Goal: Information Seeking & Learning: Learn about a topic

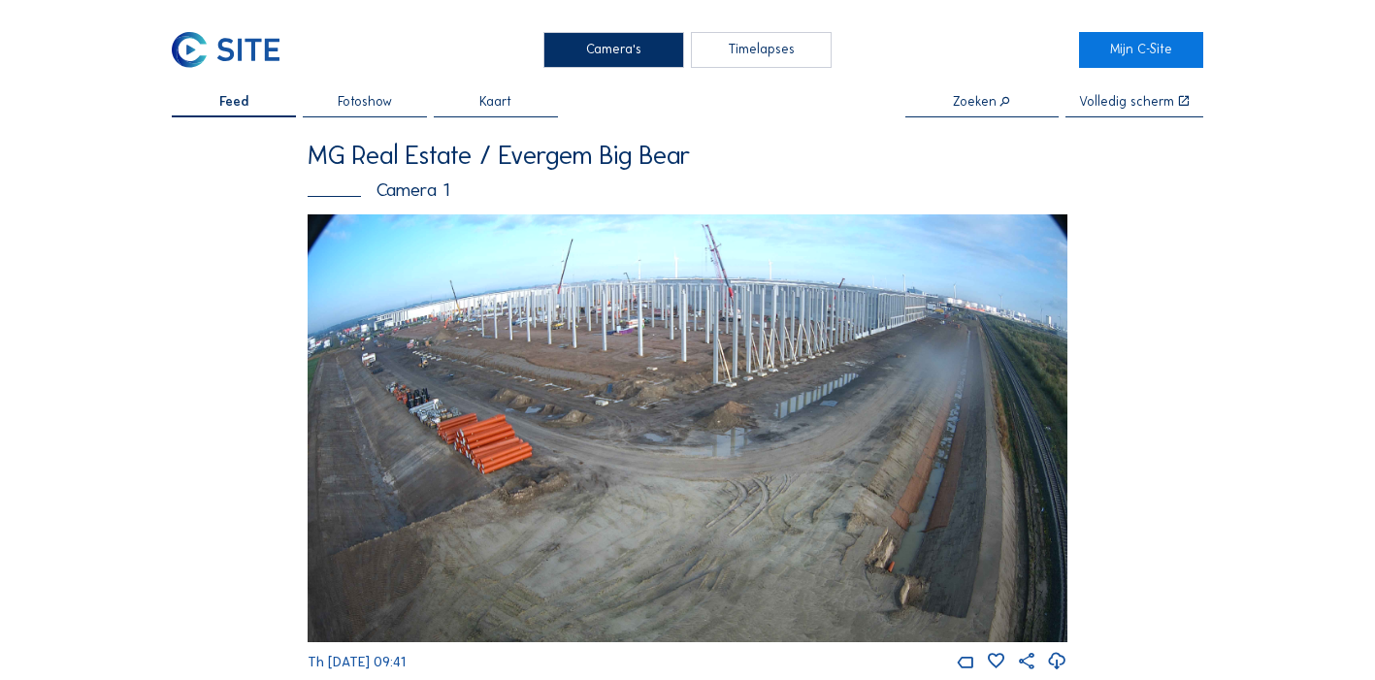
click at [676, 398] on img at bounding box center [688, 428] width 761 height 428
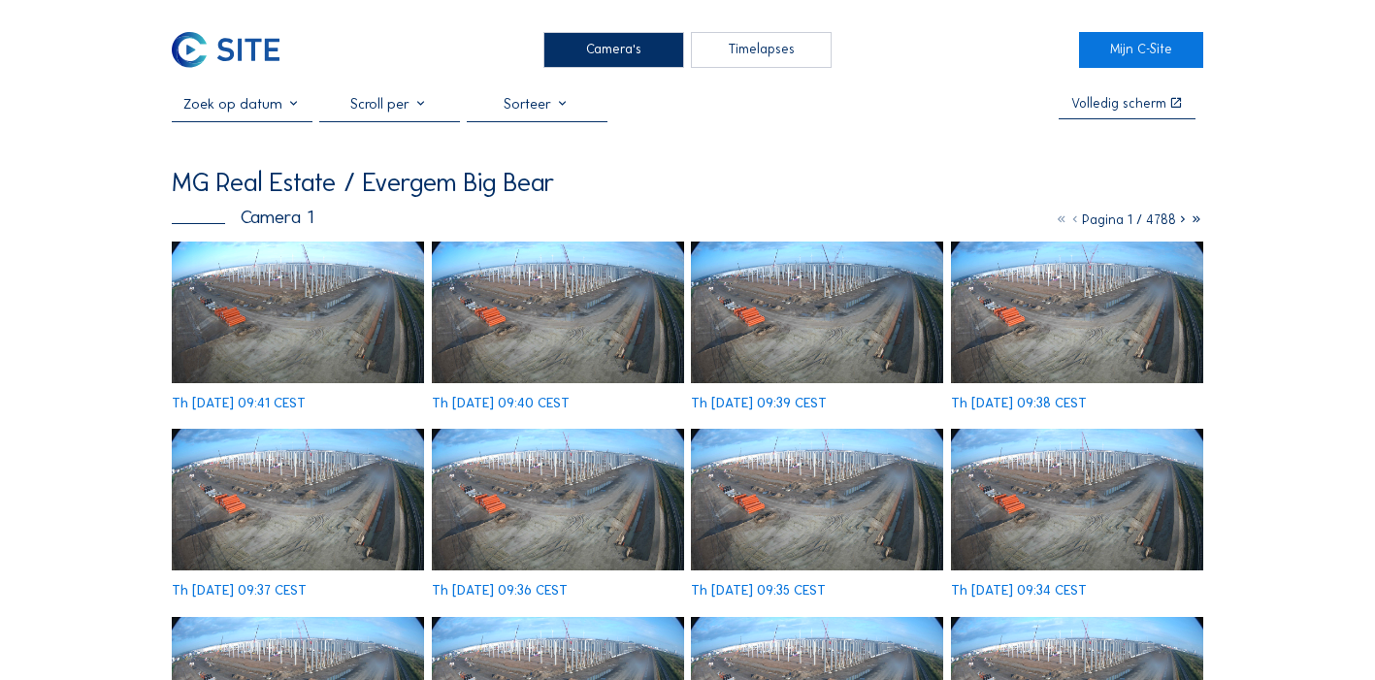
click at [295, 304] on img at bounding box center [298, 313] width 252 height 142
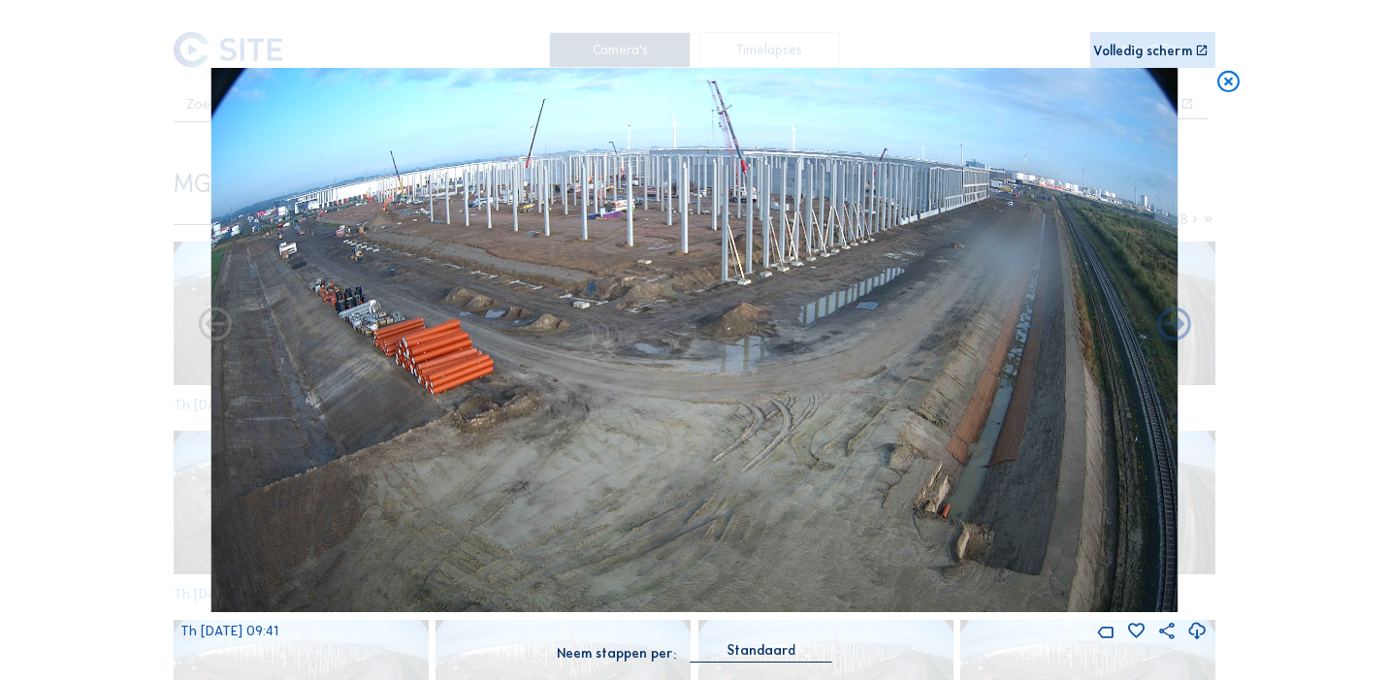
click at [1227, 79] on icon at bounding box center [1229, 81] width 26 height 27
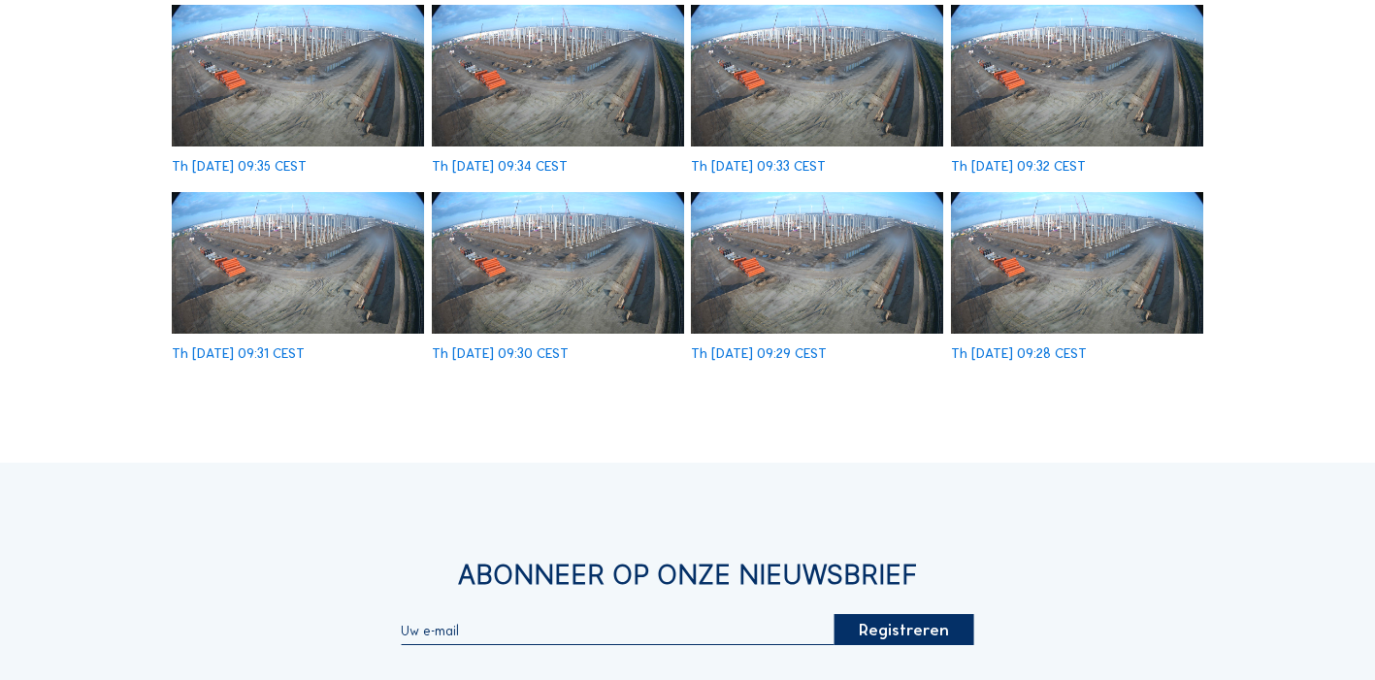
click at [1066, 252] on img at bounding box center [1077, 263] width 252 height 142
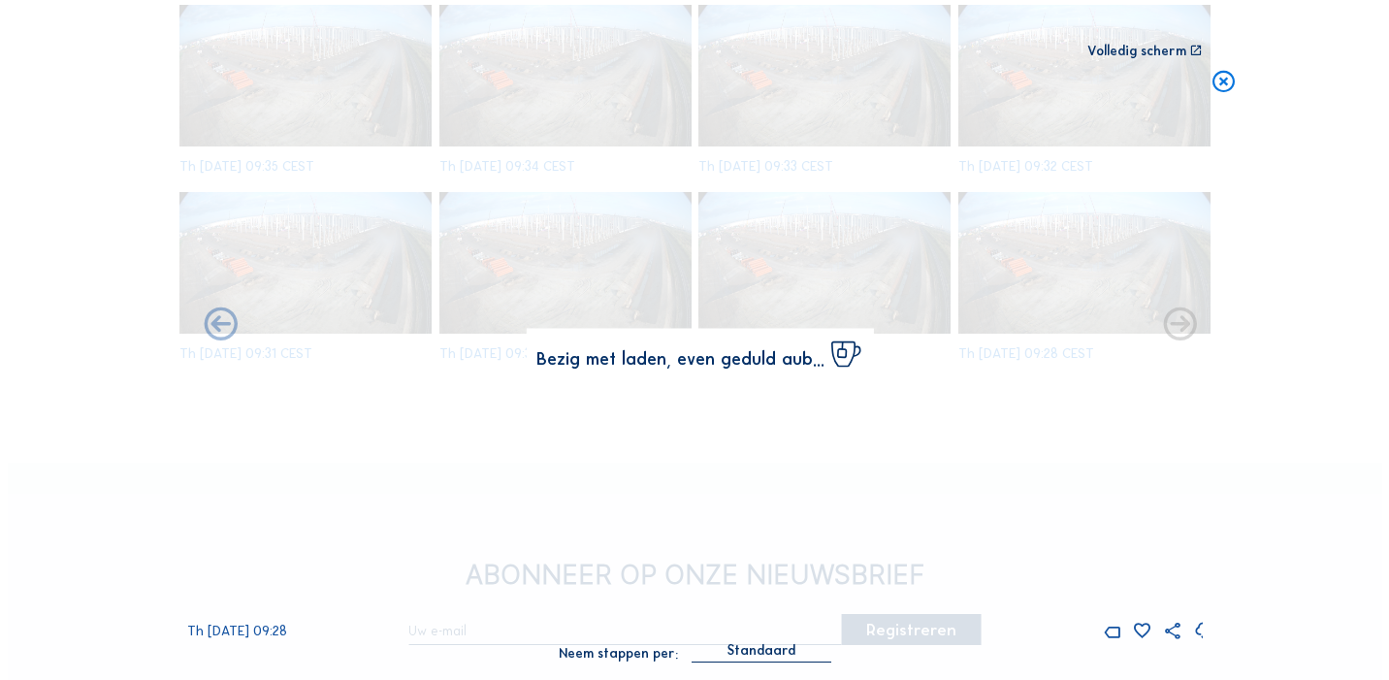
scroll to position [616, 0]
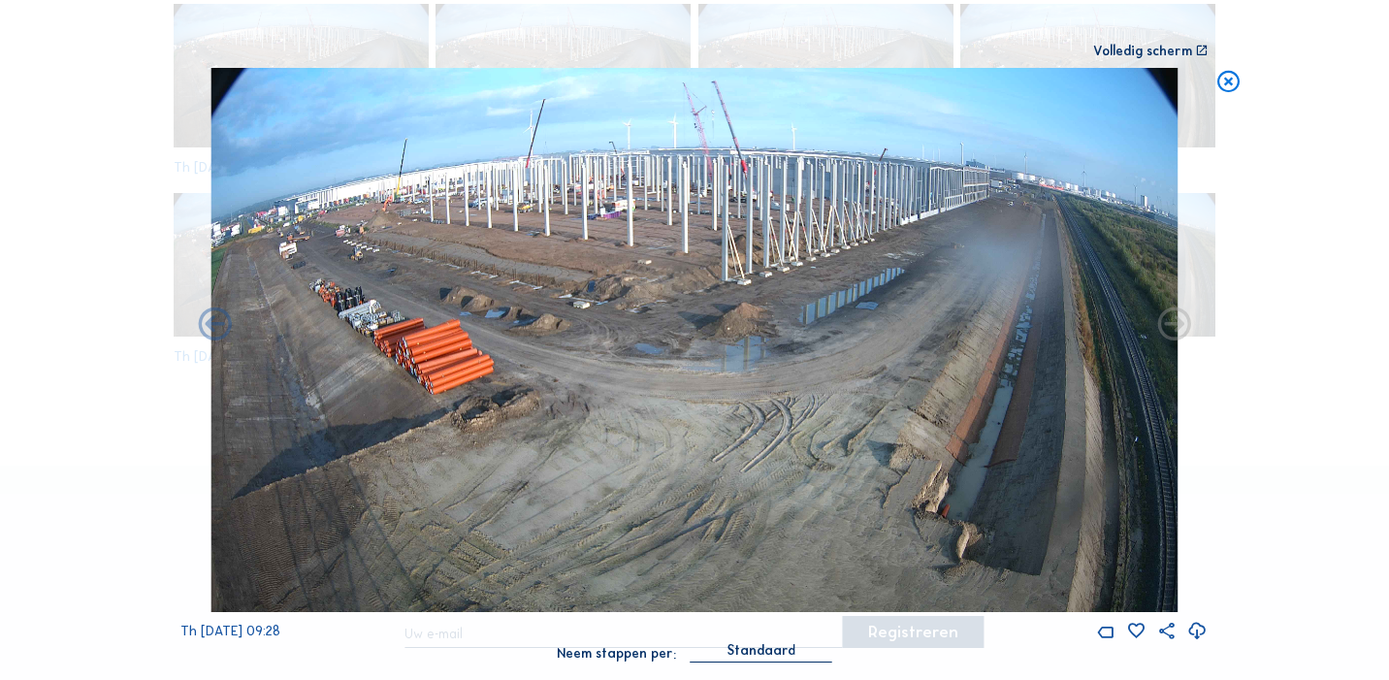
click at [1179, 317] on icon at bounding box center [1175, 326] width 40 height 40
click at [1178, 327] on icon at bounding box center [1175, 326] width 40 height 40
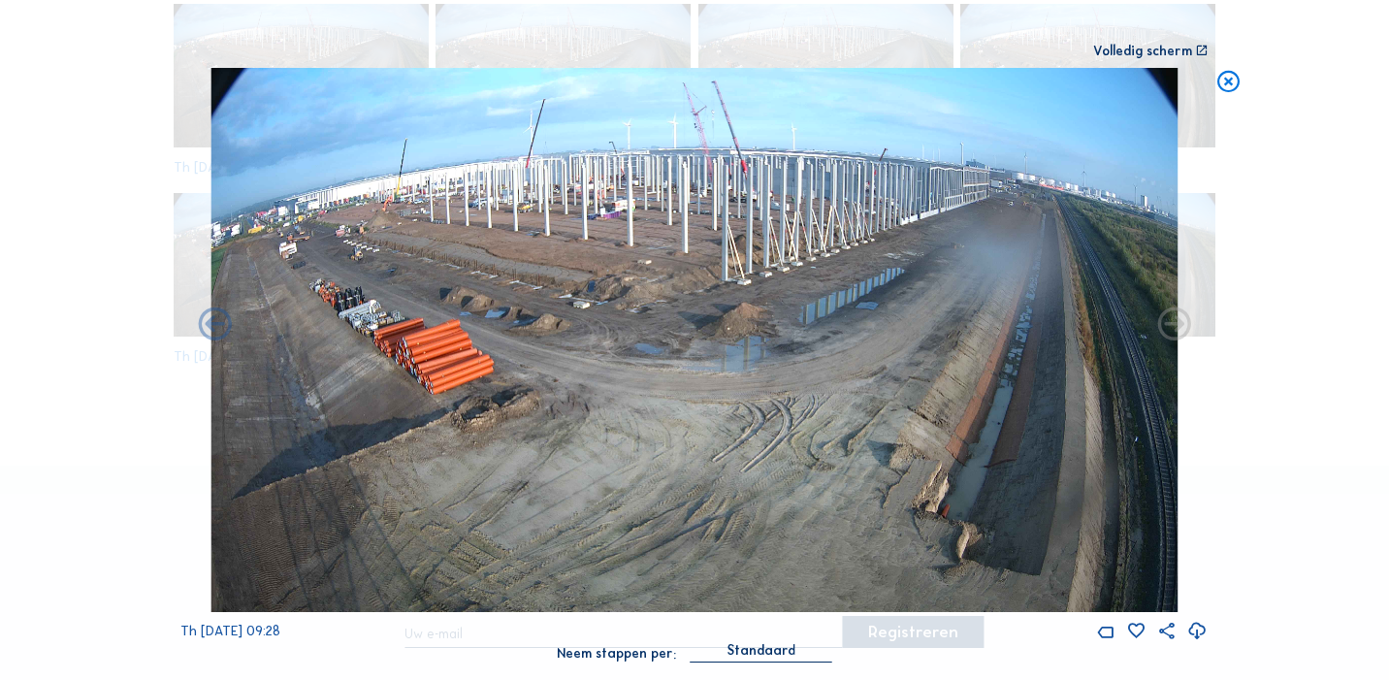
click at [1178, 327] on icon at bounding box center [1175, 326] width 40 height 40
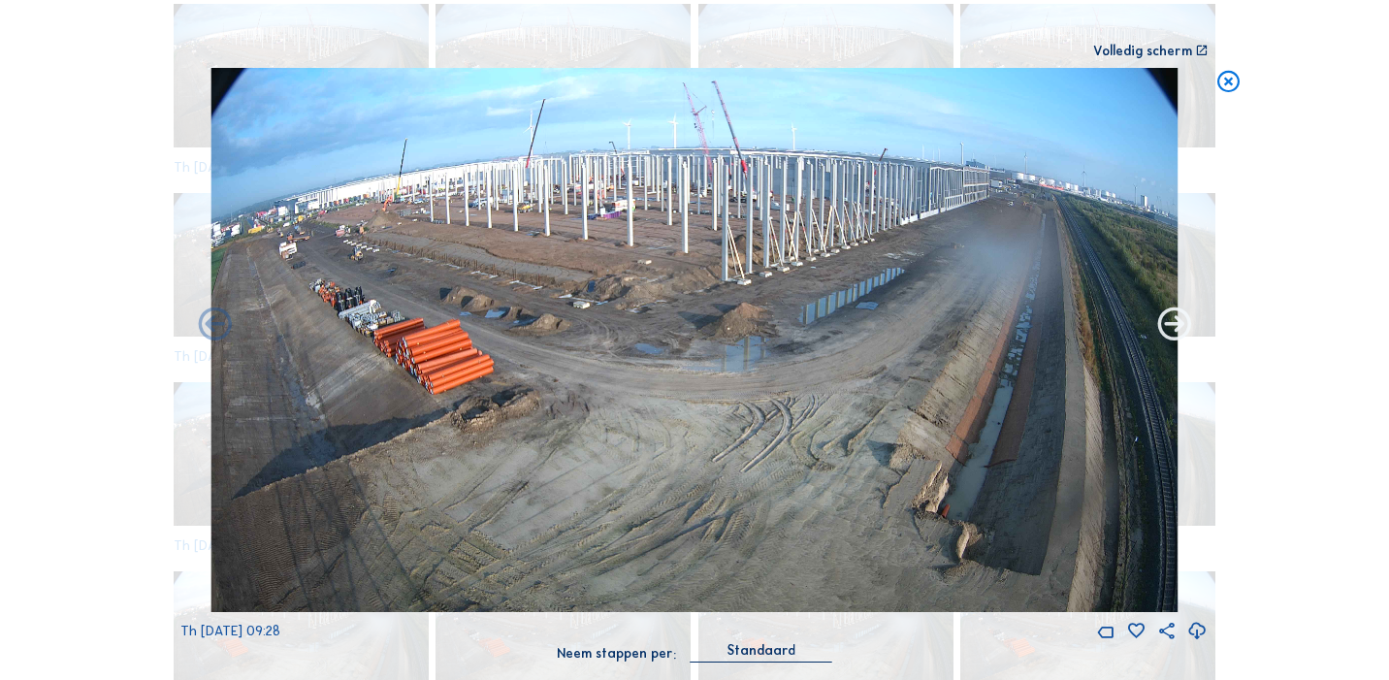
click at [1178, 327] on icon at bounding box center [1175, 326] width 40 height 40
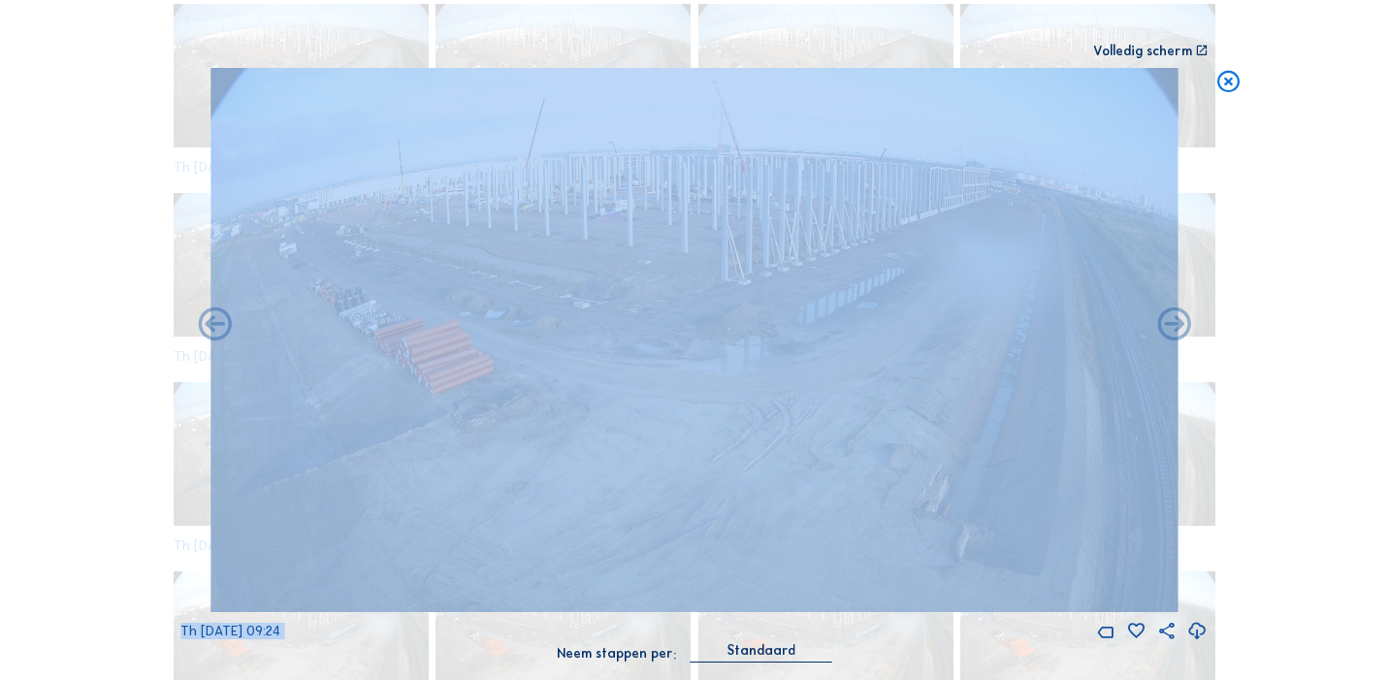
click at [1178, 327] on icon at bounding box center [1175, 326] width 40 height 40
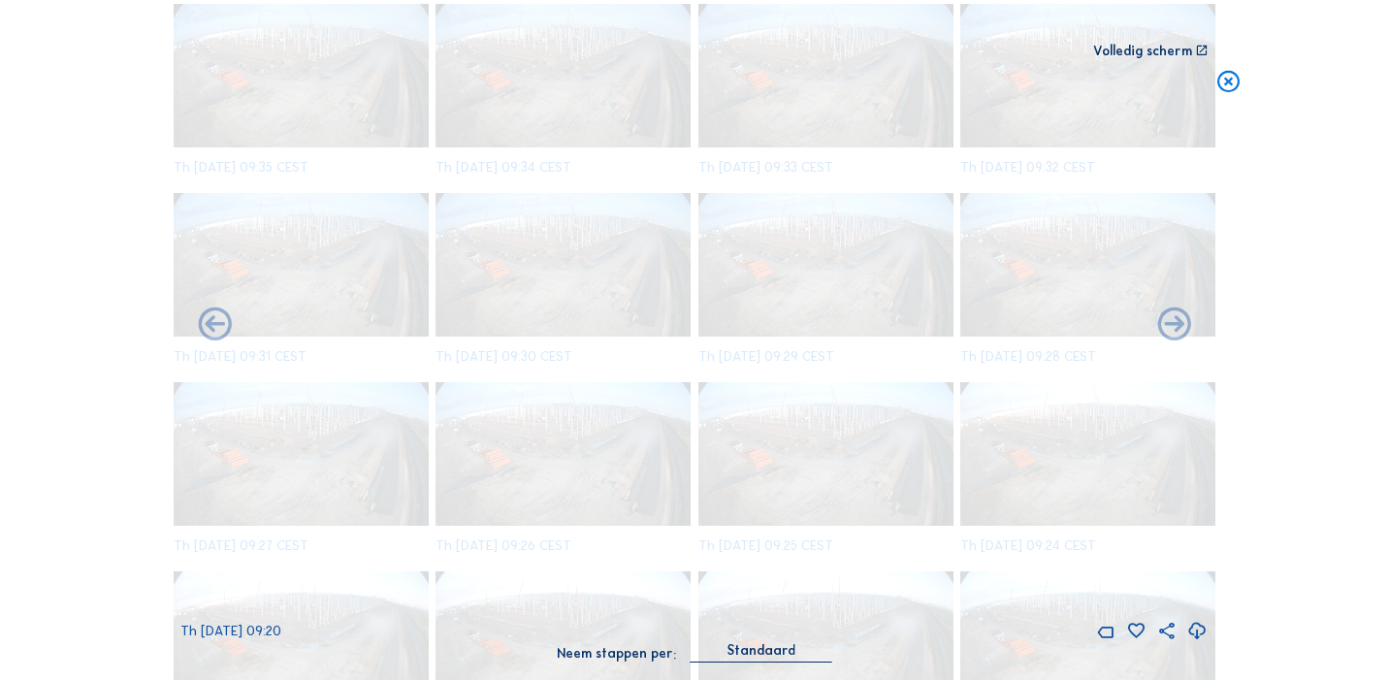
click at [1178, 327] on div "Th [DATE] 09:20" at bounding box center [693, 355] width 1027 height 574
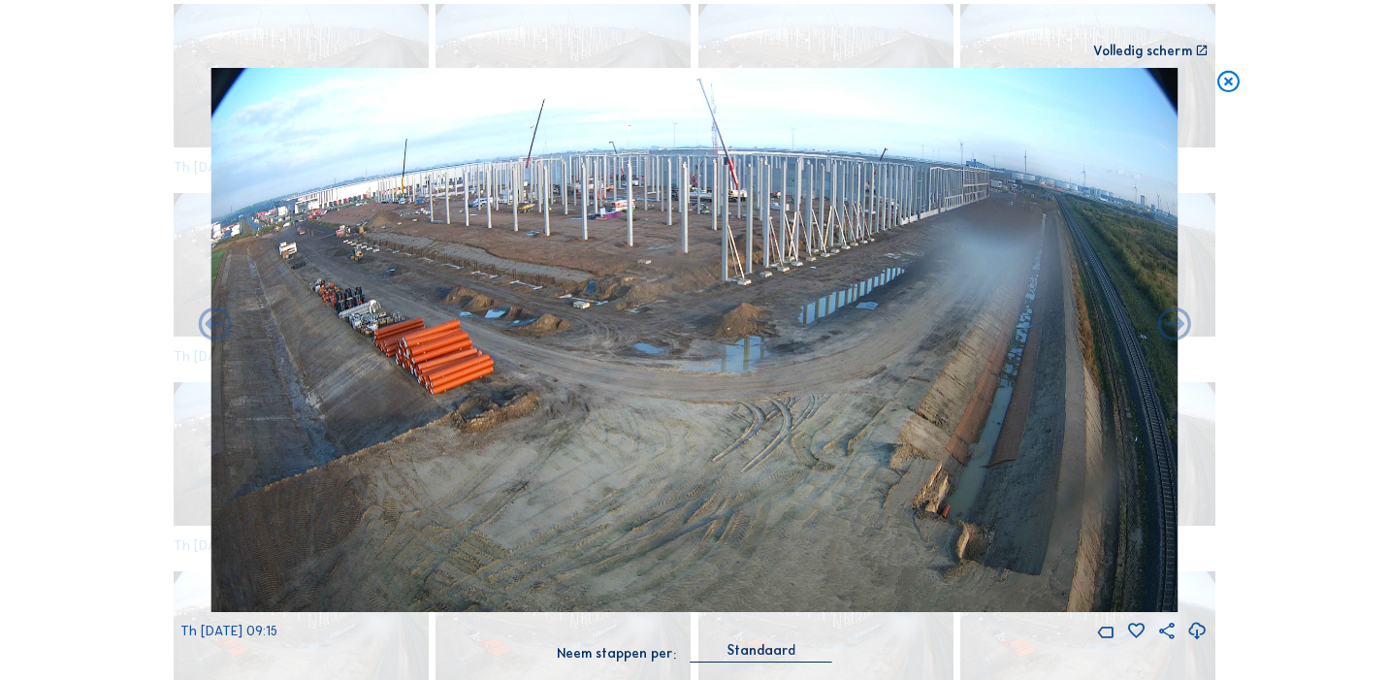
click at [1178, 327] on icon at bounding box center [1175, 326] width 40 height 40
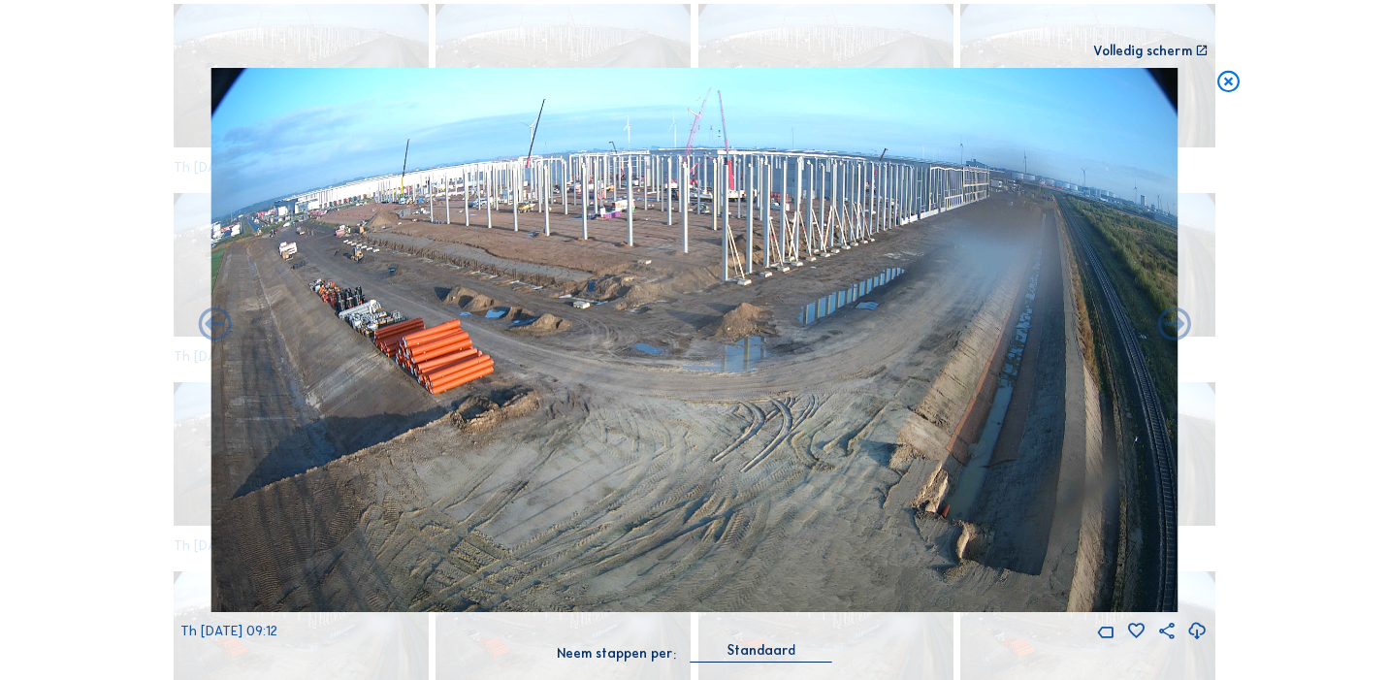
click at [1178, 327] on icon at bounding box center [1175, 326] width 40 height 40
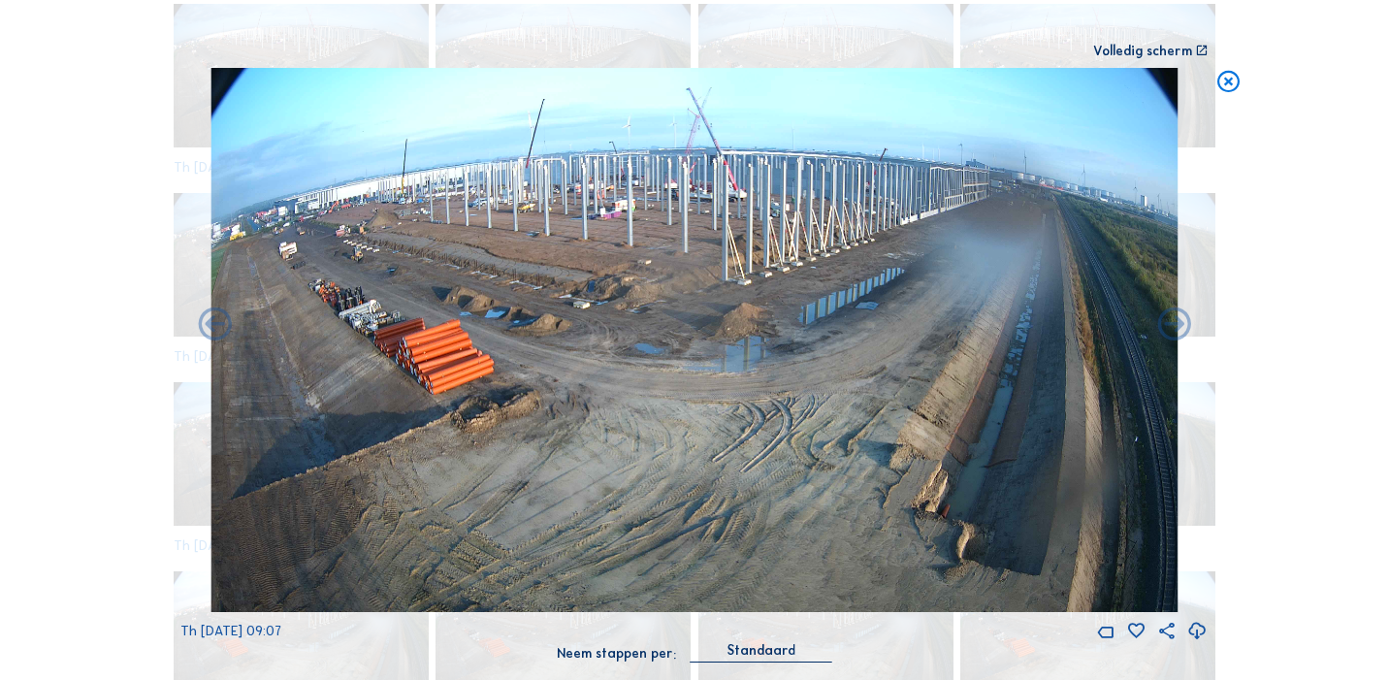
click at [1178, 327] on icon at bounding box center [1175, 326] width 40 height 40
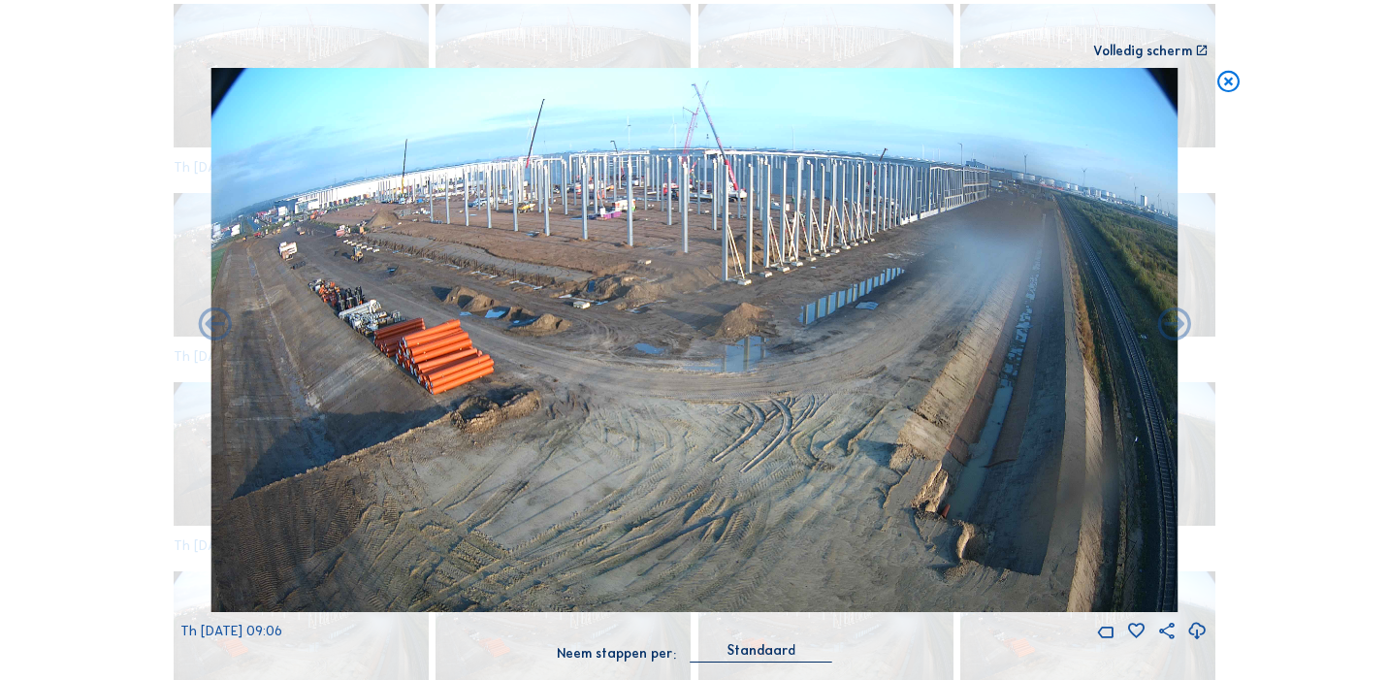
click at [1178, 327] on div "Th [DATE] 09:06" at bounding box center [693, 355] width 1027 height 574
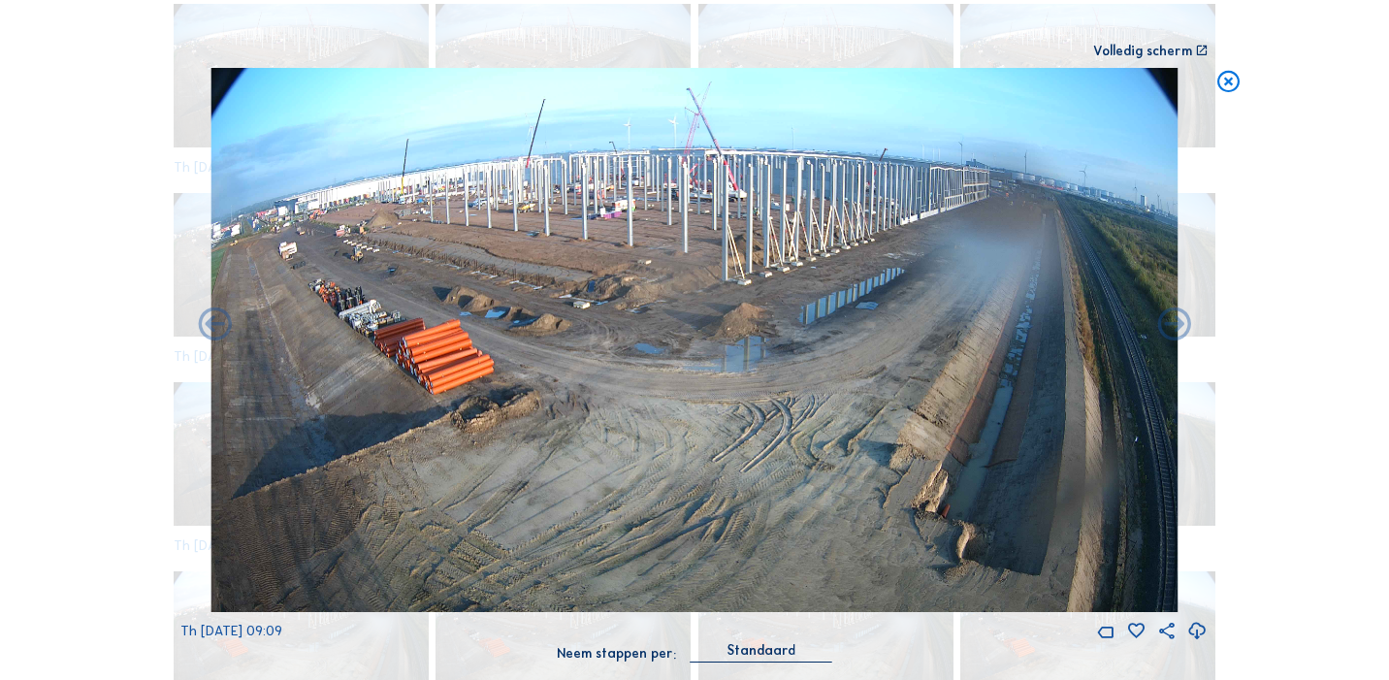
click at [1178, 327] on div "Th [DATE] 09:09" at bounding box center [693, 355] width 1027 height 574
click at [1178, 327] on div "Th [DATE] 09:10" at bounding box center [693, 355] width 1027 height 574
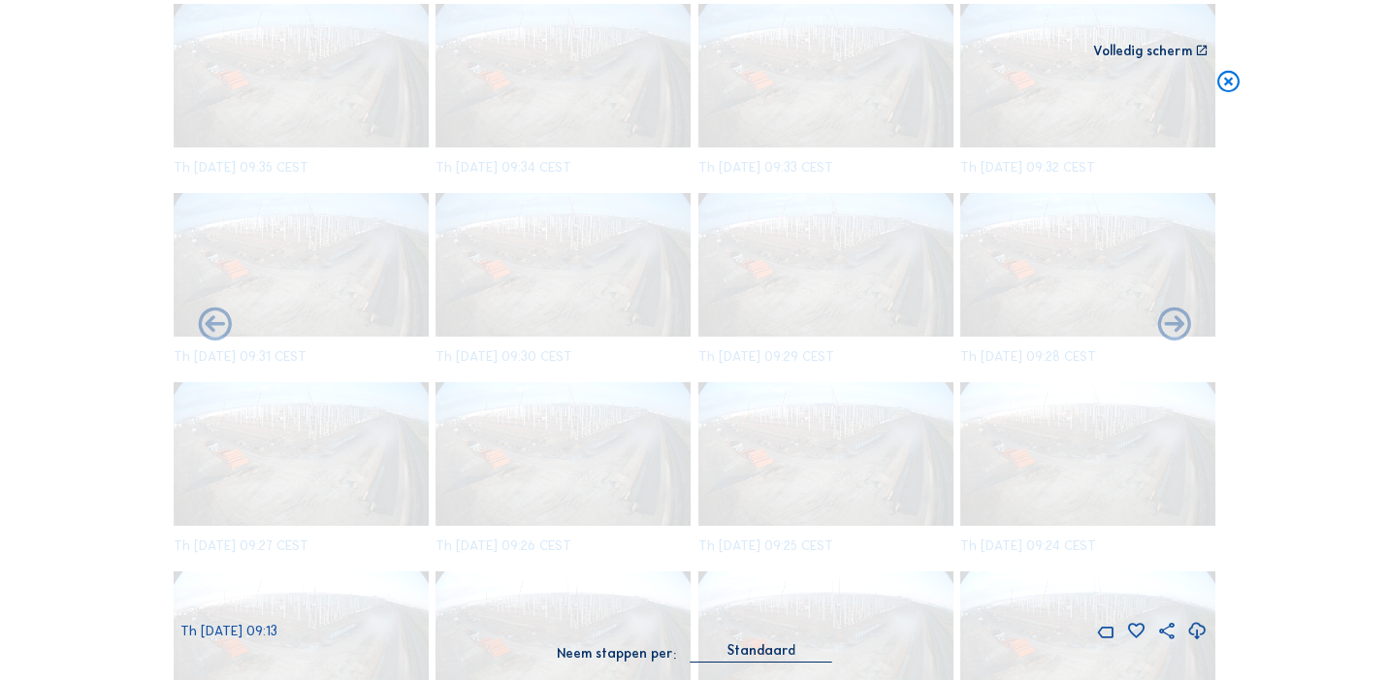
click at [1178, 327] on div "Th [DATE] 09:13" at bounding box center [693, 355] width 1027 height 574
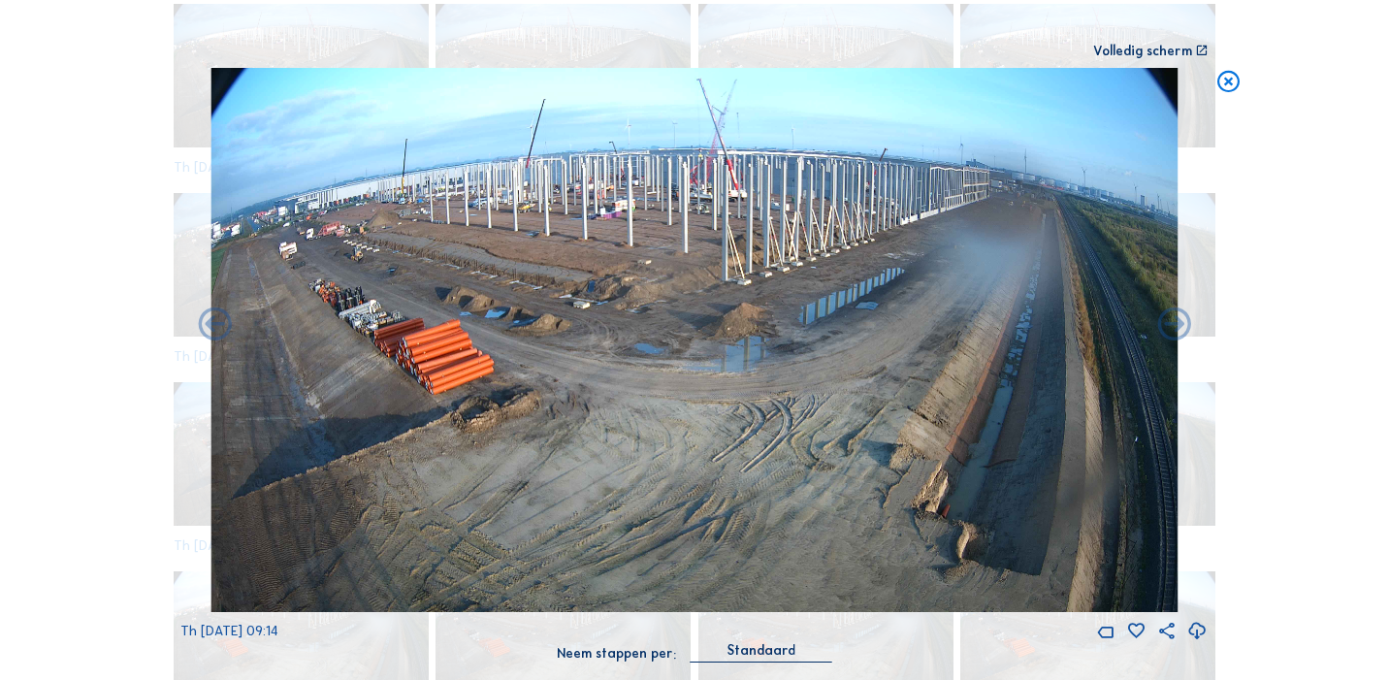
click at [1178, 327] on icon at bounding box center [1175, 326] width 40 height 40
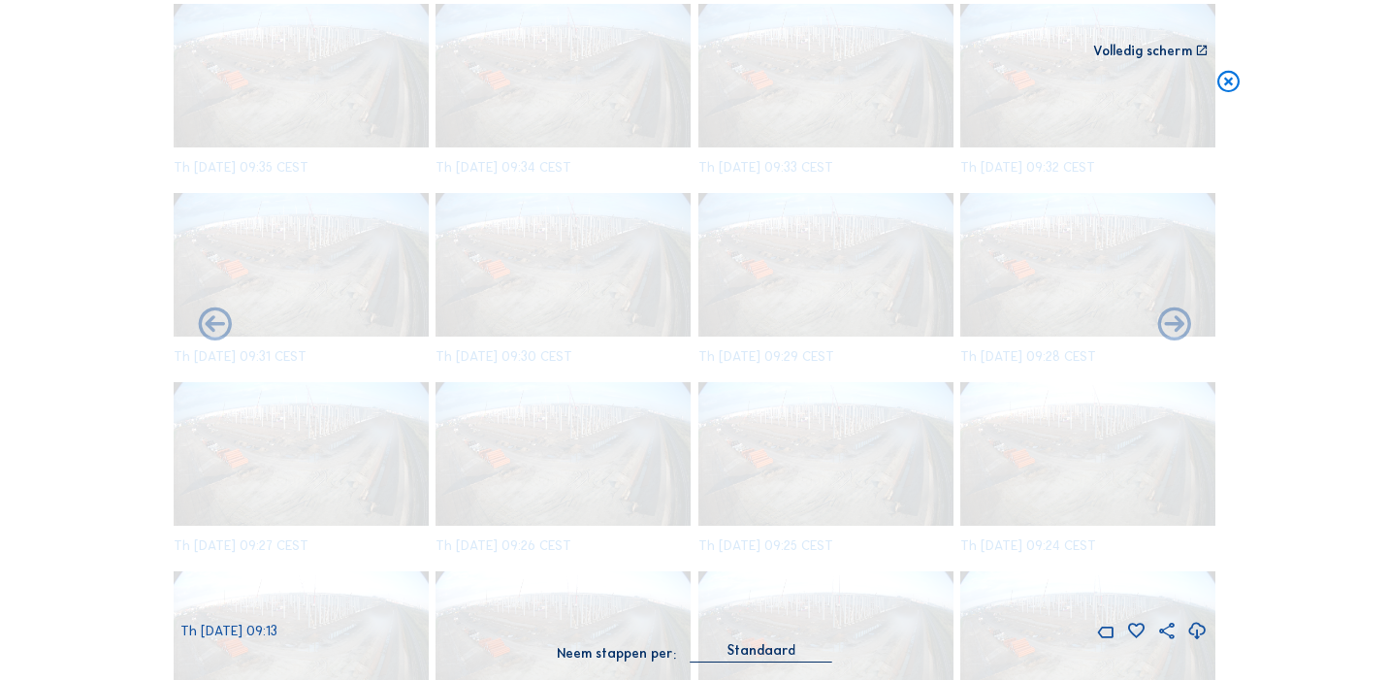
click at [1178, 327] on icon at bounding box center [1175, 326] width 40 height 40
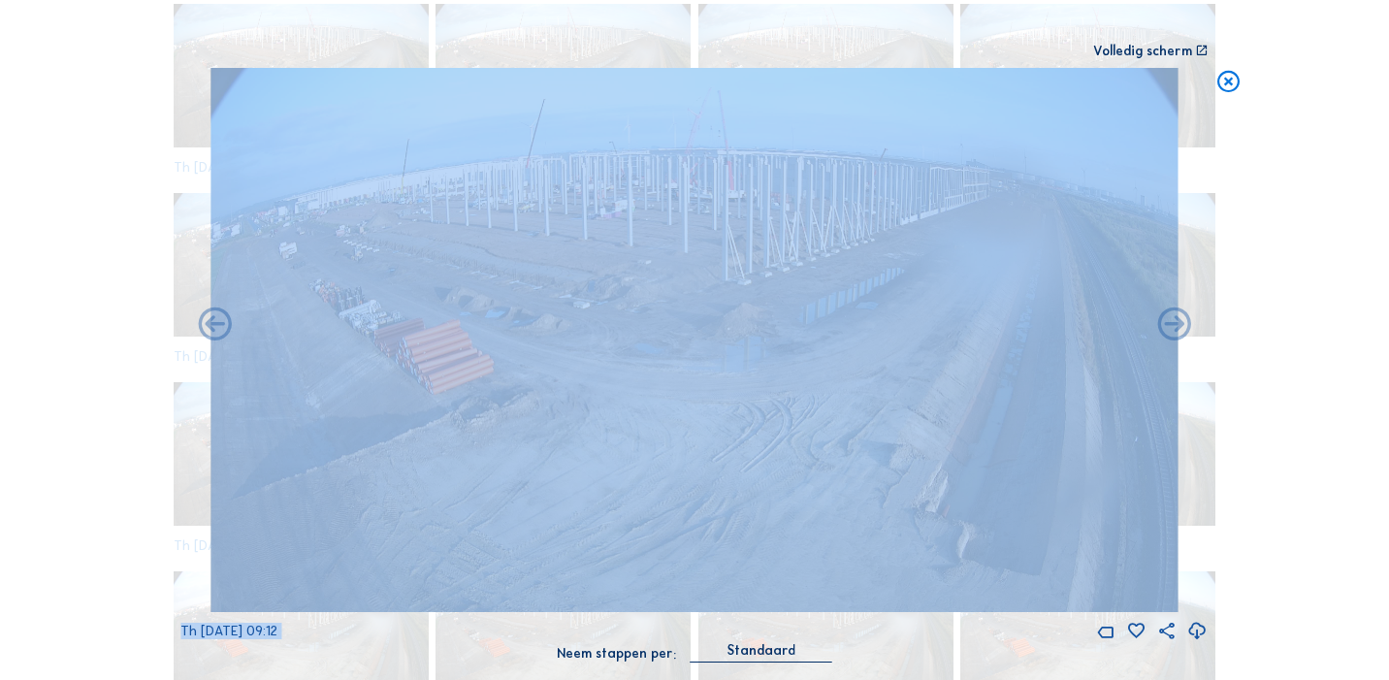
click at [1178, 327] on icon at bounding box center [1175, 326] width 40 height 40
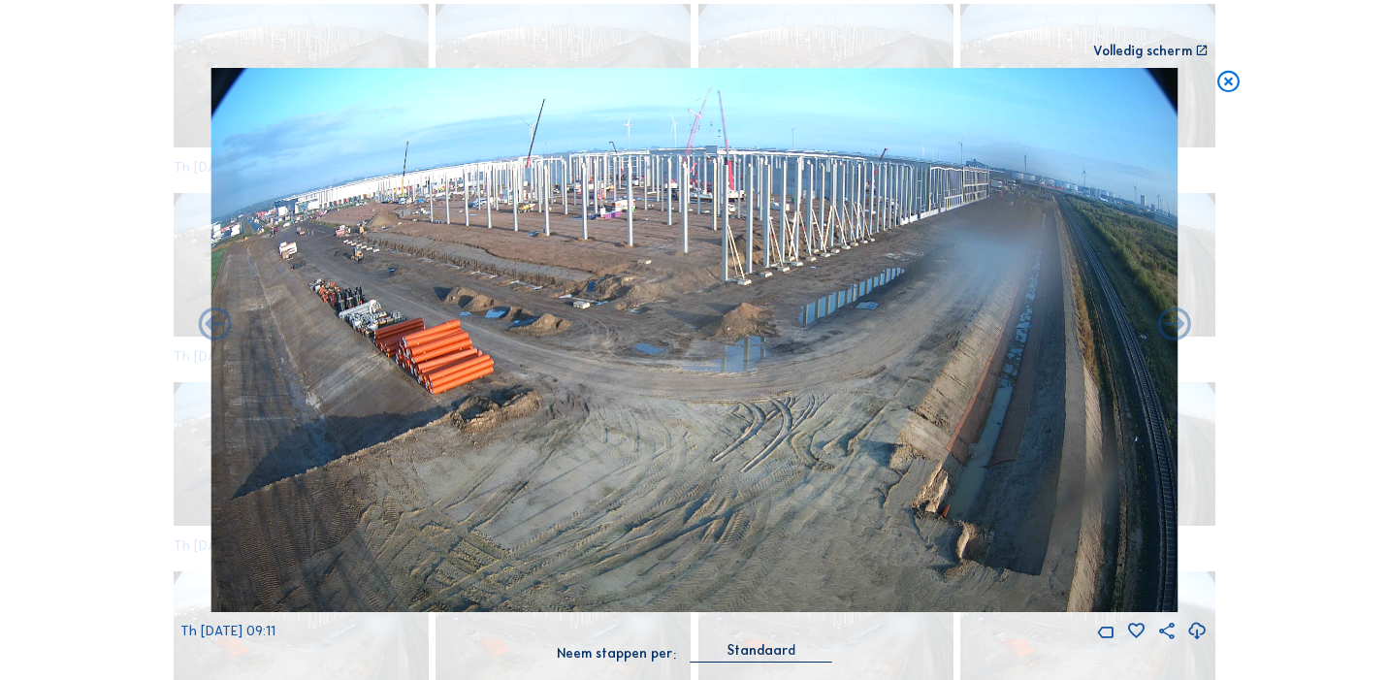
click at [1178, 327] on icon at bounding box center [1175, 326] width 40 height 40
click at [1225, 83] on icon at bounding box center [1229, 81] width 26 height 27
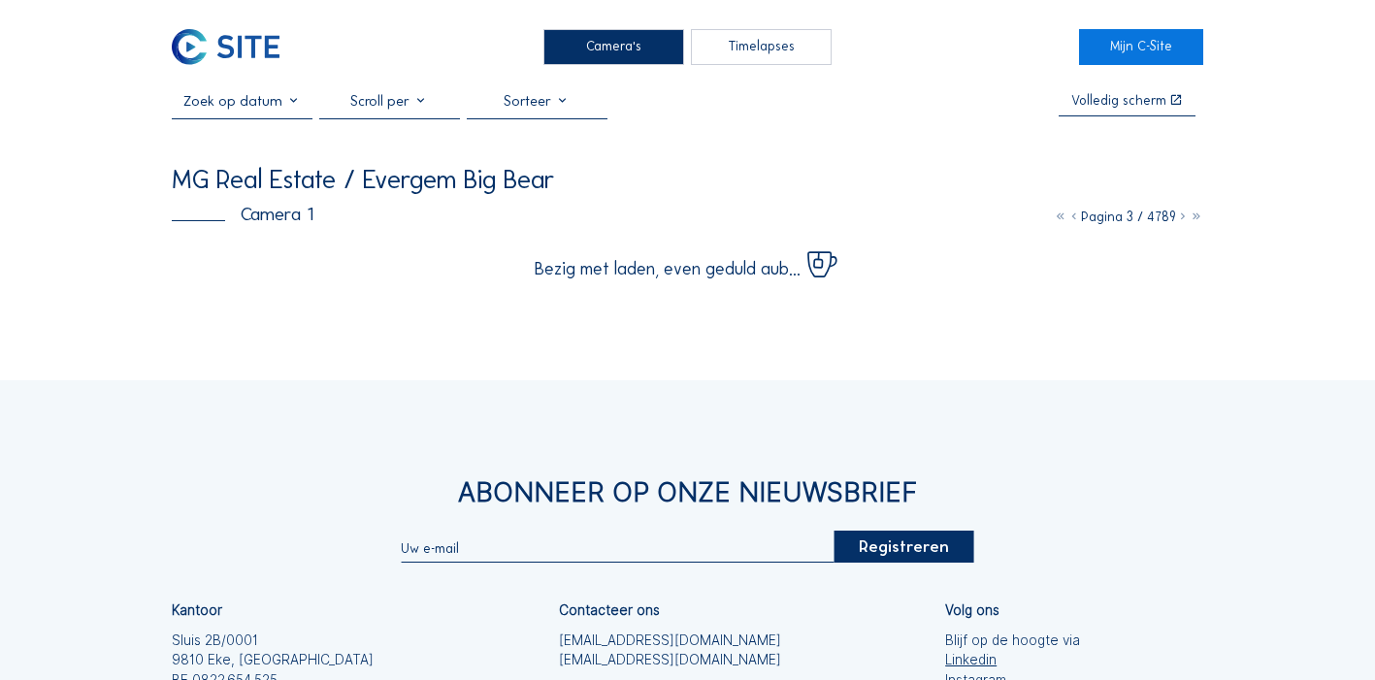
scroll to position [0, 0]
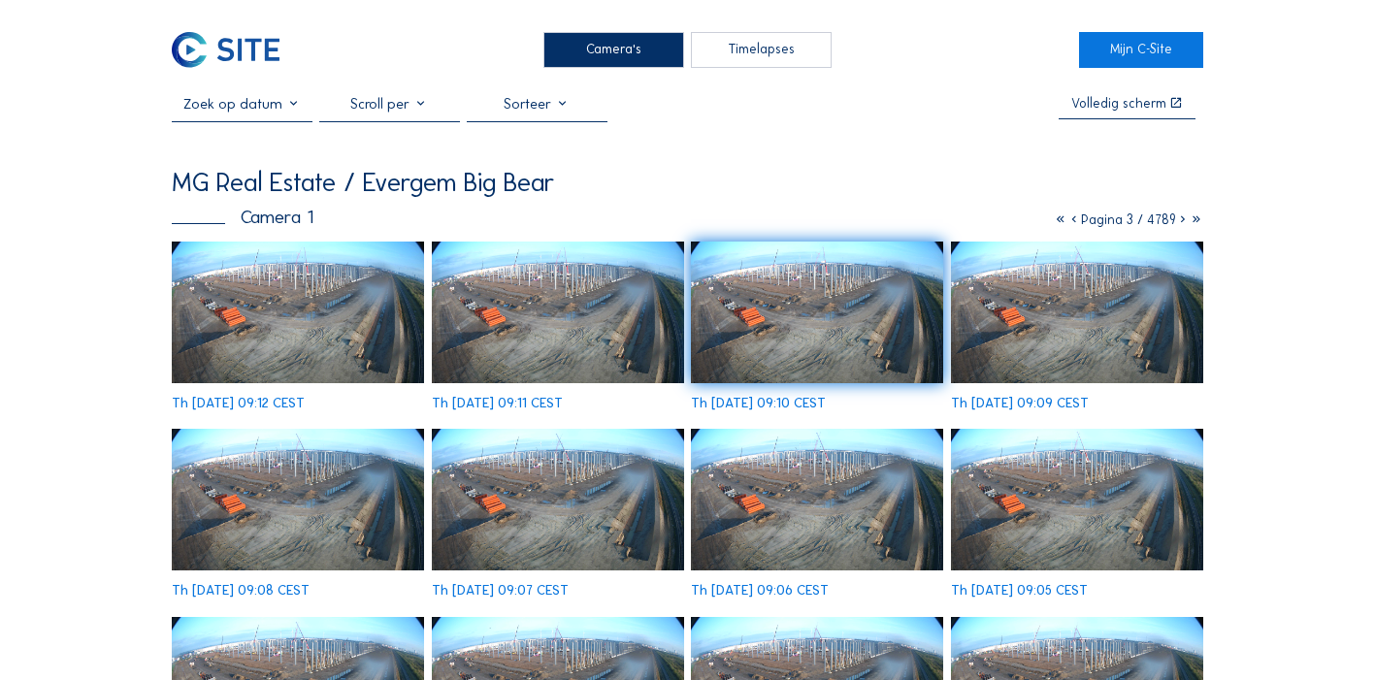
click at [251, 326] on img at bounding box center [298, 313] width 252 height 142
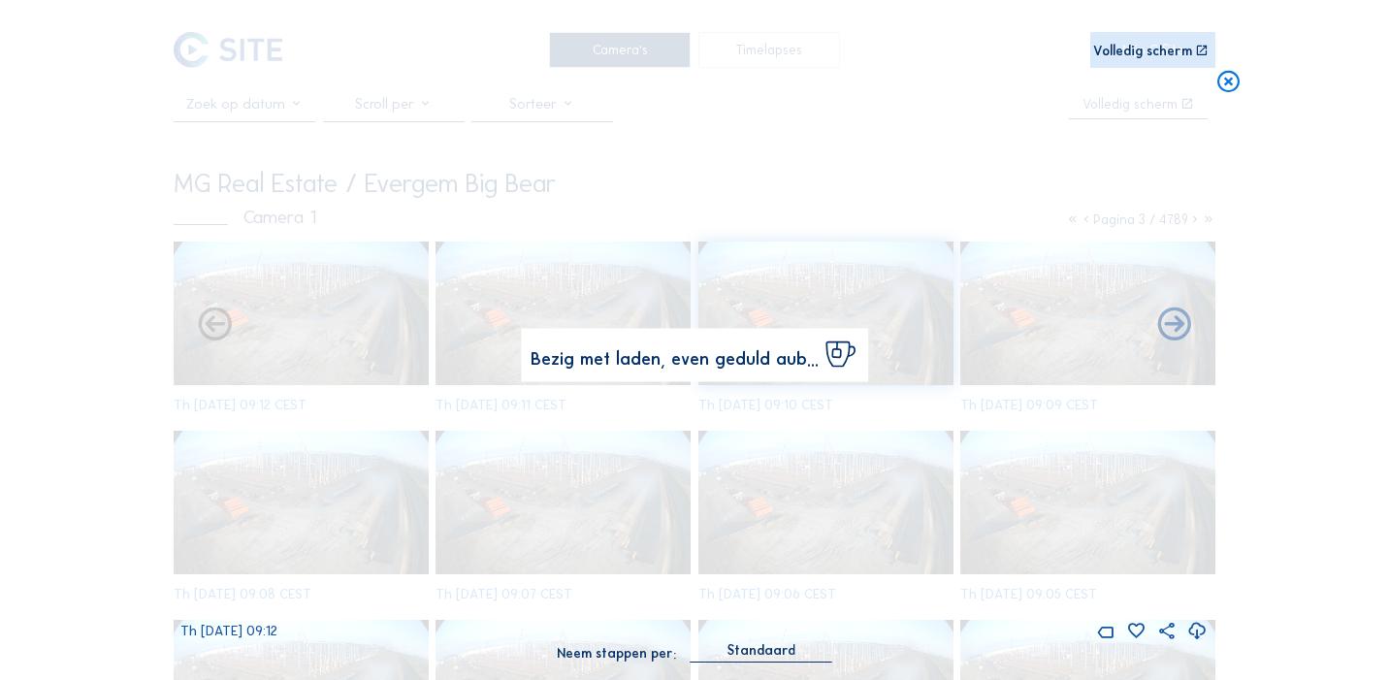
click at [251, 326] on img at bounding box center [694, 340] width 967 height 544
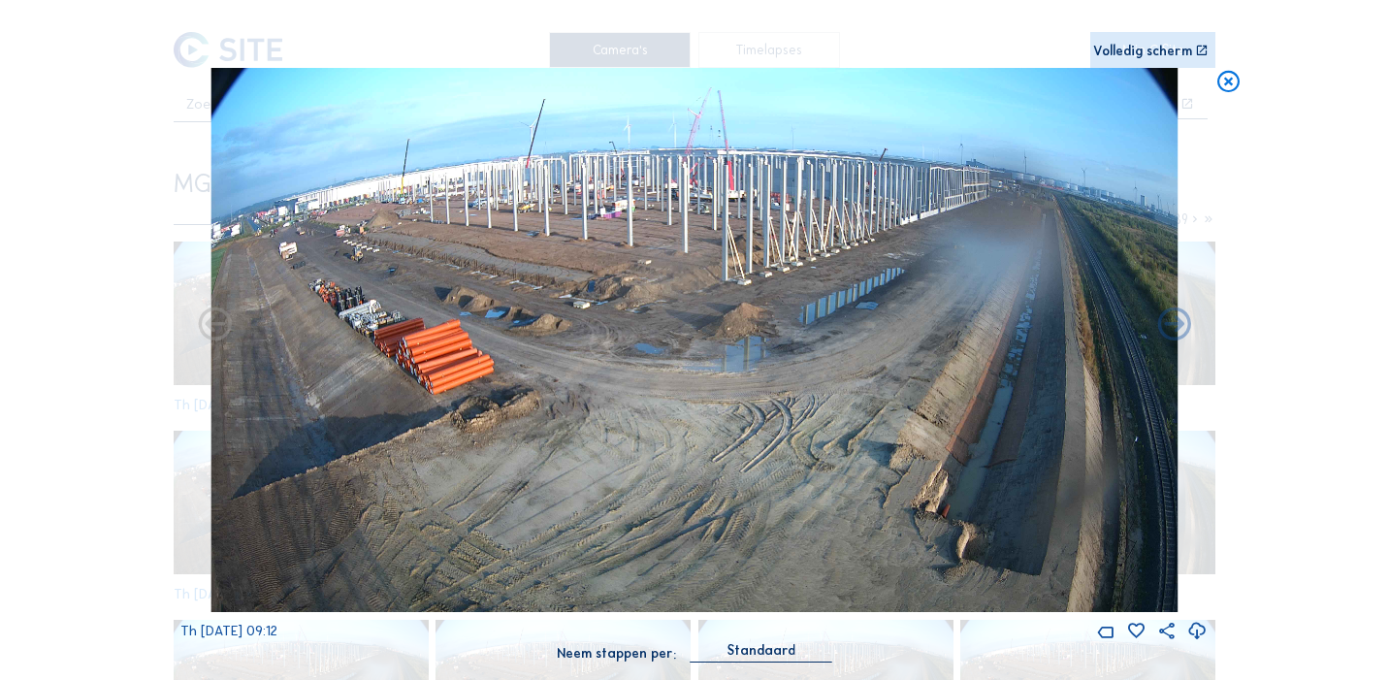
click at [1229, 81] on icon at bounding box center [1229, 81] width 26 height 27
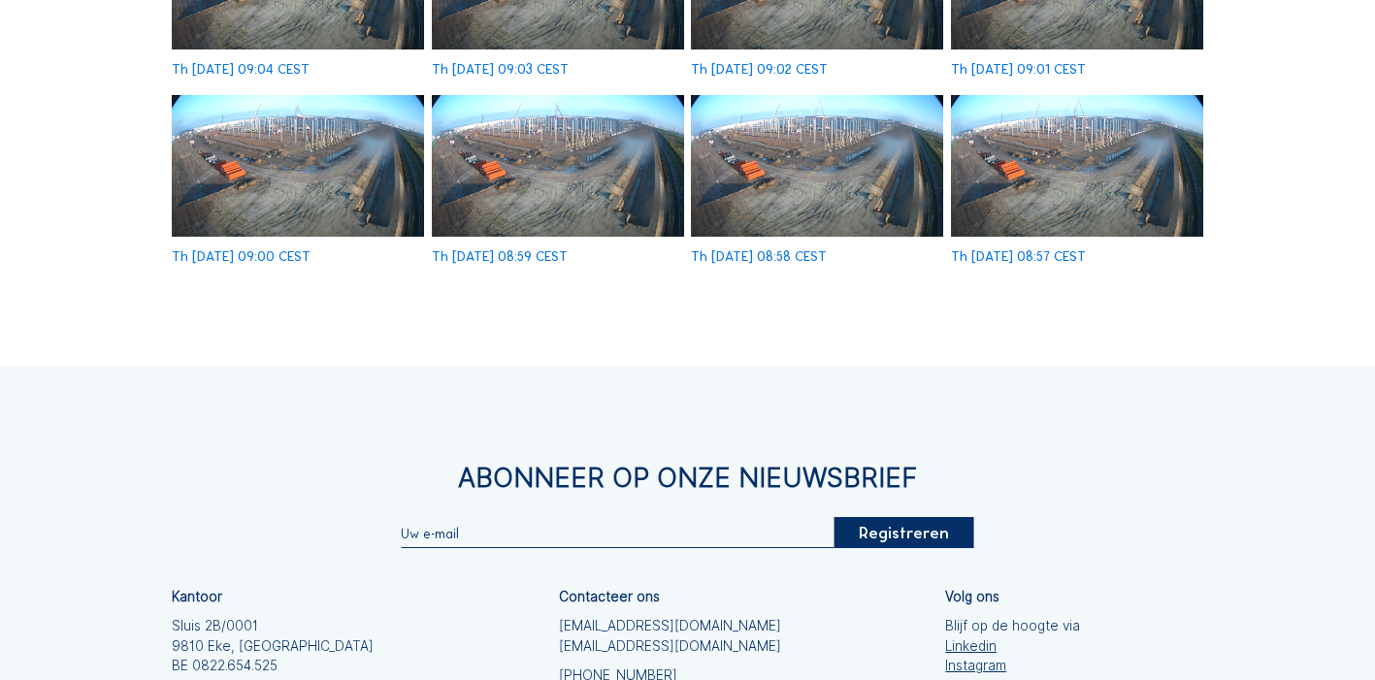
scroll to position [242, 0]
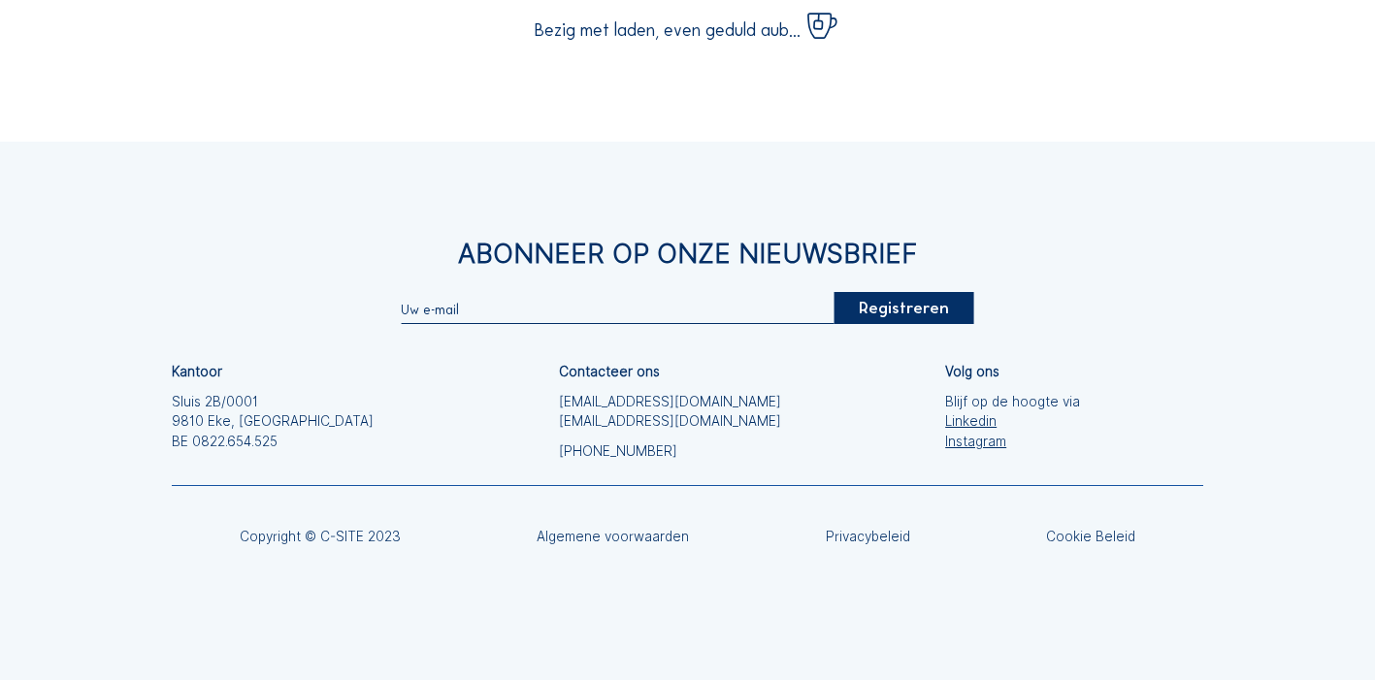
click at [1104, 127] on div "Camera's Timelapses Mijn C-Site Volledig [PERSON_NAME] Real Estate / Evergem Bi…" at bounding box center [687, 219] width 1375 height 922
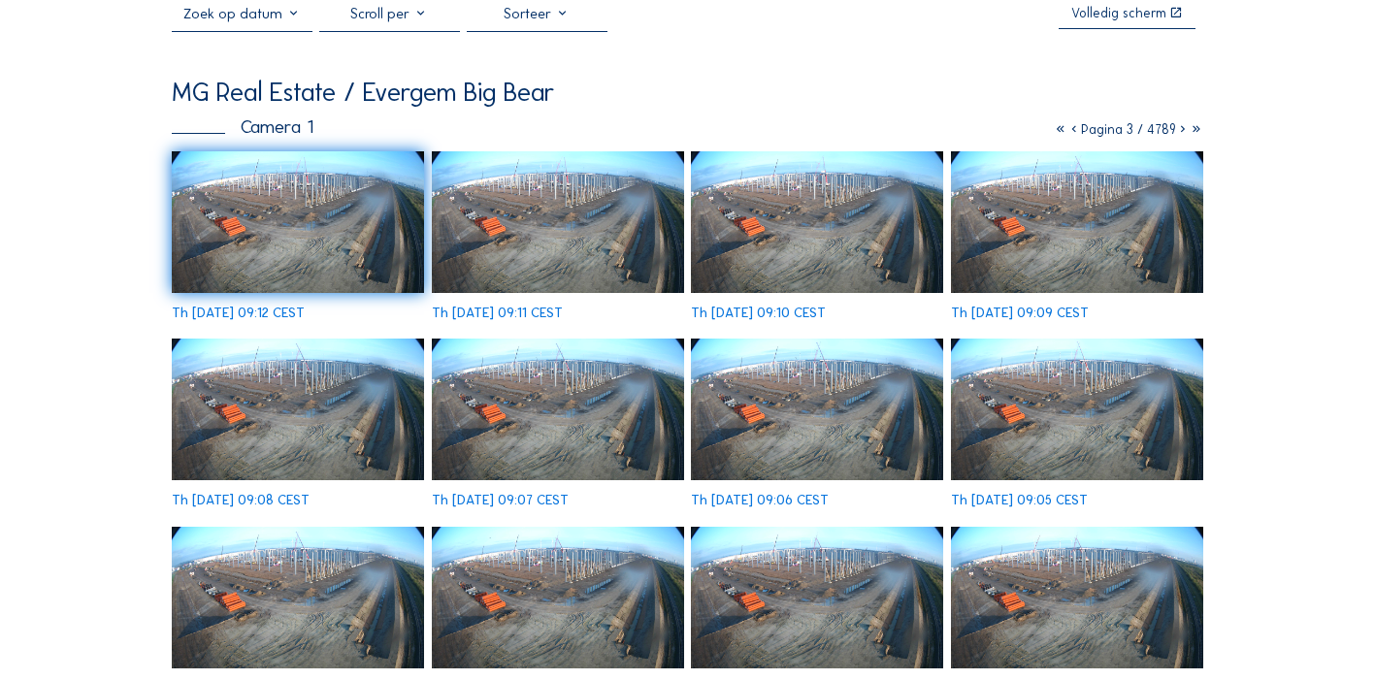
scroll to position [0, 0]
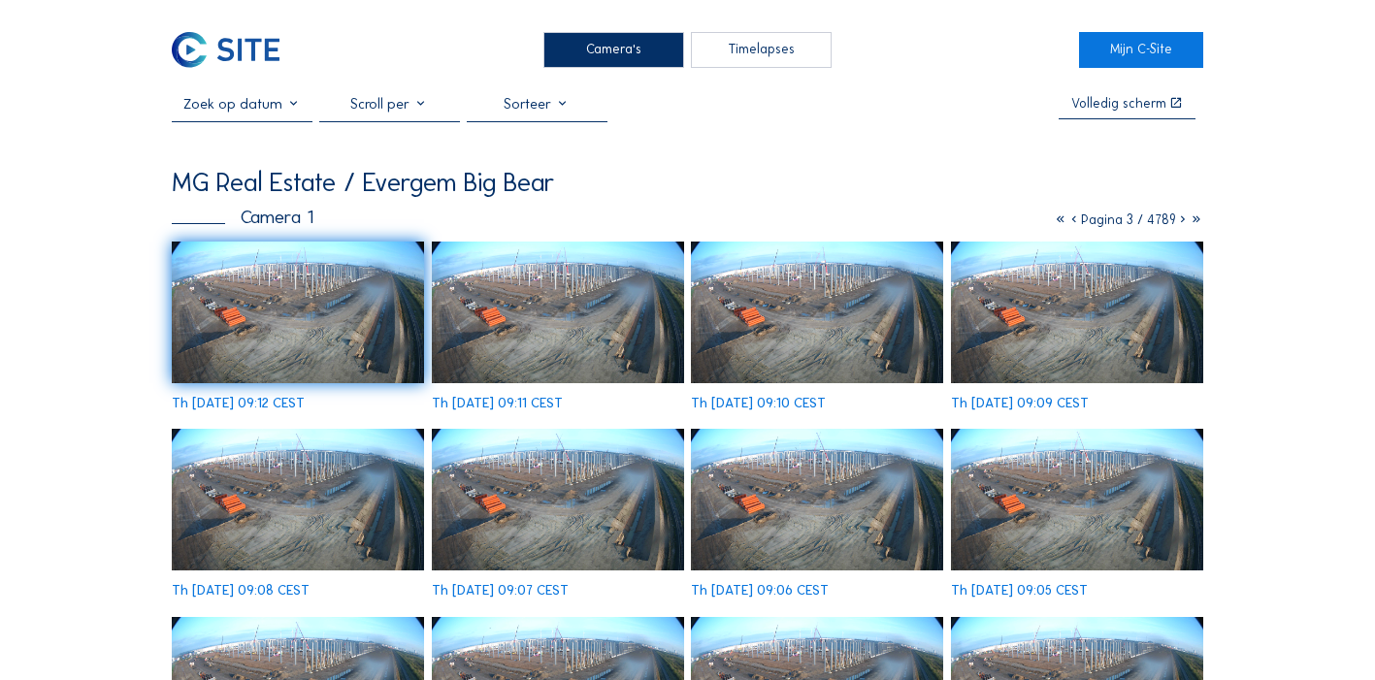
click at [342, 327] on img at bounding box center [298, 313] width 252 height 142
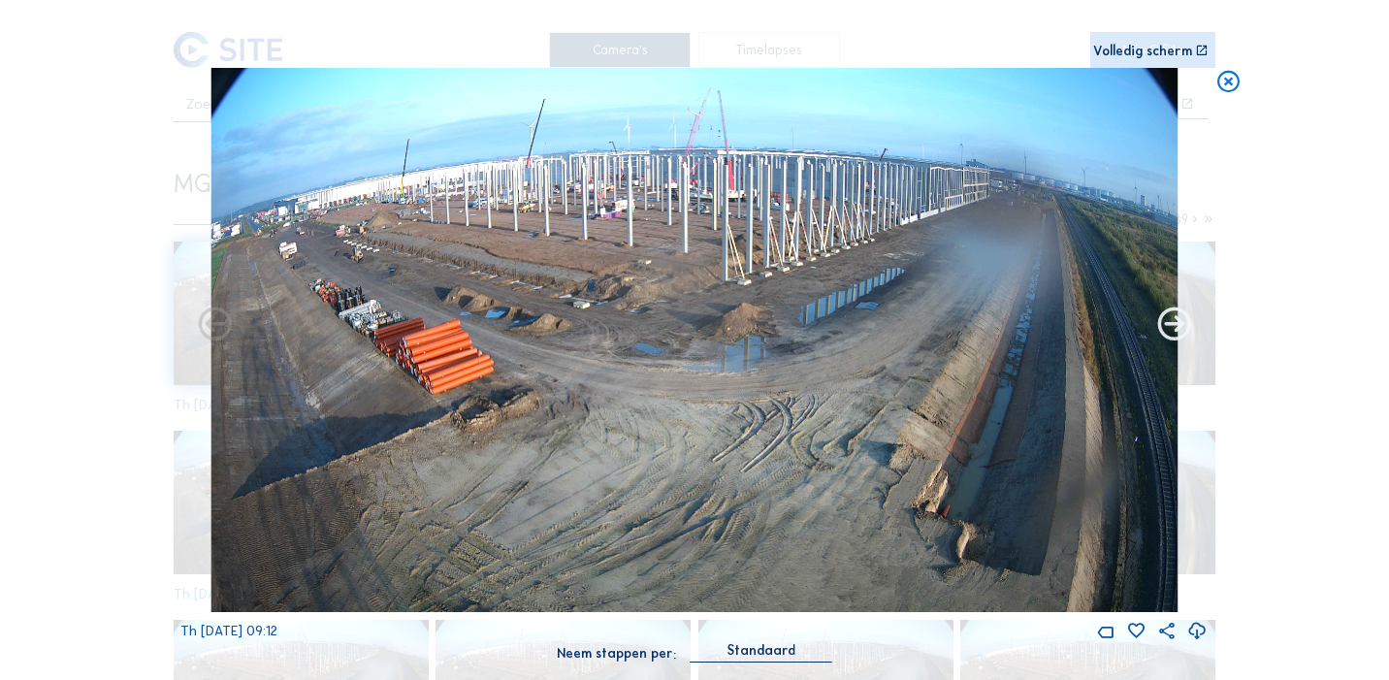
click at [1178, 325] on icon at bounding box center [1175, 326] width 40 height 40
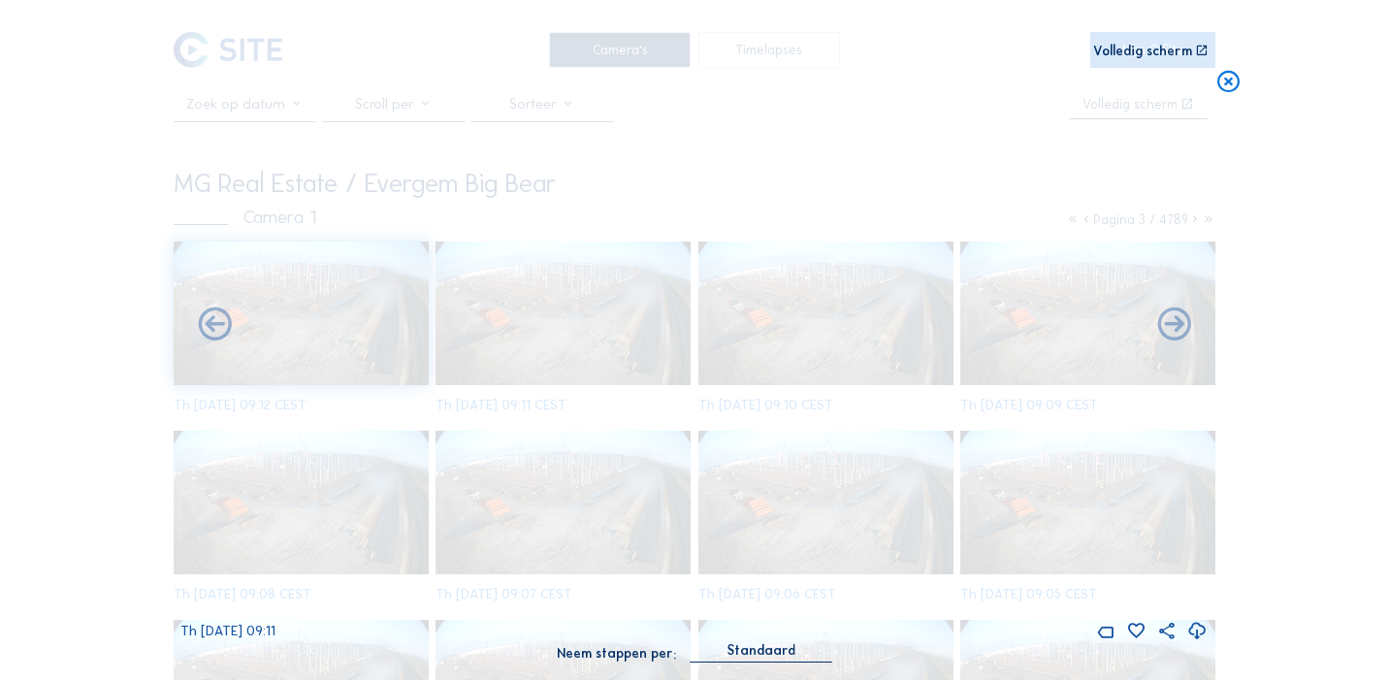
click at [1178, 325] on icon at bounding box center [1175, 326] width 40 height 40
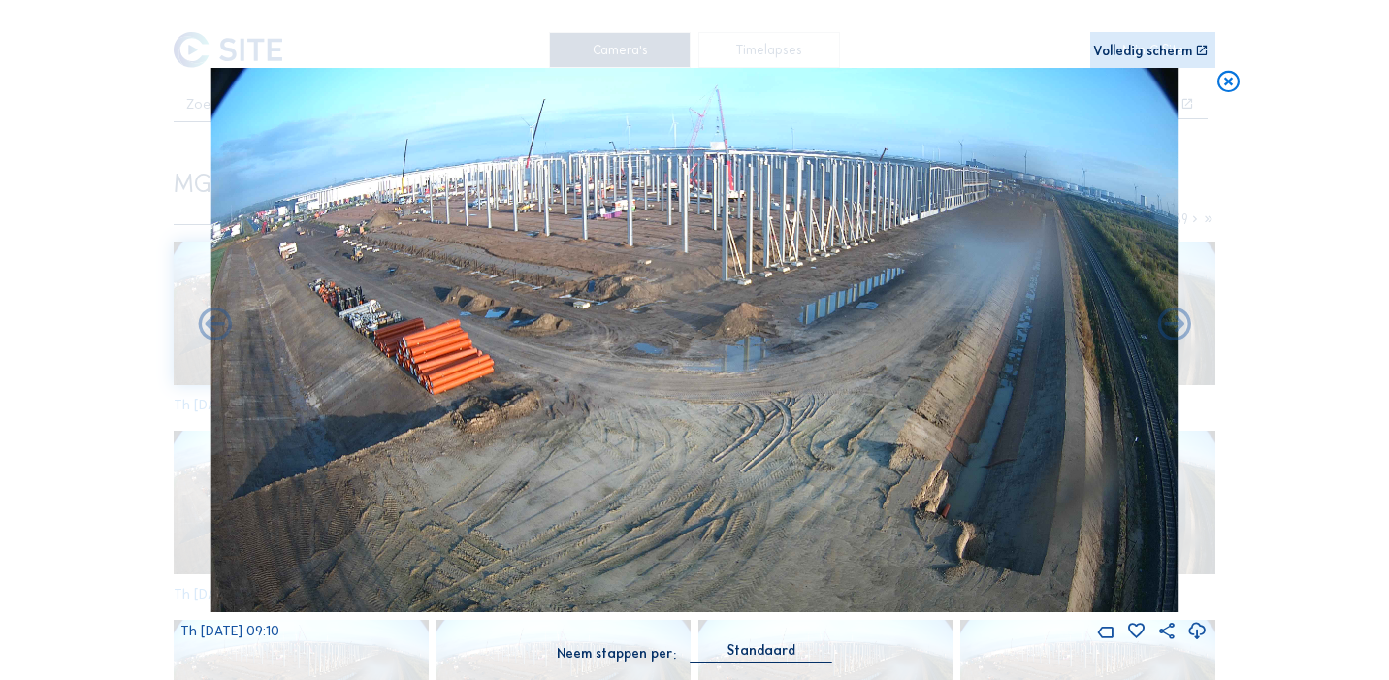
click at [1178, 325] on icon at bounding box center [1175, 326] width 40 height 40
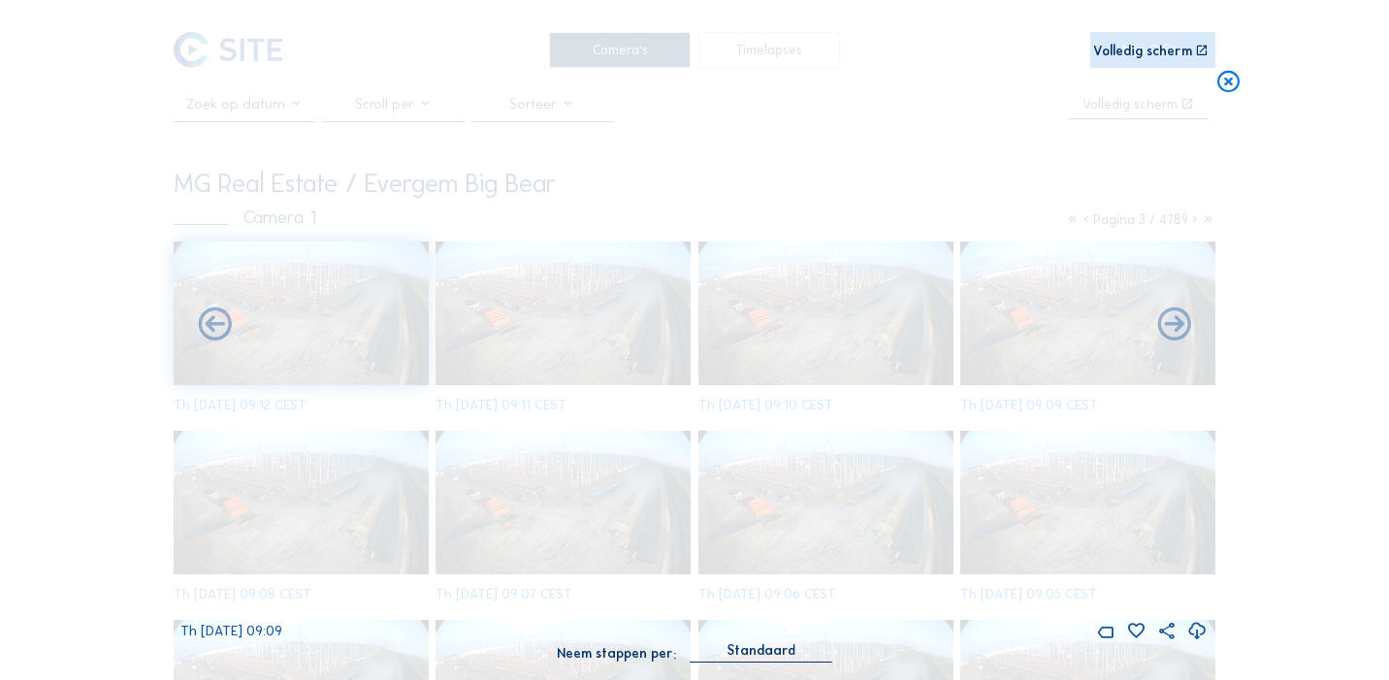
click at [1178, 325] on icon at bounding box center [1175, 326] width 40 height 40
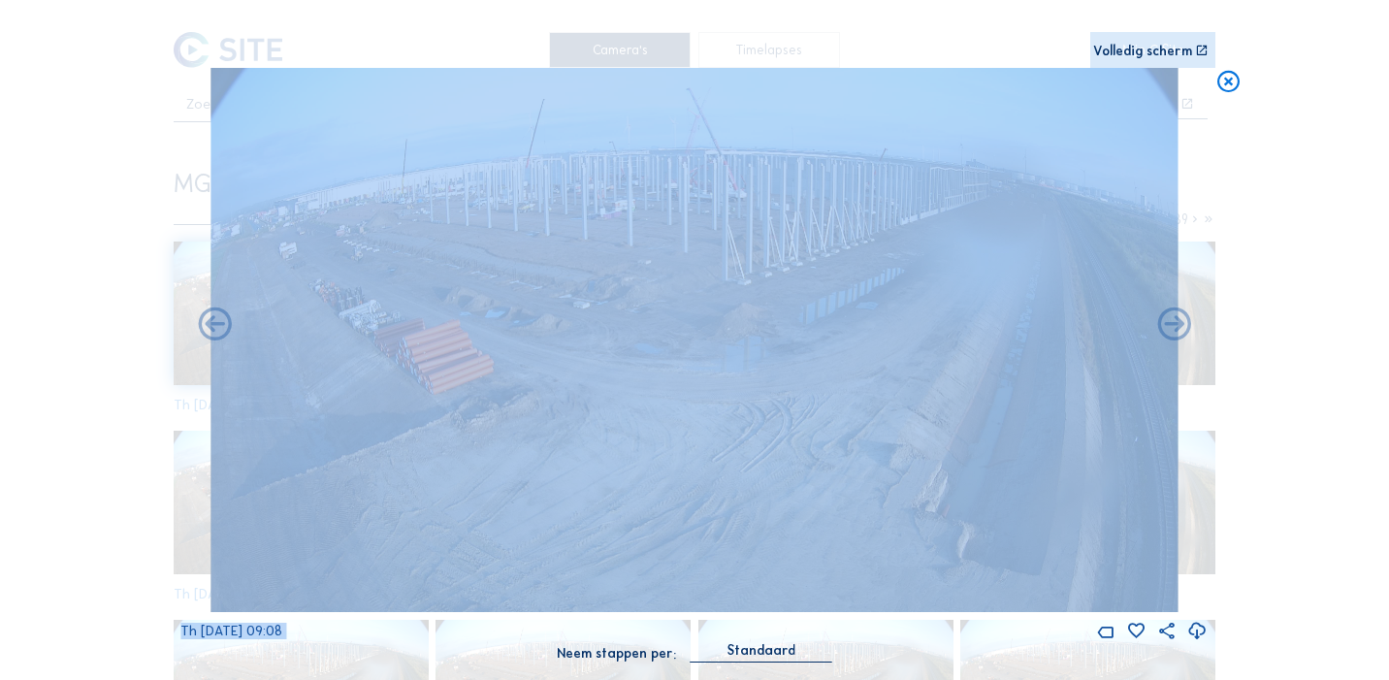
click at [1178, 325] on icon at bounding box center [1175, 326] width 40 height 40
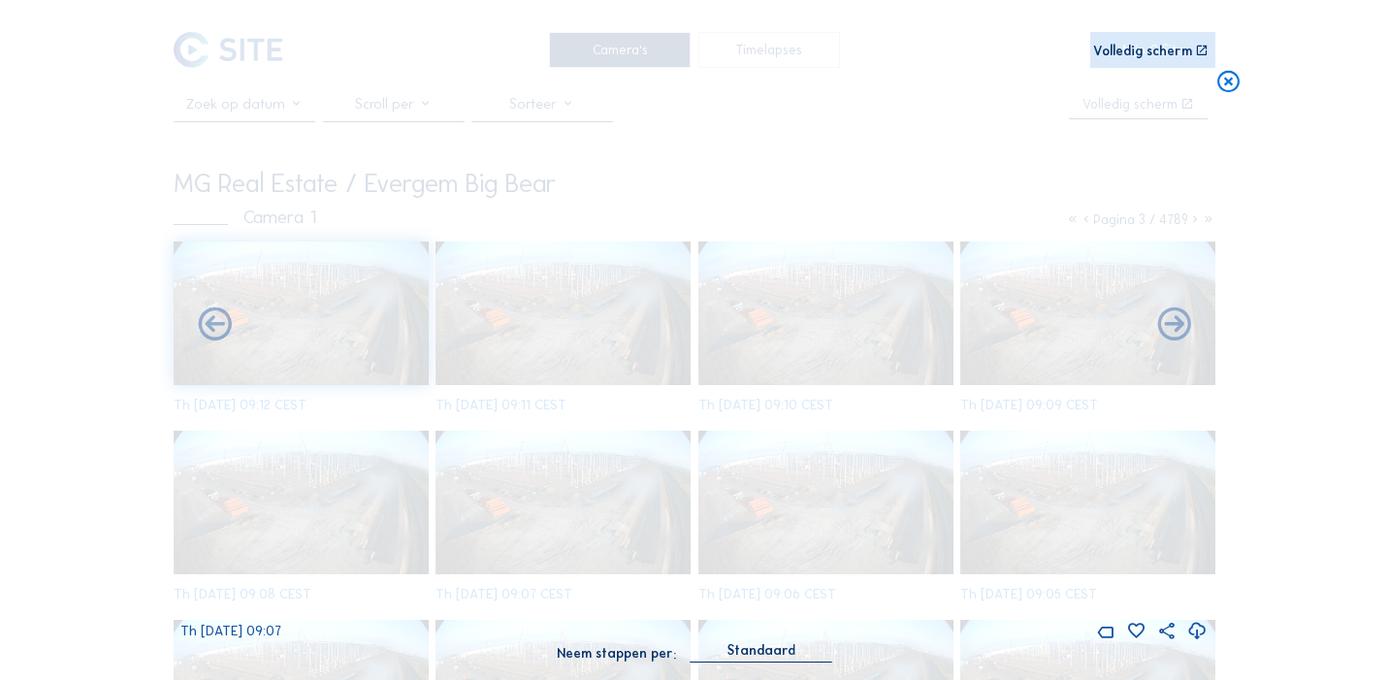
click at [1178, 325] on icon at bounding box center [1175, 326] width 40 height 40
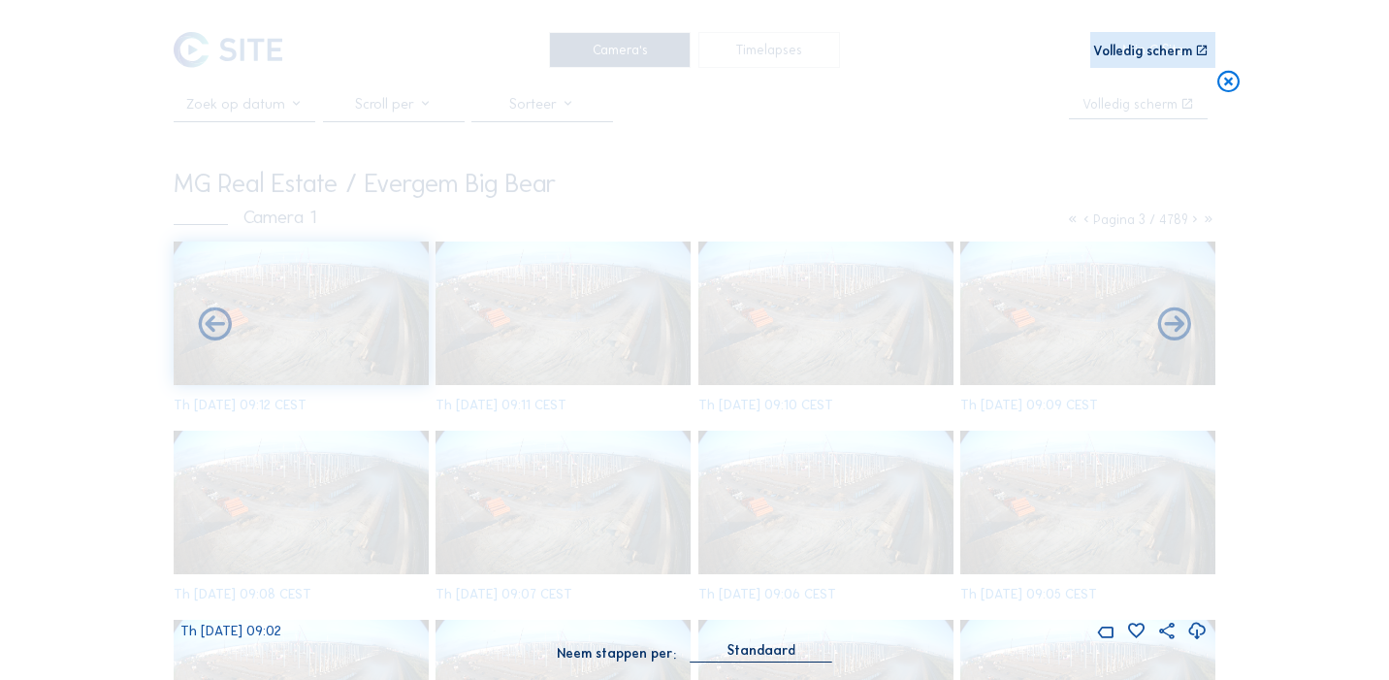
click at [1178, 325] on icon at bounding box center [1175, 326] width 40 height 40
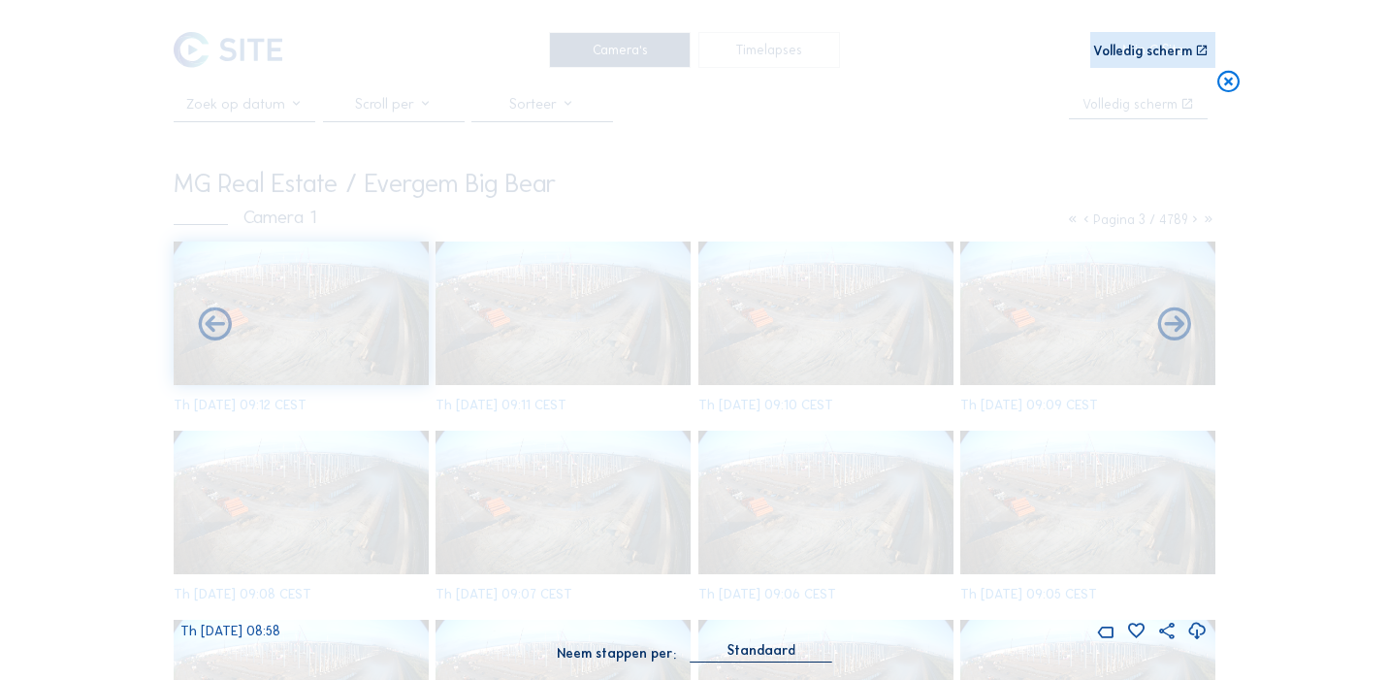
click at [1178, 325] on icon at bounding box center [1175, 326] width 40 height 40
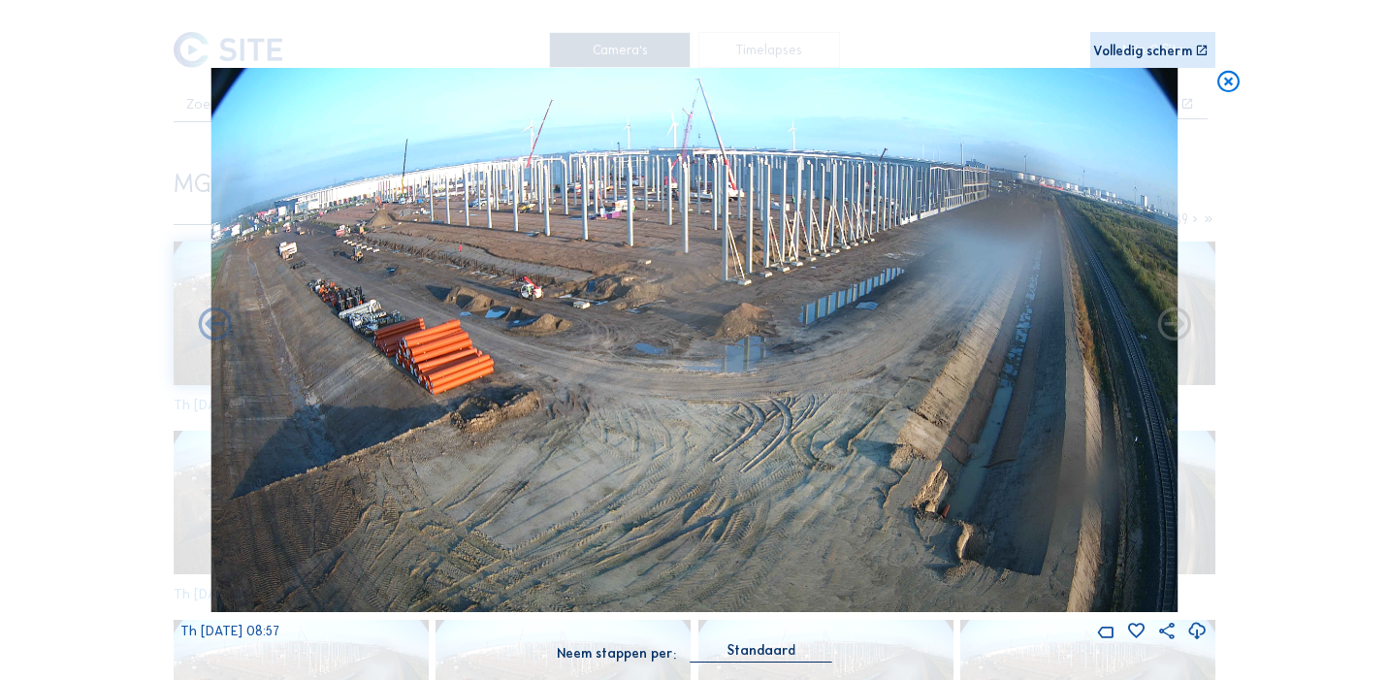
click at [1178, 325] on icon at bounding box center [1175, 326] width 40 height 40
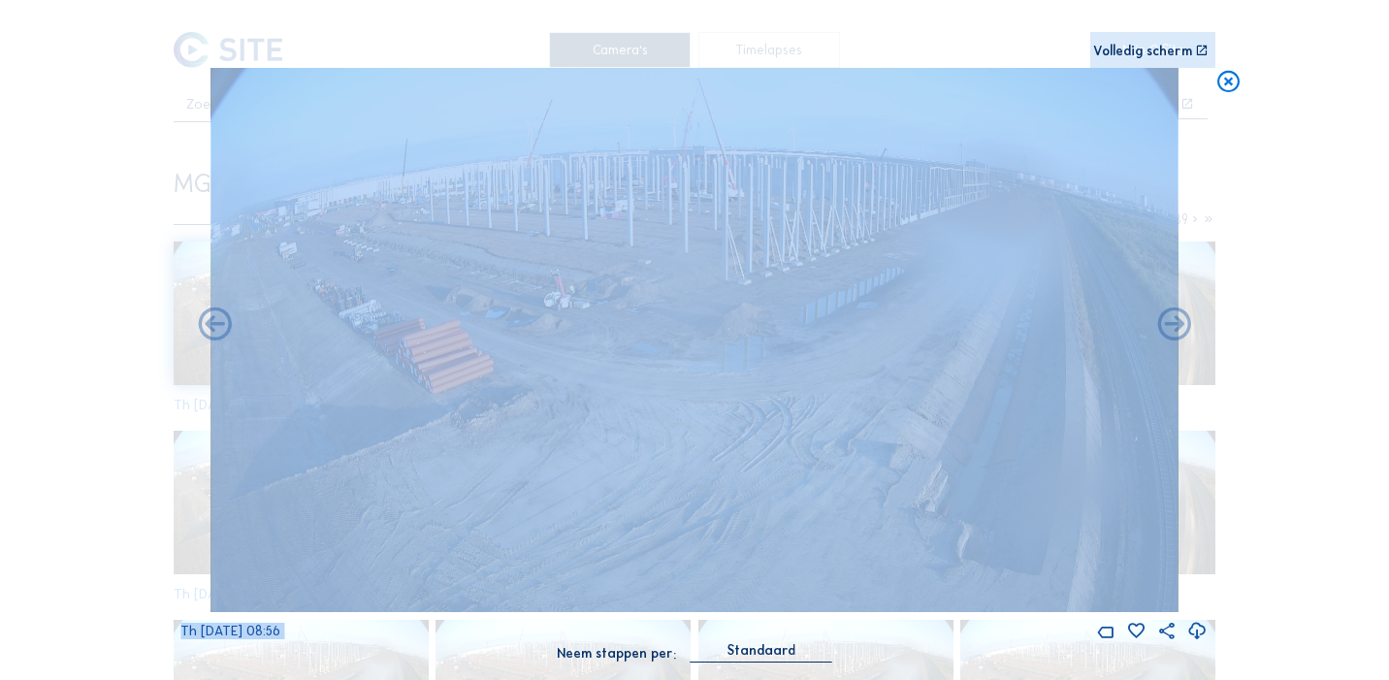
click at [1178, 325] on icon at bounding box center [1175, 326] width 40 height 40
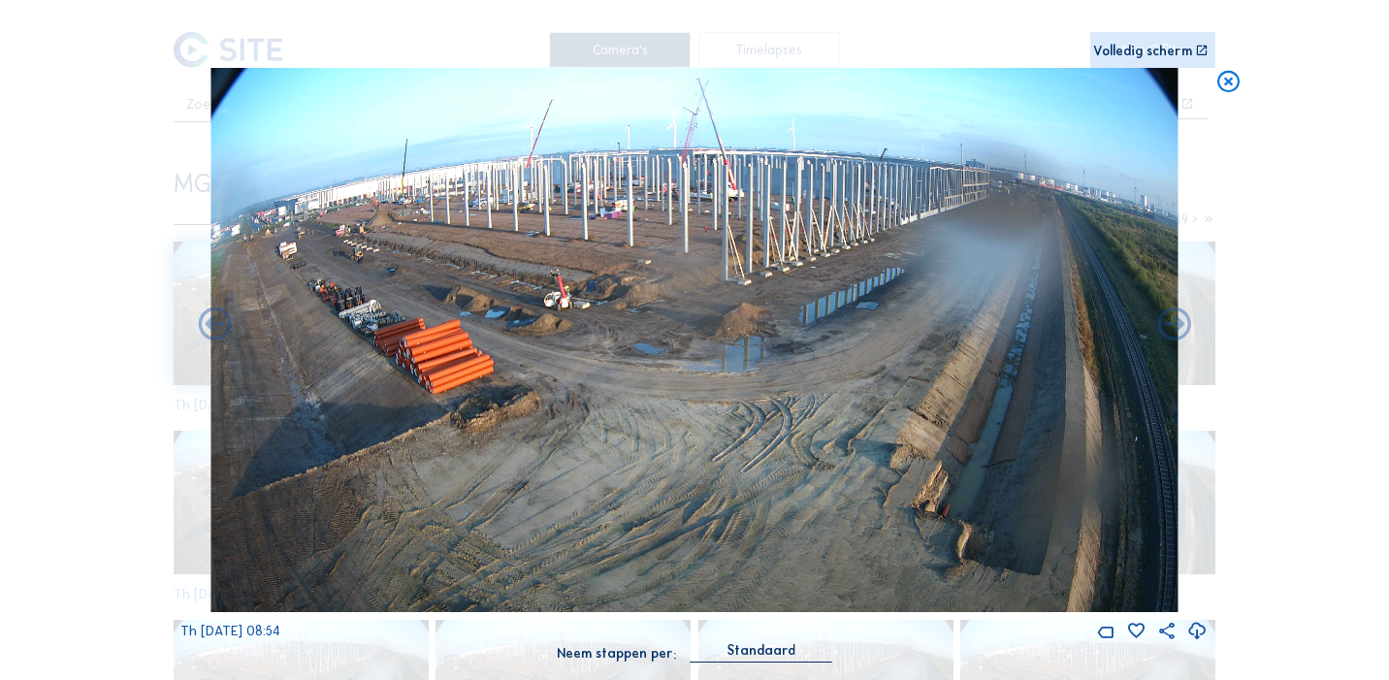
click at [1178, 325] on icon at bounding box center [1175, 326] width 40 height 40
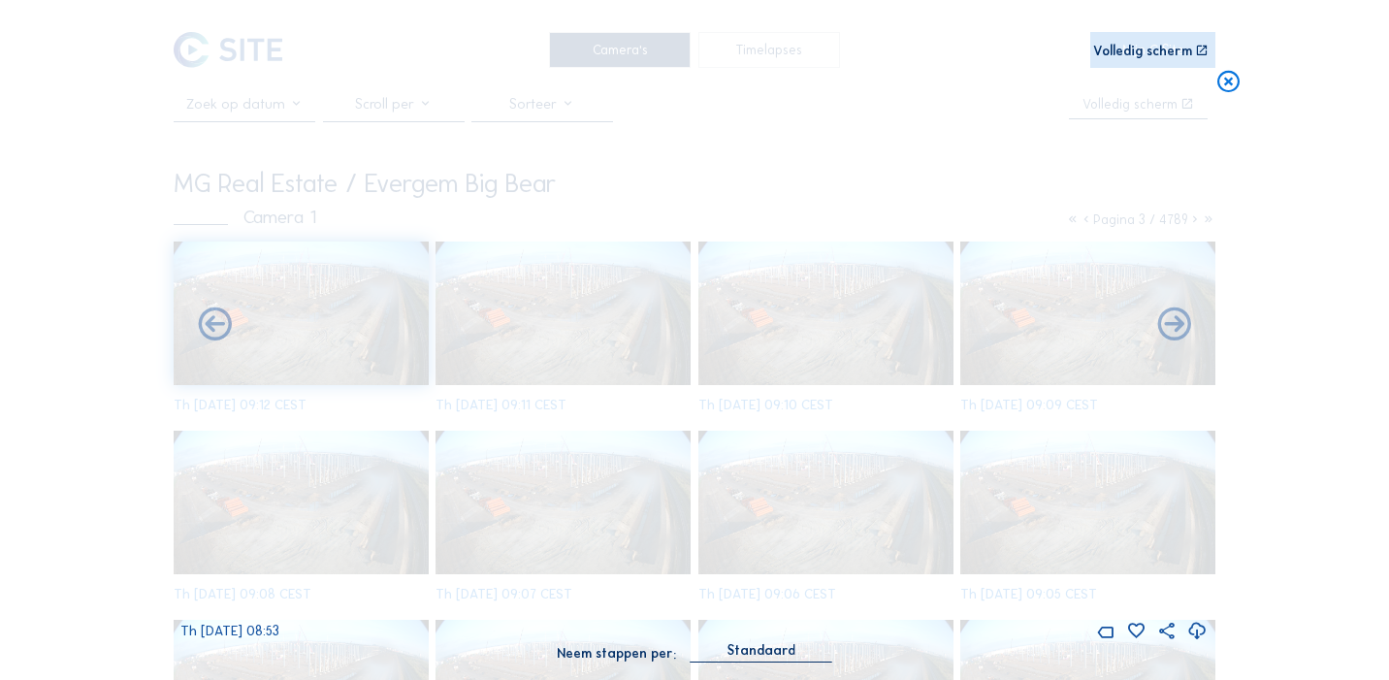
click at [1178, 325] on icon at bounding box center [1175, 326] width 40 height 40
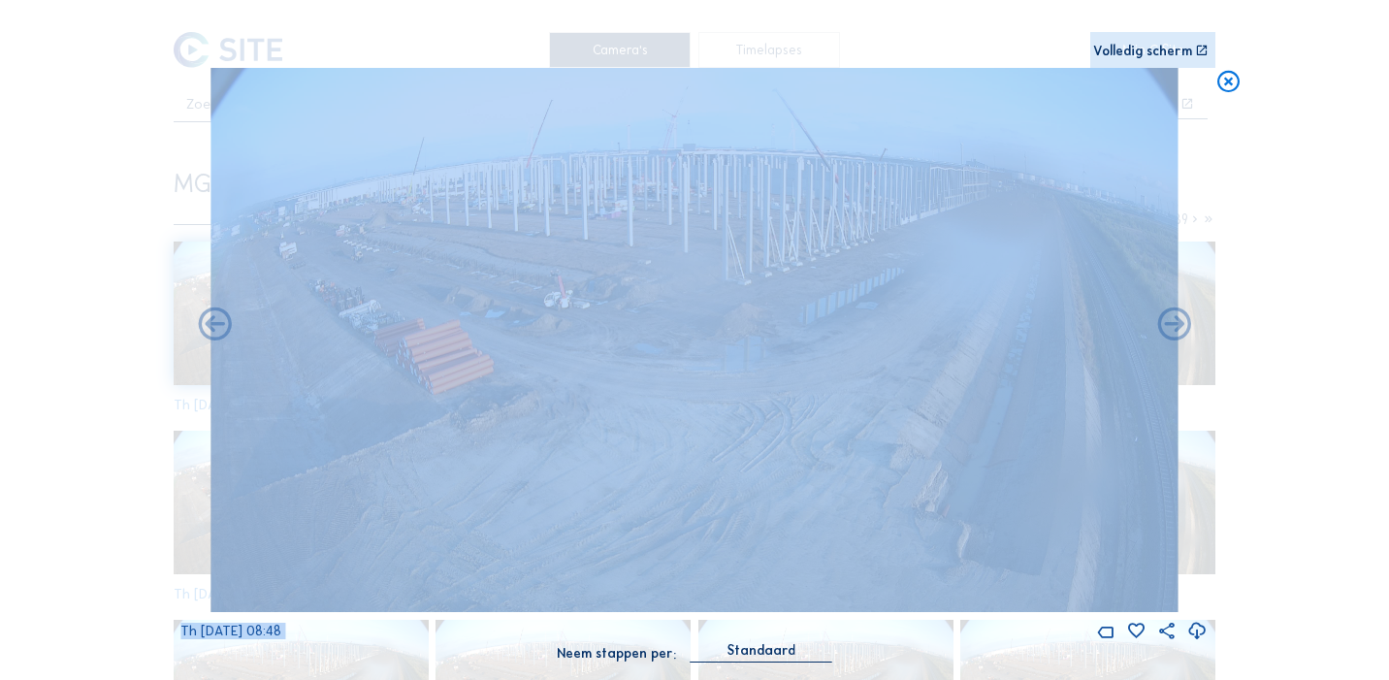
click at [1178, 325] on icon at bounding box center [1175, 326] width 40 height 40
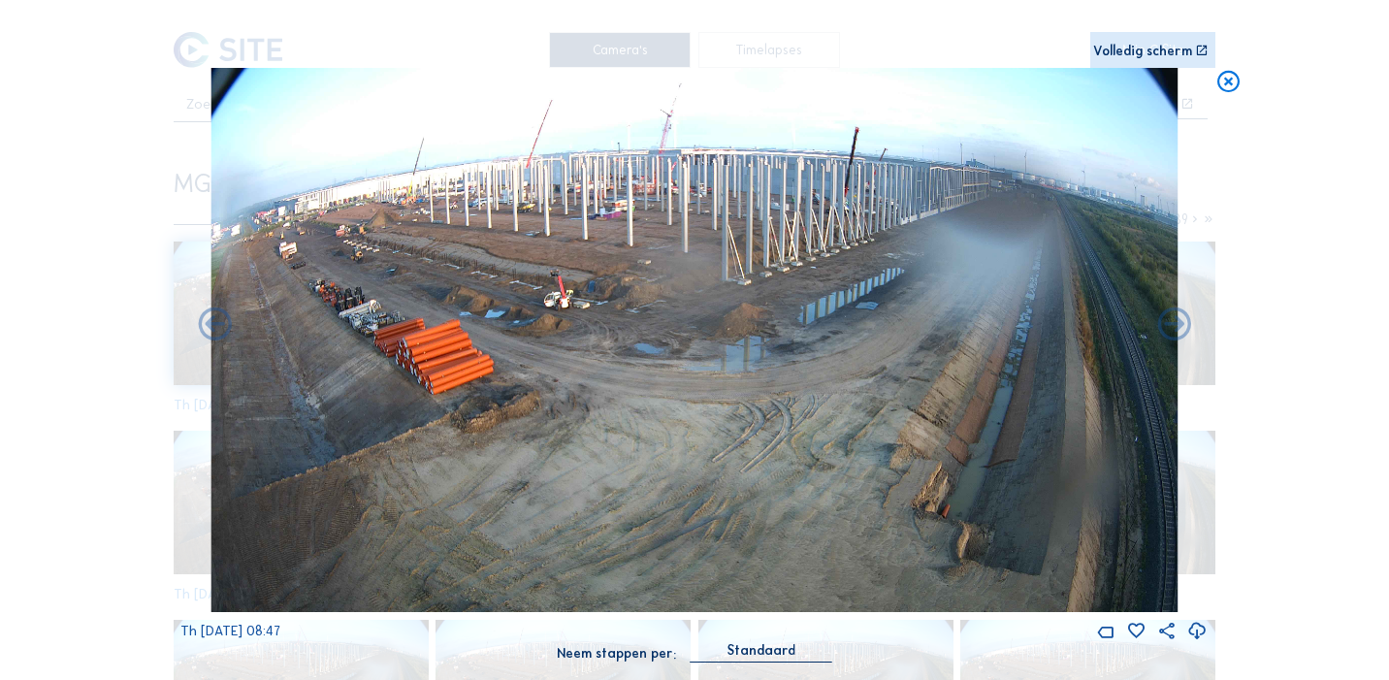
click at [1178, 325] on icon at bounding box center [1175, 326] width 40 height 40
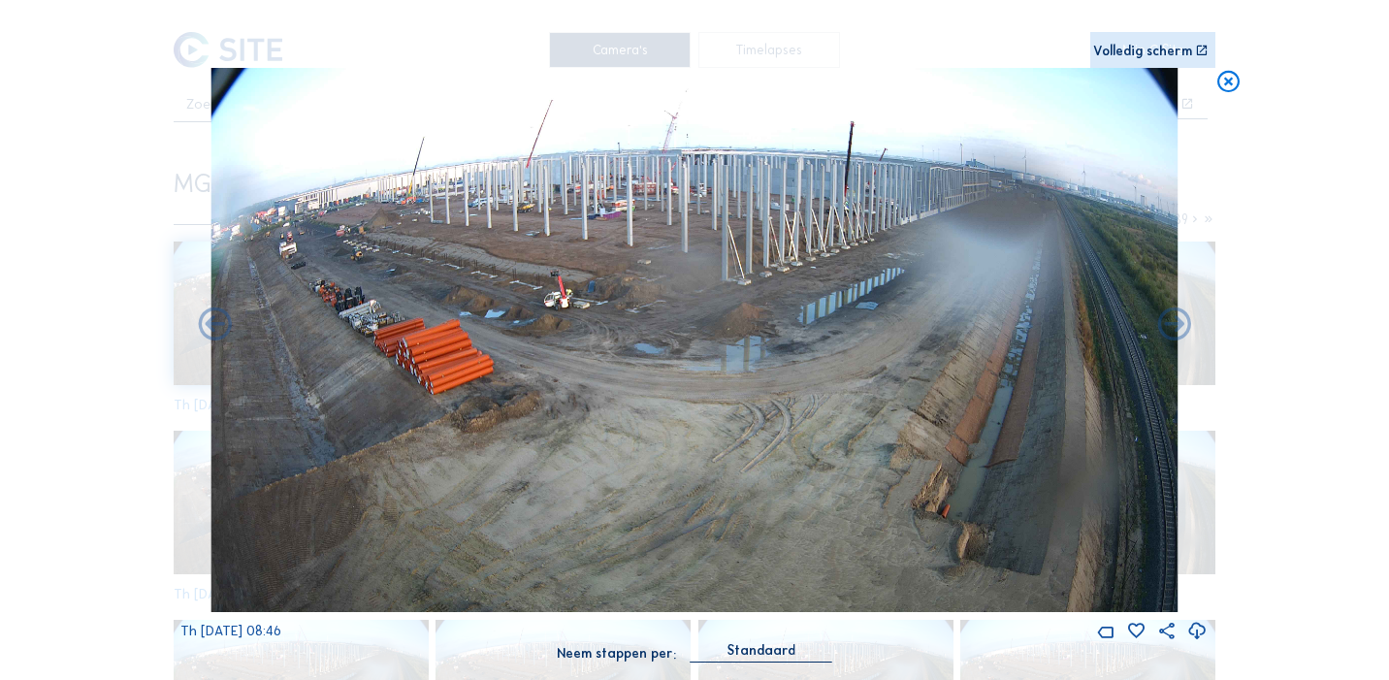
click at [1178, 325] on icon at bounding box center [1175, 326] width 40 height 40
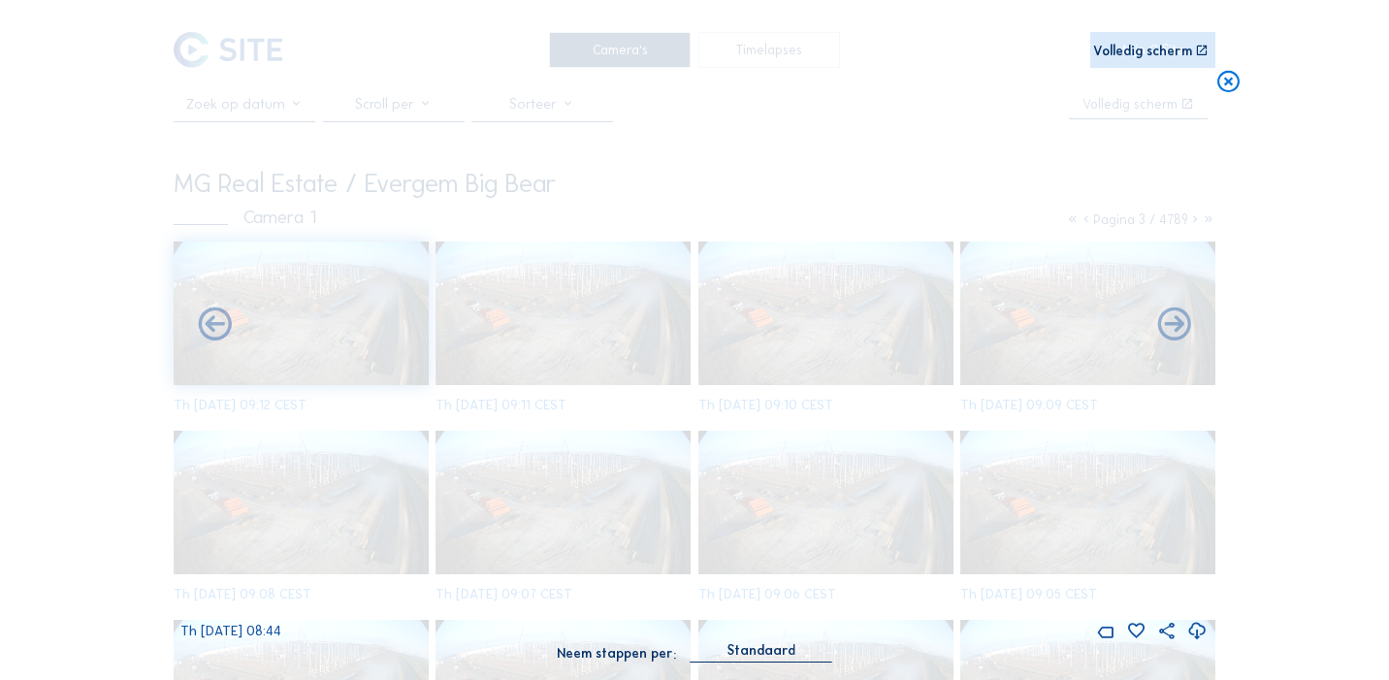
click at [1178, 325] on icon at bounding box center [1175, 326] width 40 height 40
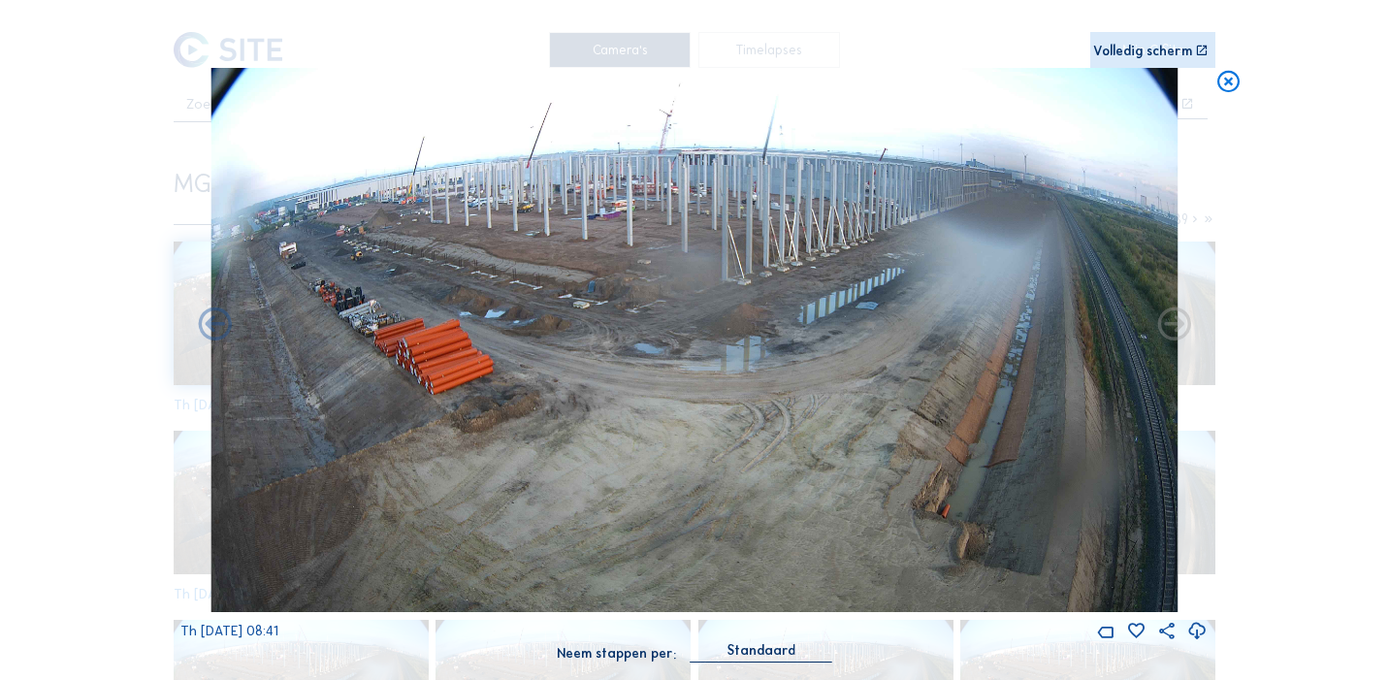
click at [1178, 325] on icon at bounding box center [1175, 326] width 40 height 40
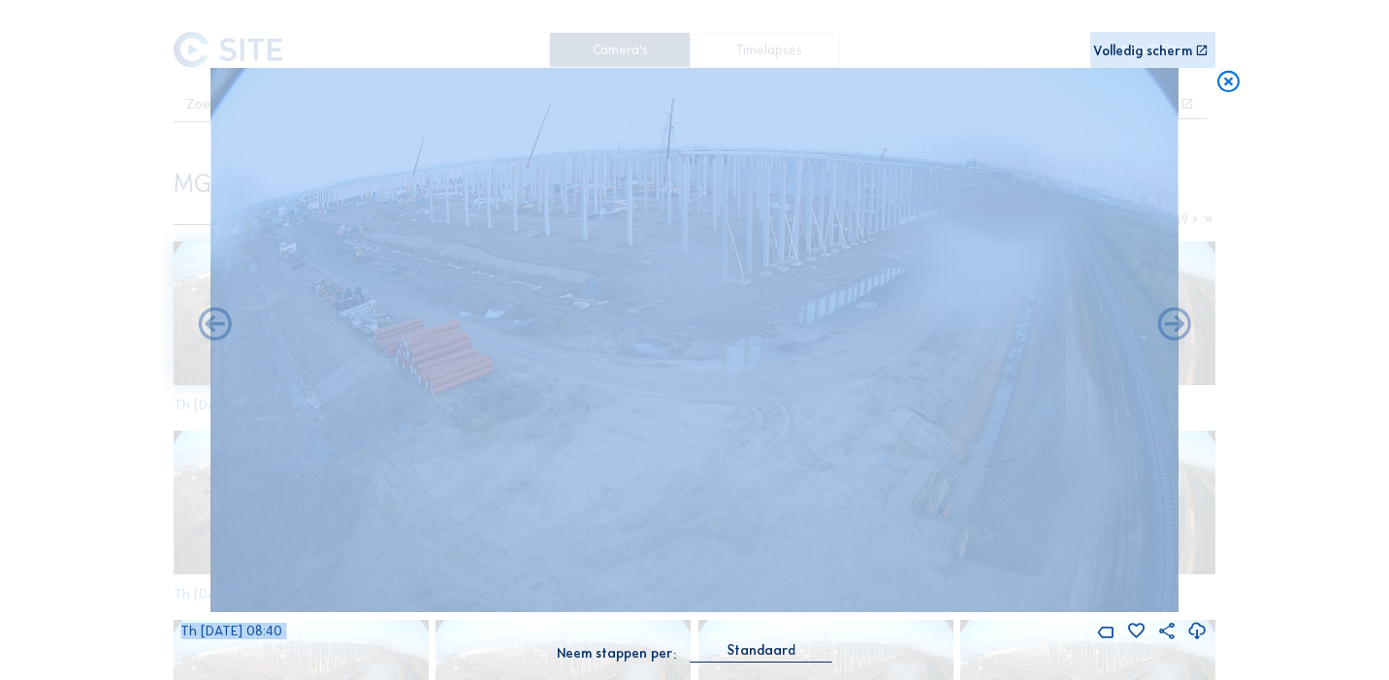
click at [1178, 325] on div "Th [DATE] 08:40" at bounding box center [693, 355] width 1027 height 574
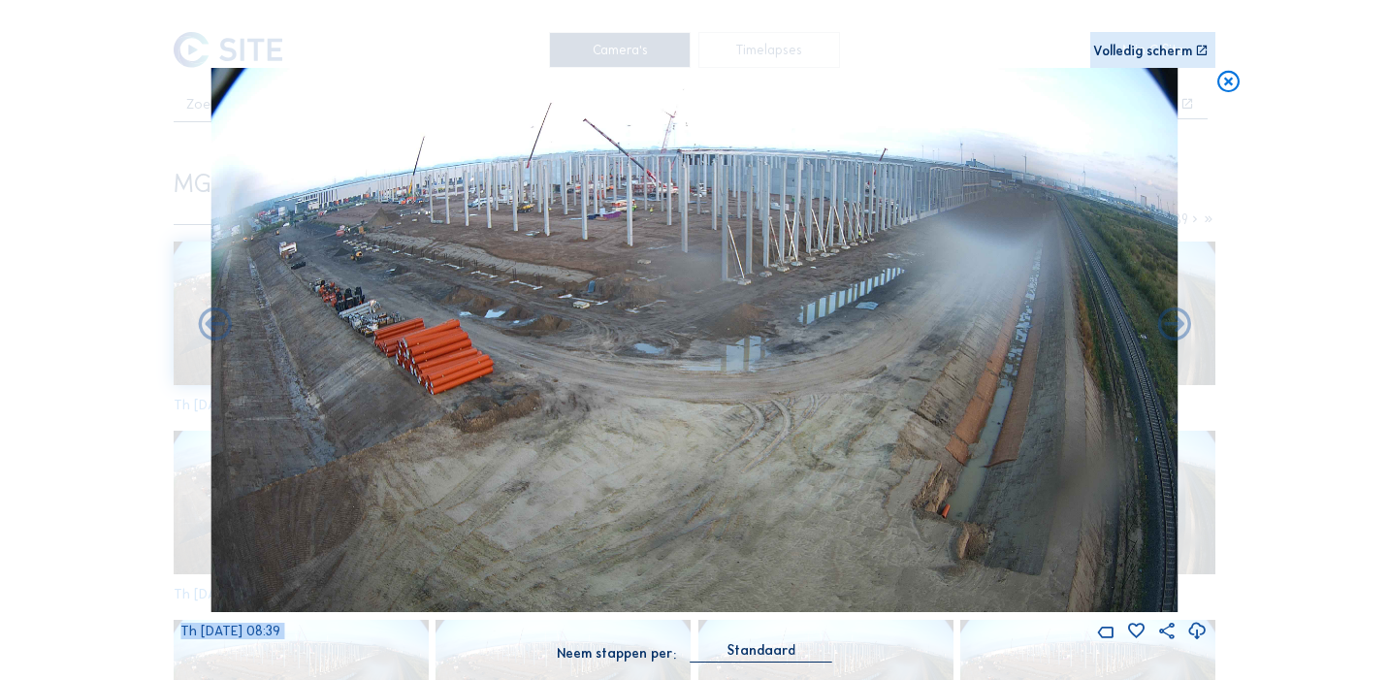
click at [1178, 325] on icon at bounding box center [1175, 326] width 40 height 40
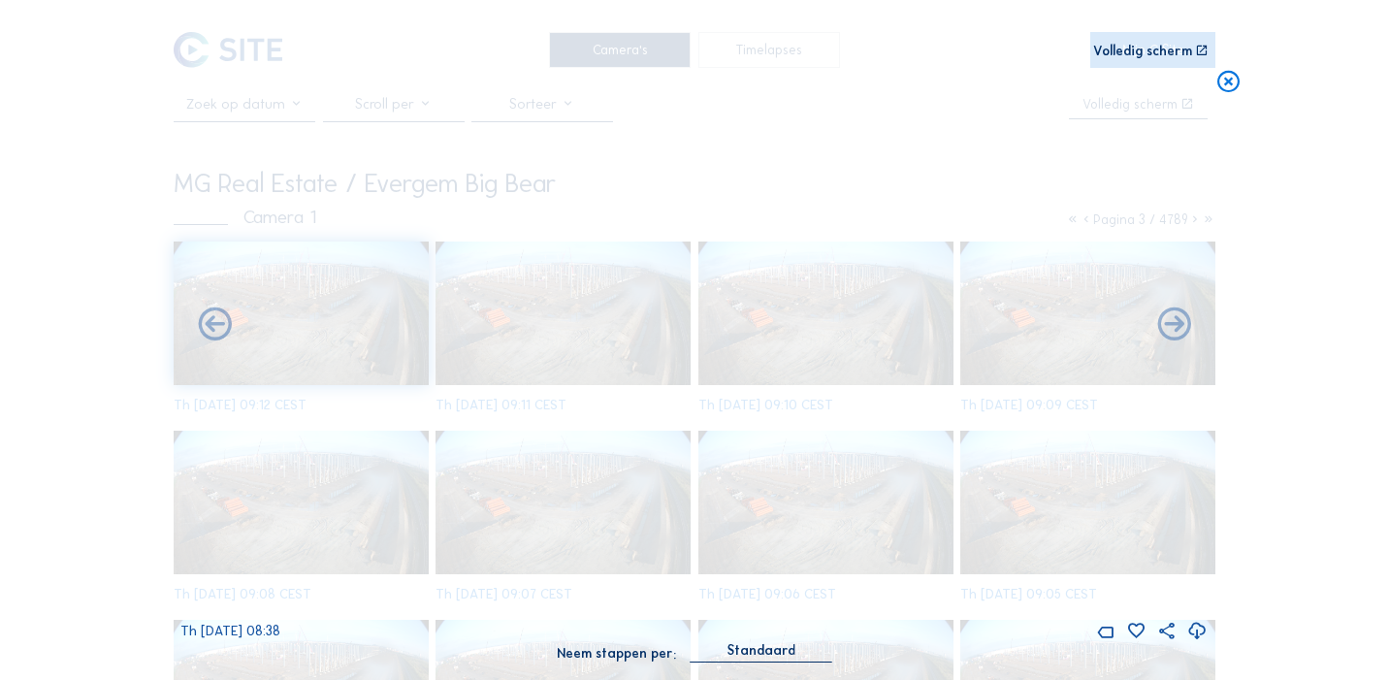
click at [1178, 325] on icon at bounding box center [1175, 326] width 40 height 40
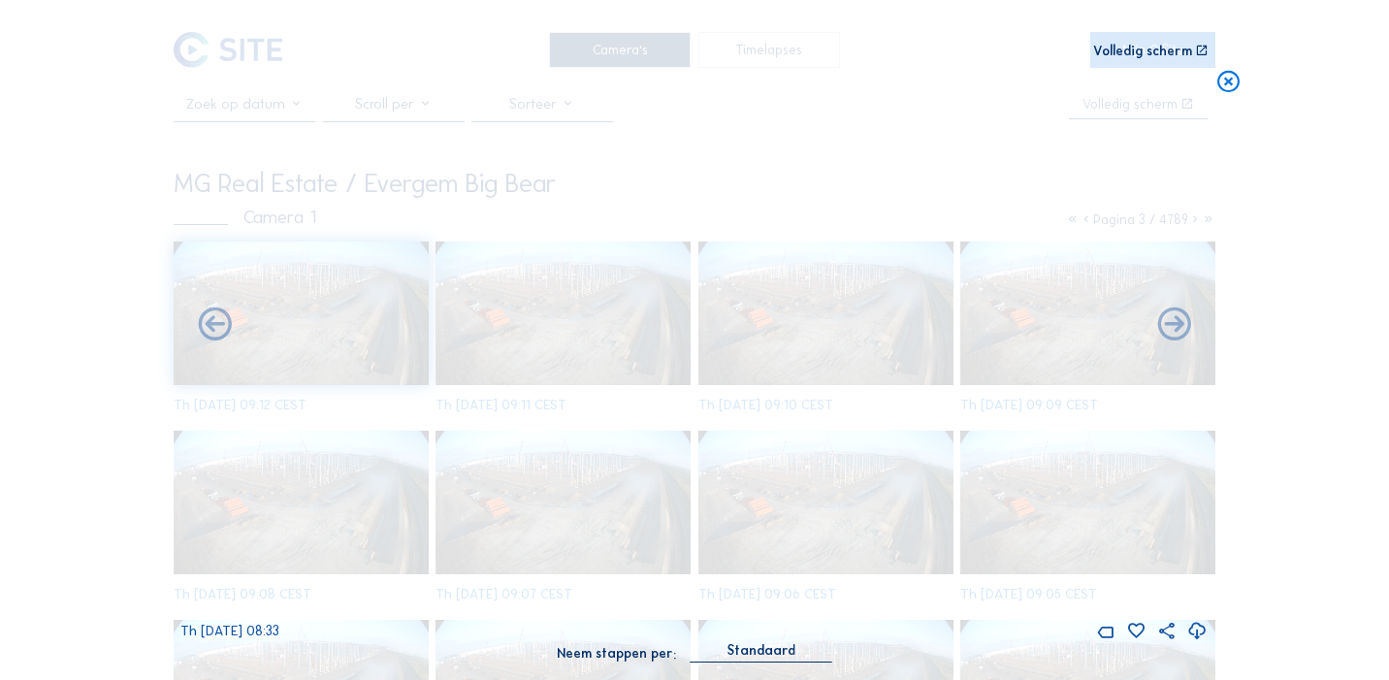
click at [1178, 325] on icon at bounding box center [1175, 326] width 40 height 40
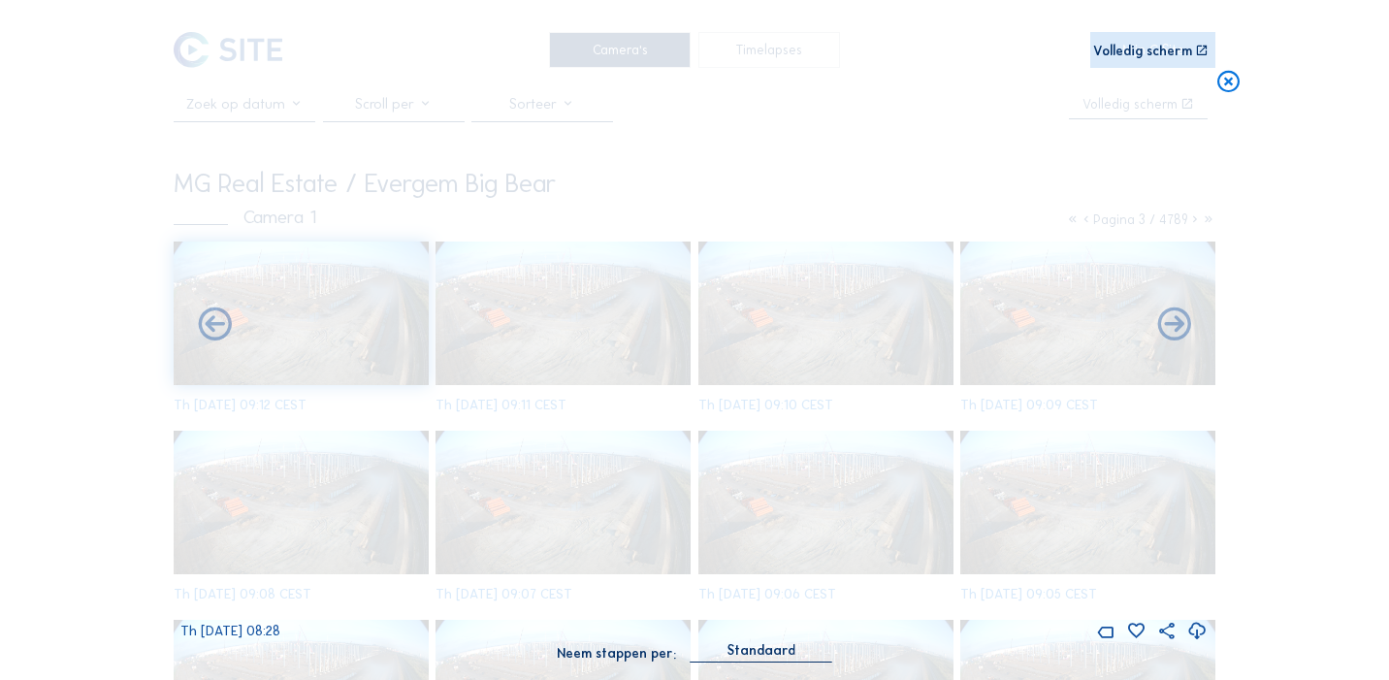
click at [1178, 325] on icon at bounding box center [1175, 326] width 40 height 40
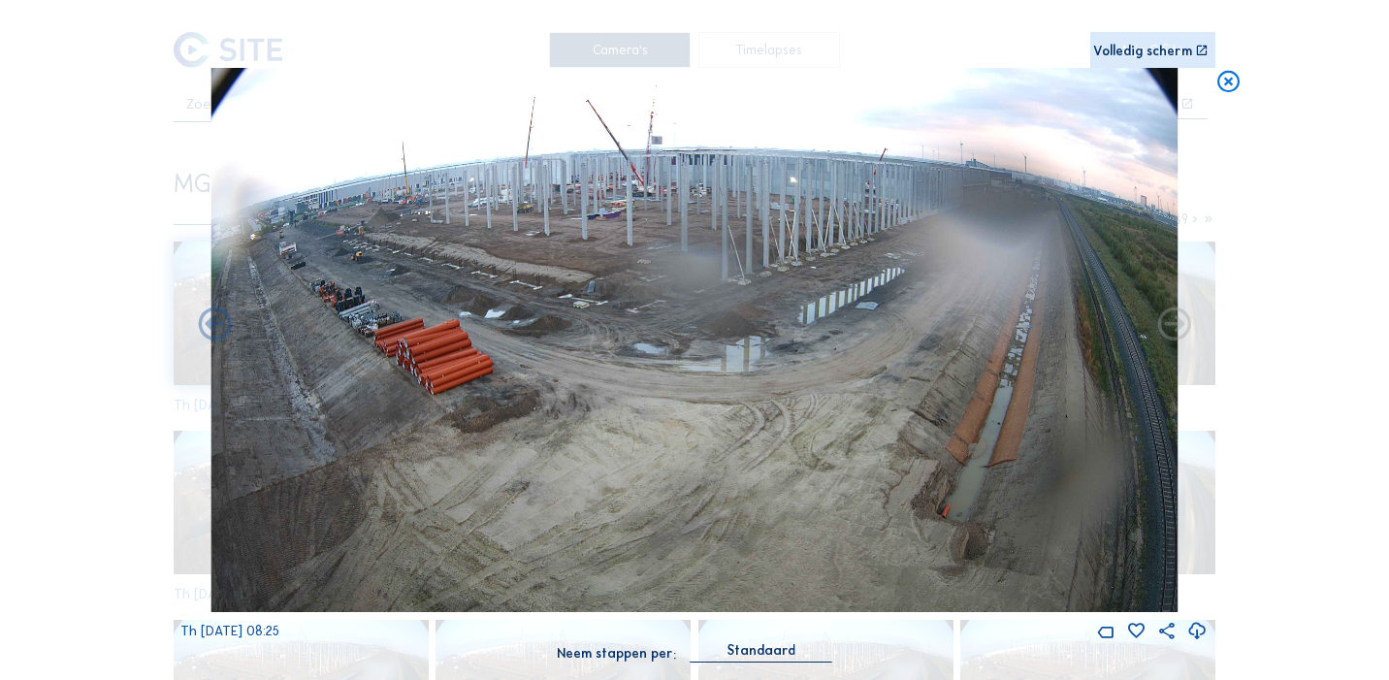
click at [1178, 325] on icon at bounding box center [1175, 326] width 40 height 40
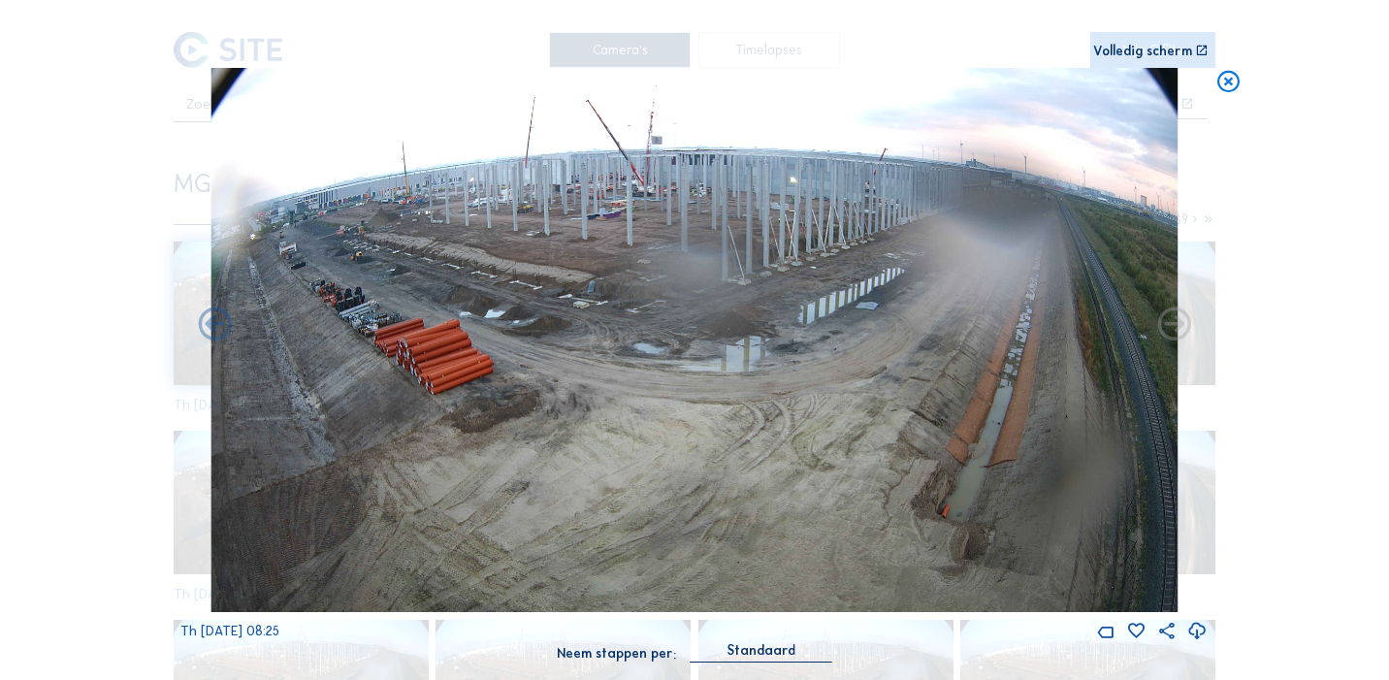
click at [1178, 325] on icon at bounding box center [1175, 326] width 40 height 40
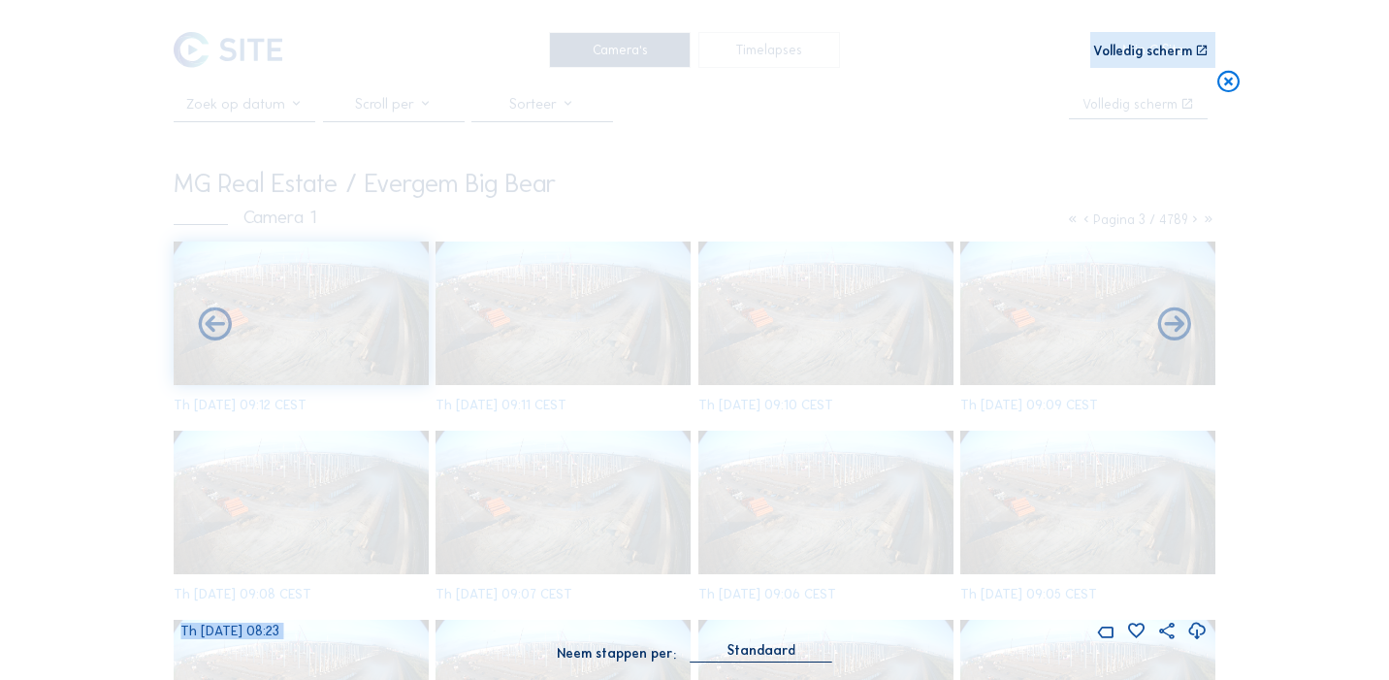
click at [1178, 325] on icon at bounding box center [1175, 326] width 40 height 40
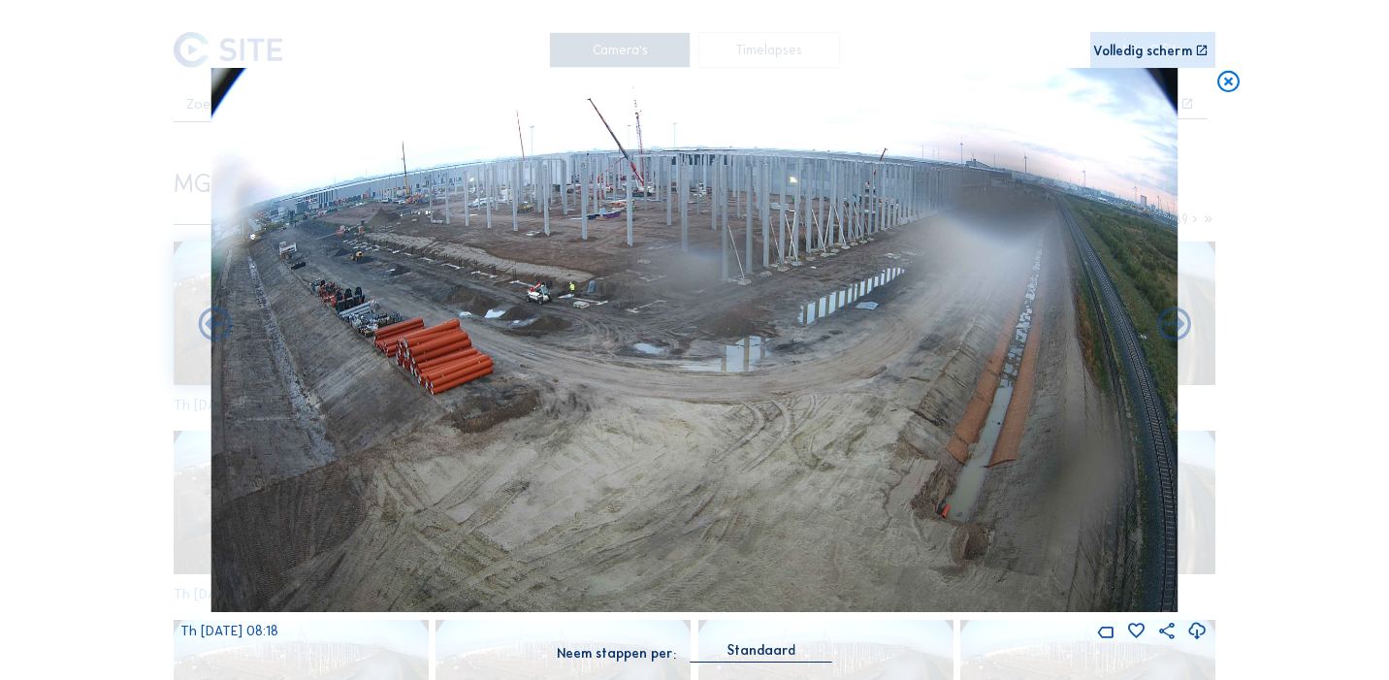
click at [1178, 325] on icon at bounding box center [1175, 326] width 40 height 40
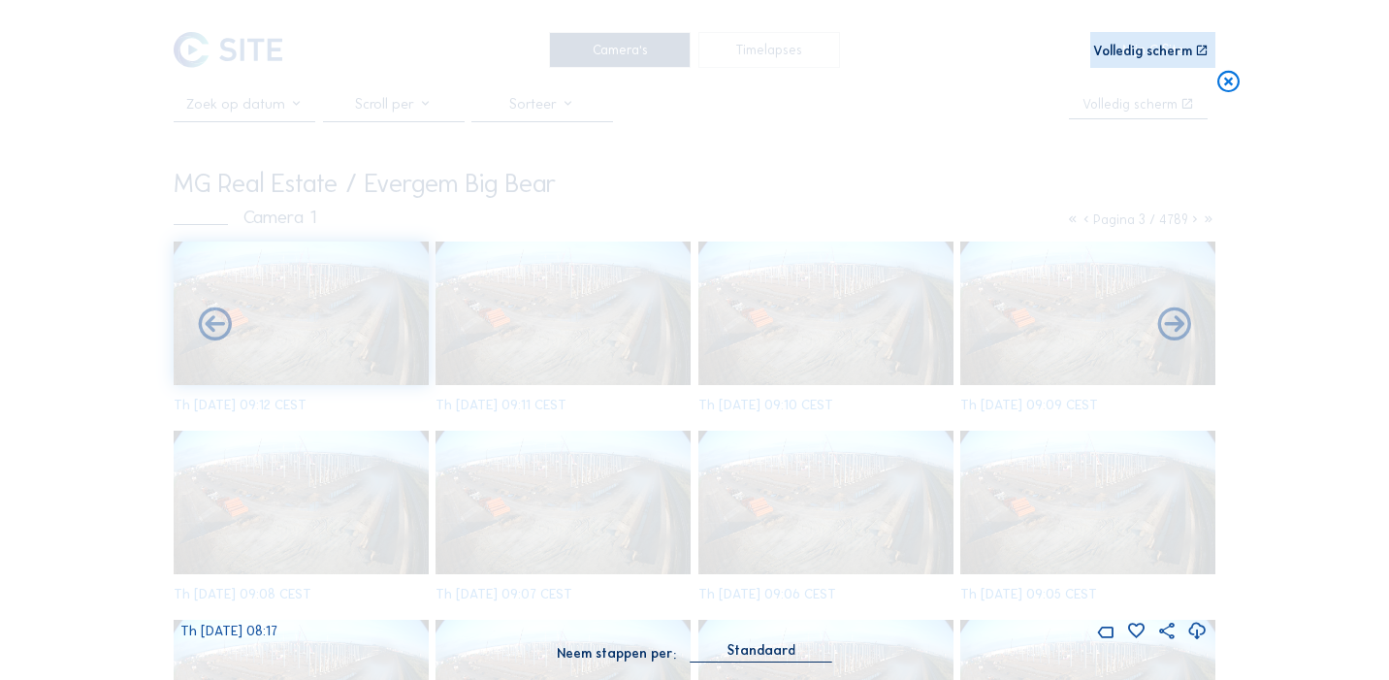
click at [1178, 325] on icon at bounding box center [1175, 326] width 40 height 40
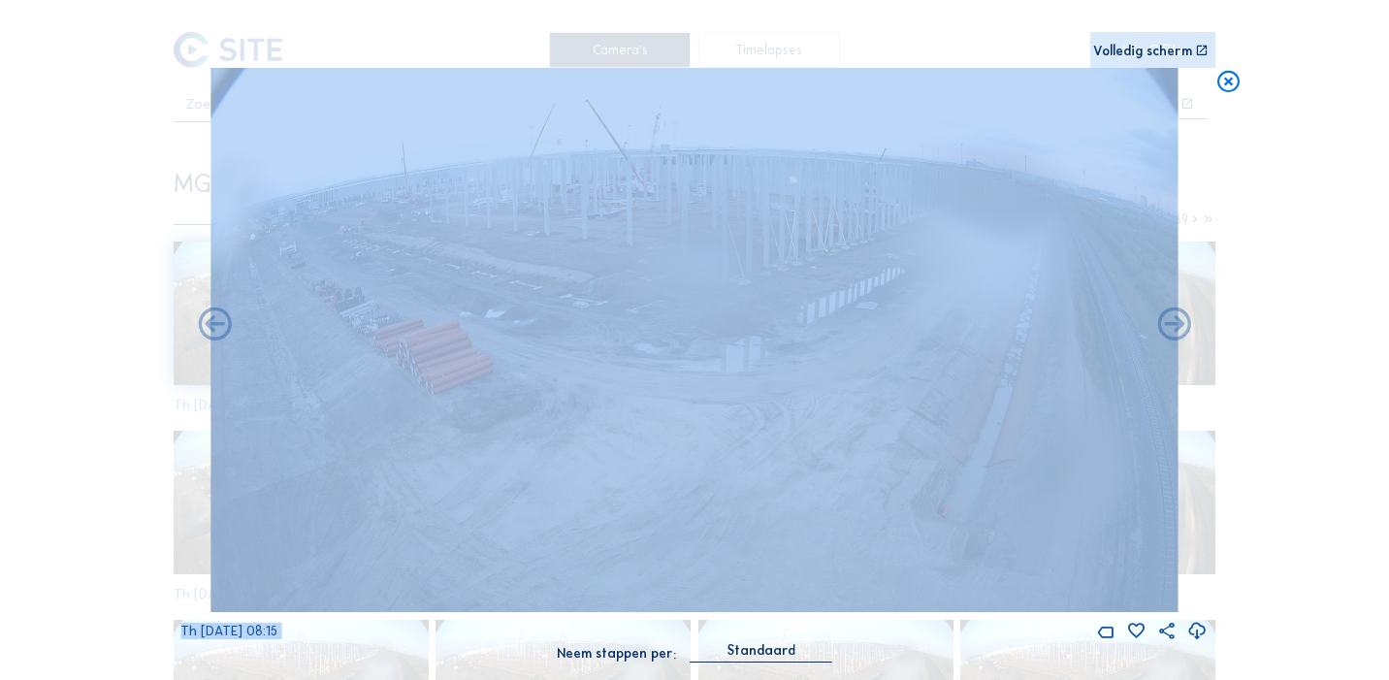
click at [1178, 325] on icon at bounding box center [1175, 326] width 40 height 40
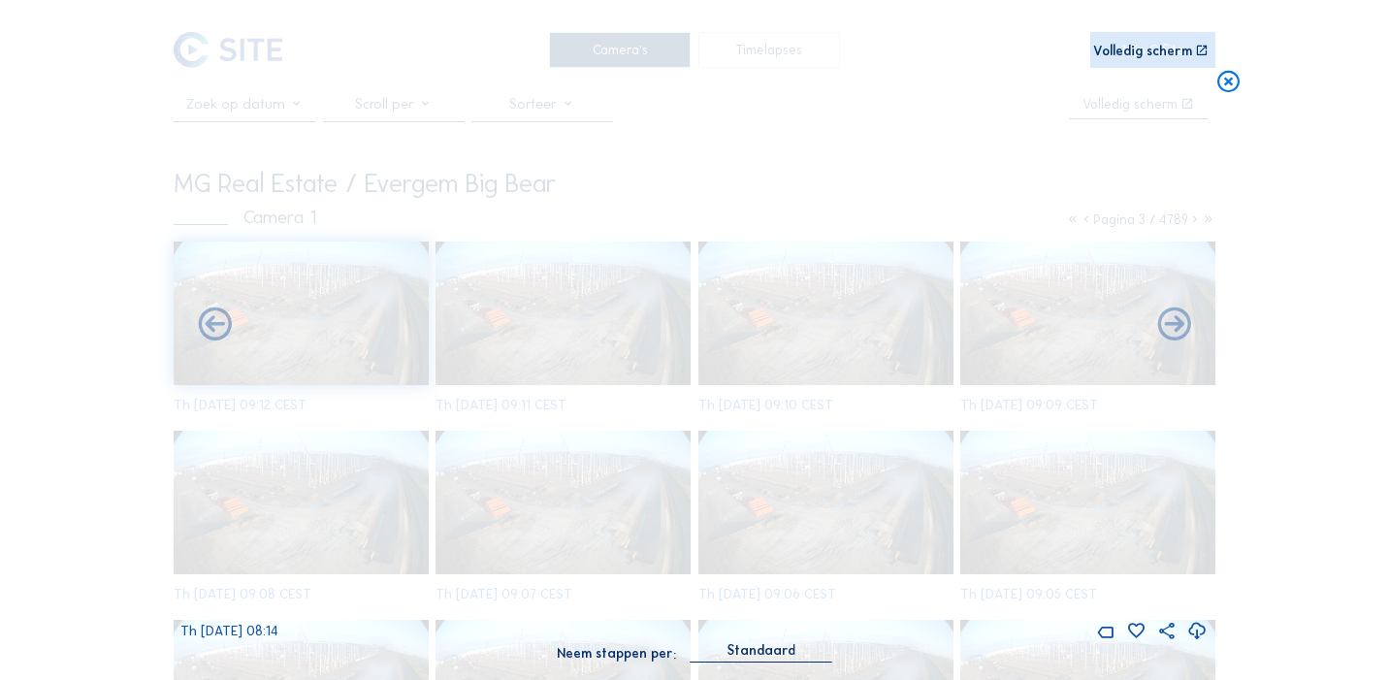
click at [1178, 325] on icon at bounding box center [1175, 326] width 40 height 40
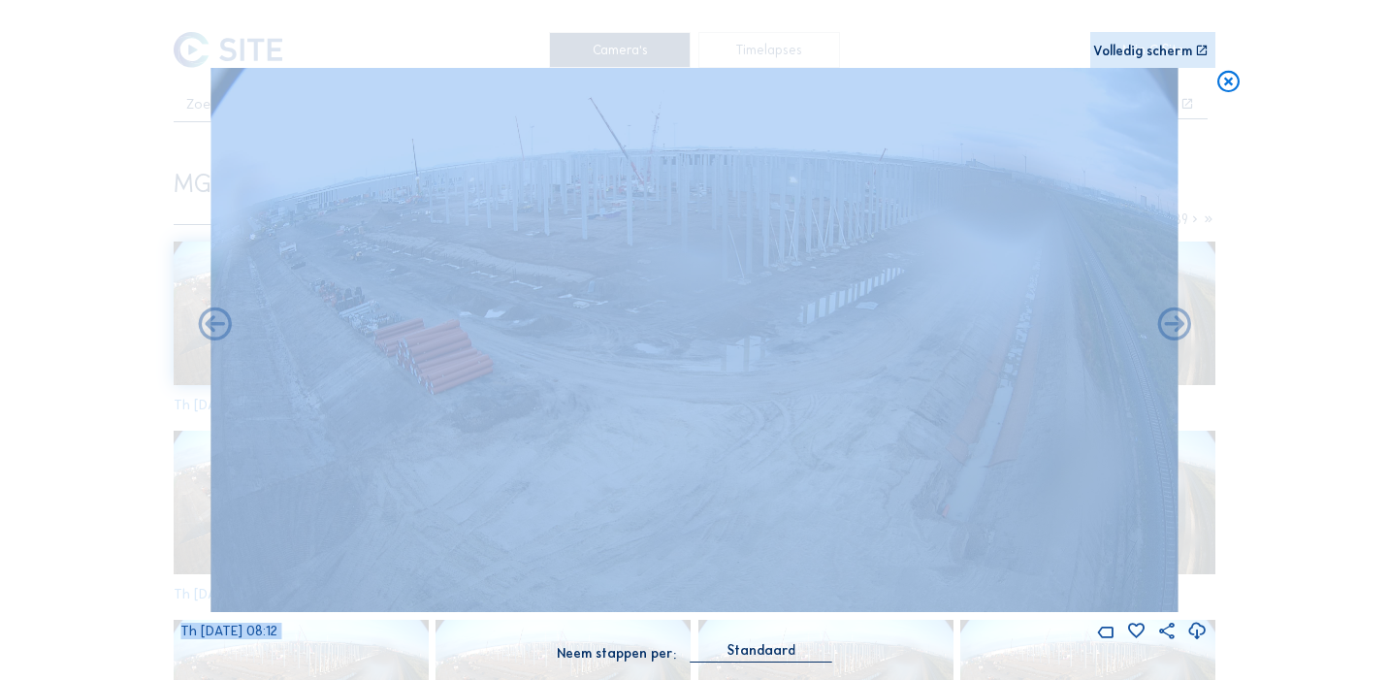
click at [1178, 325] on icon at bounding box center [1175, 326] width 40 height 40
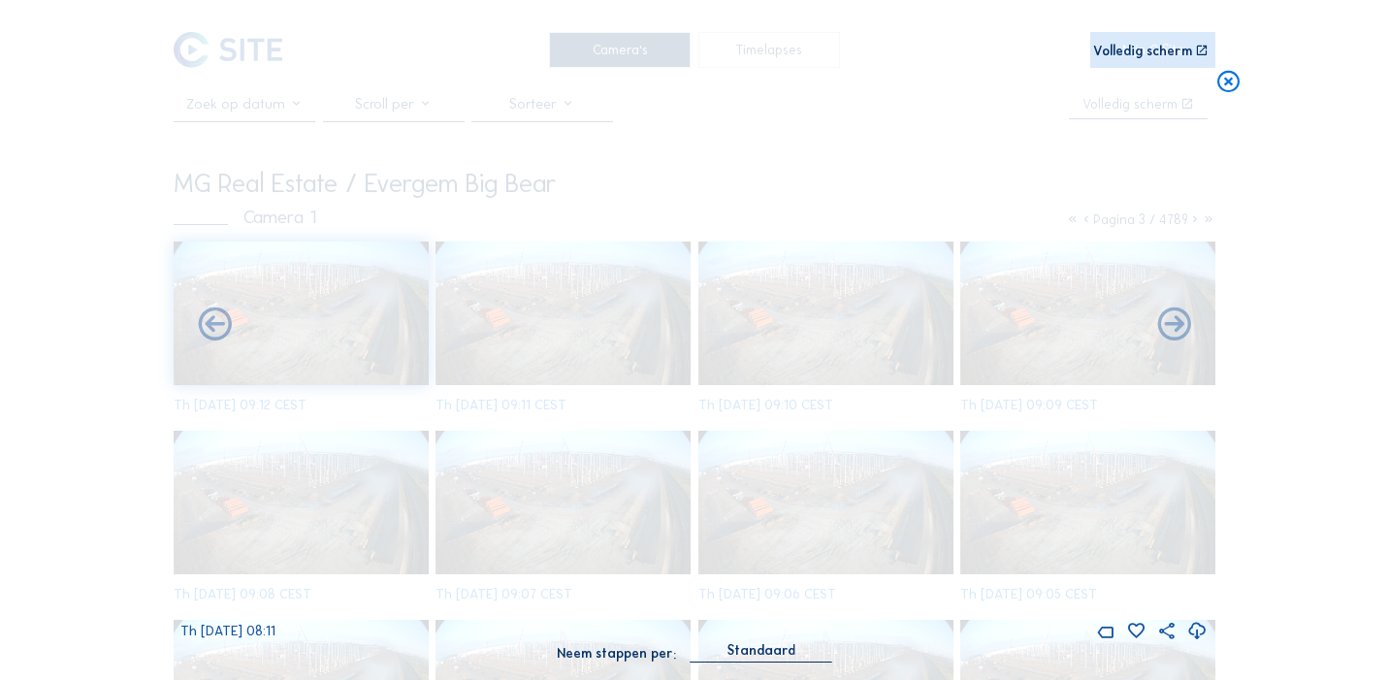
click at [1178, 325] on icon at bounding box center [1175, 326] width 40 height 40
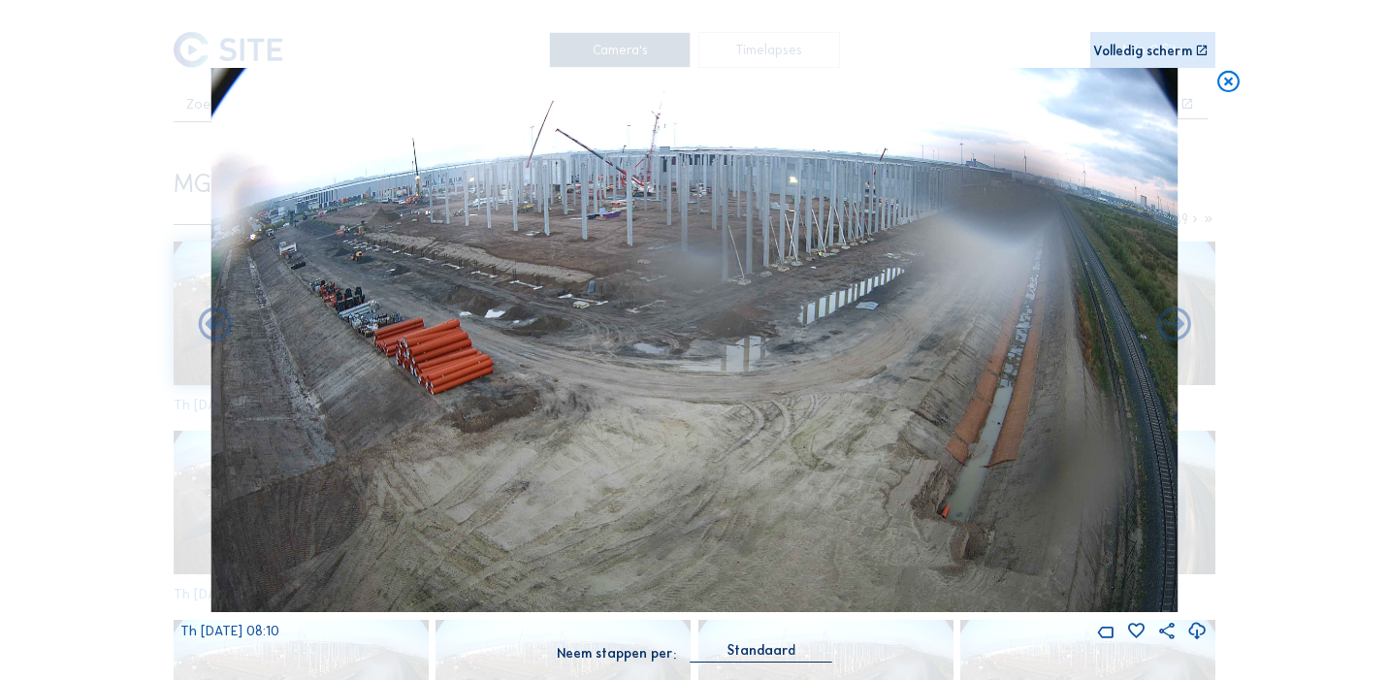
click at [1178, 325] on icon at bounding box center [1175, 326] width 40 height 40
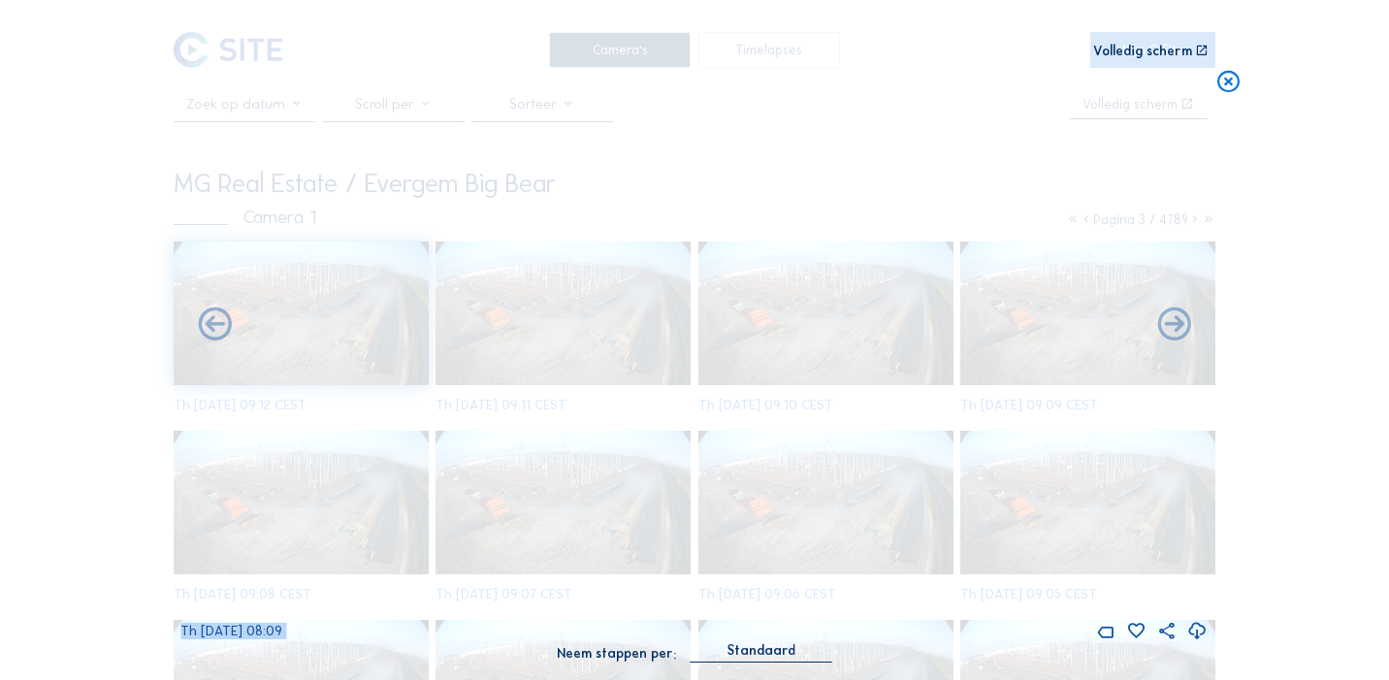
click at [1178, 325] on icon at bounding box center [1175, 326] width 40 height 40
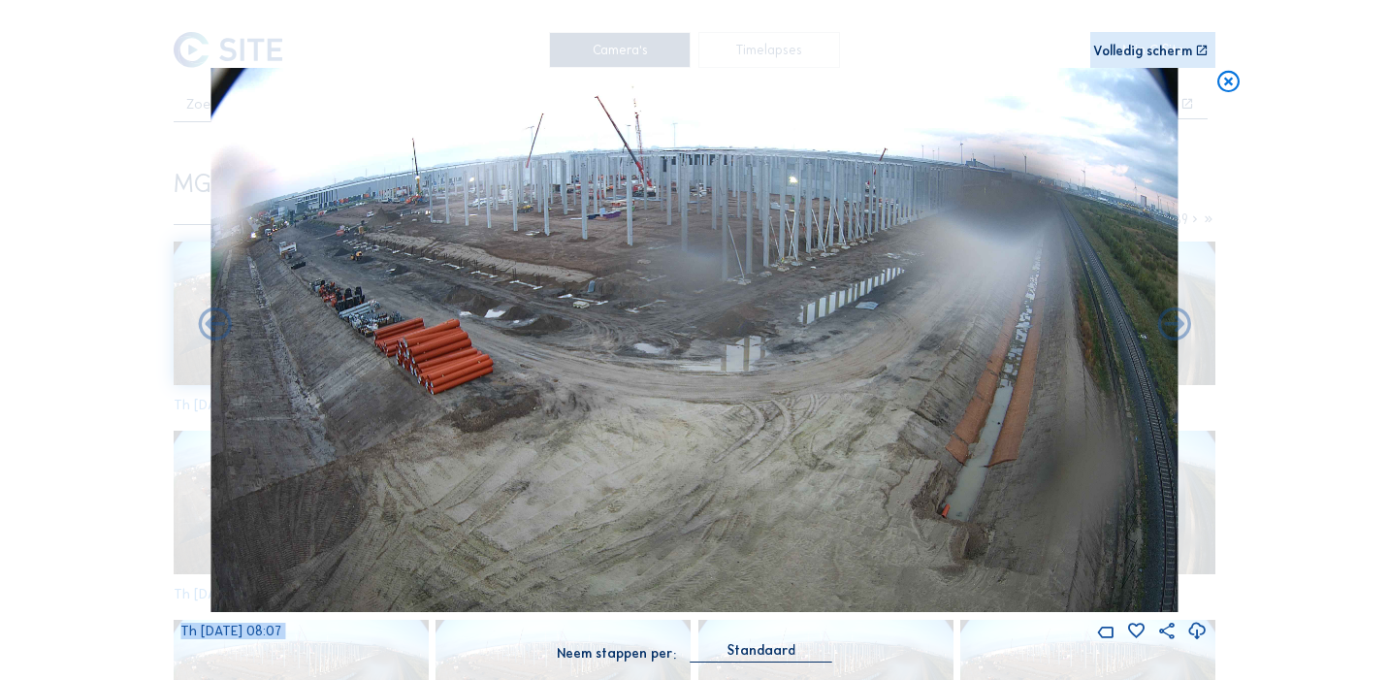
click at [1178, 325] on icon at bounding box center [1175, 326] width 40 height 40
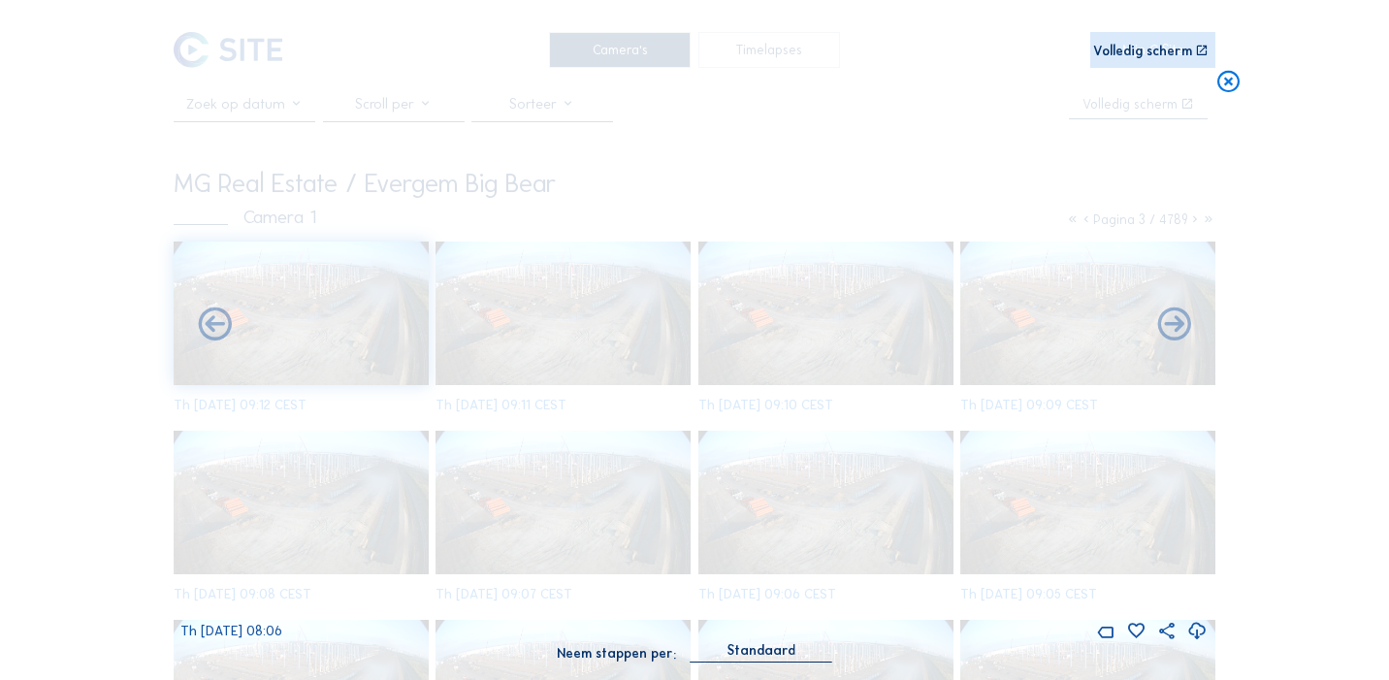
click at [1178, 325] on icon at bounding box center [1175, 326] width 40 height 40
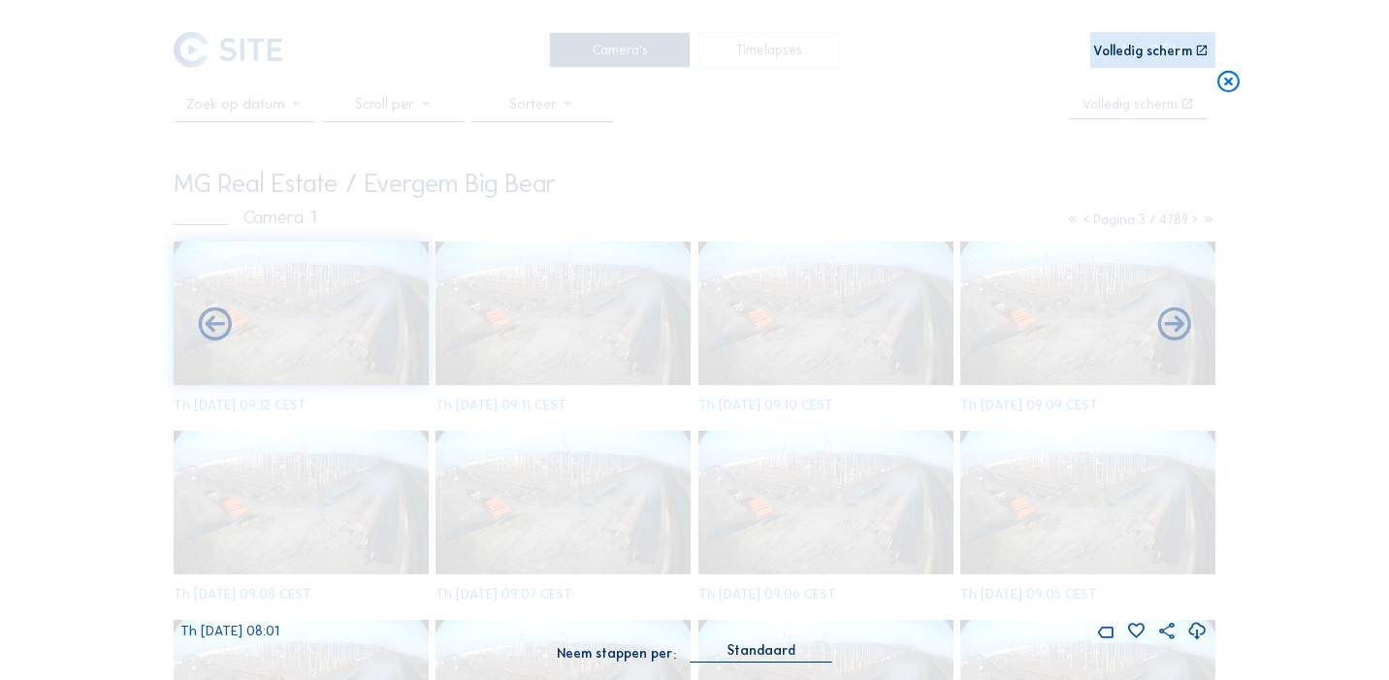
click at [1178, 325] on icon at bounding box center [1175, 326] width 40 height 40
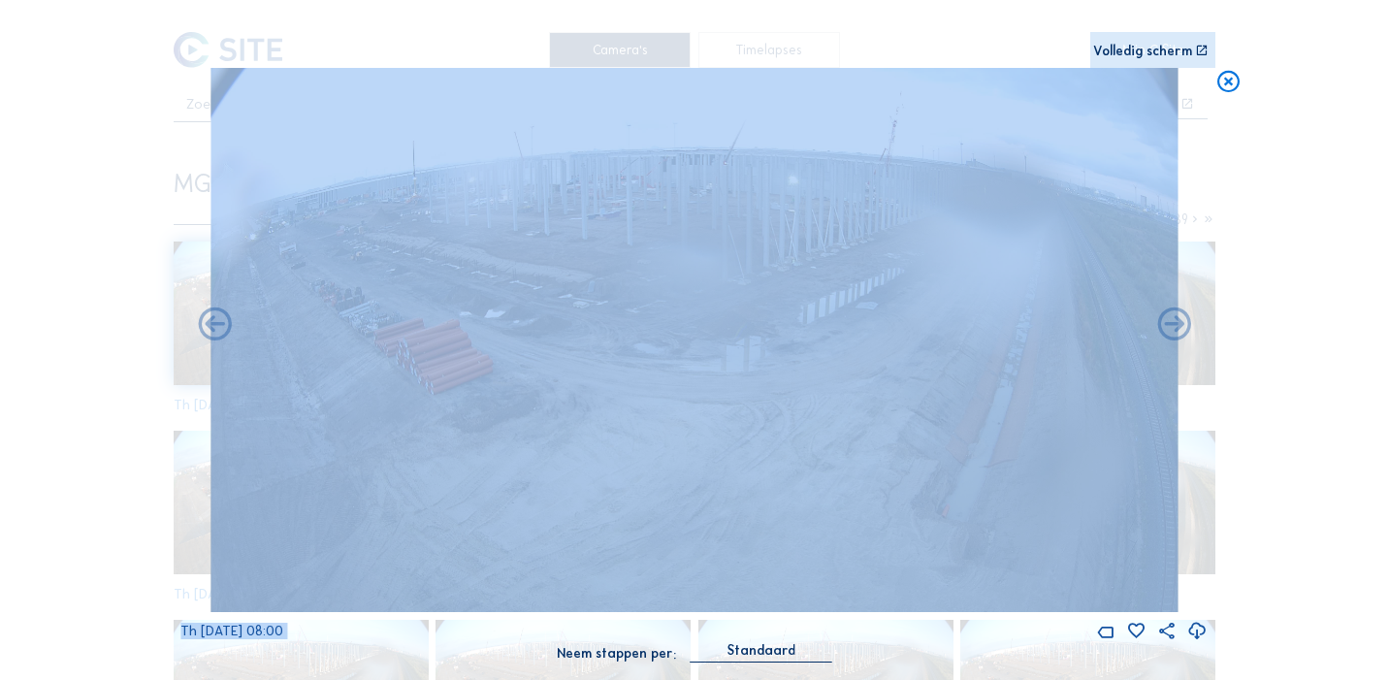
click at [1178, 325] on icon at bounding box center [1175, 326] width 40 height 40
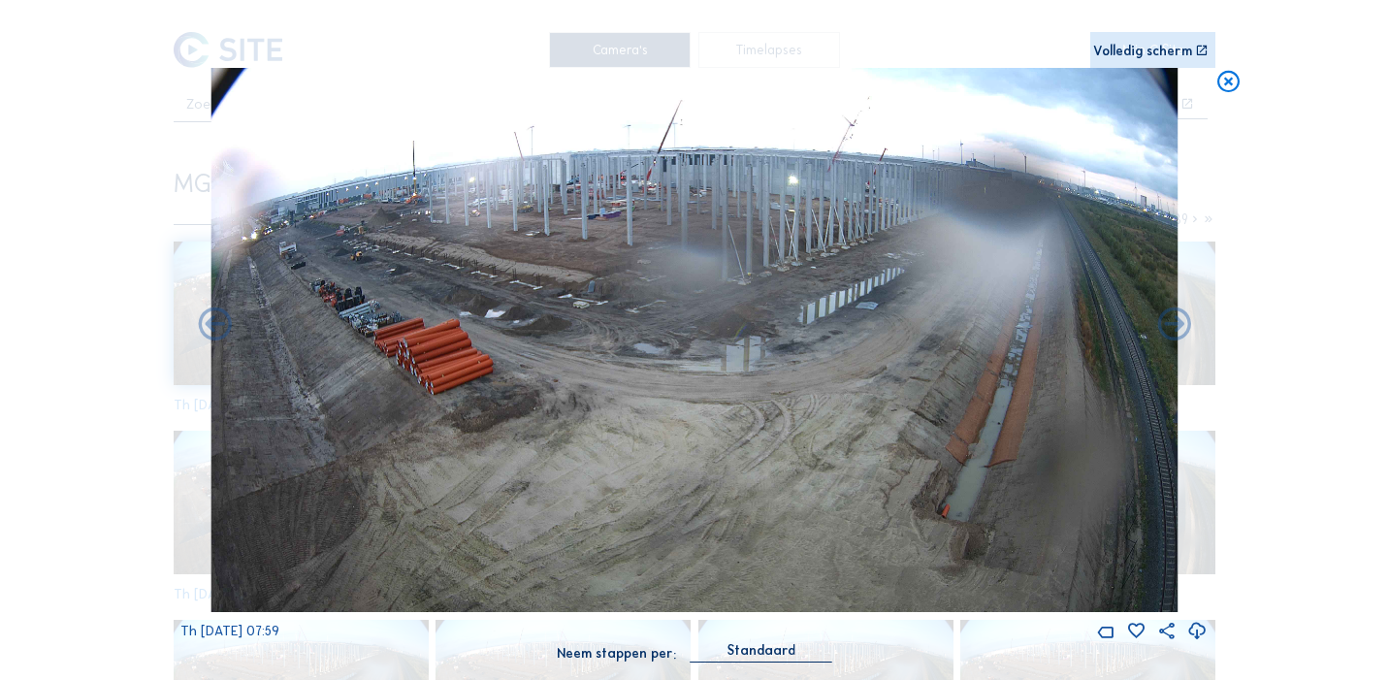
click at [1178, 325] on icon at bounding box center [1175, 326] width 40 height 40
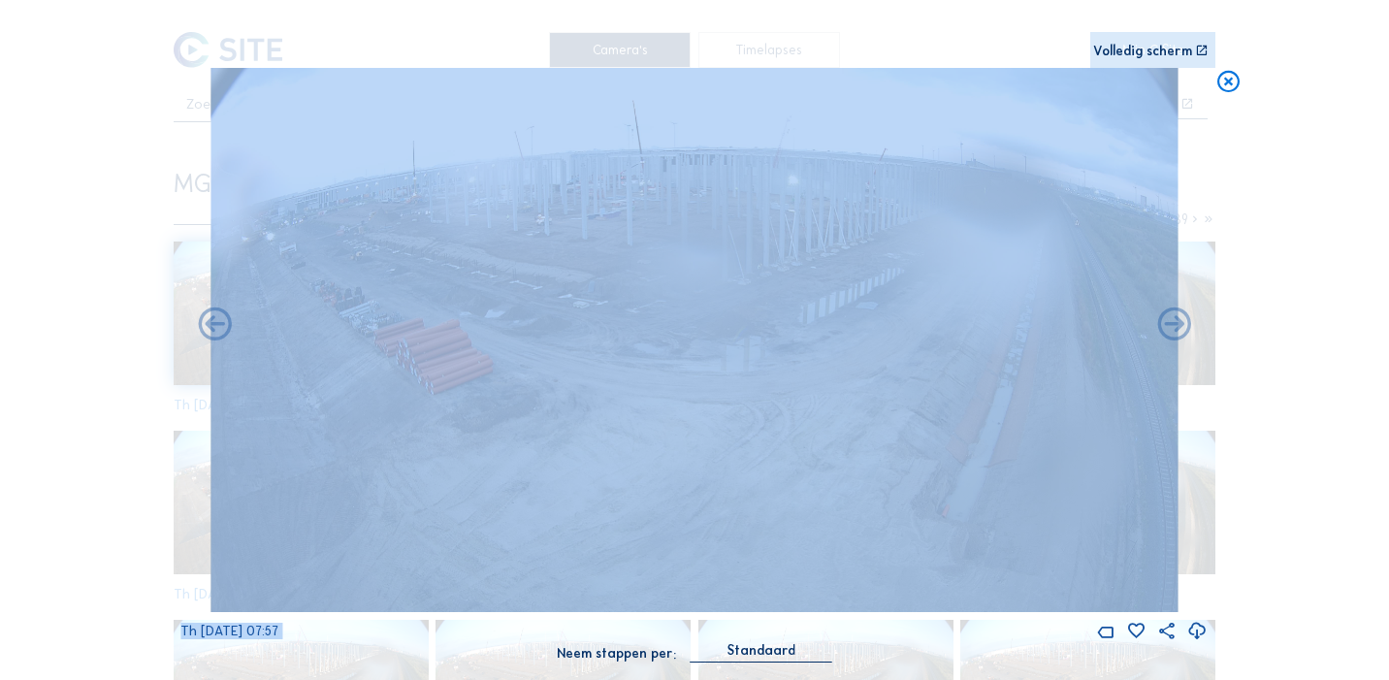
click at [1178, 325] on icon at bounding box center [1175, 326] width 40 height 40
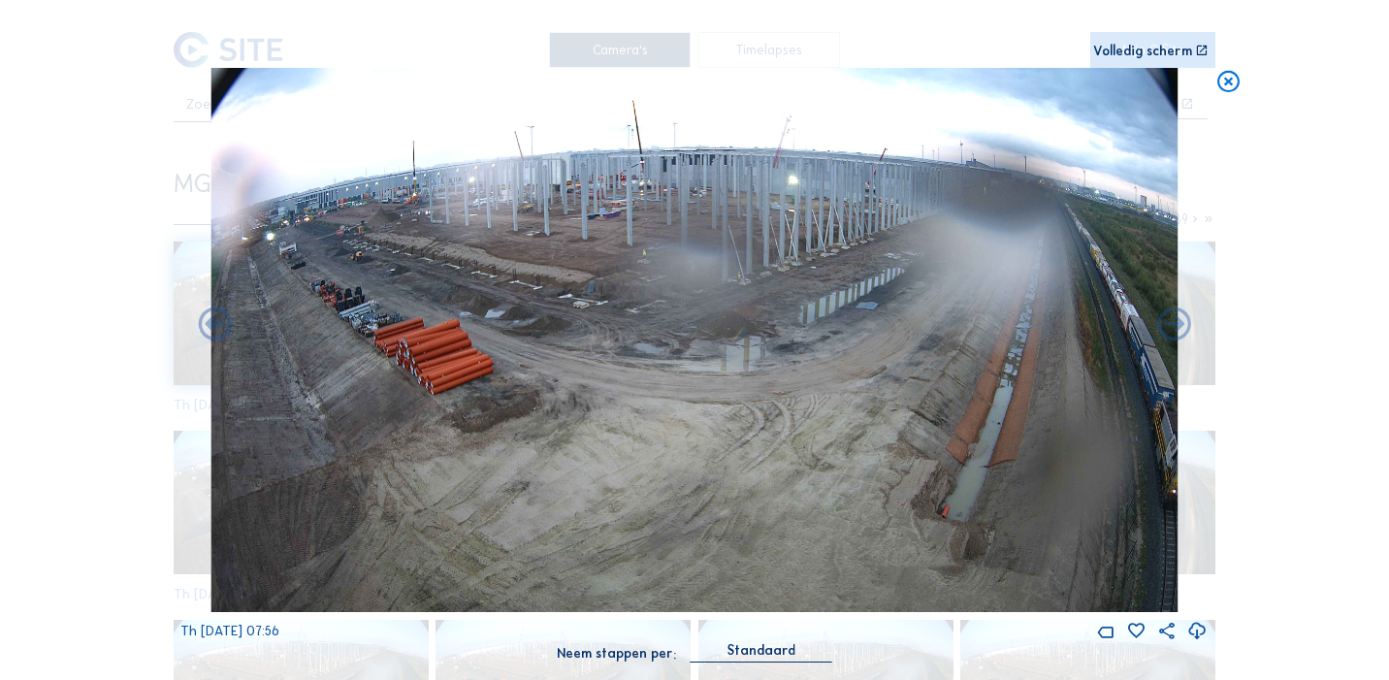
click at [1178, 325] on icon at bounding box center [1175, 326] width 40 height 40
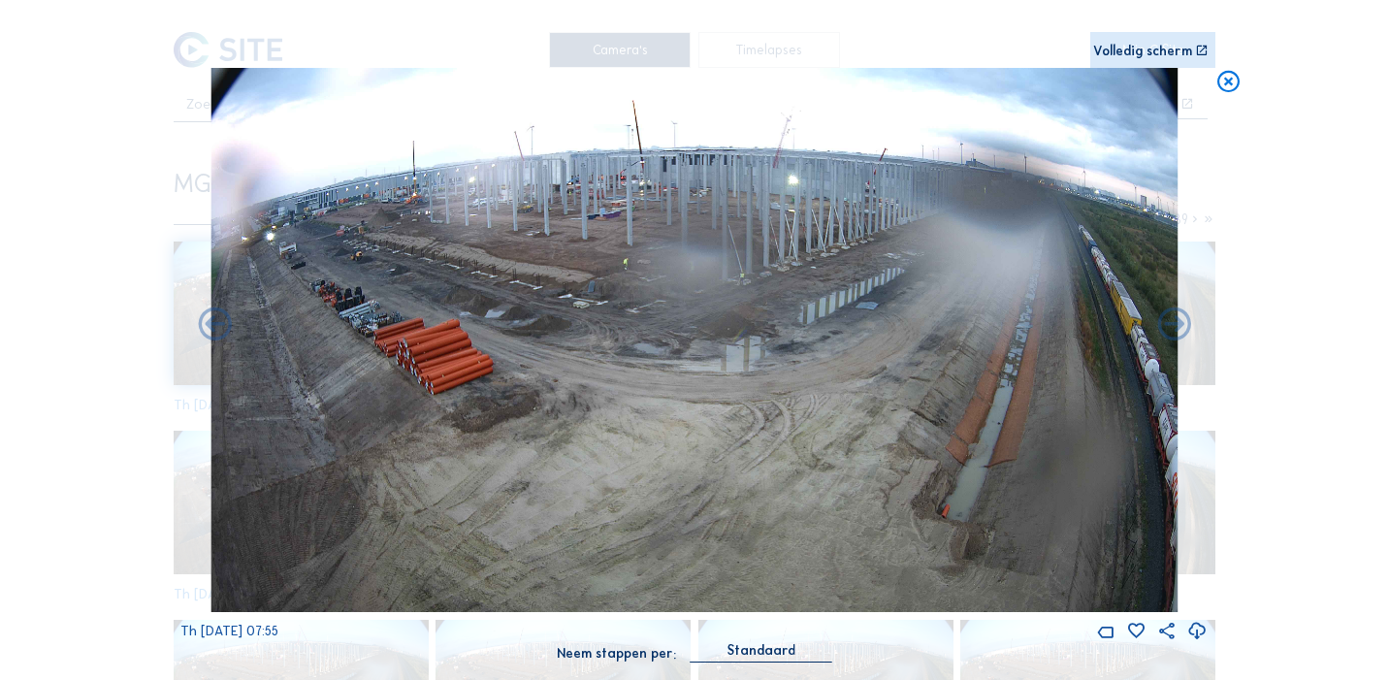
click at [1178, 325] on icon at bounding box center [1175, 326] width 40 height 40
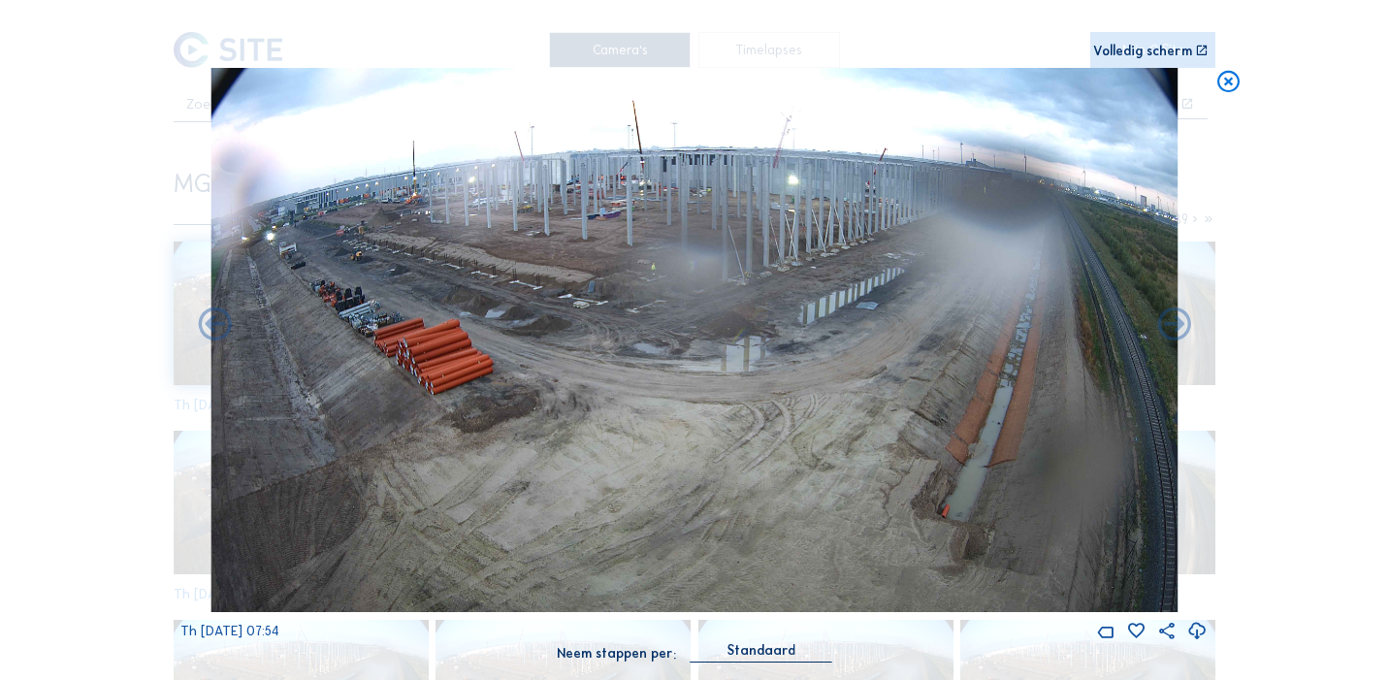
click at [1178, 325] on icon at bounding box center [1175, 326] width 40 height 40
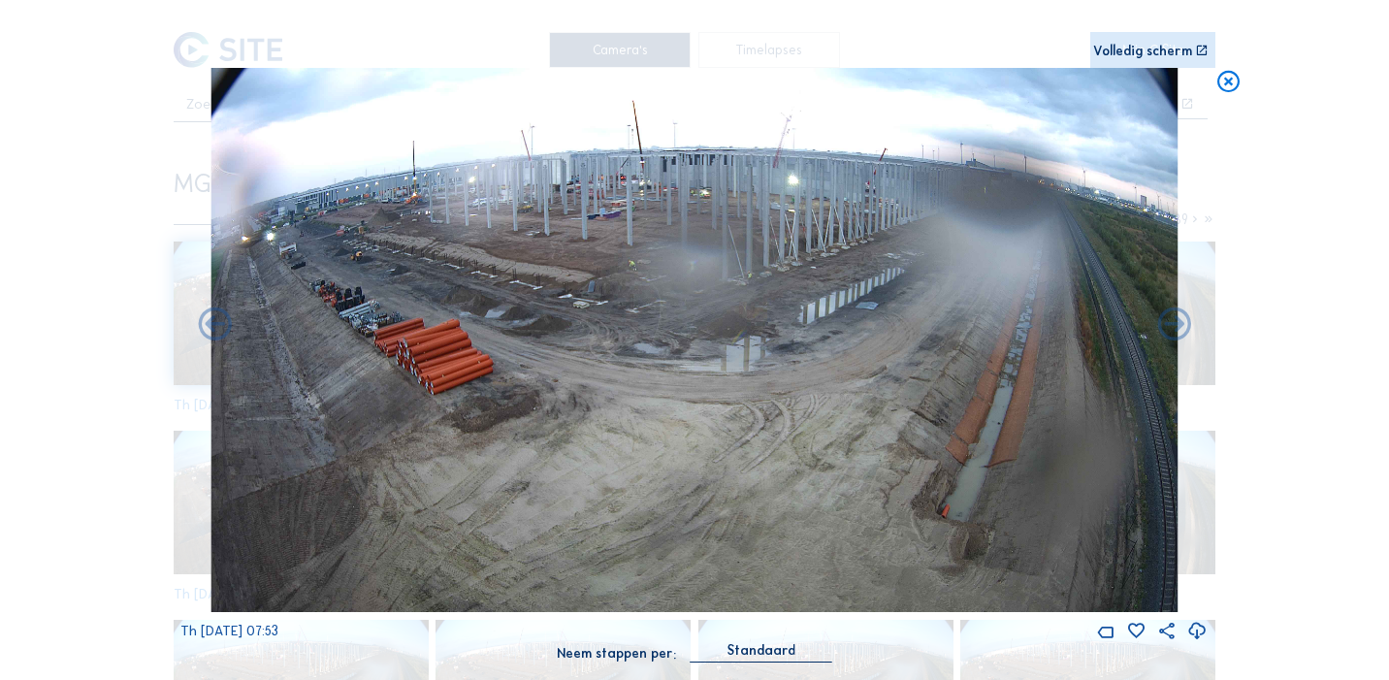
click at [1178, 325] on icon at bounding box center [1175, 326] width 40 height 40
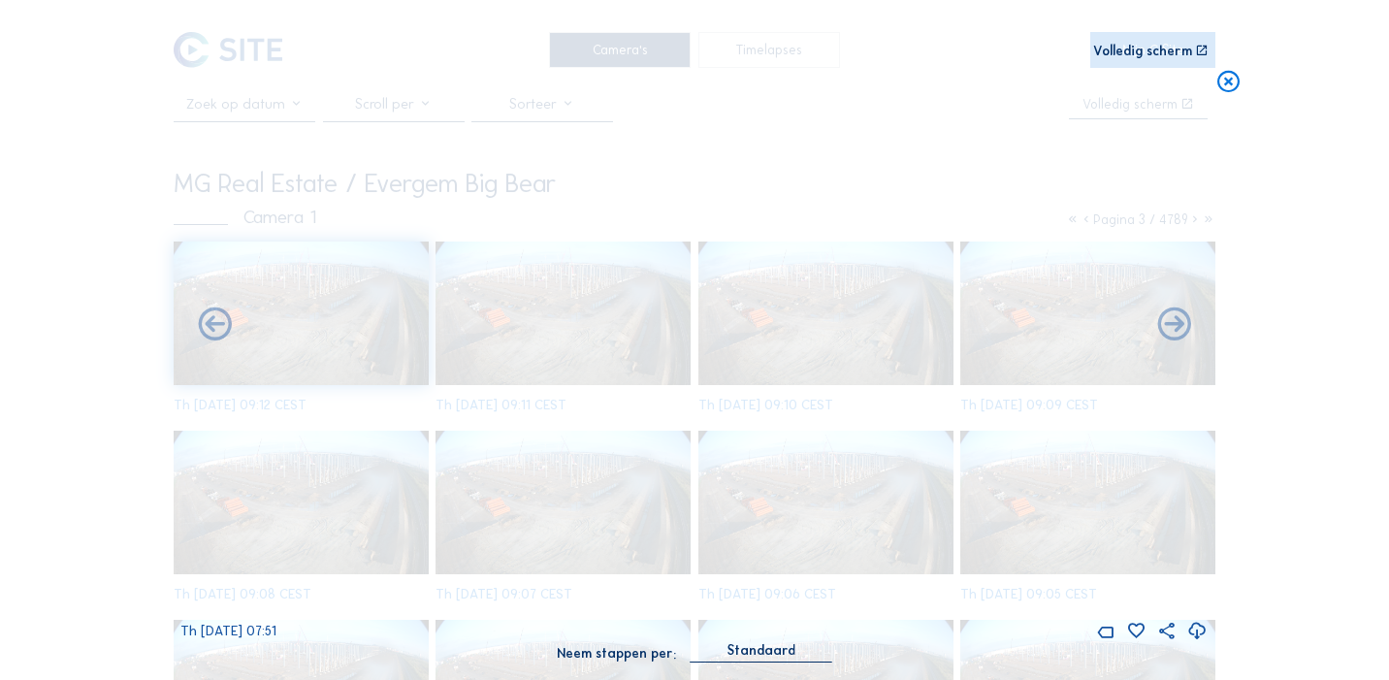
click at [1178, 325] on icon at bounding box center [1175, 326] width 40 height 40
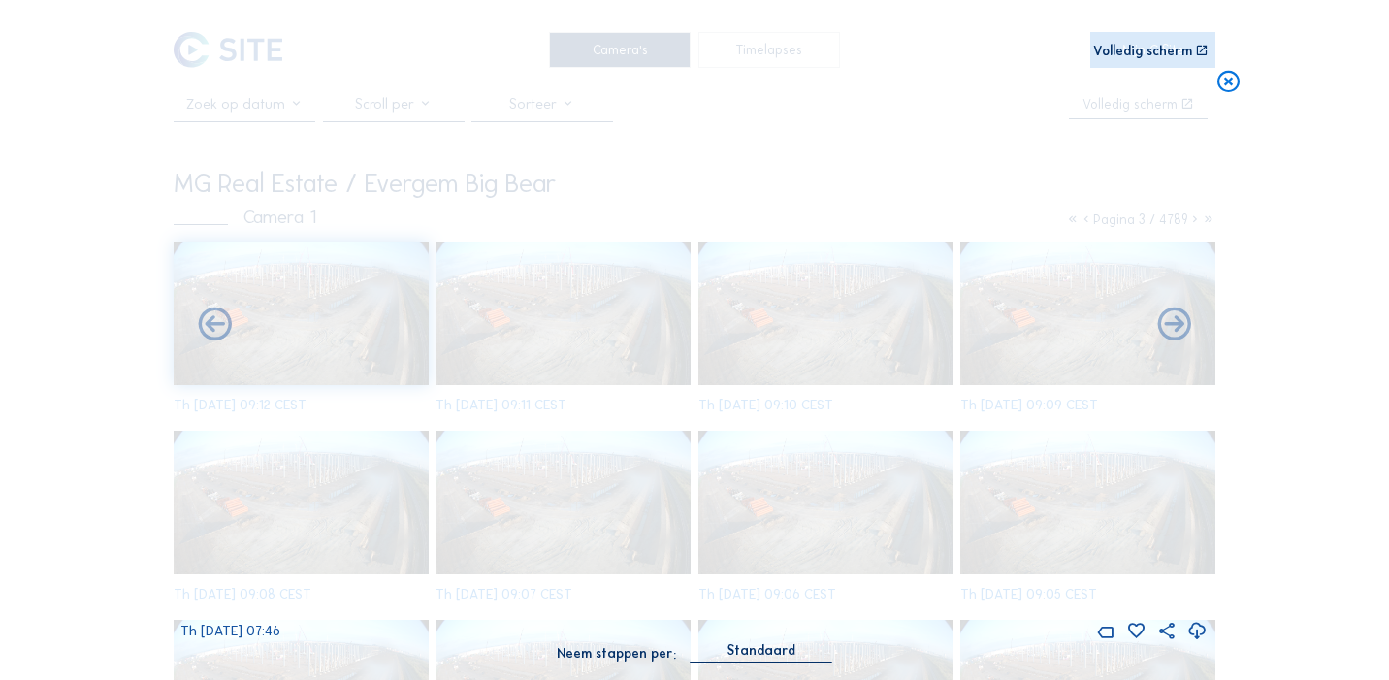
click at [1178, 325] on icon at bounding box center [1175, 326] width 40 height 40
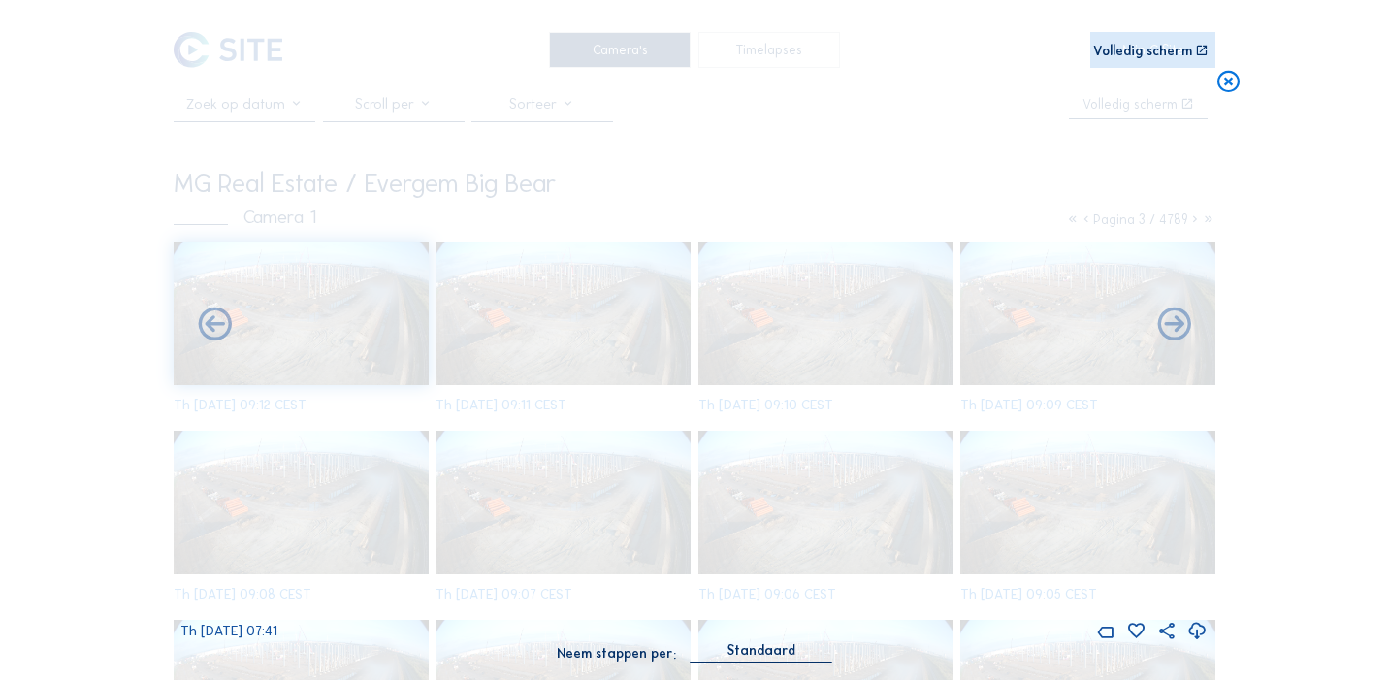
click at [1178, 325] on icon at bounding box center [1175, 326] width 40 height 40
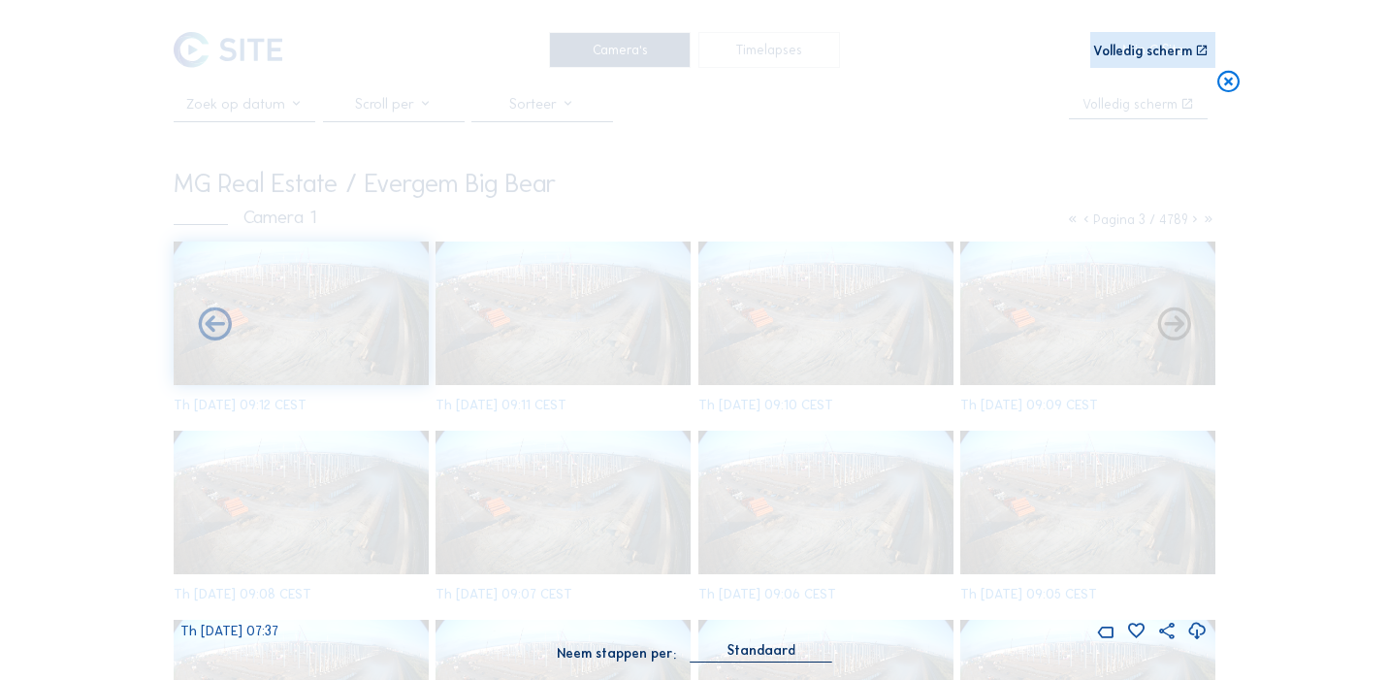
click at [1178, 325] on icon at bounding box center [1175, 326] width 40 height 40
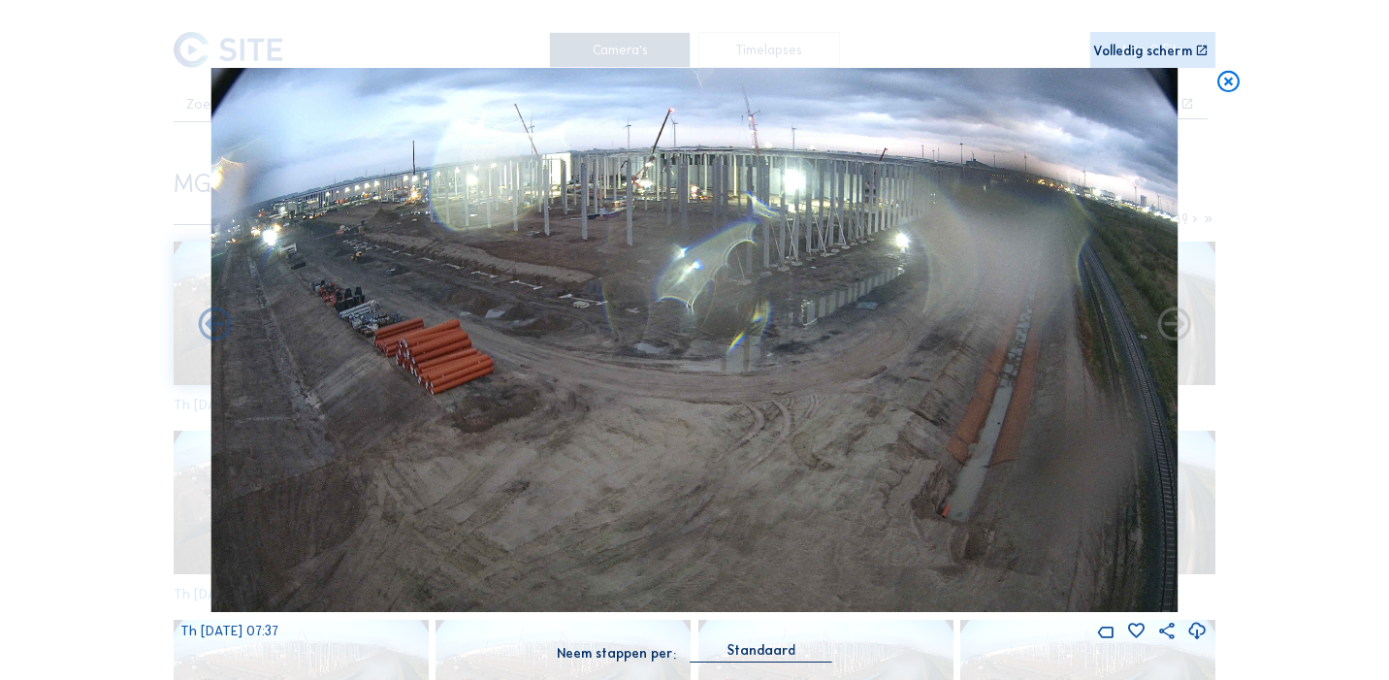
click at [1178, 325] on icon at bounding box center [1175, 326] width 40 height 40
click at [1178, 325] on div "Scroll om door de tijd te reizen | Druk op de 'Alt'-[PERSON_NAME] + scroll om t…" at bounding box center [694, 340] width 1389 height 680
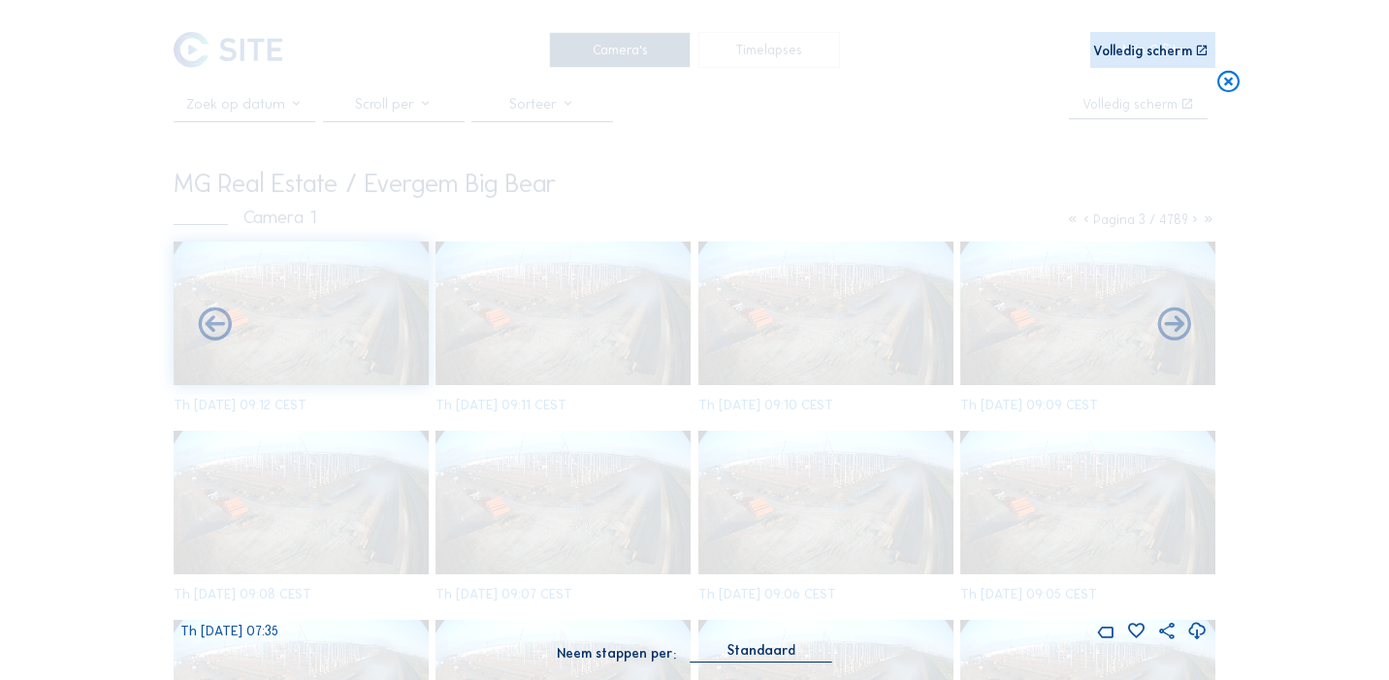
click at [1178, 325] on icon at bounding box center [1175, 326] width 40 height 40
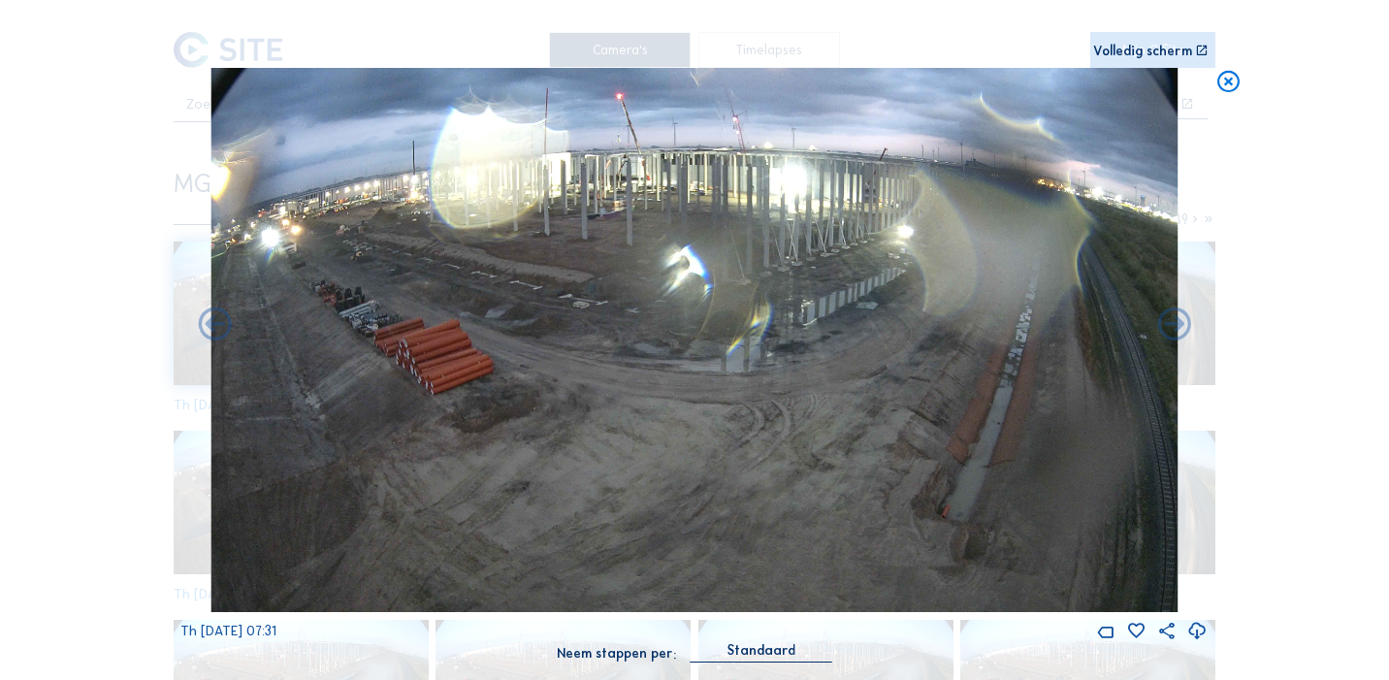
click at [1178, 325] on icon at bounding box center [1175, 326] width 40 height 40
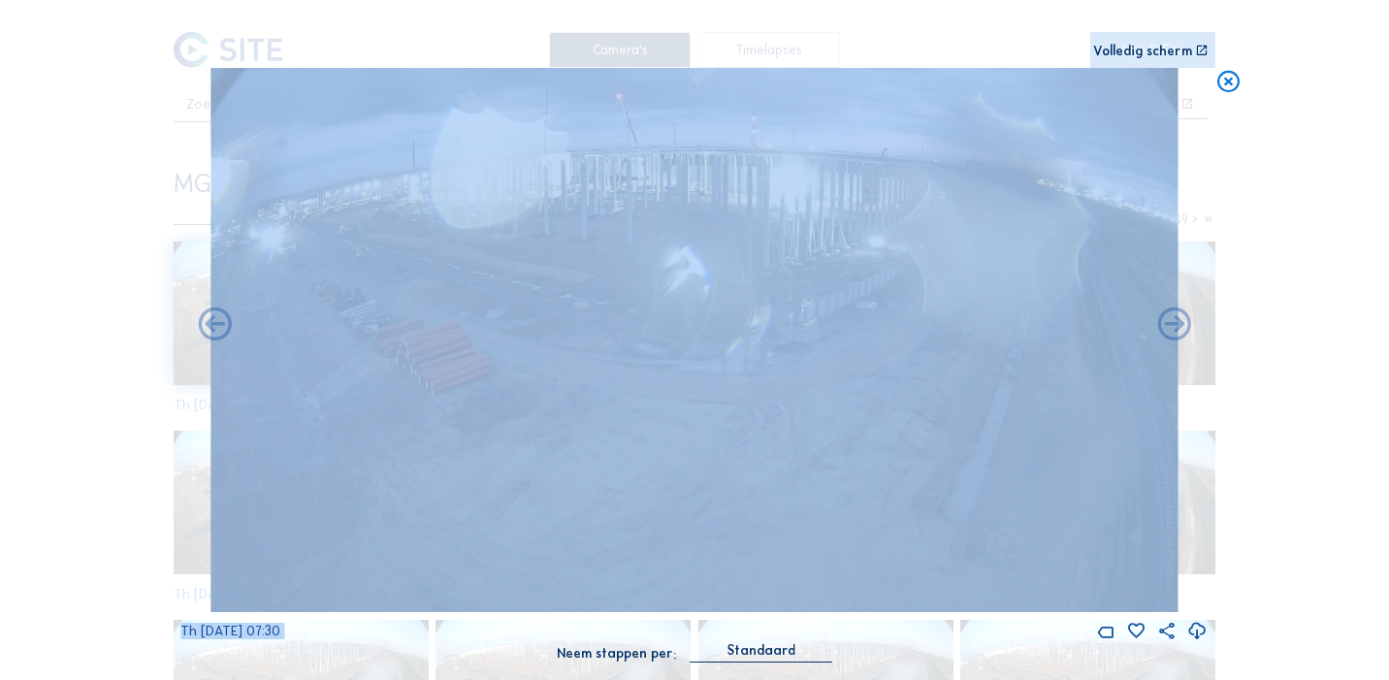
click at [1178, 325] on icon at bounding box center [1175, 326] width 40 height 40
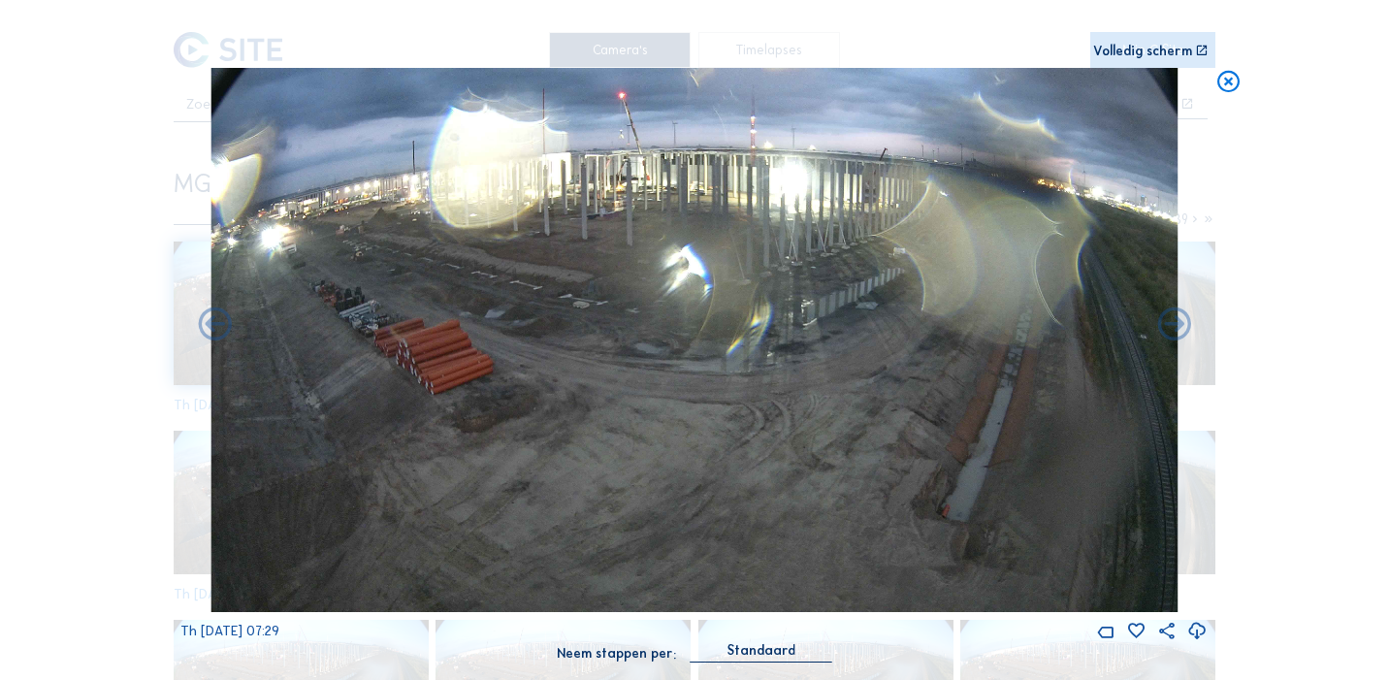
click at [1178, 325] on icon at bounding box center [1175, 326] width 40 height 40
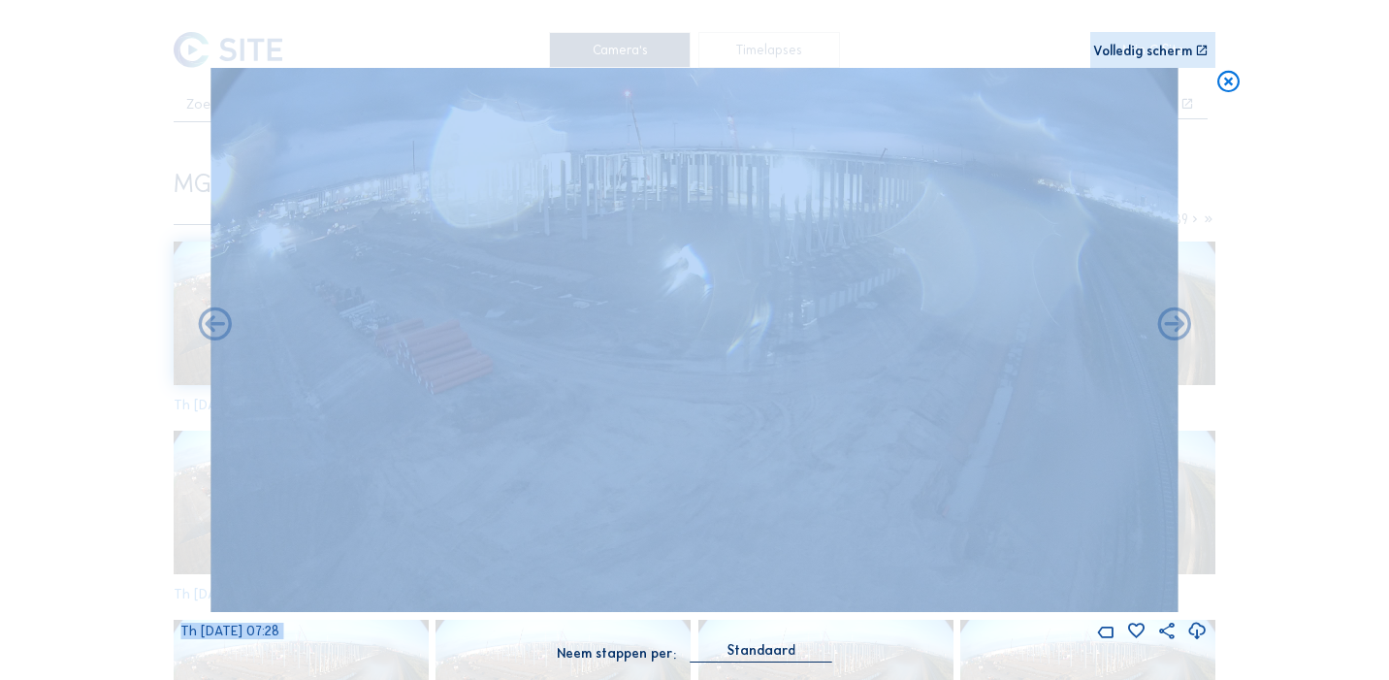
click at [1178, 325] on icon at bounding box center [1175, 326] width 40 height 40
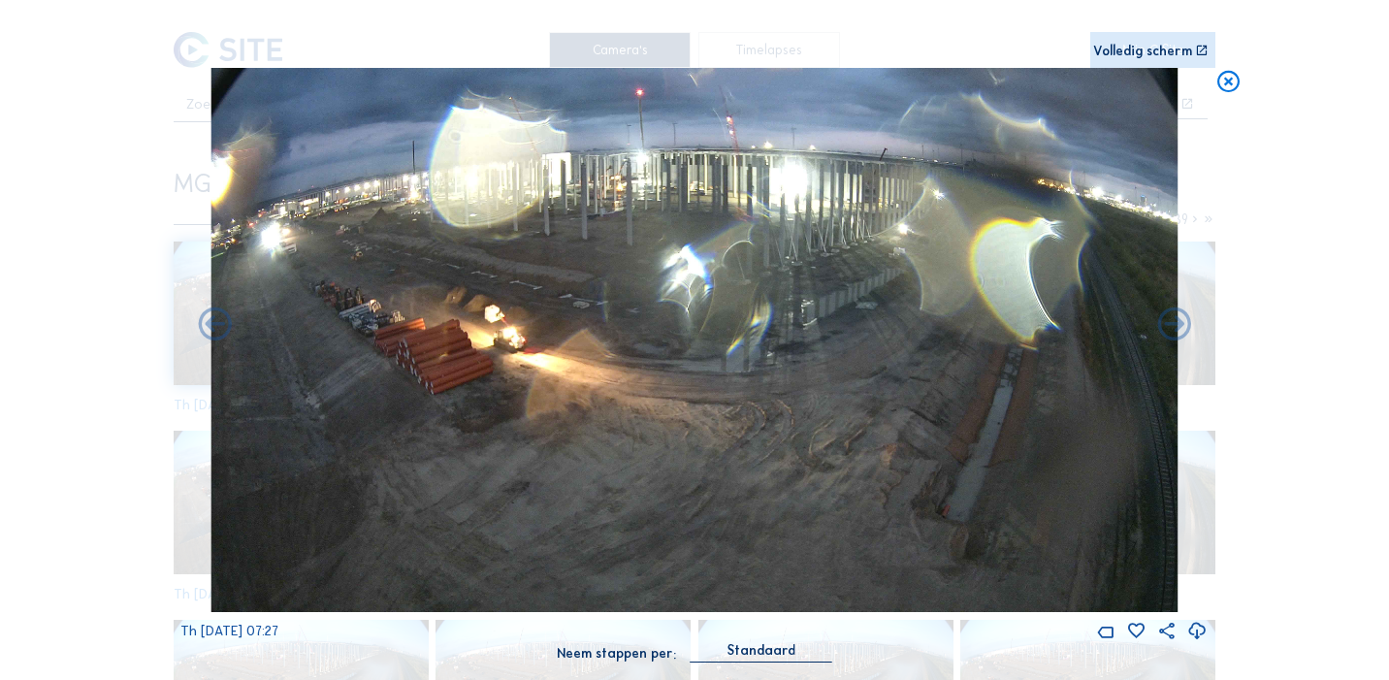
click at [1178, 325] on icon at bounding box center [1175, 326] width 40 height 40
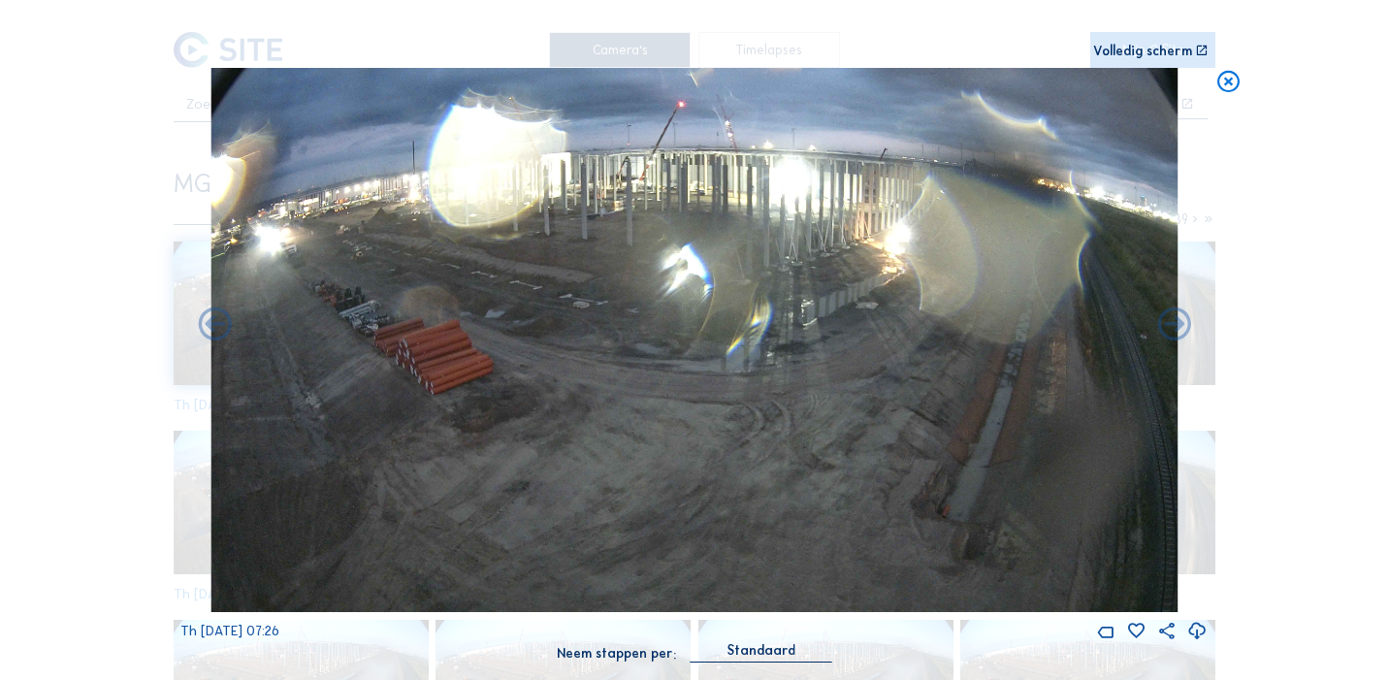
click at [1178, 325] on icon at bounding box center [1175, 326] width 40 height 40
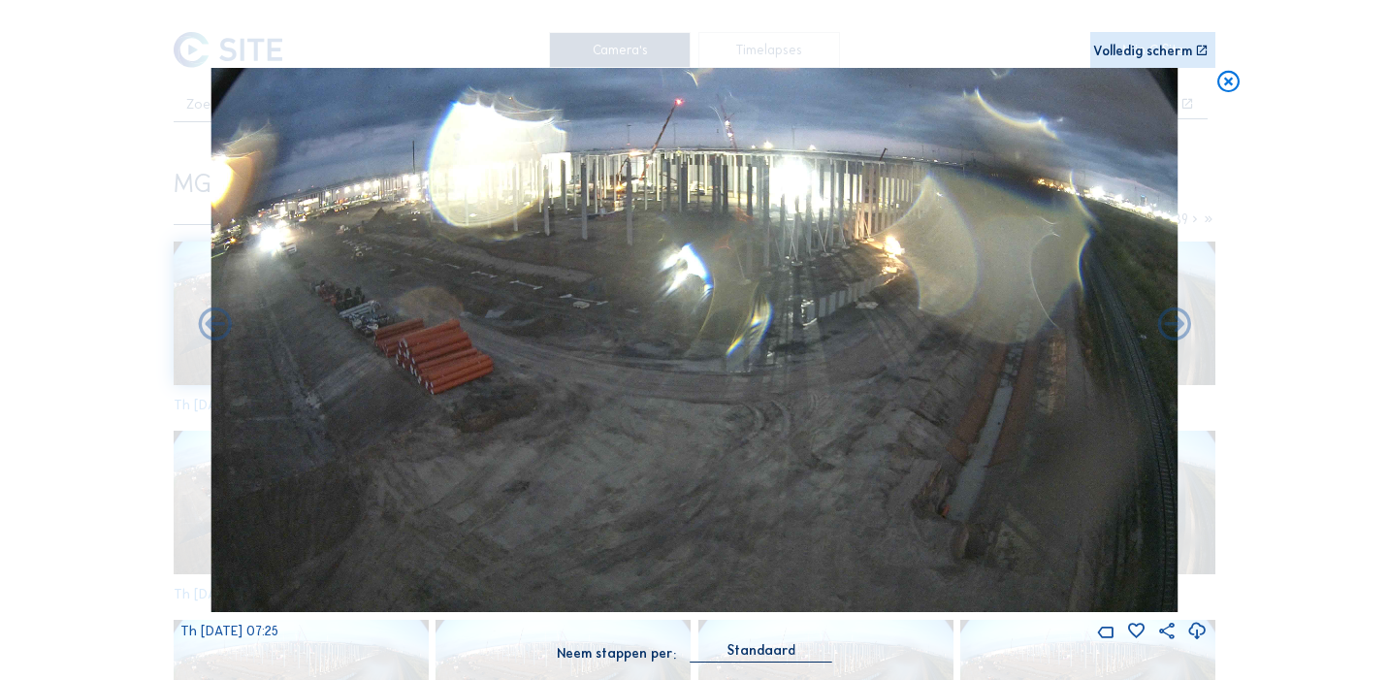
click at [1178, 325] on icon at bounding box center [1175, 326] width 40 height 40
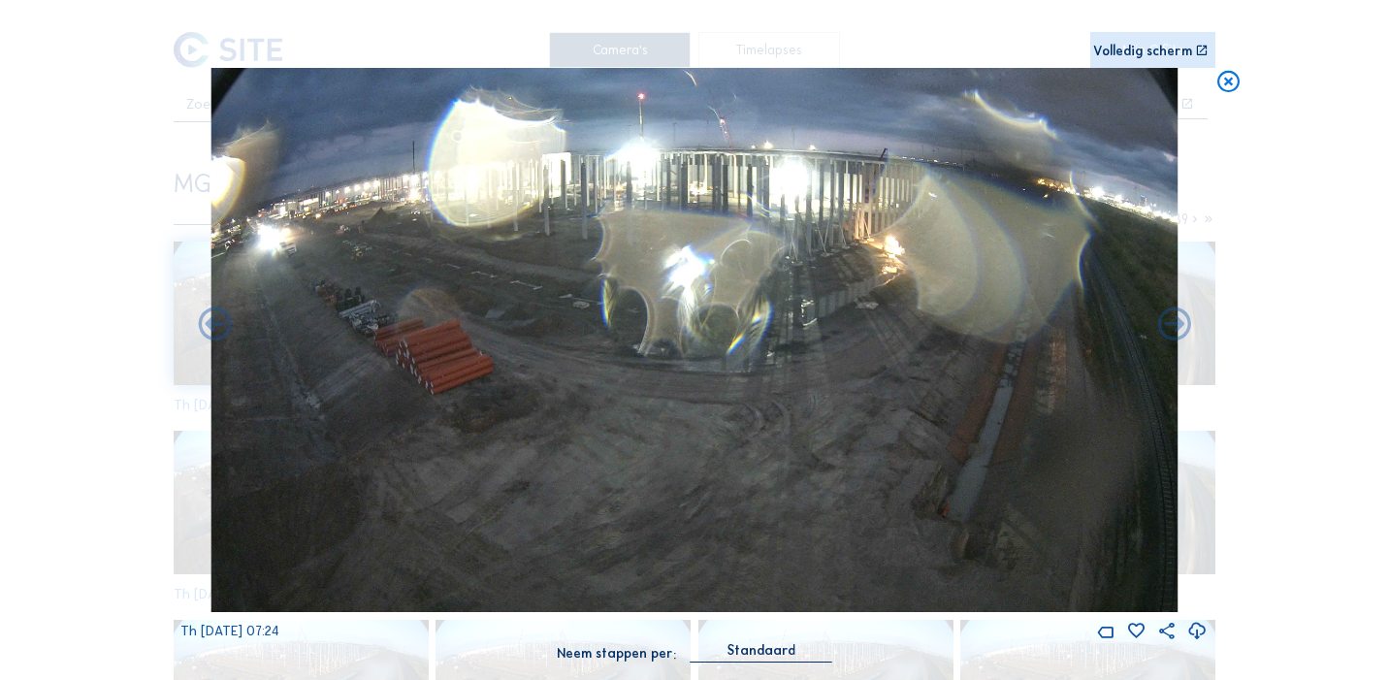
click at [1178, 325] on icon at bounding box center [1175, 326] width 40 height 40
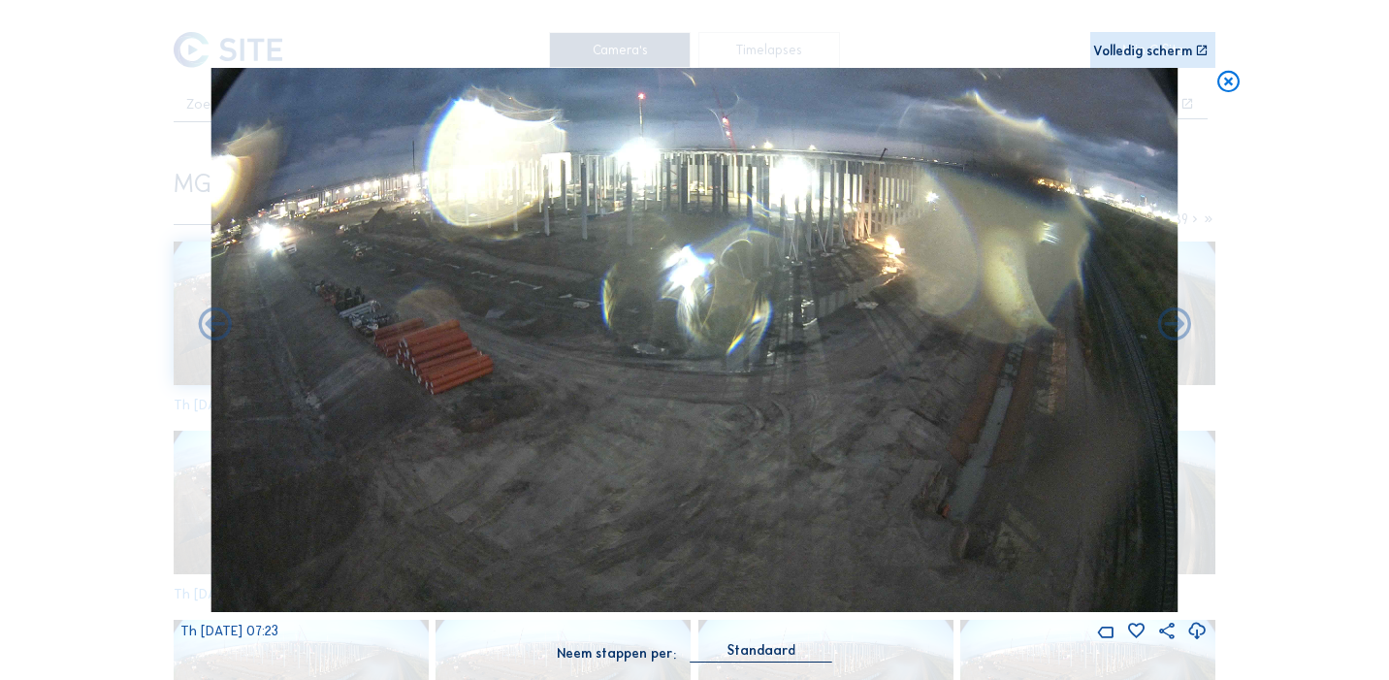
click at [1178, 325] on icon at bounding box center [1175, 326] width 40 height 40
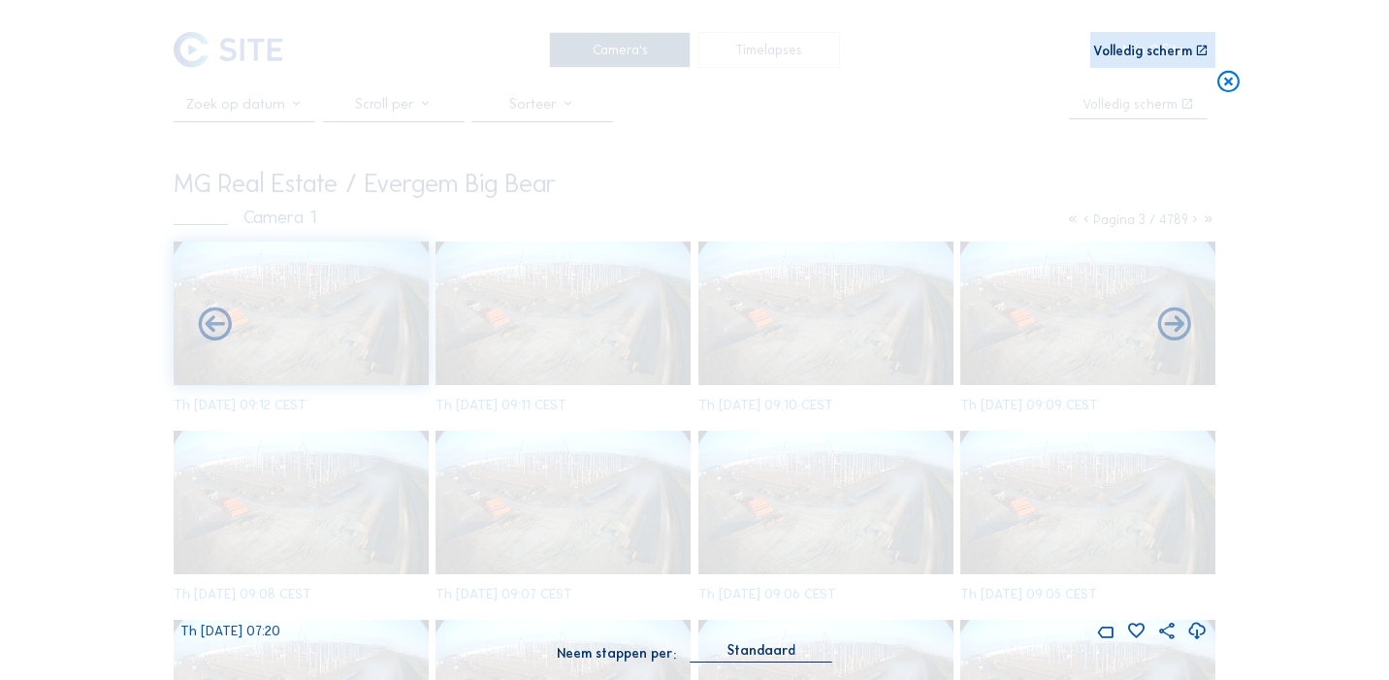
click at [1178, 325] on icon at bounding box center [1175, 326] width 40 height 40
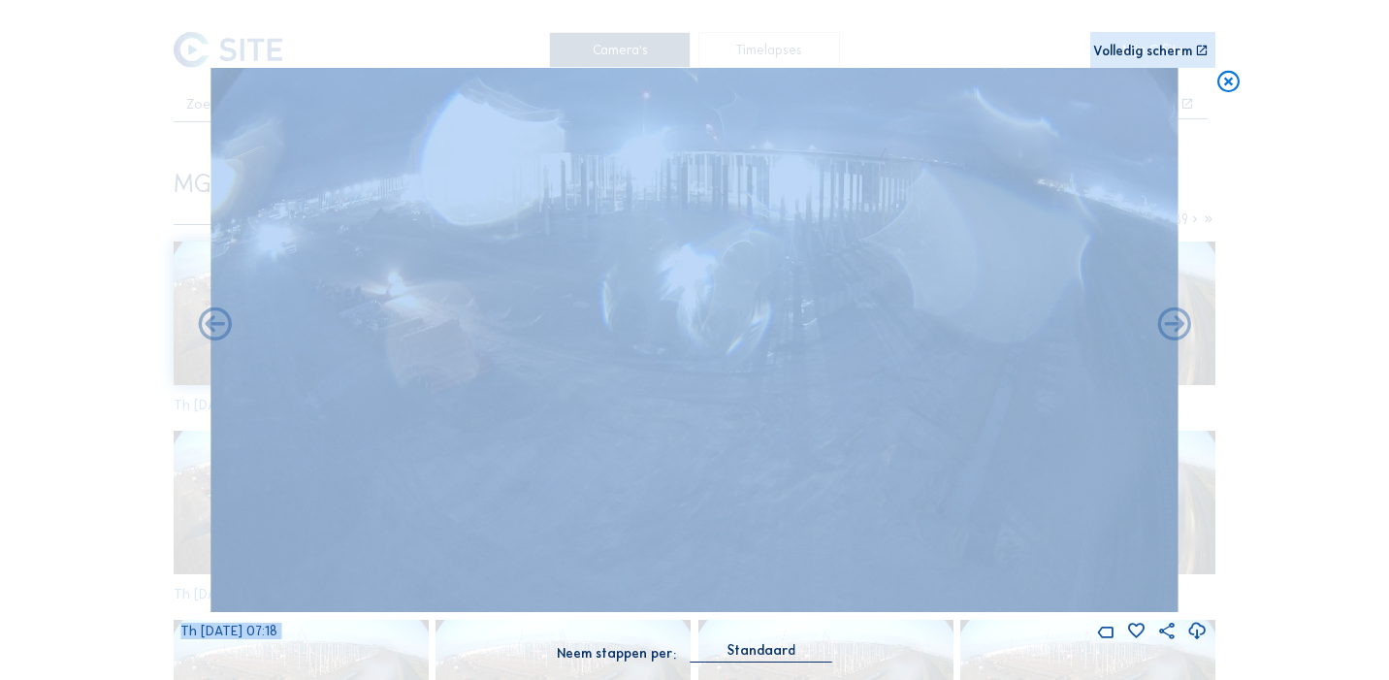
click at [1178, 325] on icon at bounding box center [1175, 326] width 40 height 40
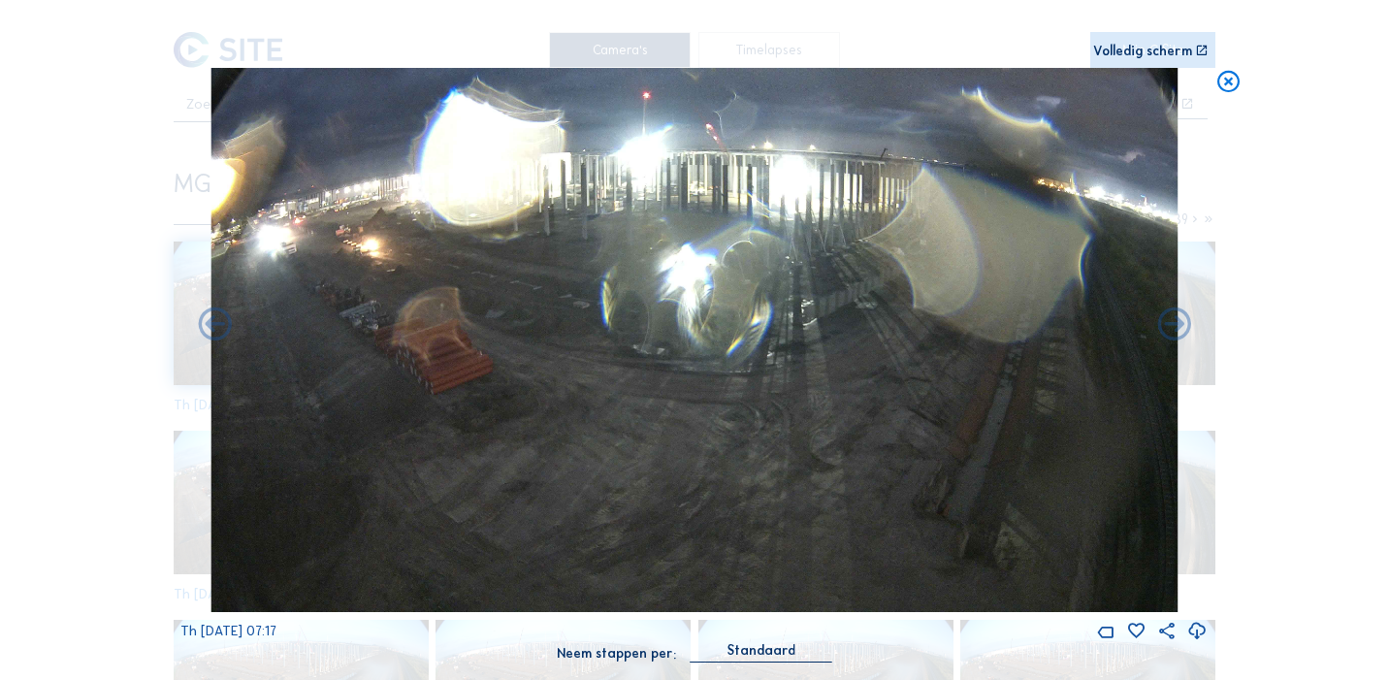
click at [1178, 325] on icon at bounding box center [1175, 326] width 40 height 40
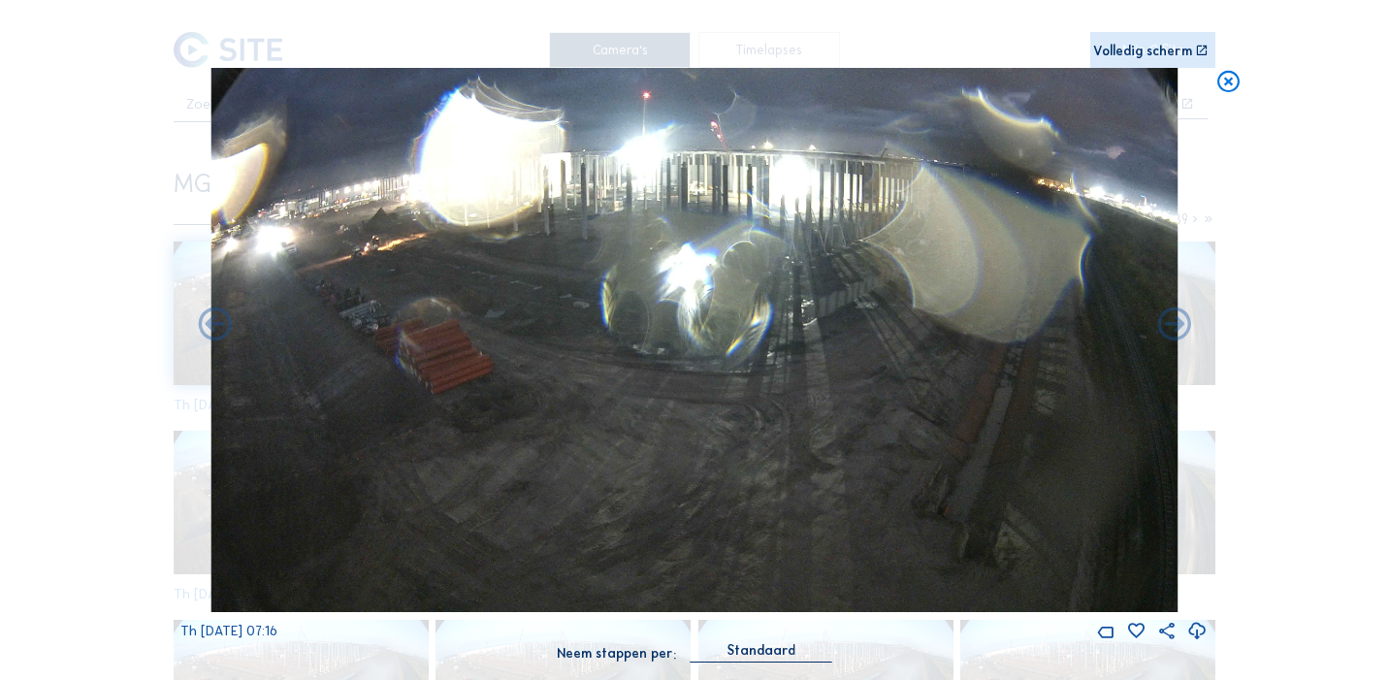
click at [1178, 325] on icon at bounding box center [1175, 326] width 40 height 40
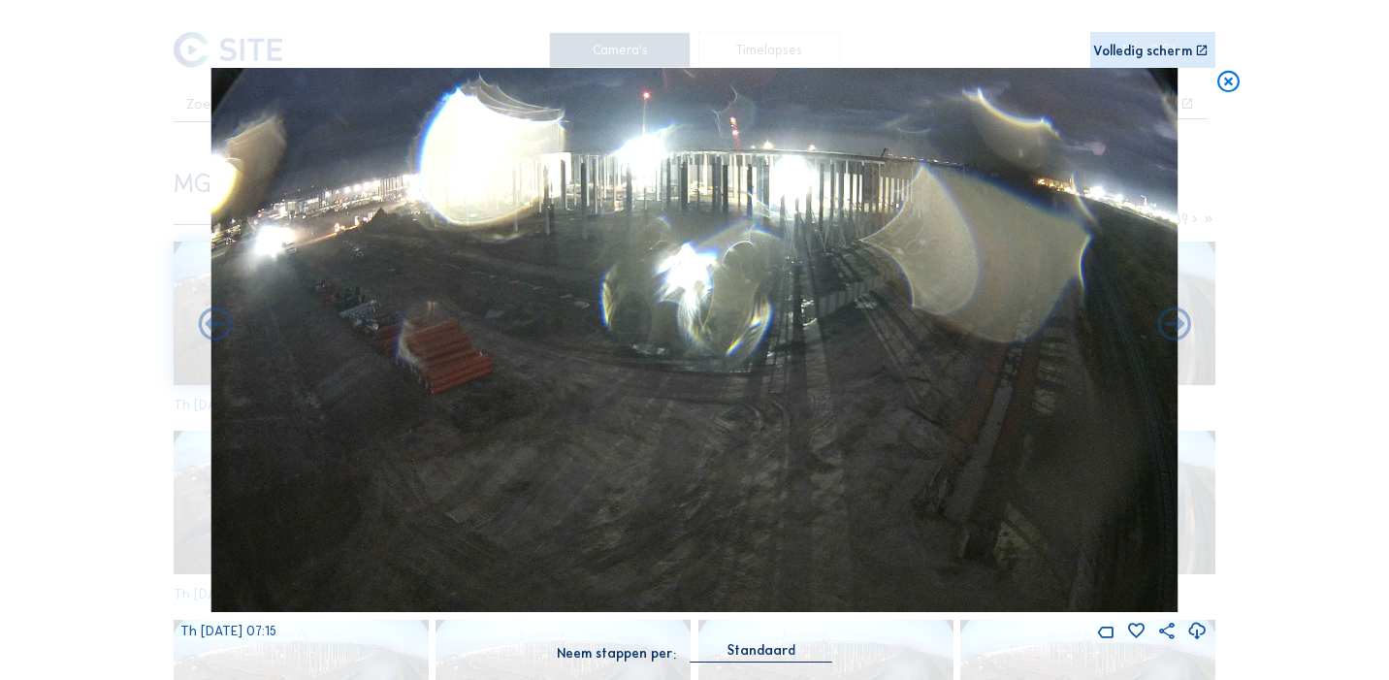
click at [1178, 325] on icon at bounding box center [1175, 326] width 40 height 40
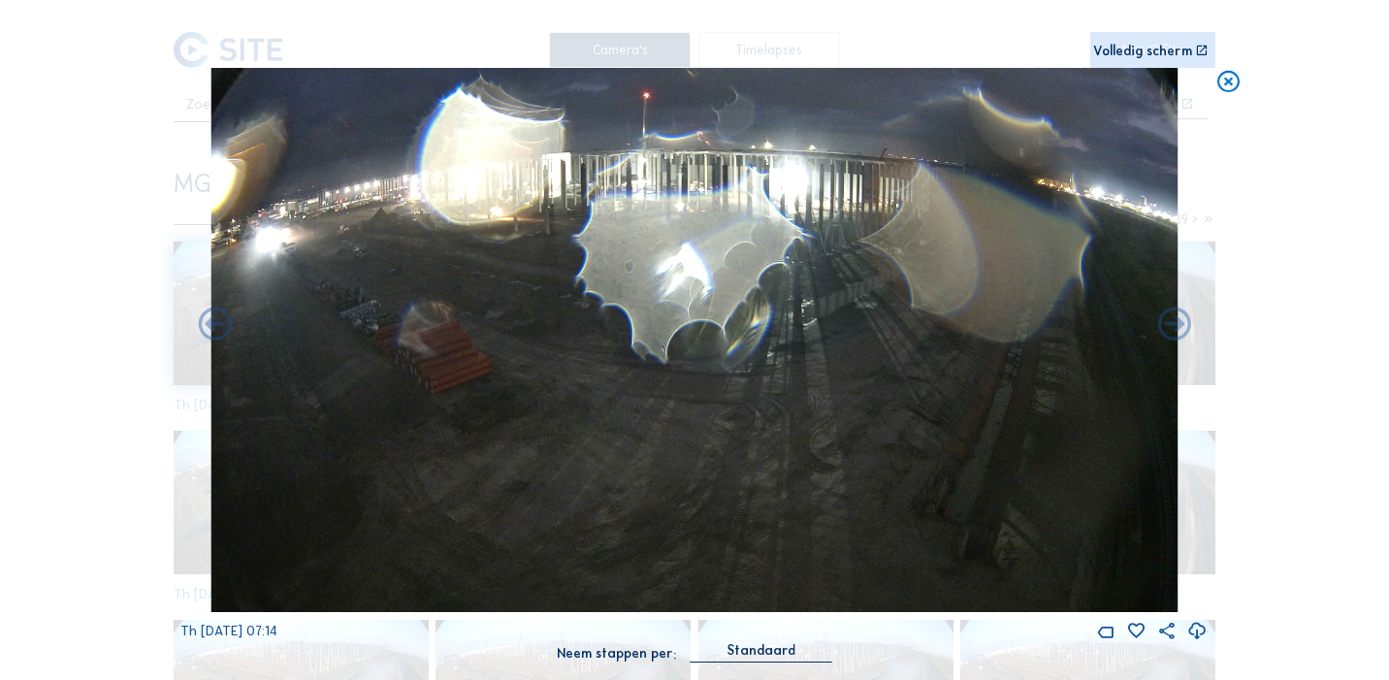
click at [1178, 325] on icon at bounding box center [1175, 326] width 40 height 40
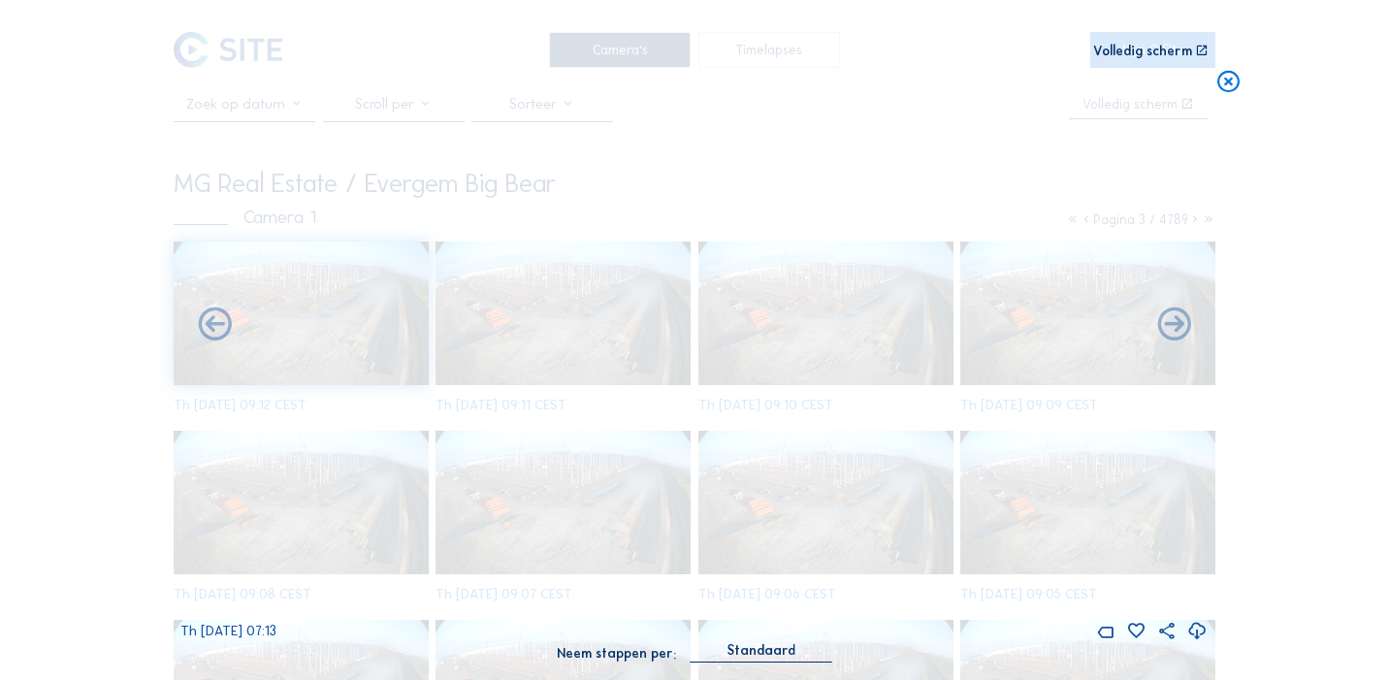
click at [1178, 325] on icon at bounding box center [1175, 326] width 40 height 40
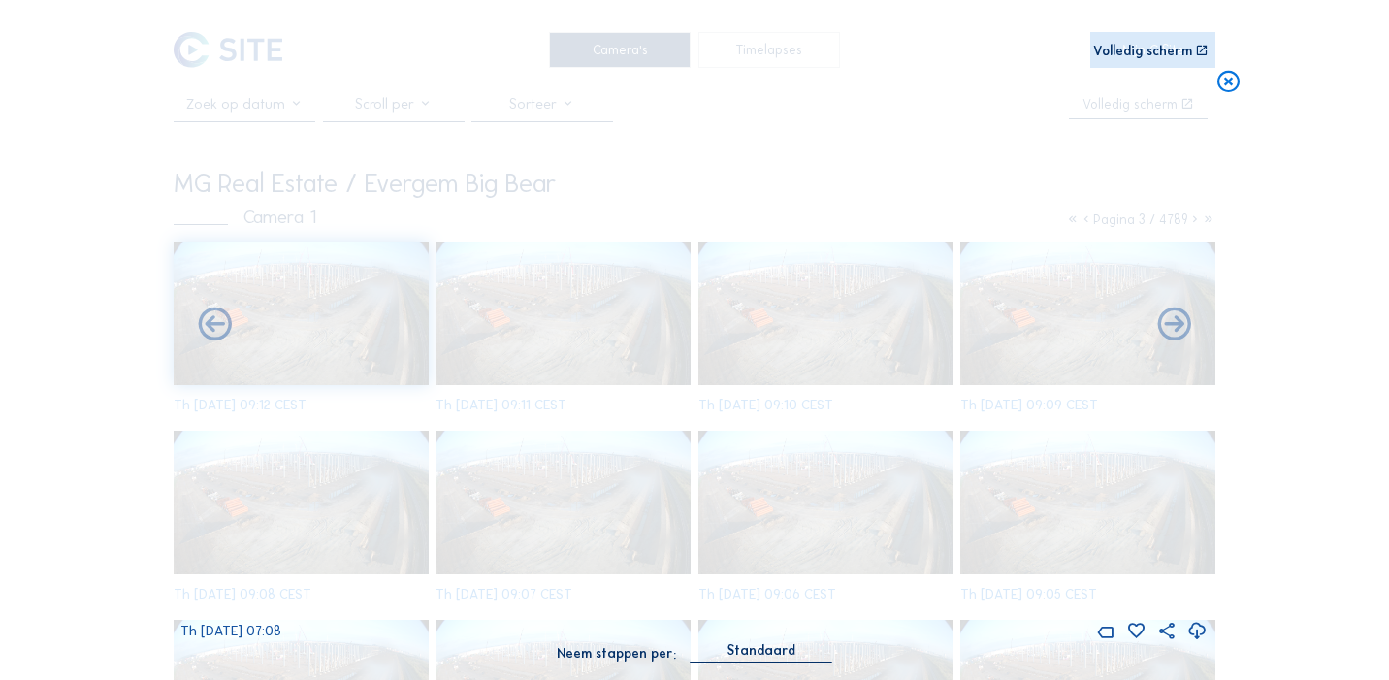
click at [1178, 325] on icon at bounding box center [1175, 326] width 40 height 40
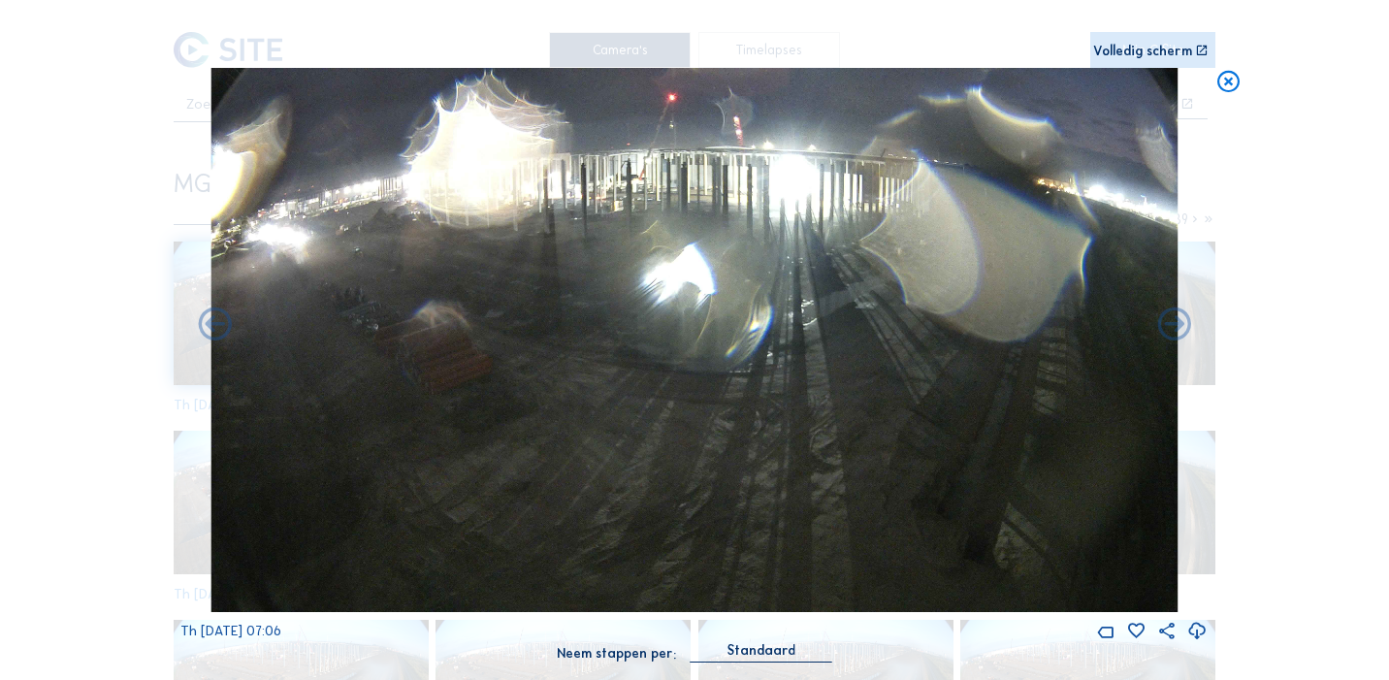
click at [1178, 325] on icon at bounding box center [1175, 326] width 40 height 40
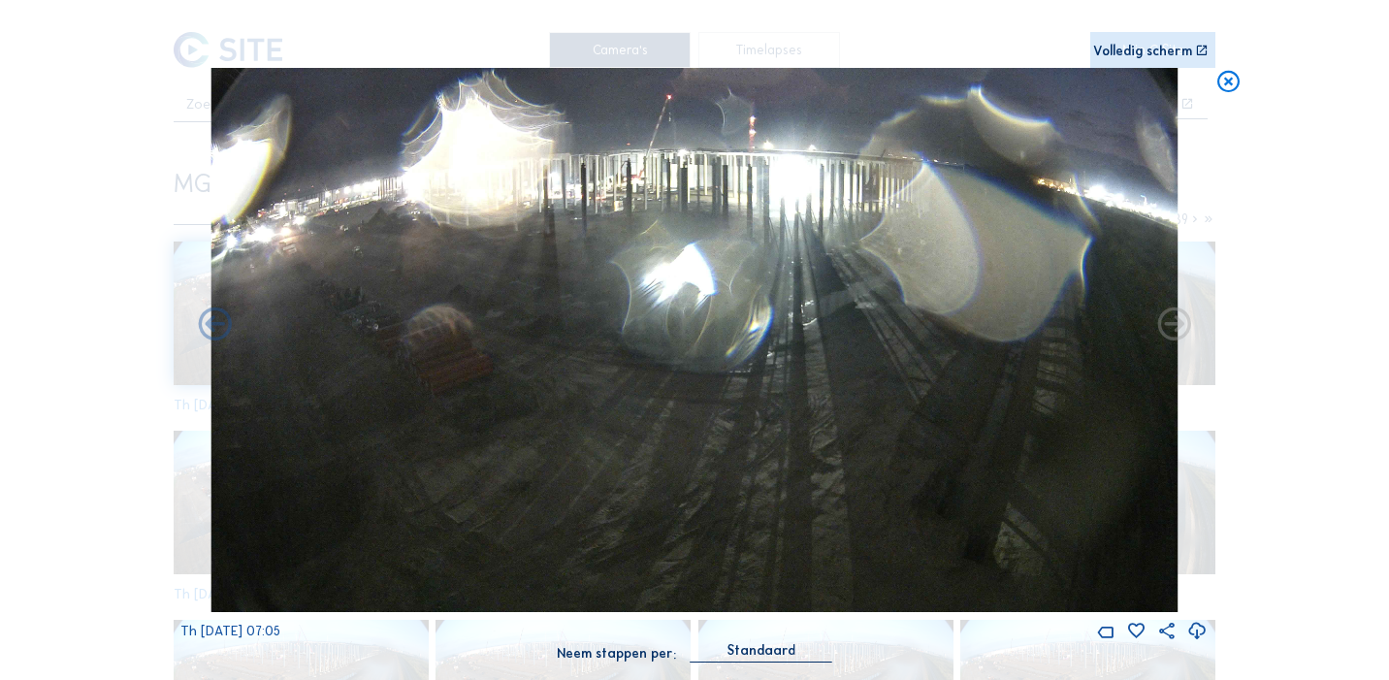
click at [1178, 325] on icon at bounding box center [1175, 326] width 40 height 40
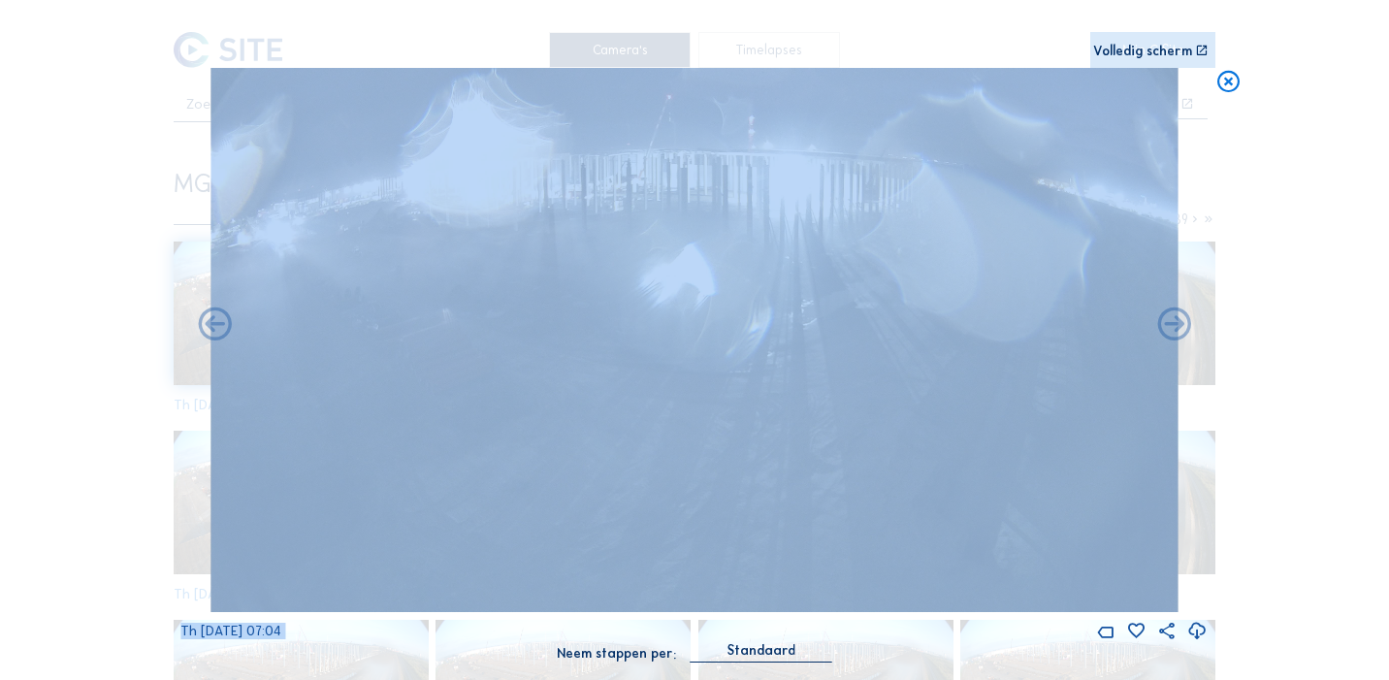
click at [1178, 325] on icon at bounding box center [1175, 326] width 40 height 40
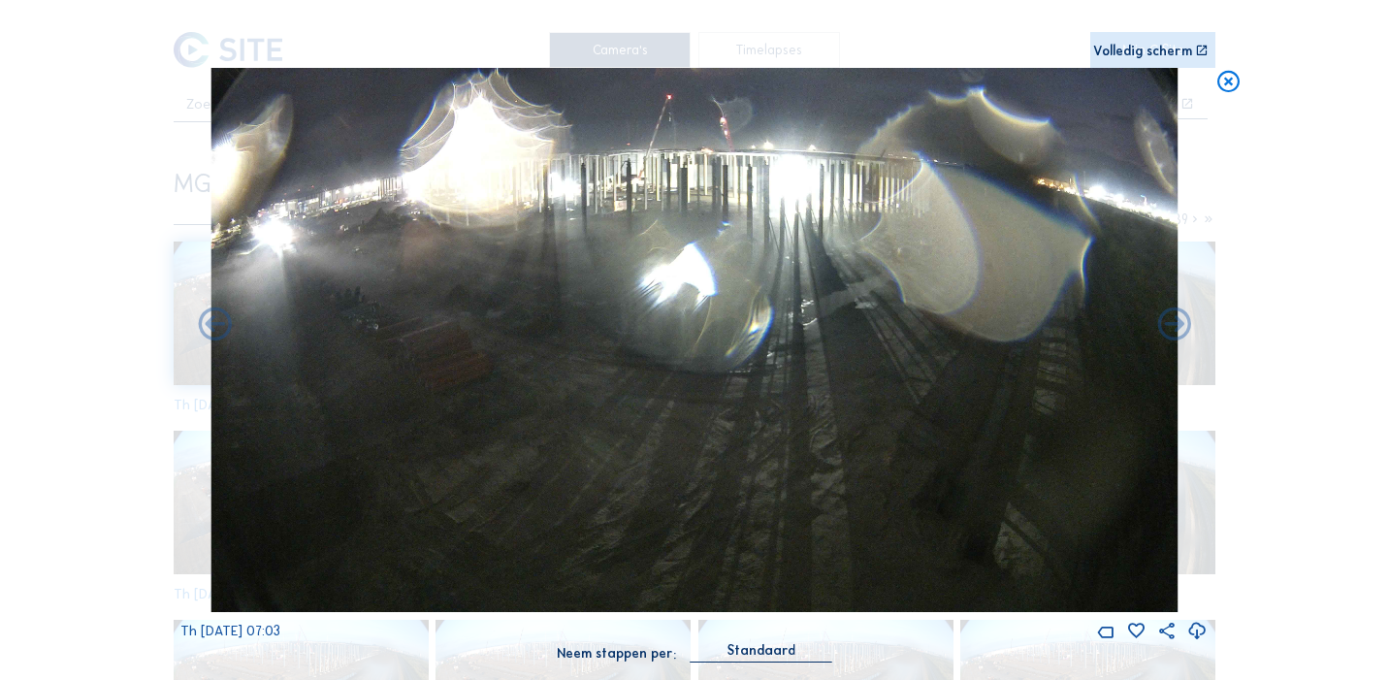
click at [1178, 325] on icon at bounding box center [1175, 326] width 40 height 40
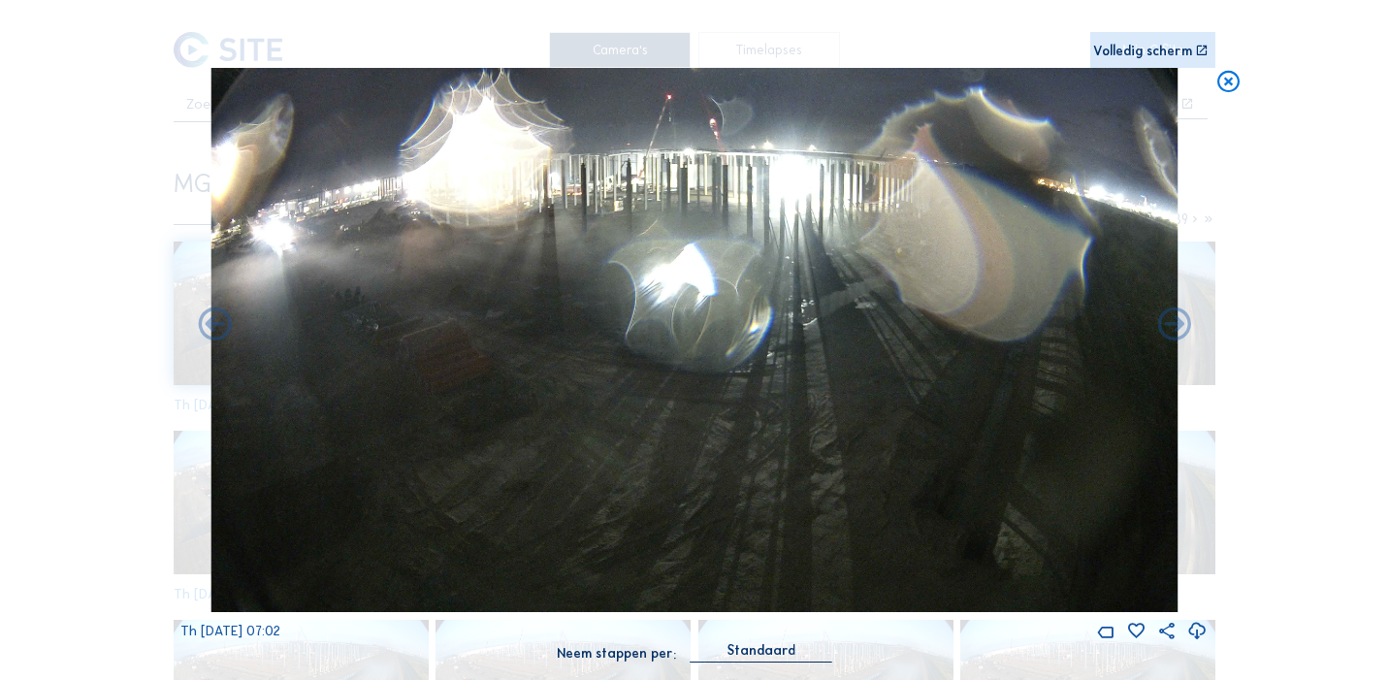
click at [1178, 325] on icon at bounding box center [1175, 326] width 40 height 40
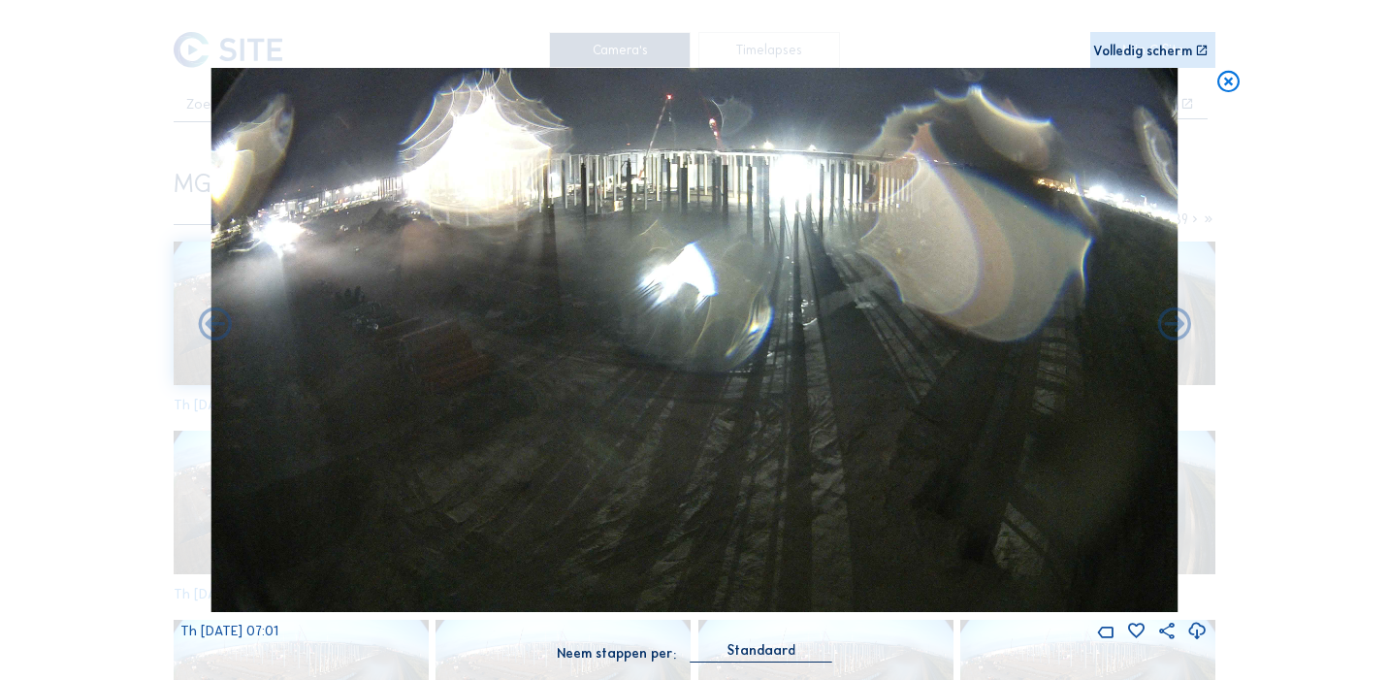
click at [1178, 325] on icon at bounding box center [1175, 326] width 40 height 40
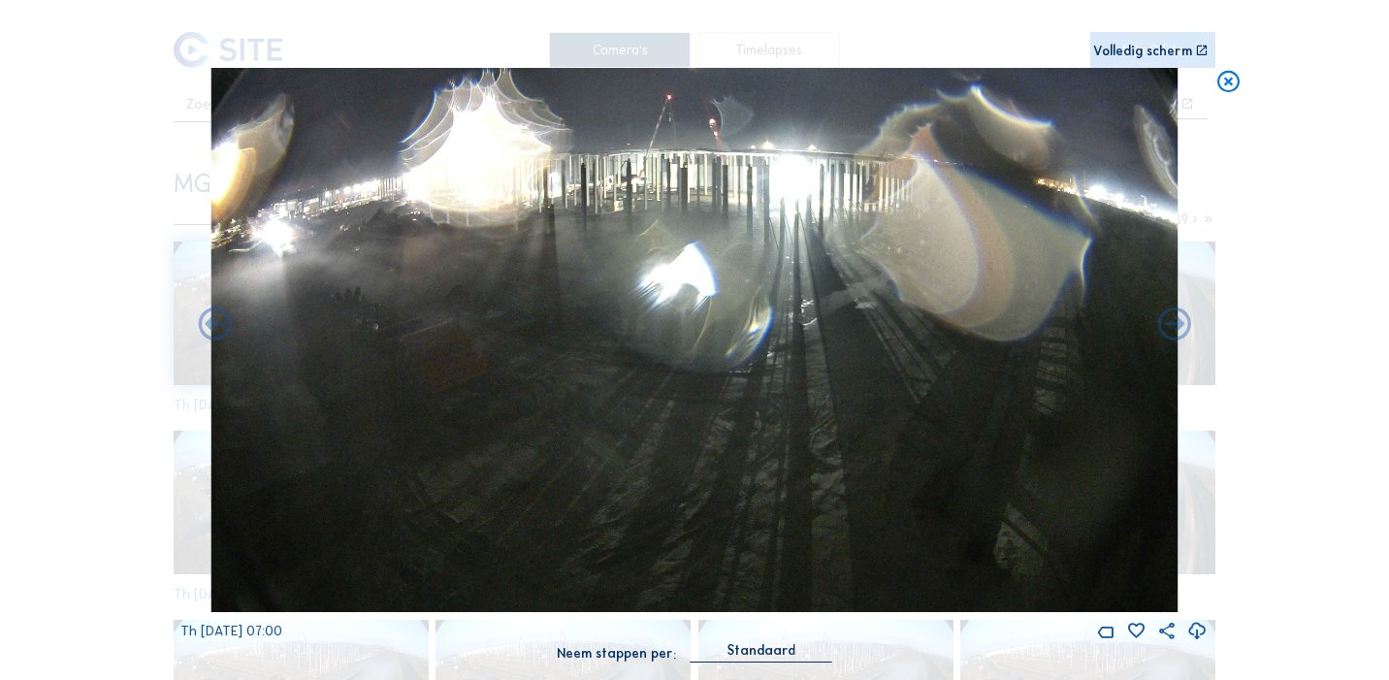
click at [1178, 325] on icon at bounding box center [1175, 326] width 40 height 40
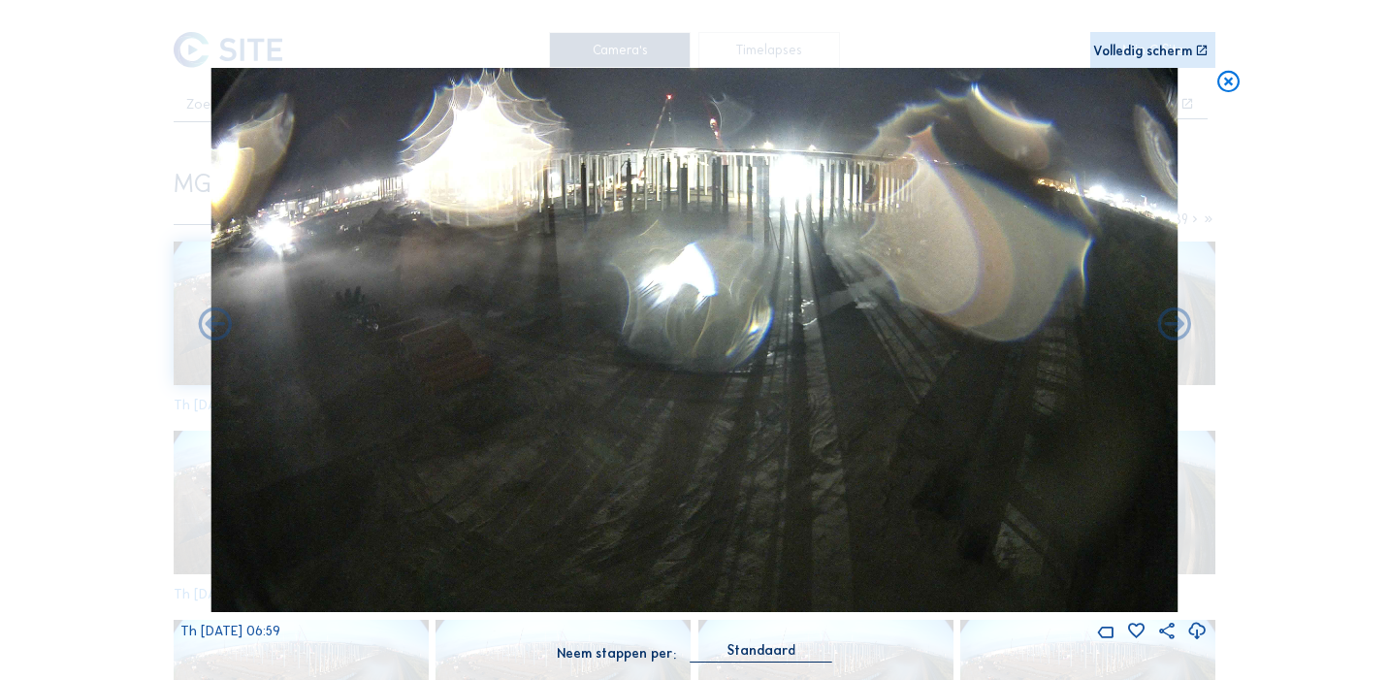
click at [1178, 325] on icon at bounding box center [1175, 326] width 40 height 40
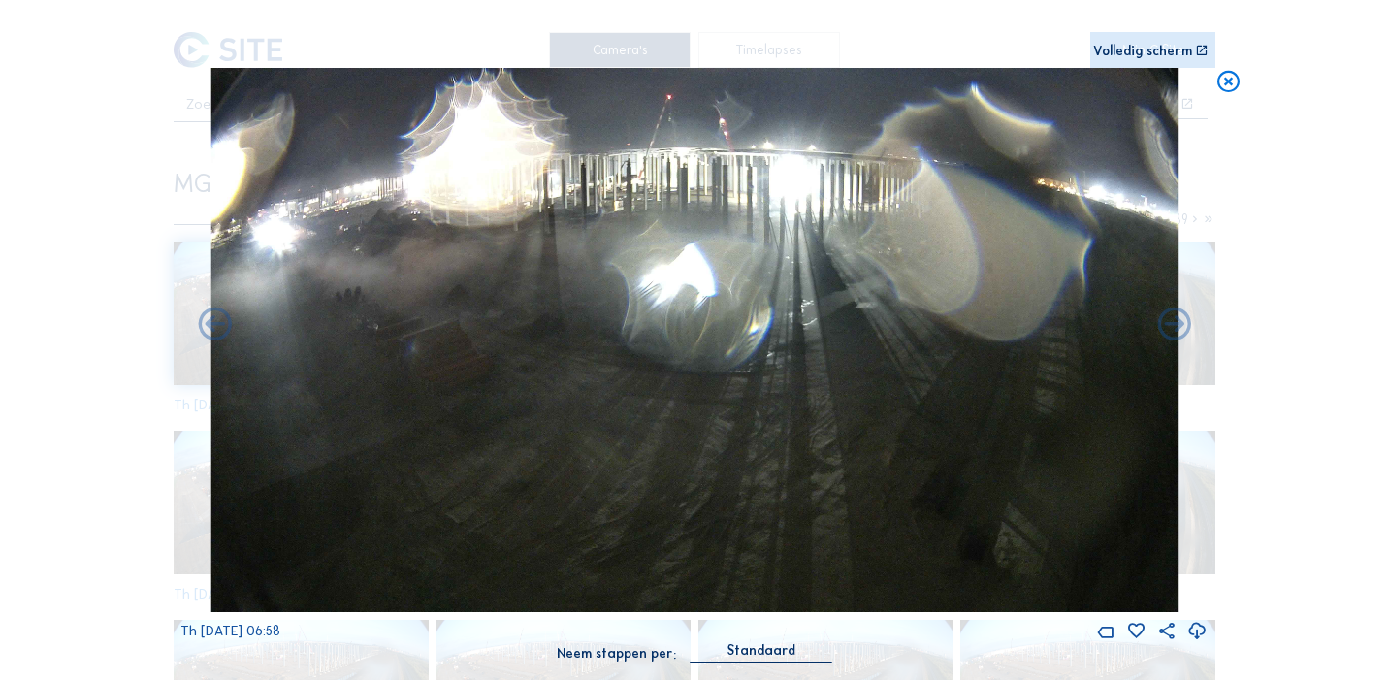
click at [1178, 325] on icon at bounding box center [1175, 326] width 40 height 40
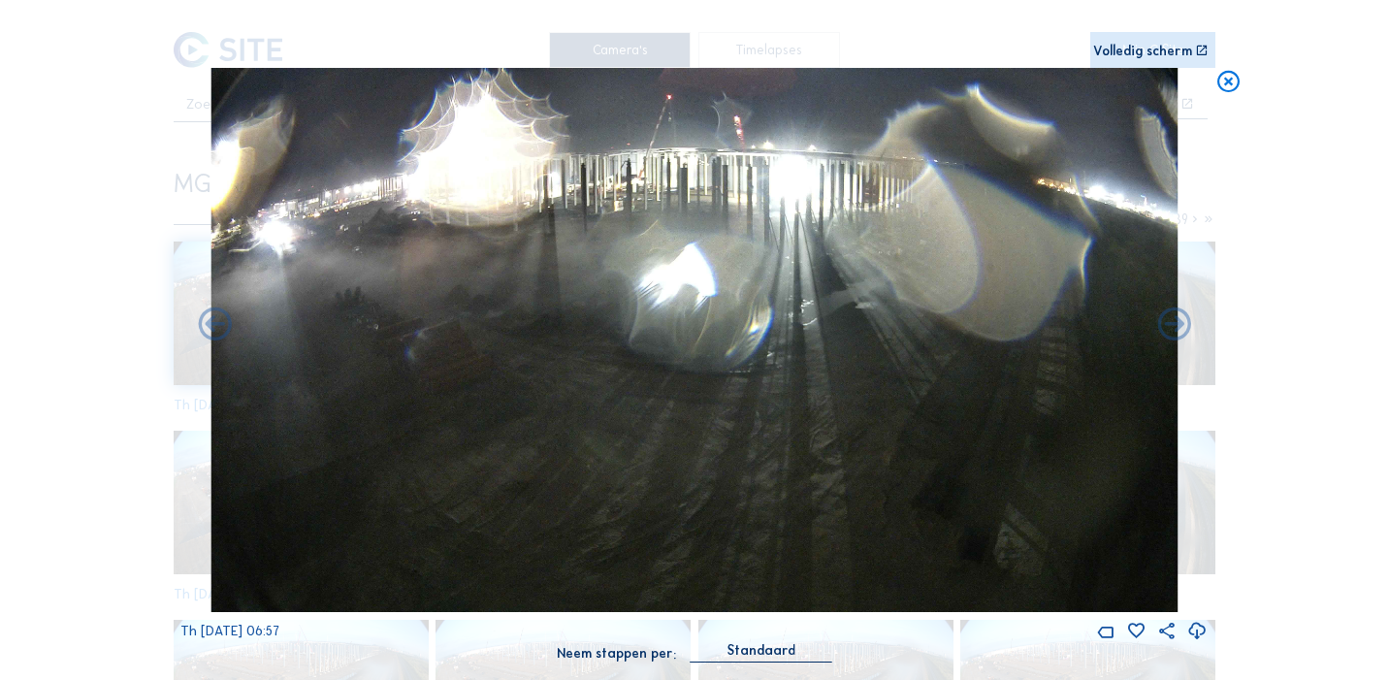
click at [1178, 325] on icon at bounding box center [1175, 326] width 40 height 40
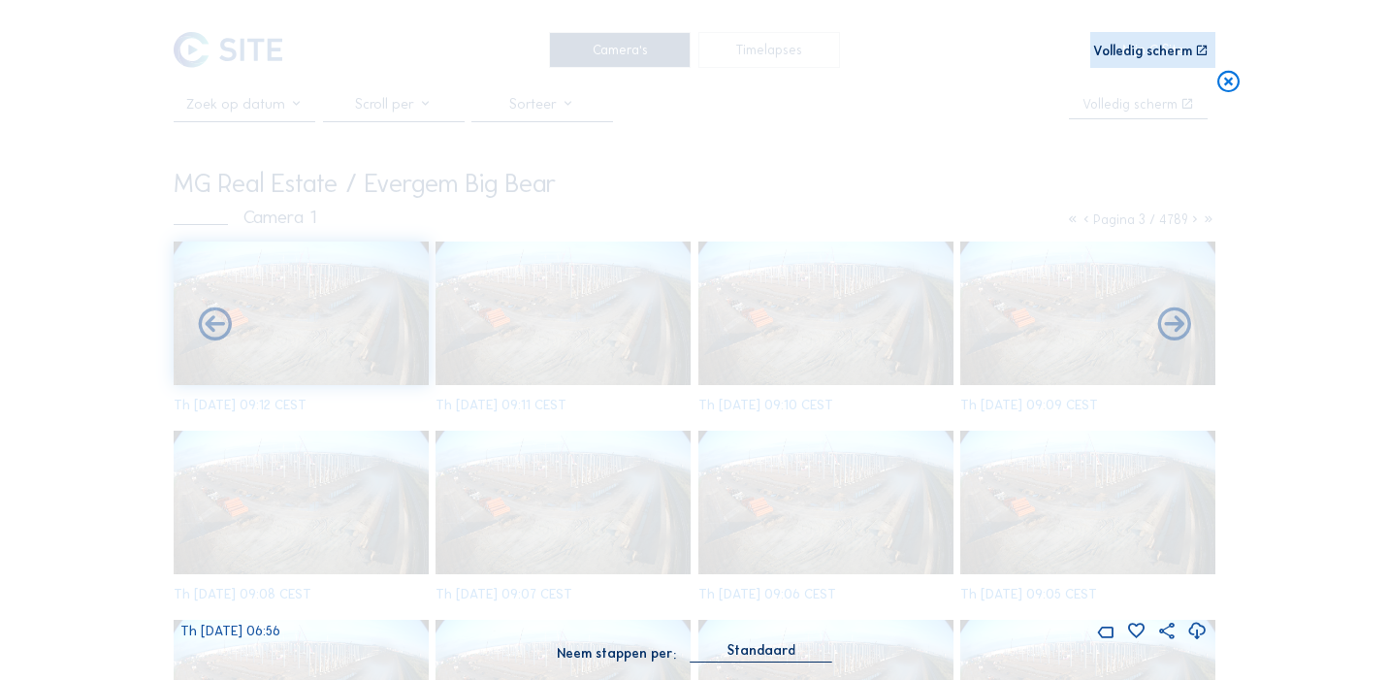
click at [1178, 325] on icon at bounding box center [1175, 326] width 40 height 40
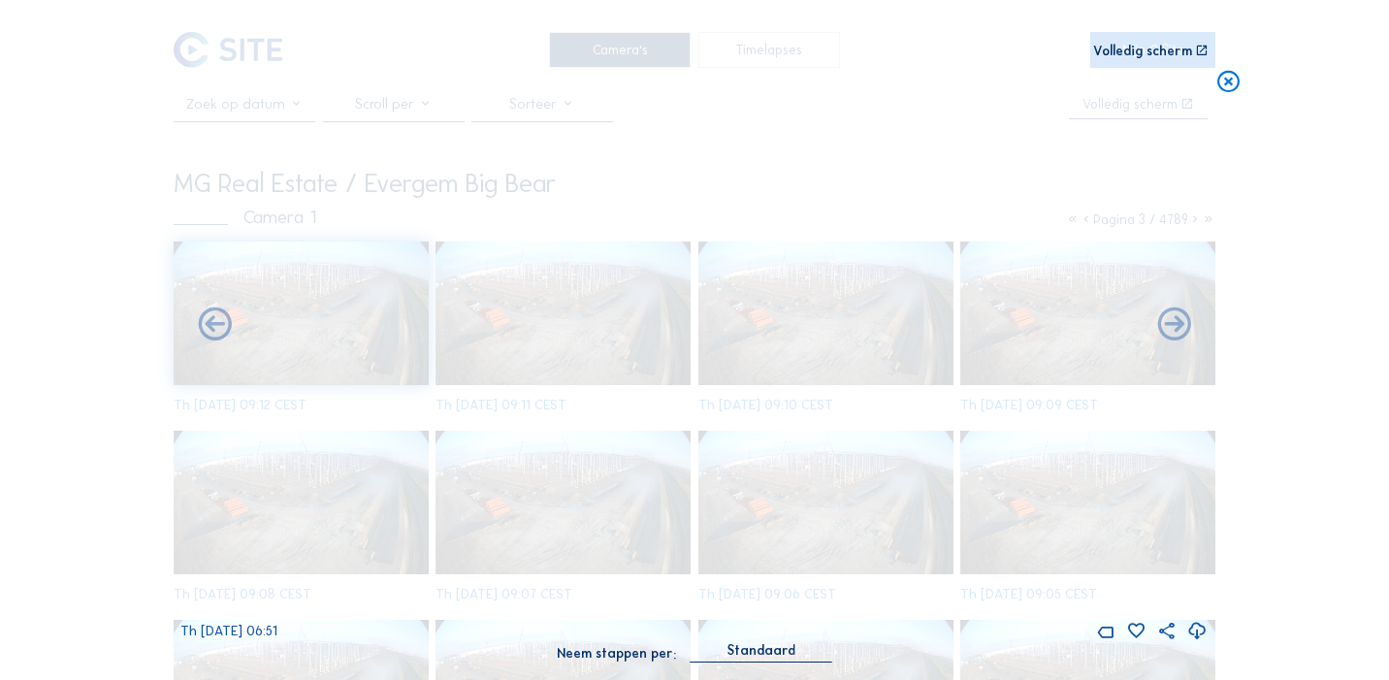
click at [1178, 325] on icon at bounding box center [1175, 326] width 40 height 40
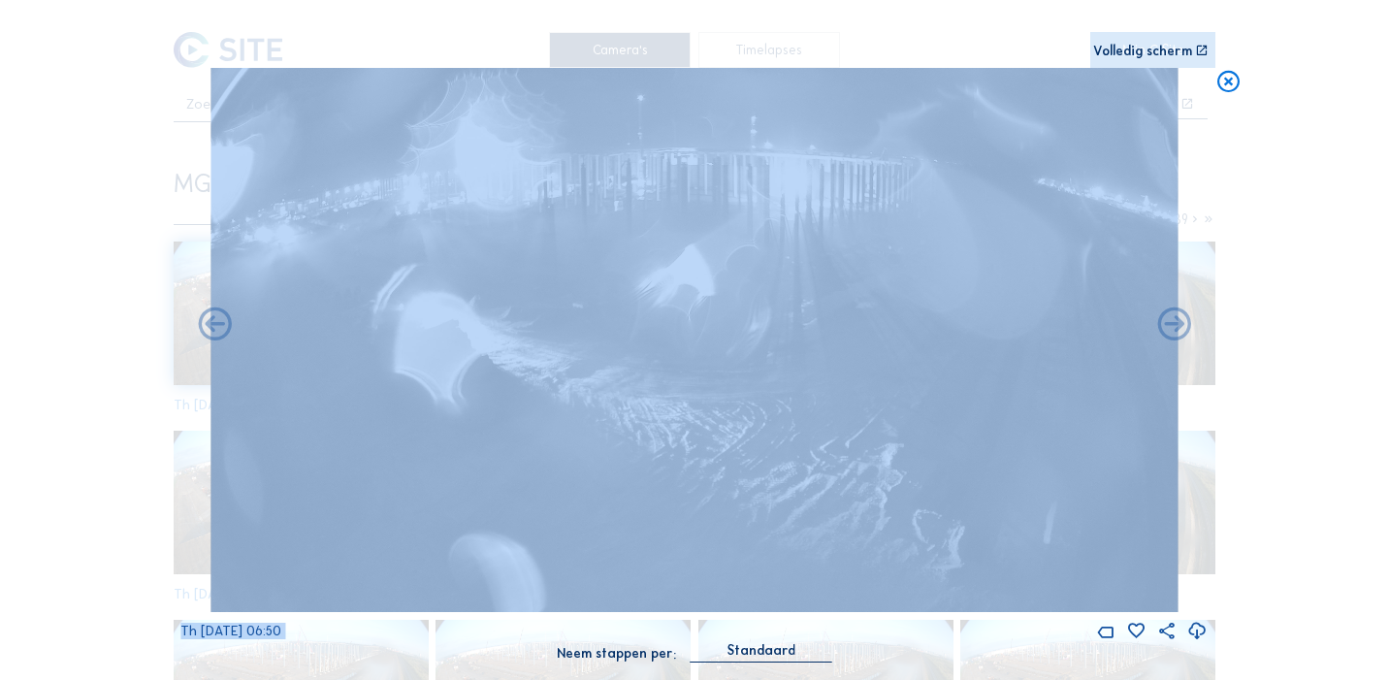
click at [1178, 325] on icon at bounding box center [1175, 326] width 40 height 40
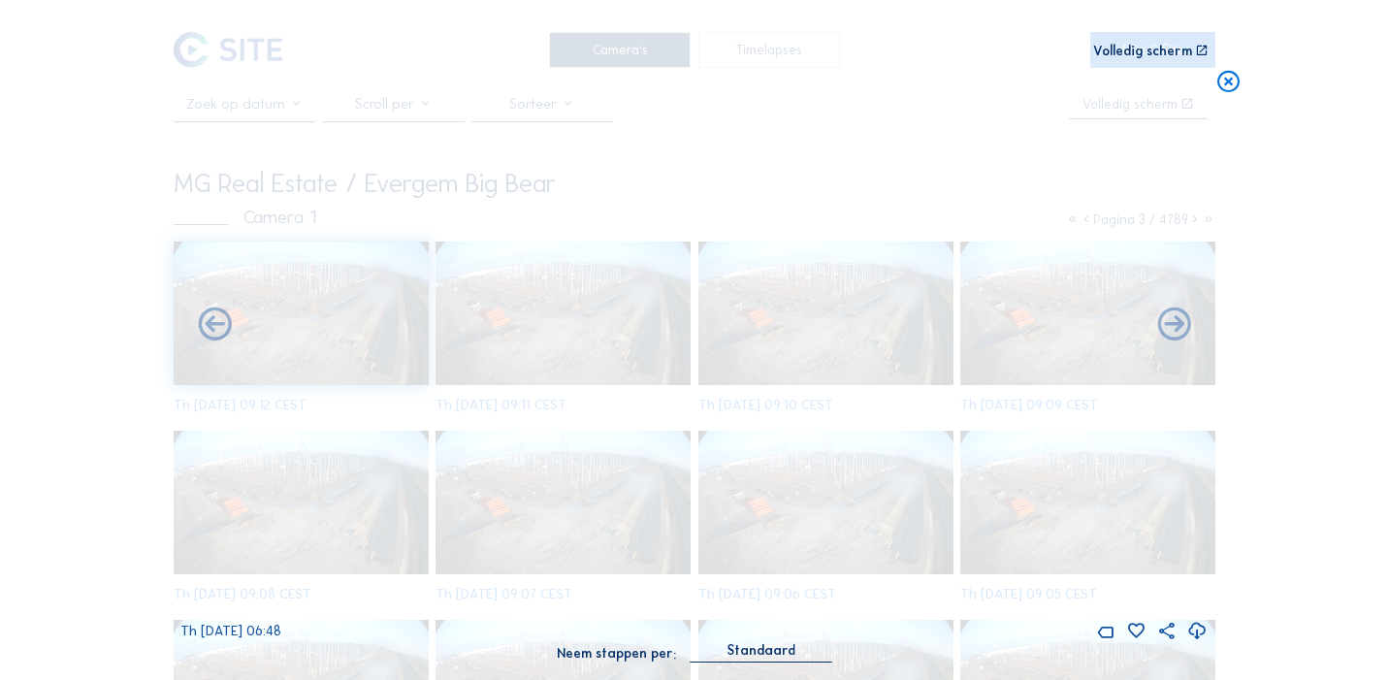
click at [1178, 325] on icon at bounding box center [1175, 326] width 40 height 40
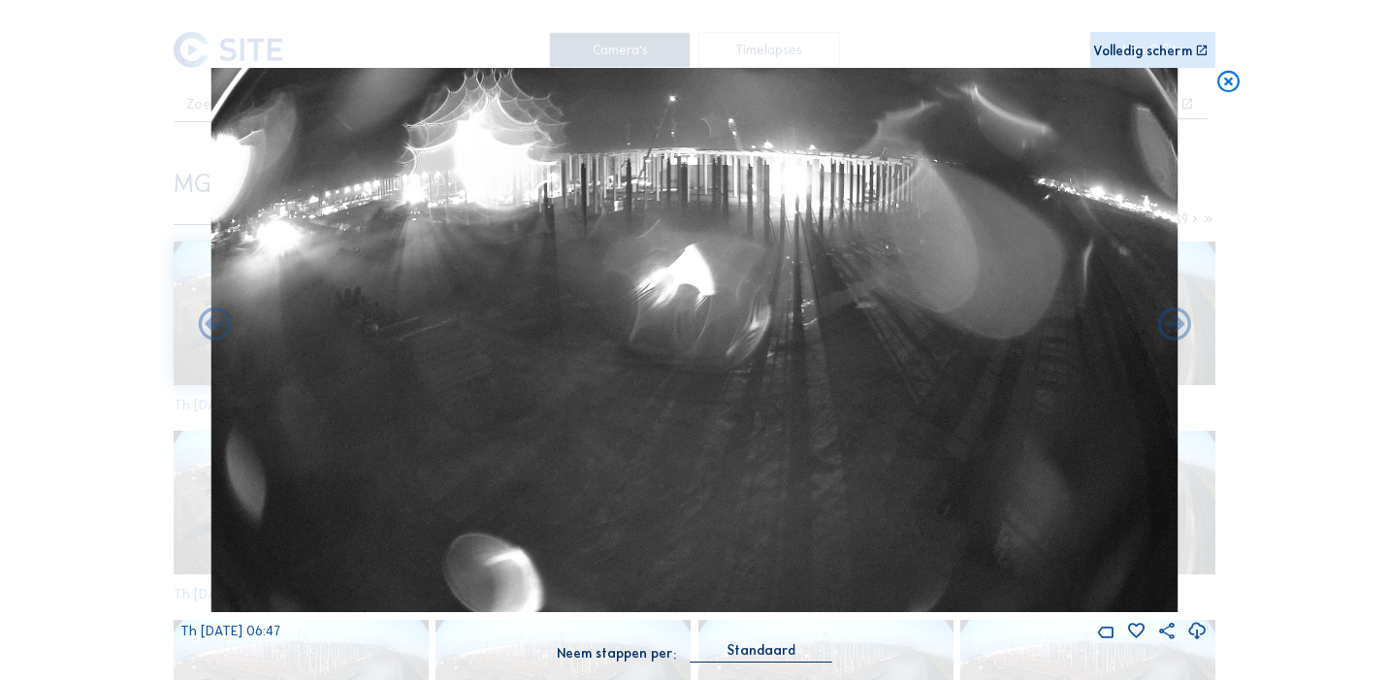
click at [1178, 325] on icon at bounding box center [1175, 326] width 40 height 40
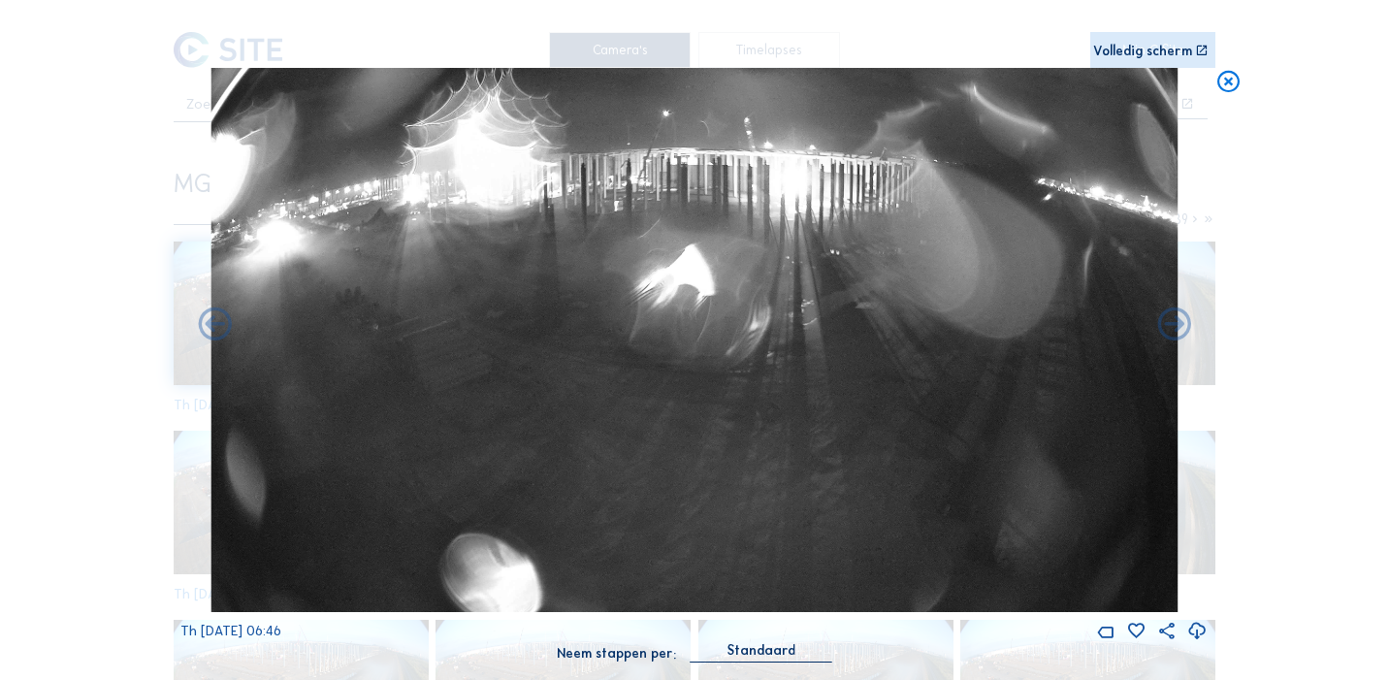
click at [1178, 325] on icon at bounding box center [1175, 326] width 40 height 40
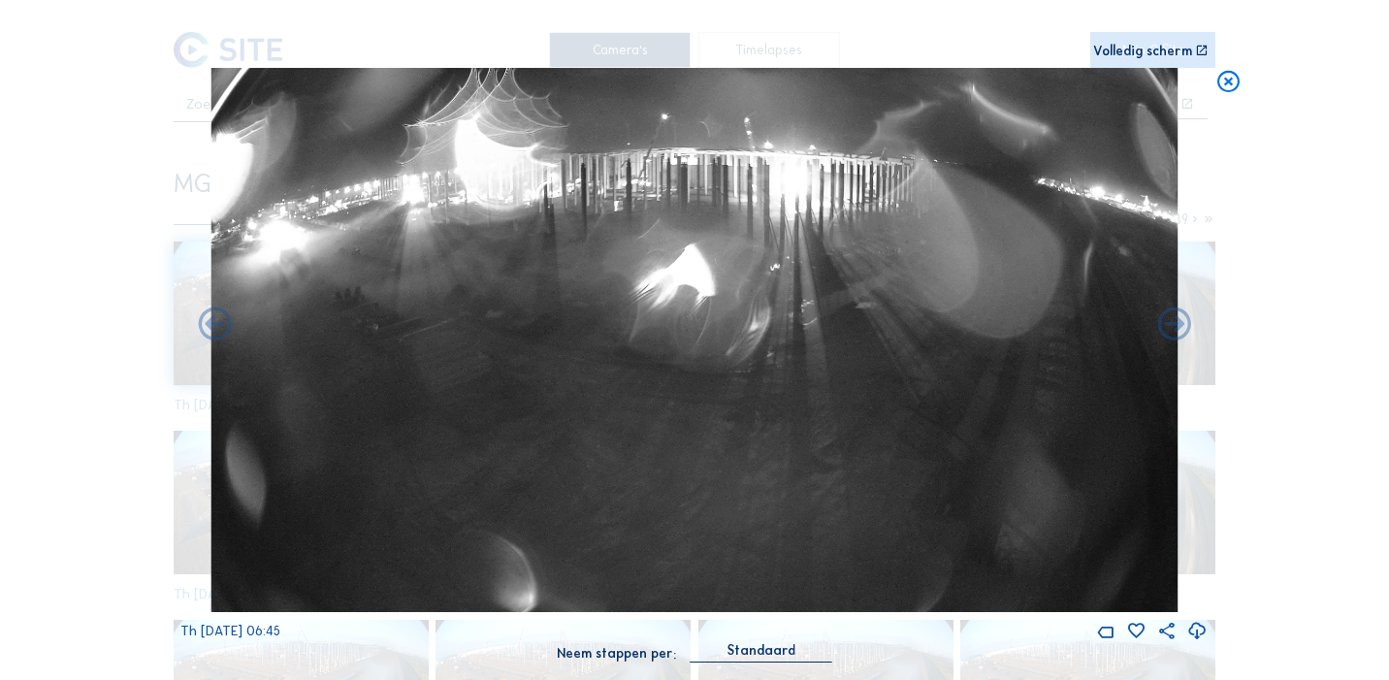
click at [1178, 325] on icon at bounding box center [1175, 326] width 40 height 40
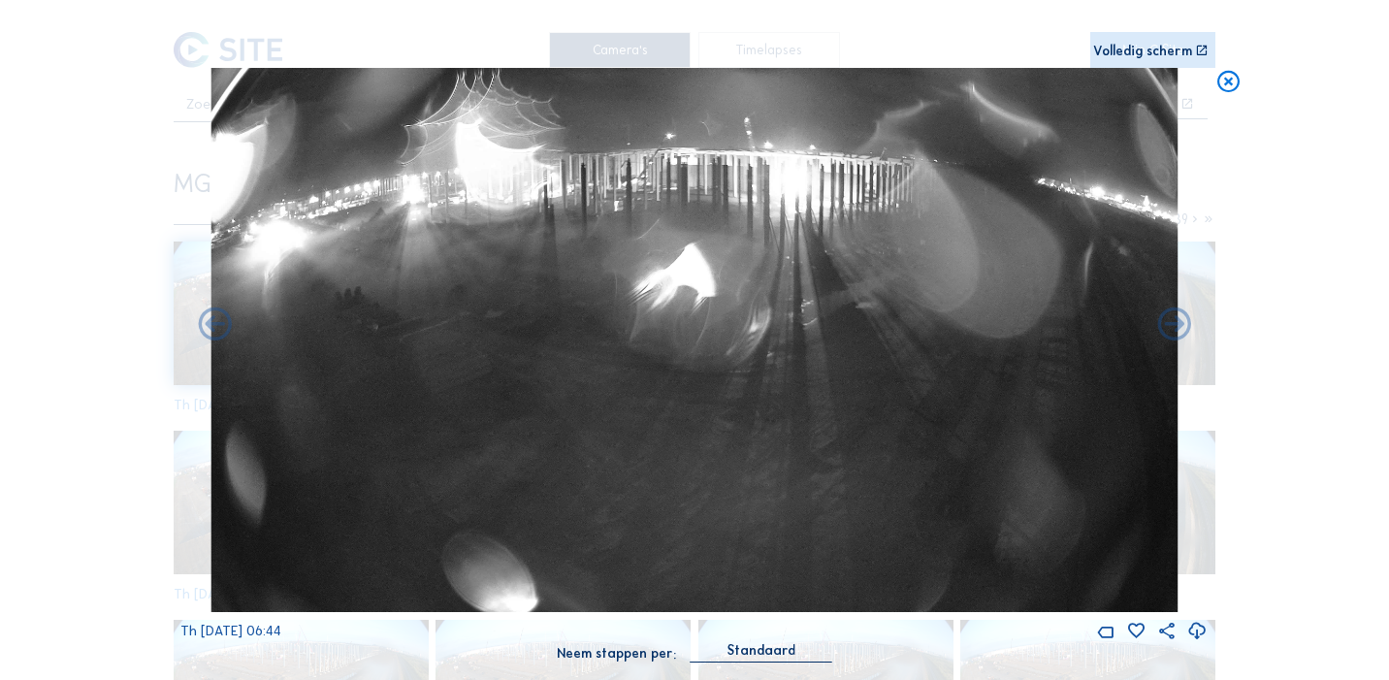
click at [1178, 325] on icon at bounding box center [1175, 326] width 40 height 40
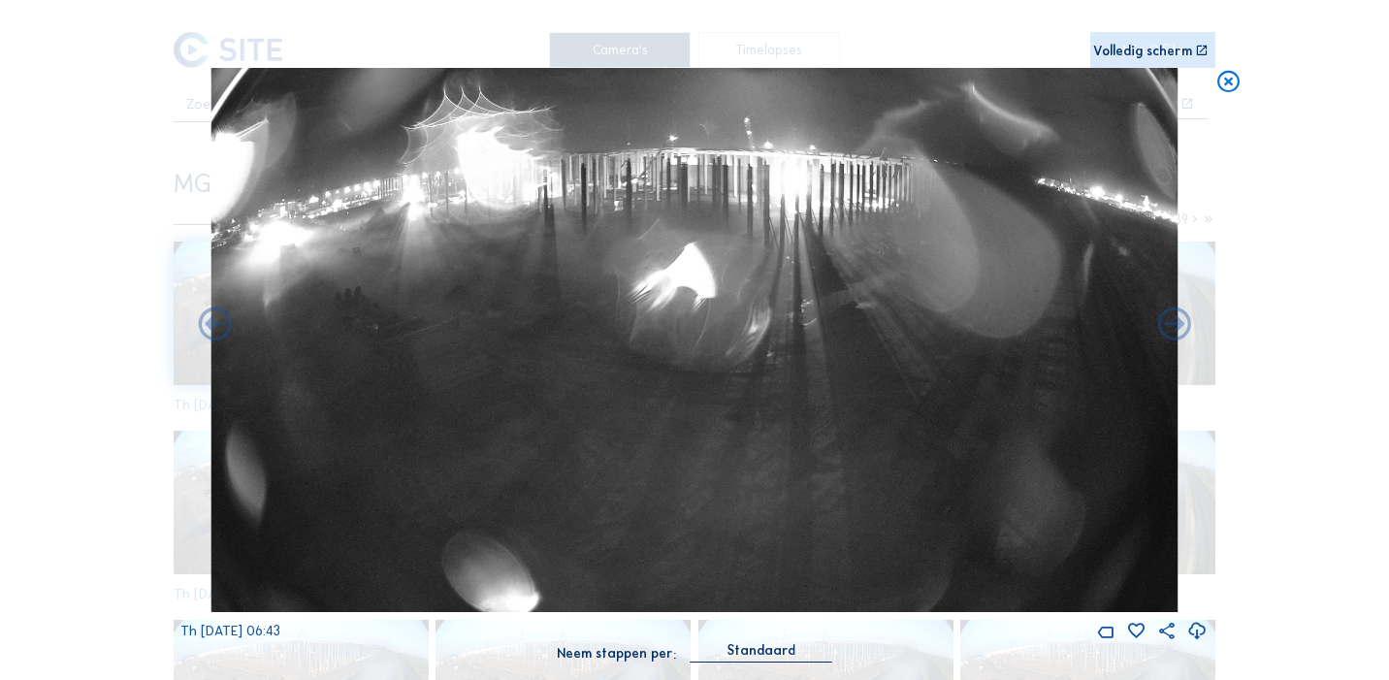
click at [1178, 325] on icon at bounding box center [1175, 326] width 40 height 40
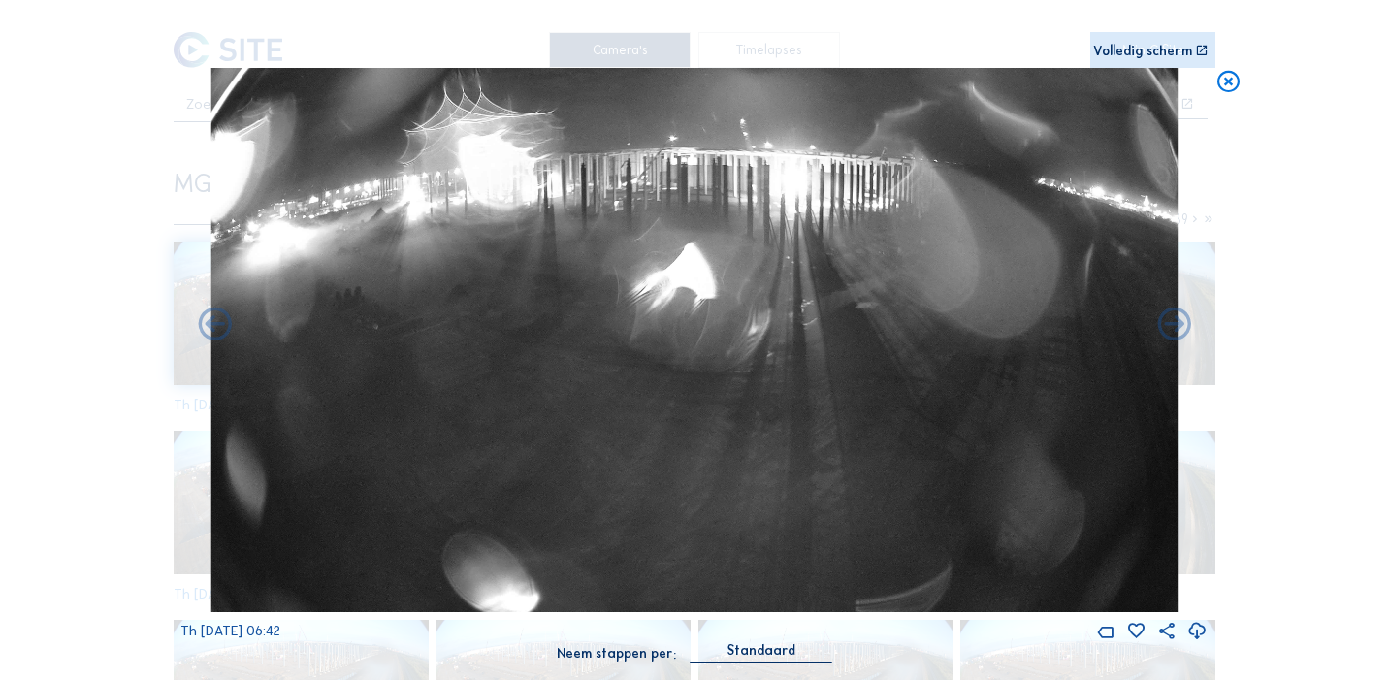
click at [1178, 325] on icon at bounding box center [1175, 326] width 40 height 40
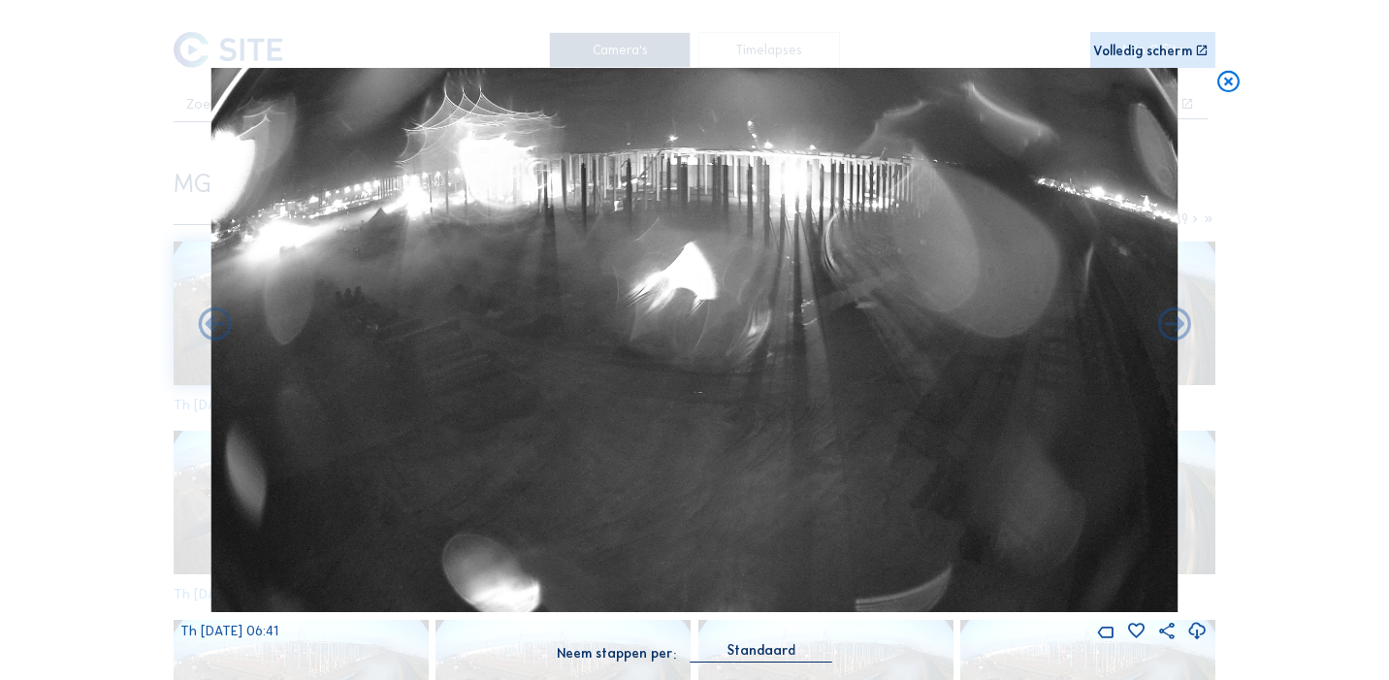
click at [1178, 325] on icon at bounding box center [1175, 326] width 40 height 40
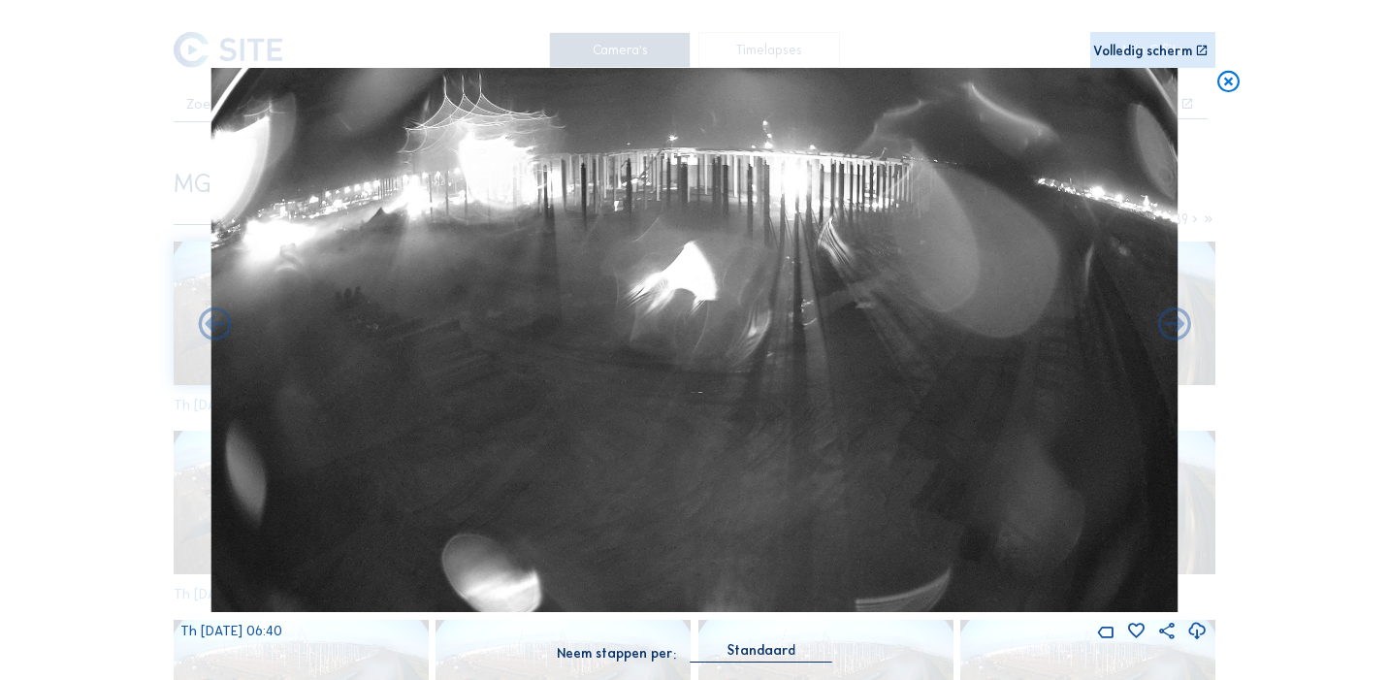
click at [1178, 325] on icon at bounding box center [1175, 326] width 40 height 40
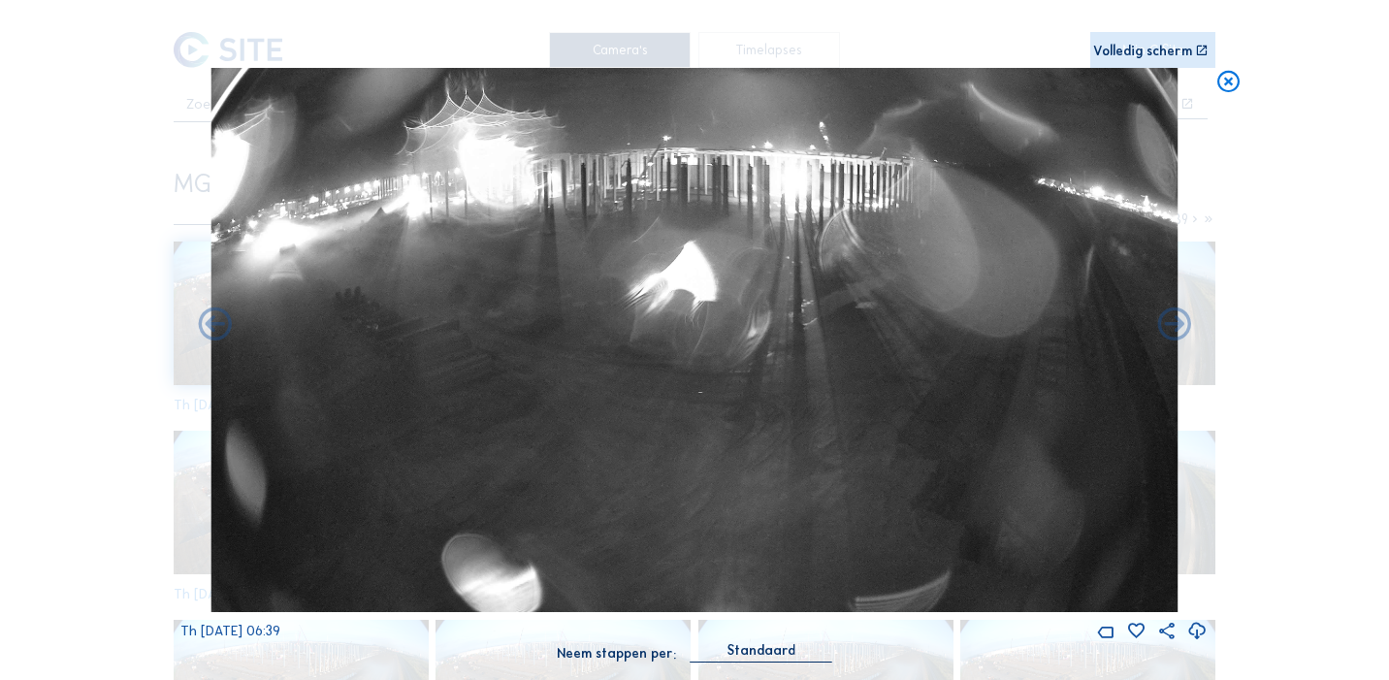
click at [1178, 325] on icon at bounding box center [1175, 326] width 40 height 40
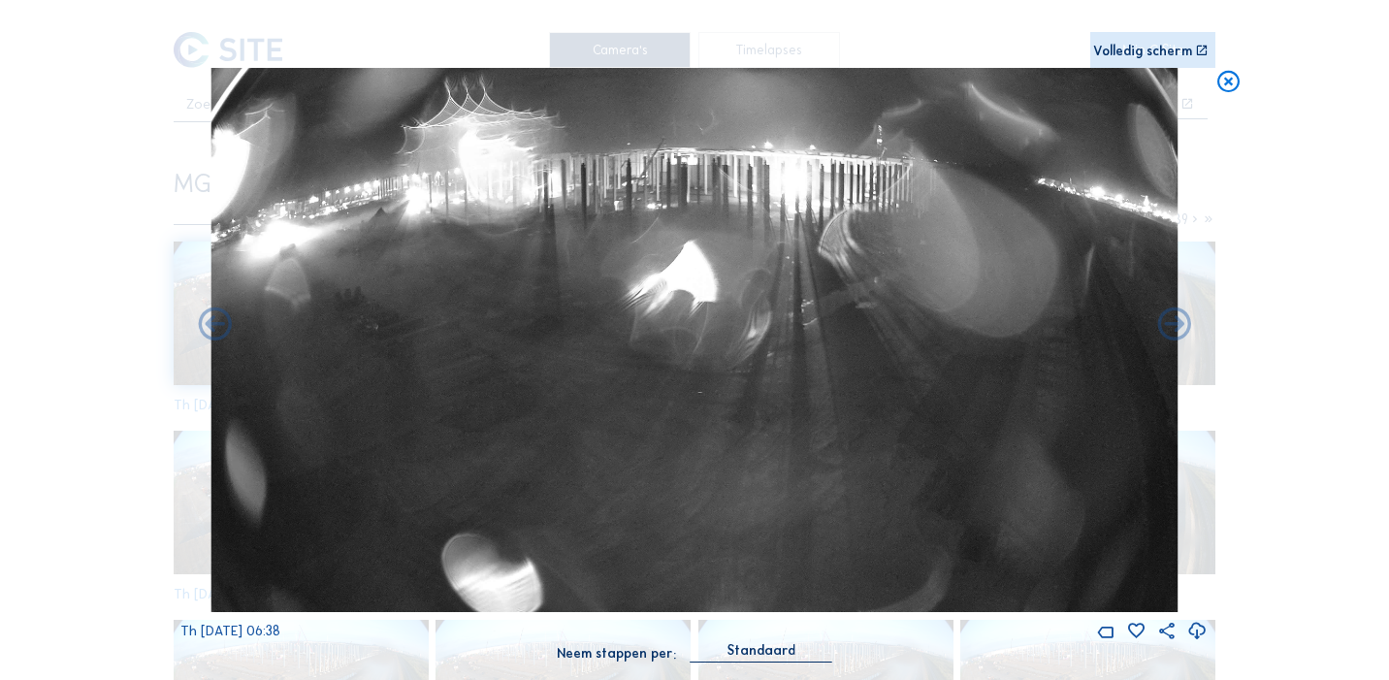
click at [1178, 325] on icon at bounding box center [1175, 326] width 40 height 40
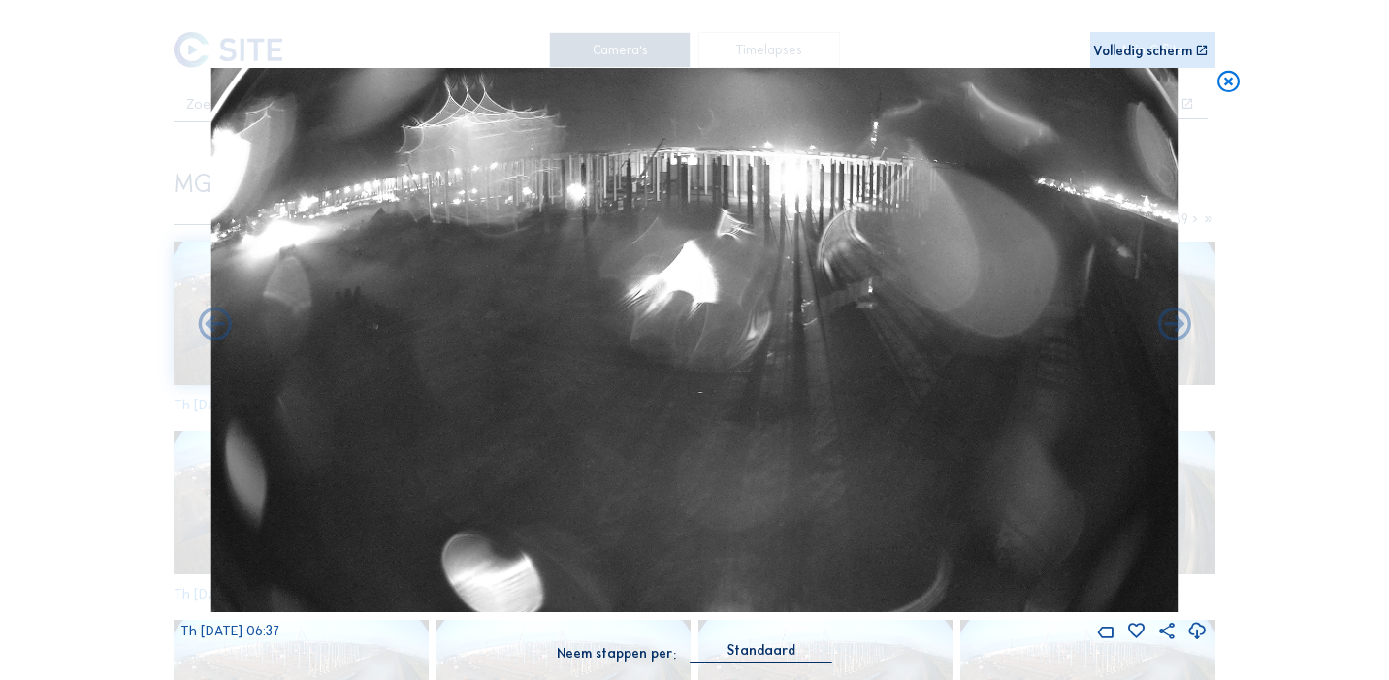
click at [1178, 325] on icon at bounding box center [1175, 326] width 40 height 40
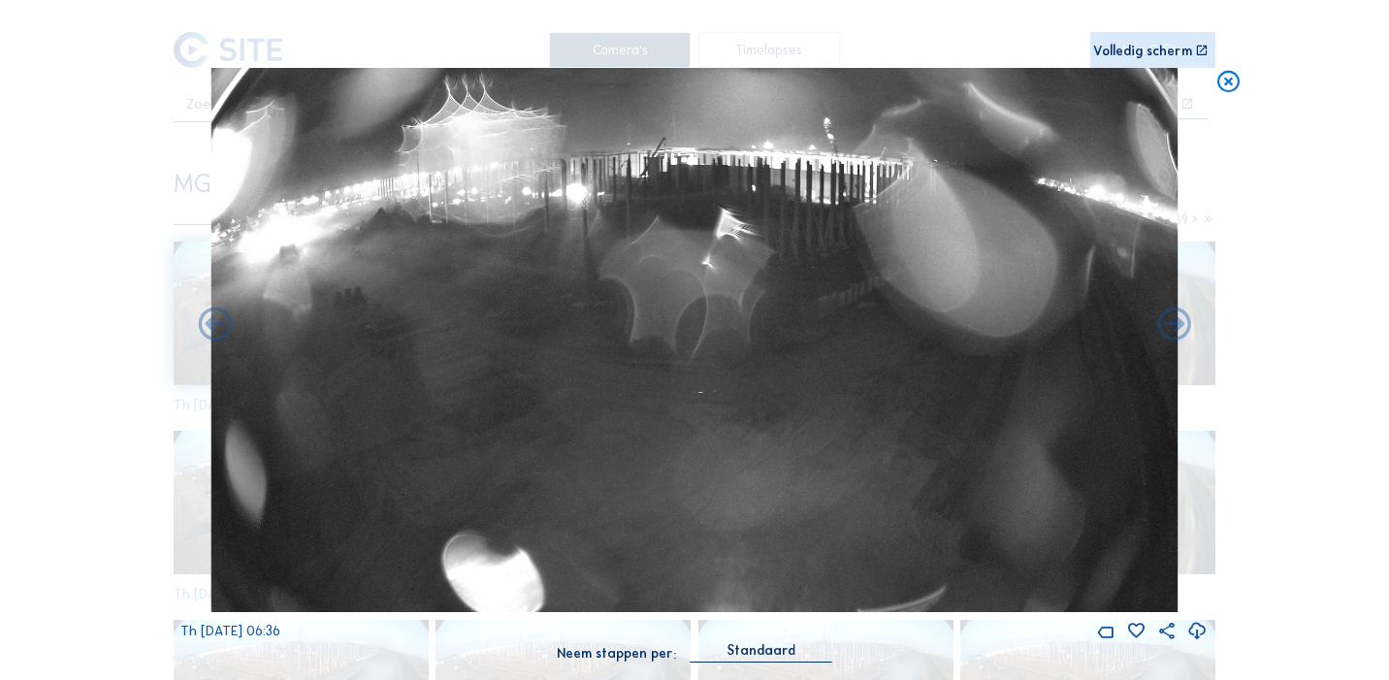
click at [1178, 325] on icon at bounding box center [1175, 326] width 40 height 40
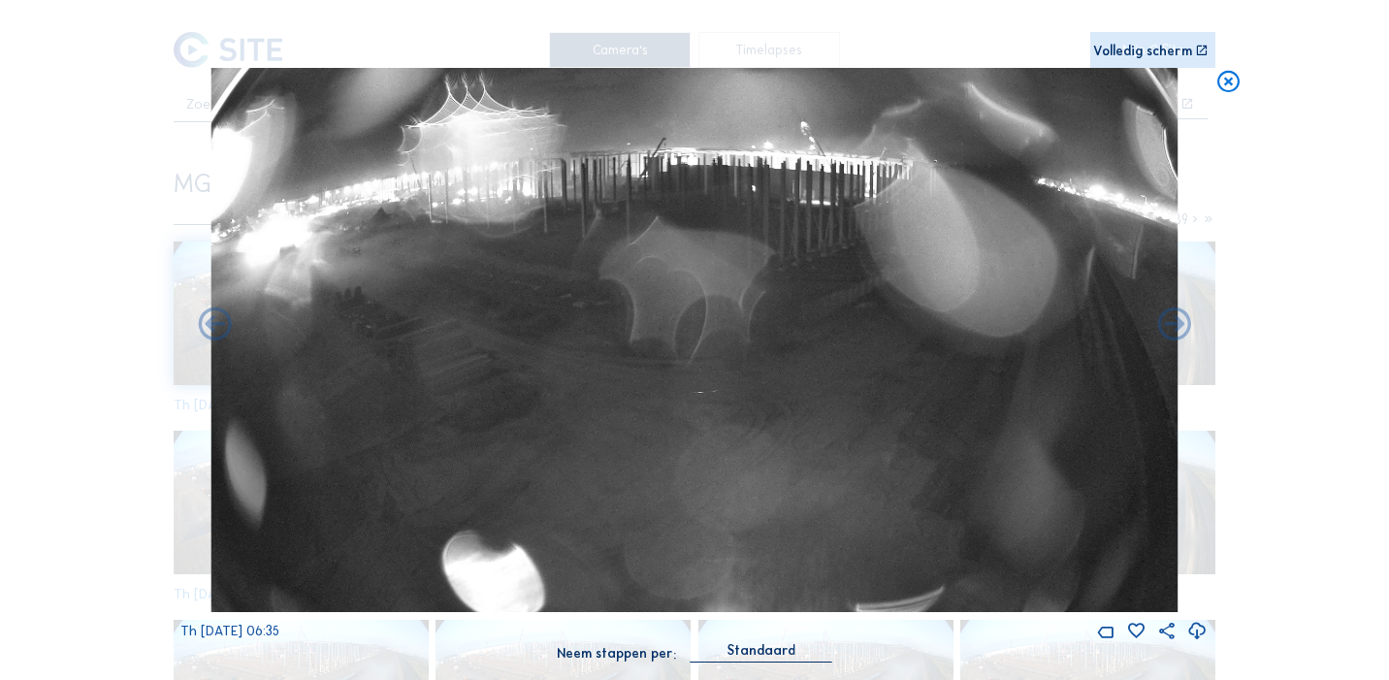
click at [1178, 325] on icon at bounding box center [1175, 326] width 40 height 40
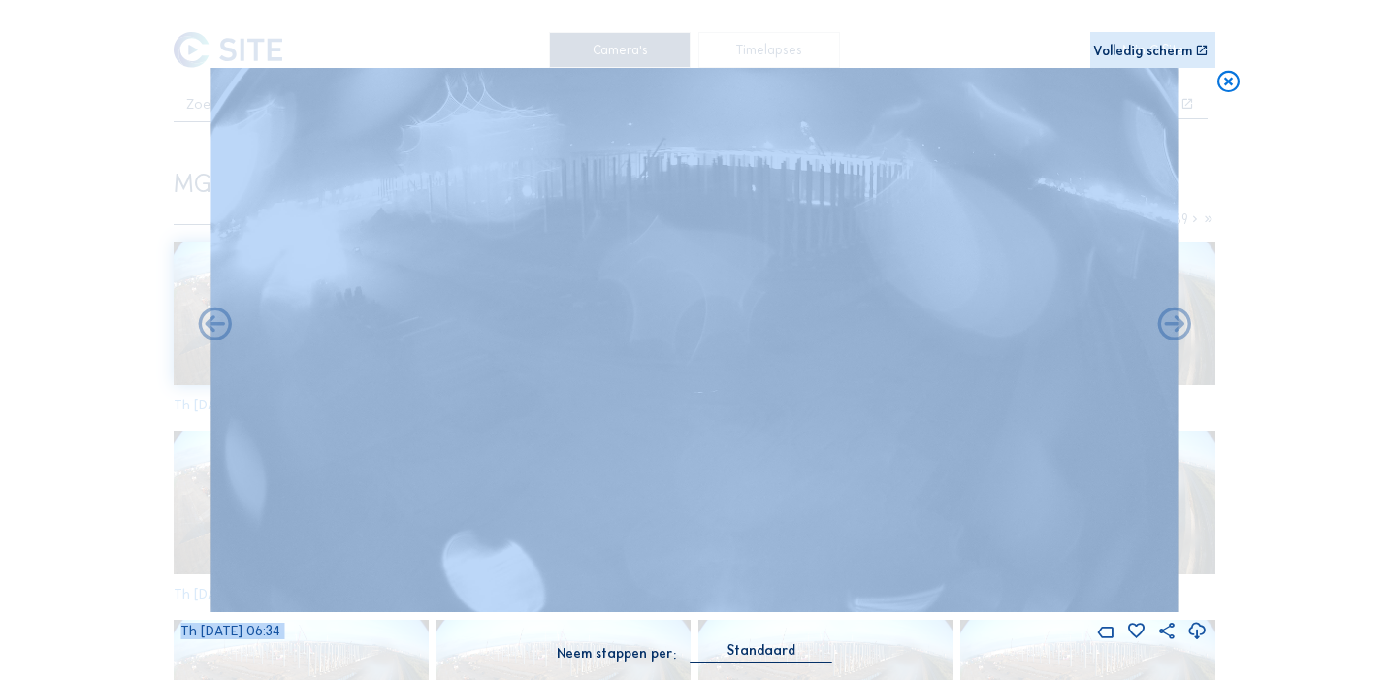
click at [1178, 325] on icon at bounding box center [1175, 326] width 40 height 40
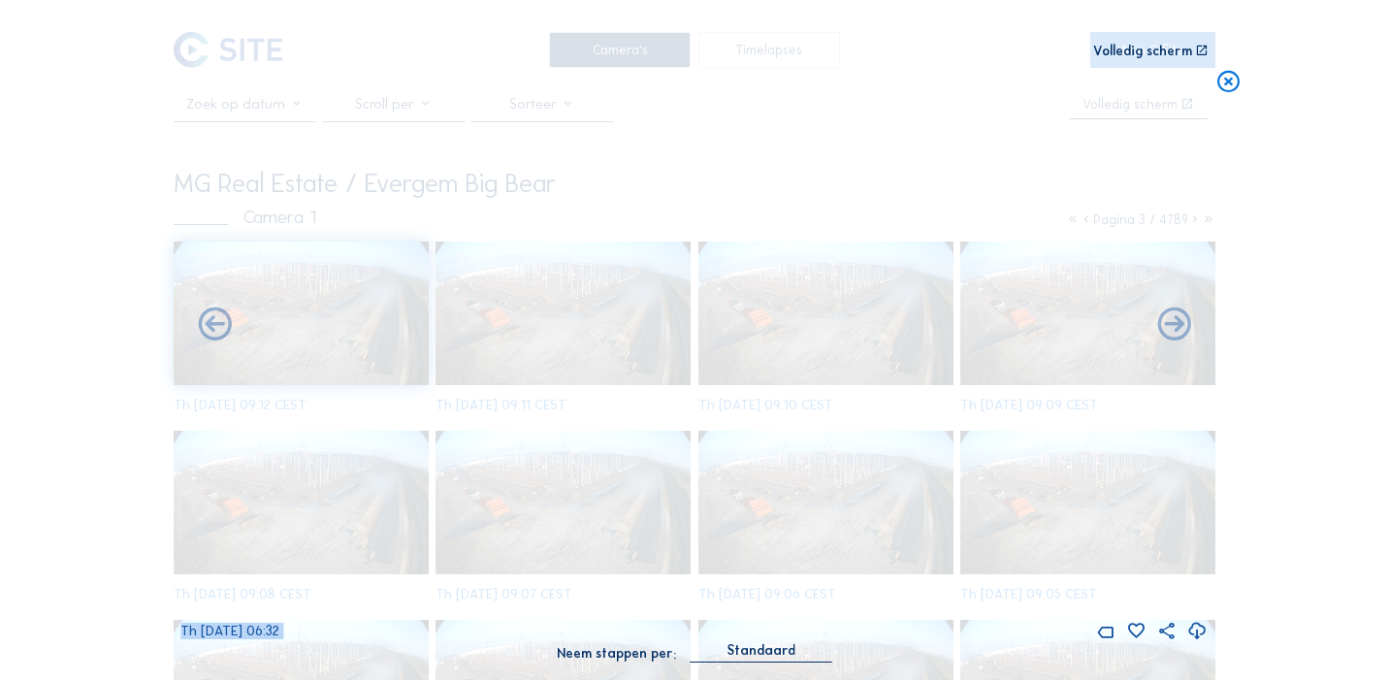
click at [1178, 325] on icon at bounding box center [1175, 326] width 40 height 40
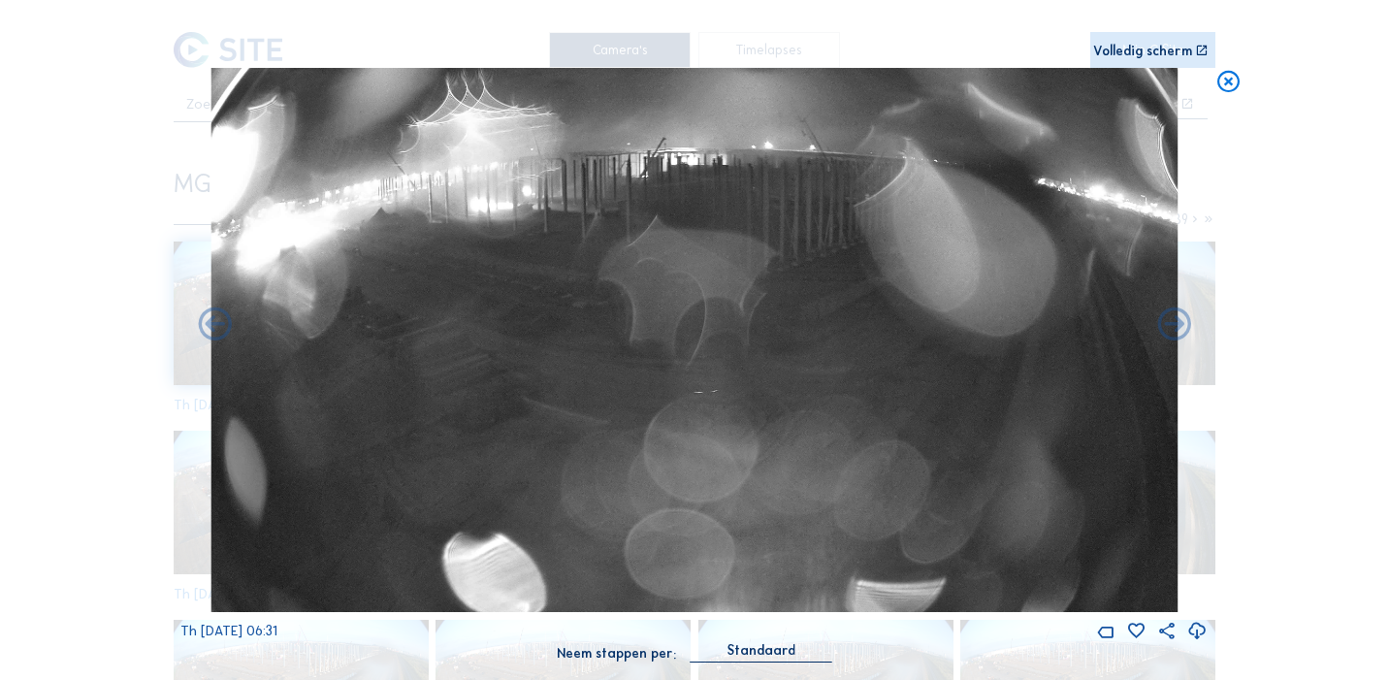
click at [1178, 325] on icon at bounding box center [1175, 326] width 40 height 40
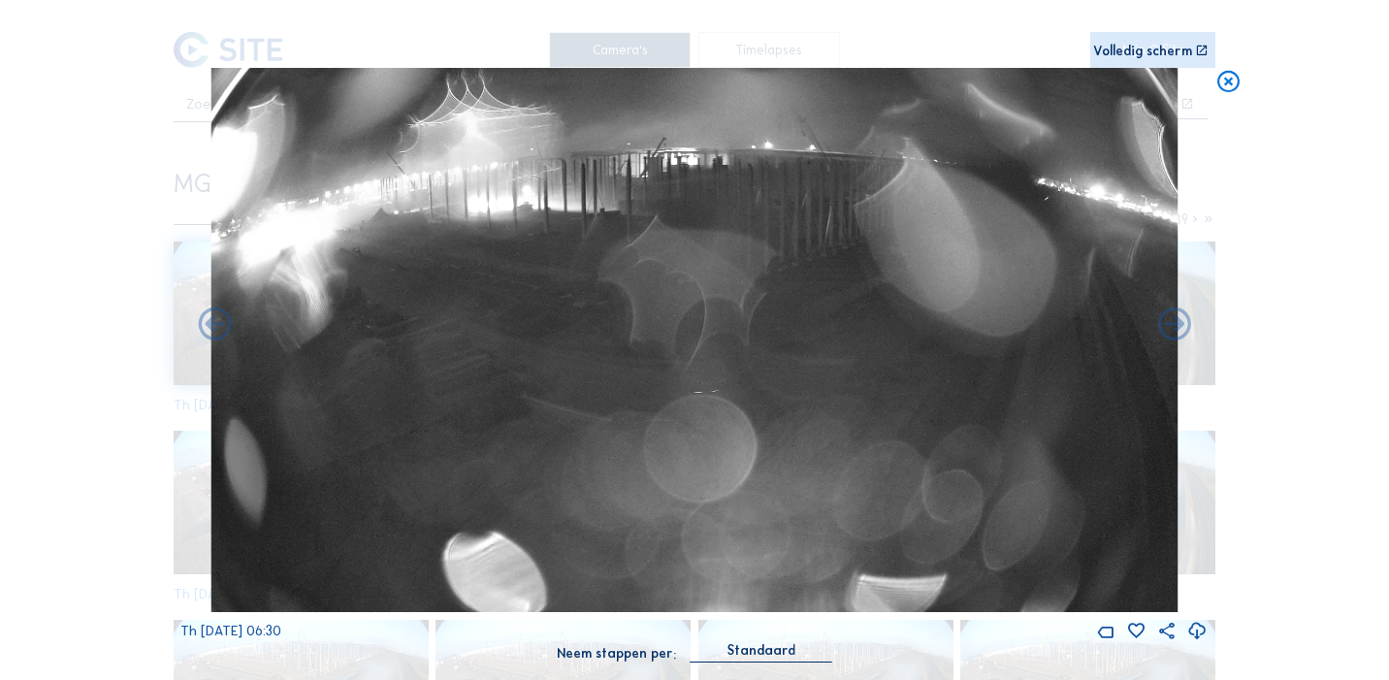
click at [1178, 325] on icon at bounding box center [1175, 326] width 40 height 40
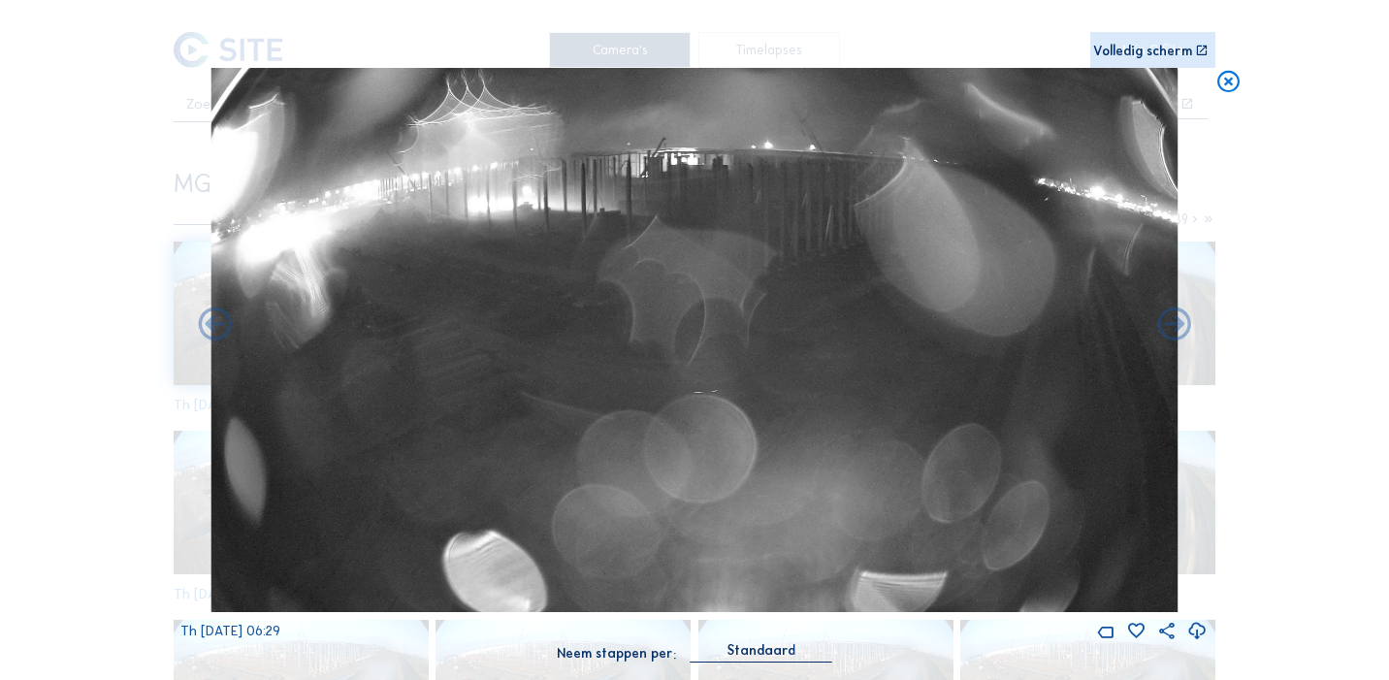
click at [1178, 325] on icon at bounding box center [1175, 326] width 40 height 40
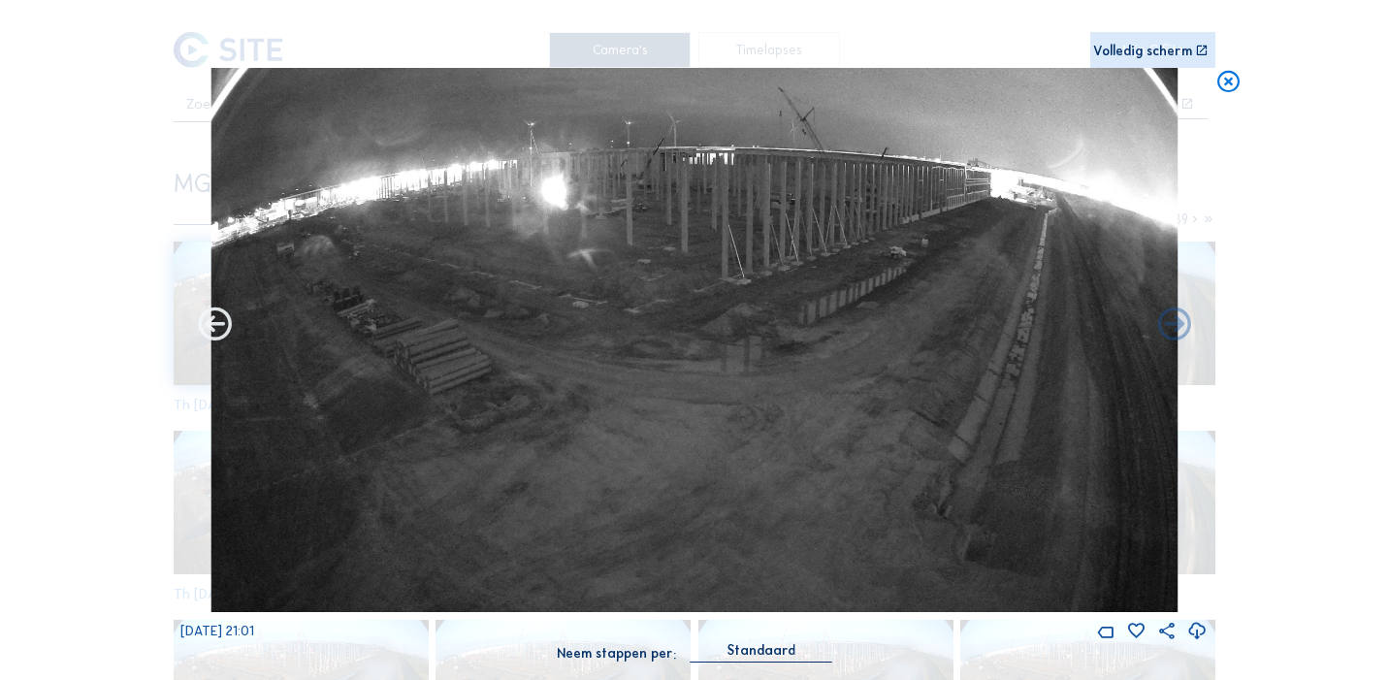
click at [215, 318] on icon at bounding box center [215, 326] width 40 height 40
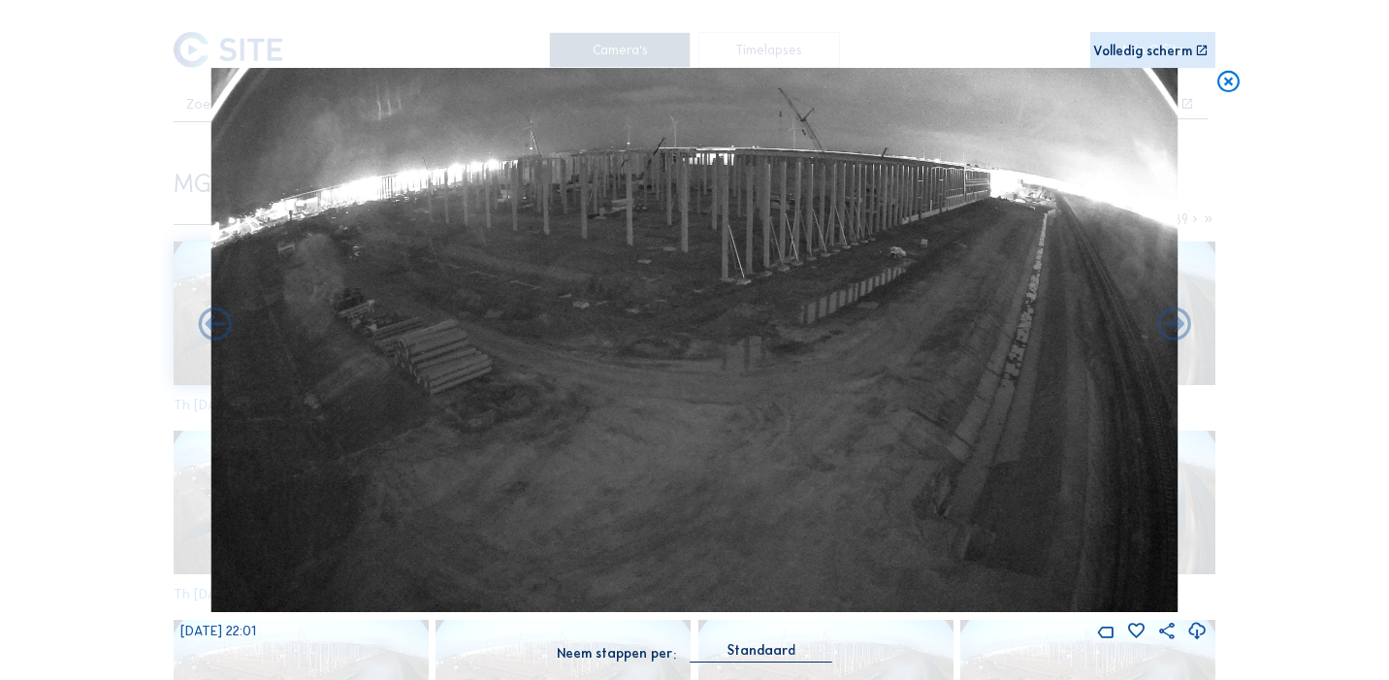
click at [215, 318] on icon at bounding box center [215, 326] width 40 height 40
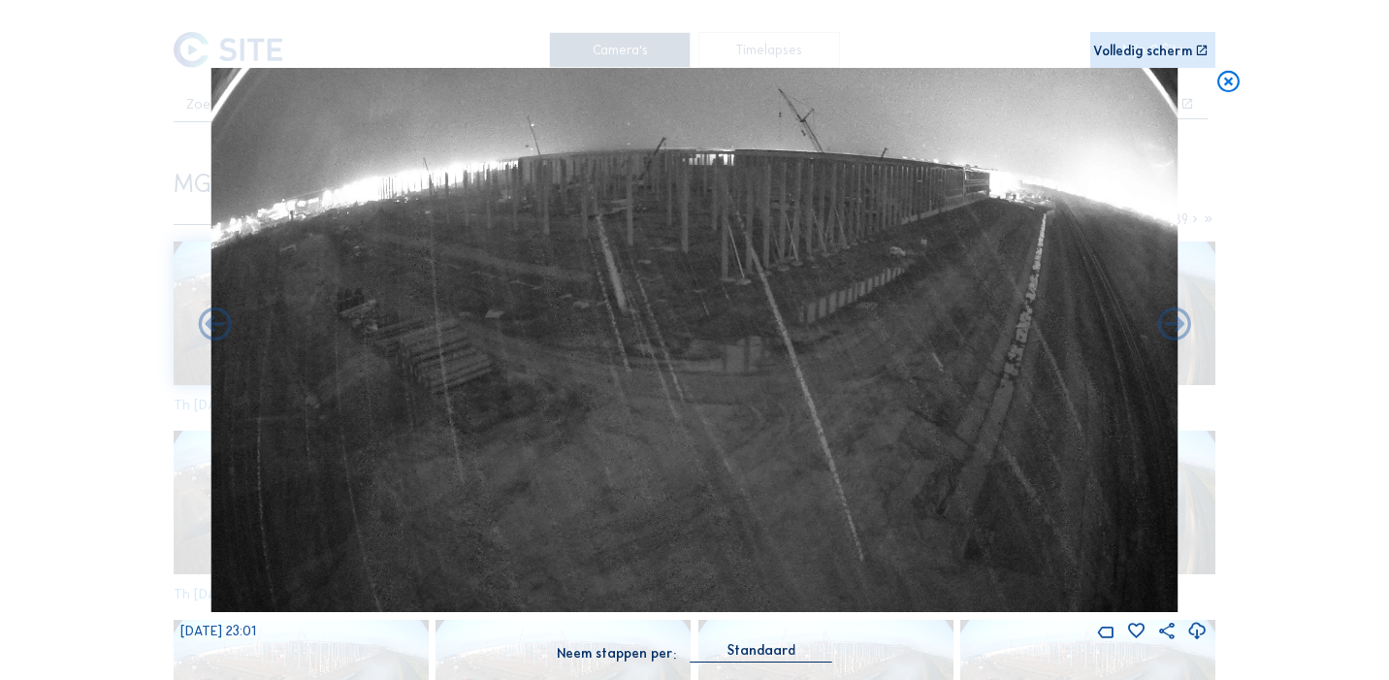
click at [215, 318] on icon at bounding box center [215, 326] width 40 height 40
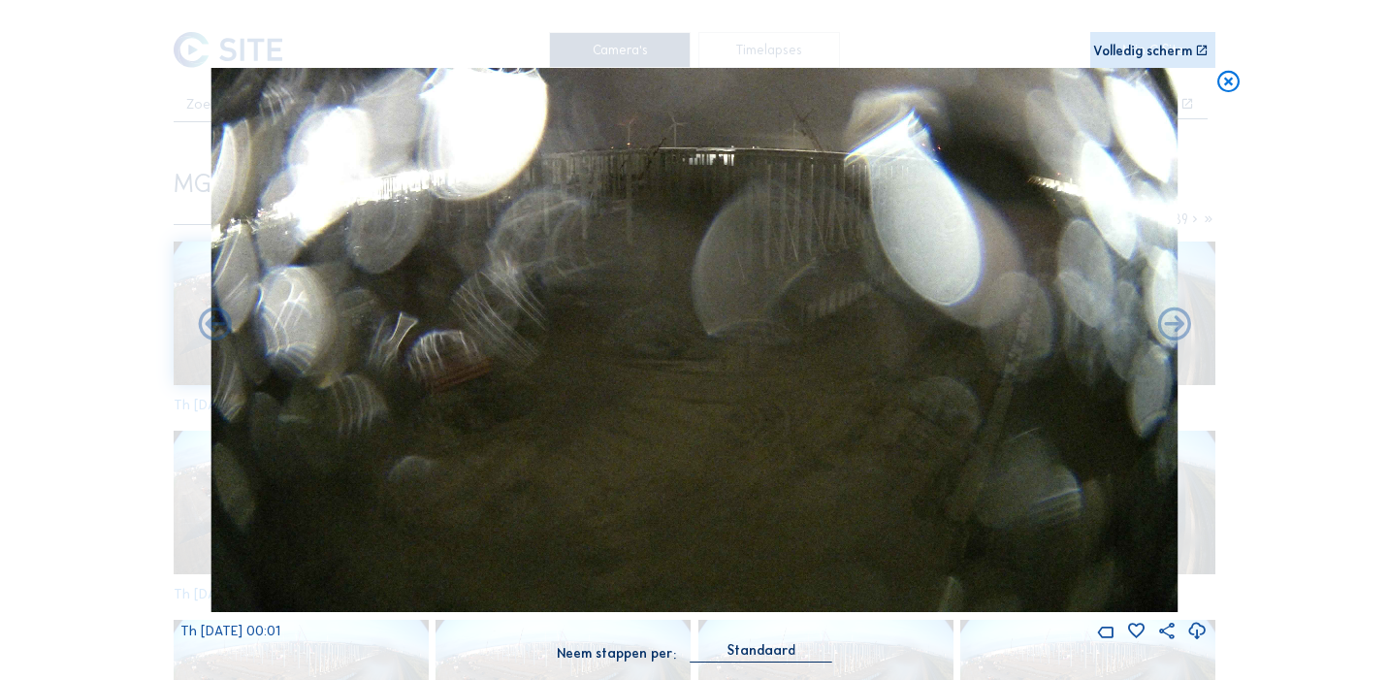
click at [215, 318] on icon at bounding box center [215, 326] width 40 height 40
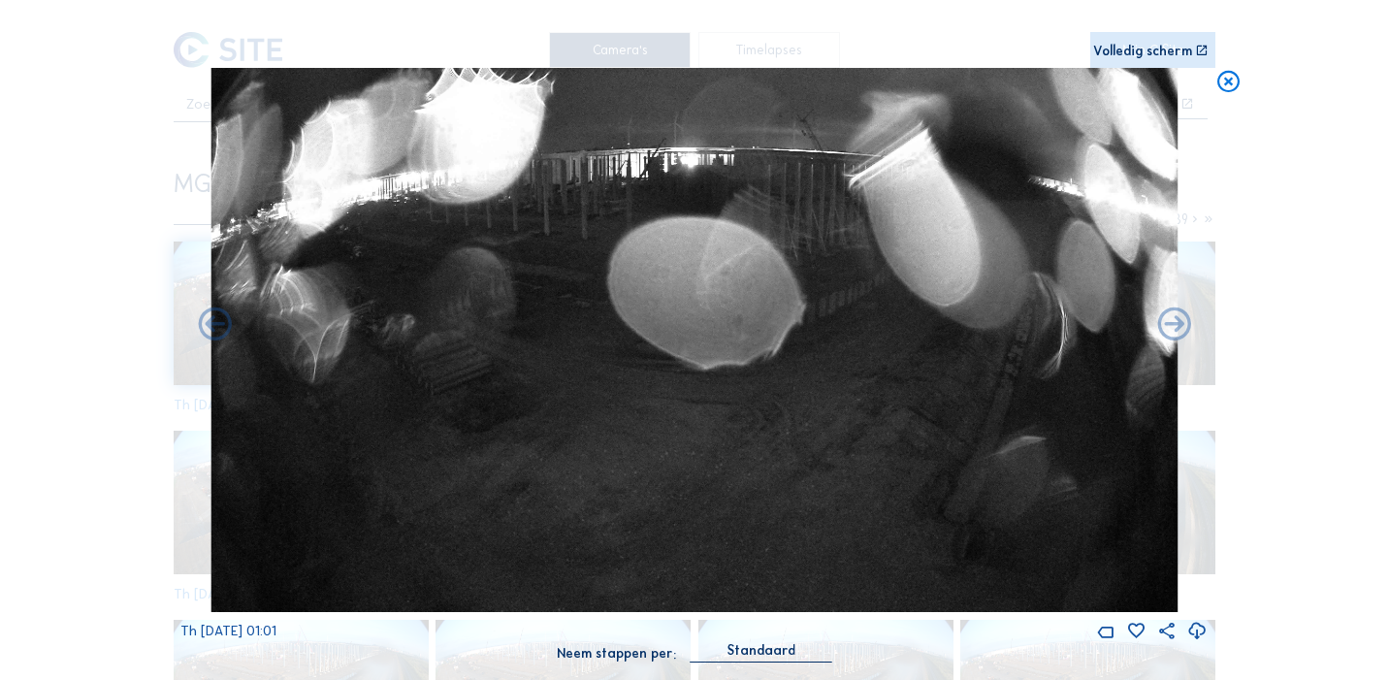
click at [215, 318] on icon at bounding box center [215, 326] width 40 height 40
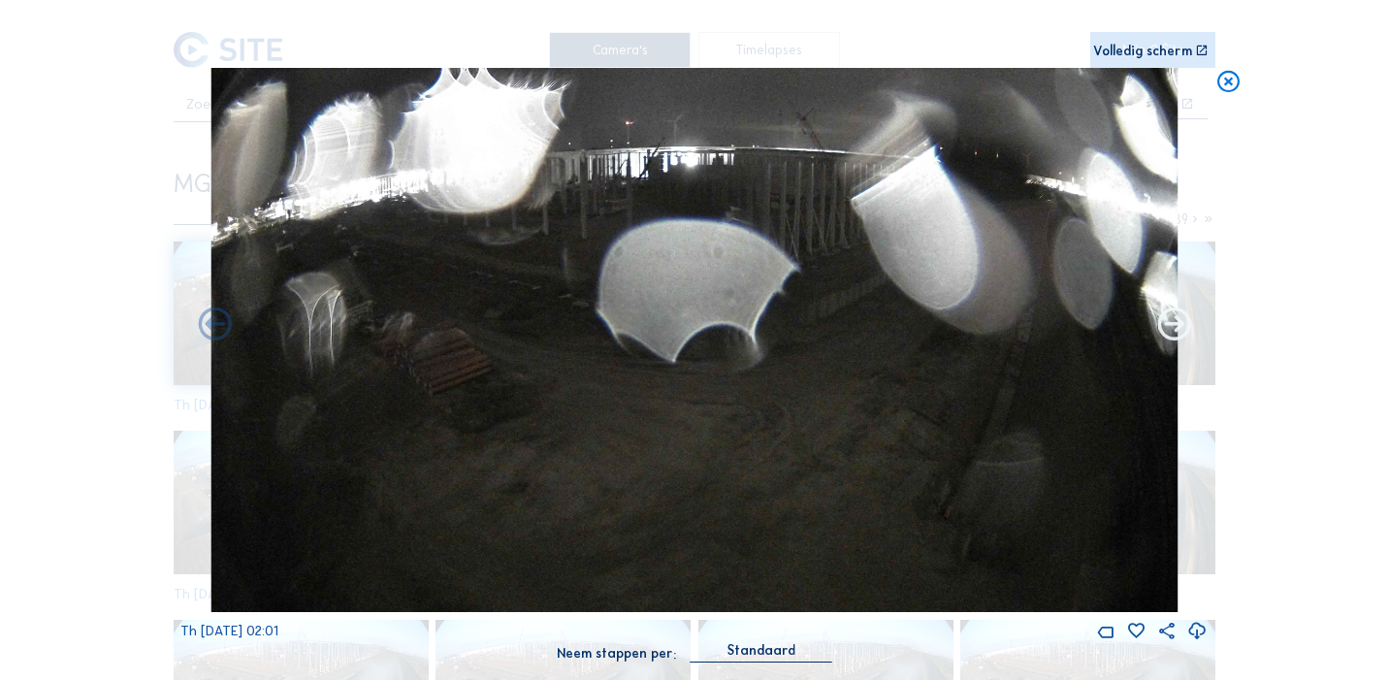
click at [1168, 321] on icon at bounding box center [1175, 326] width 40 height 40
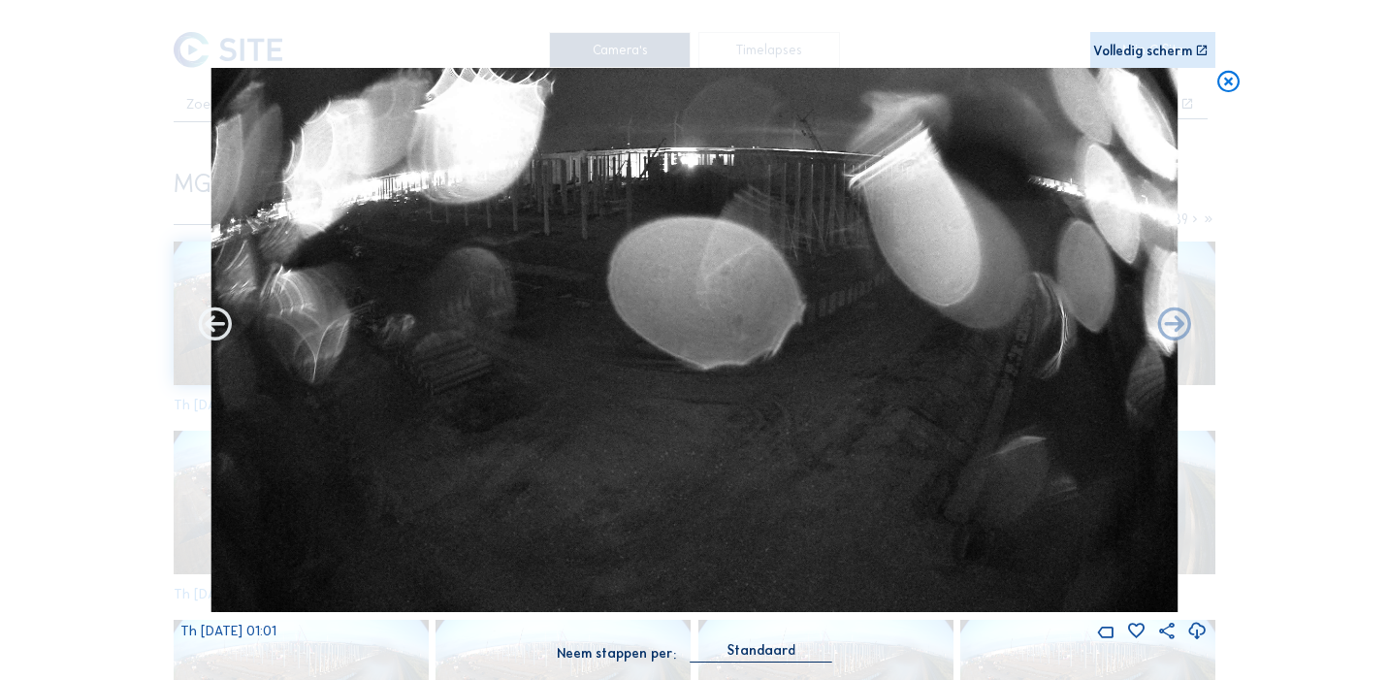
click at [210, 327] on icon at bounding box center [215, 326] width 40 height 40
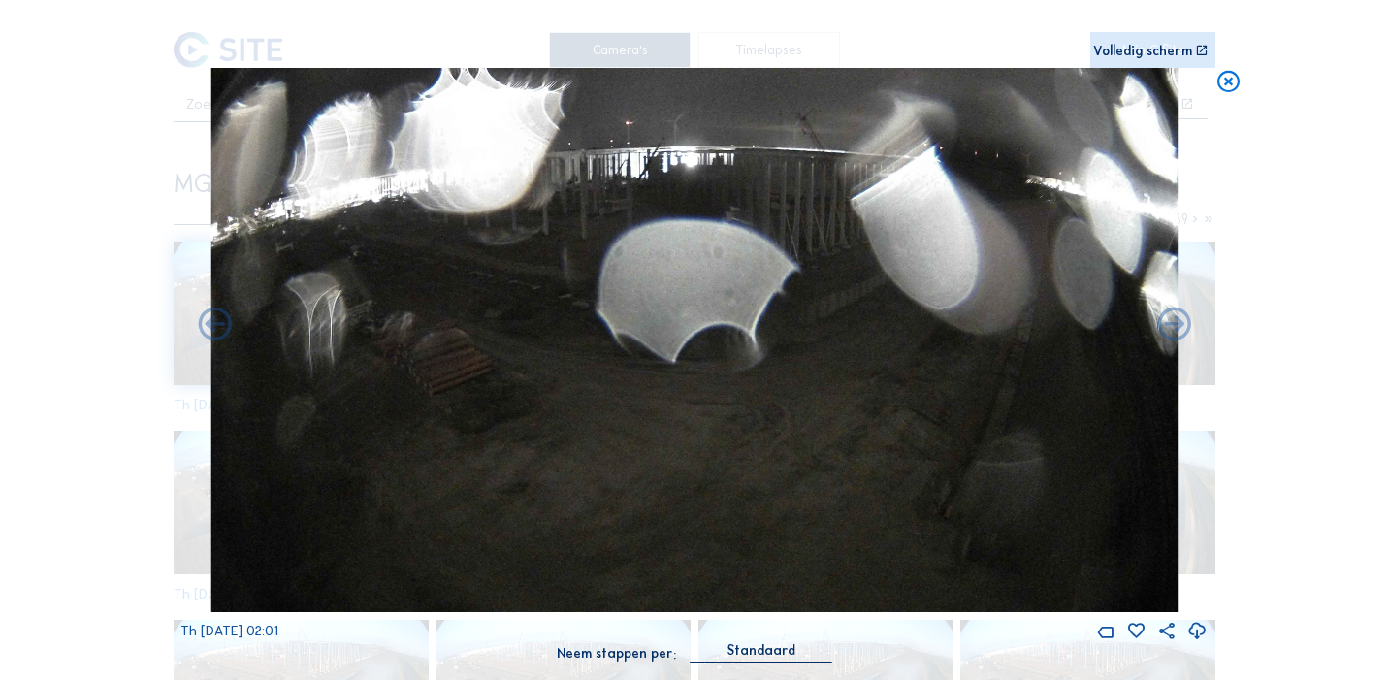
click at [210, 327] on icon at bounding box center [215, 326] width 40 height 40
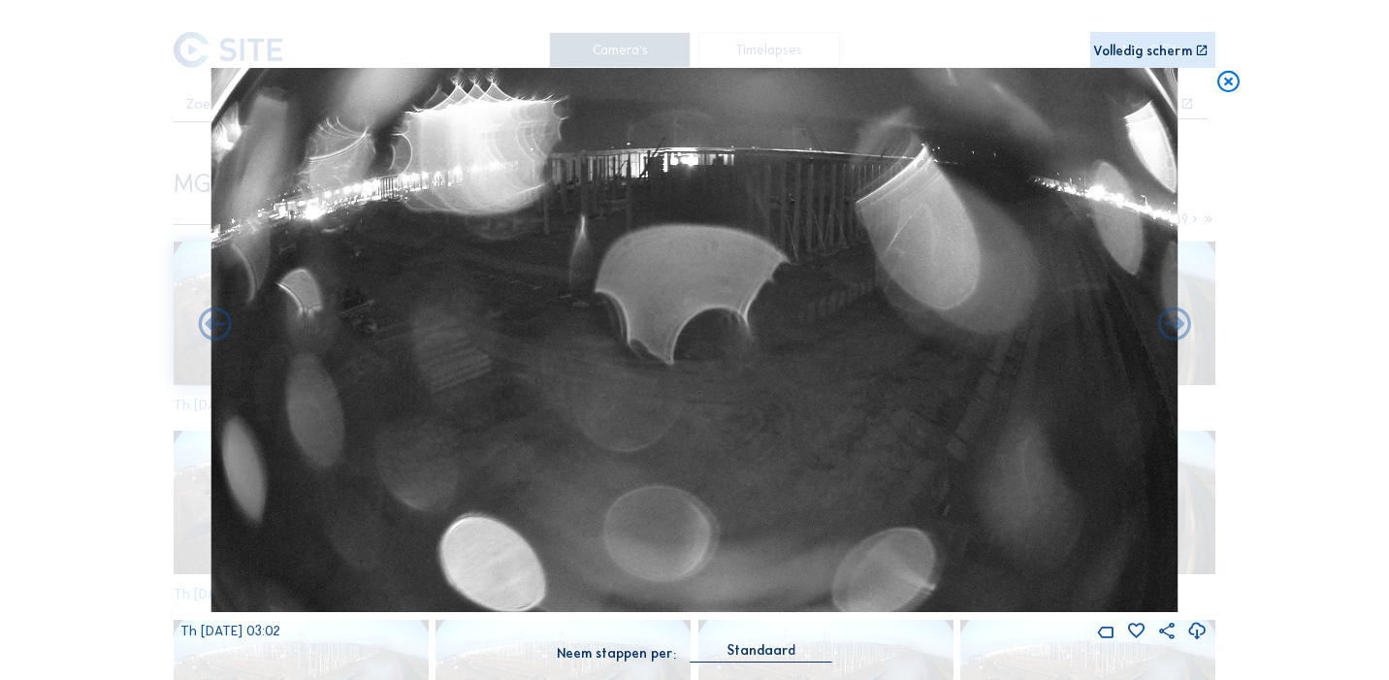
click at [210, 327] on icon at bounding box center [215, 326] width 40 height 40
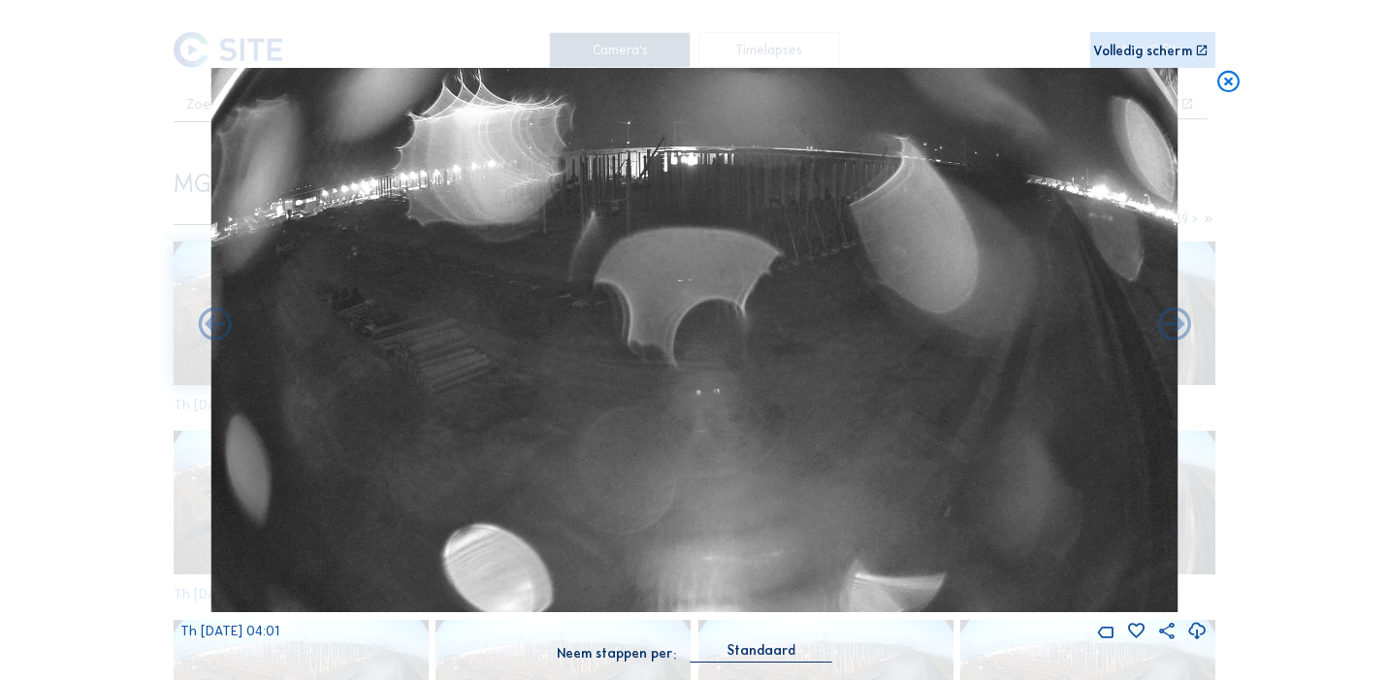
click at [210, 327] on icon at bounding box center [215, 326] width 40 height 40
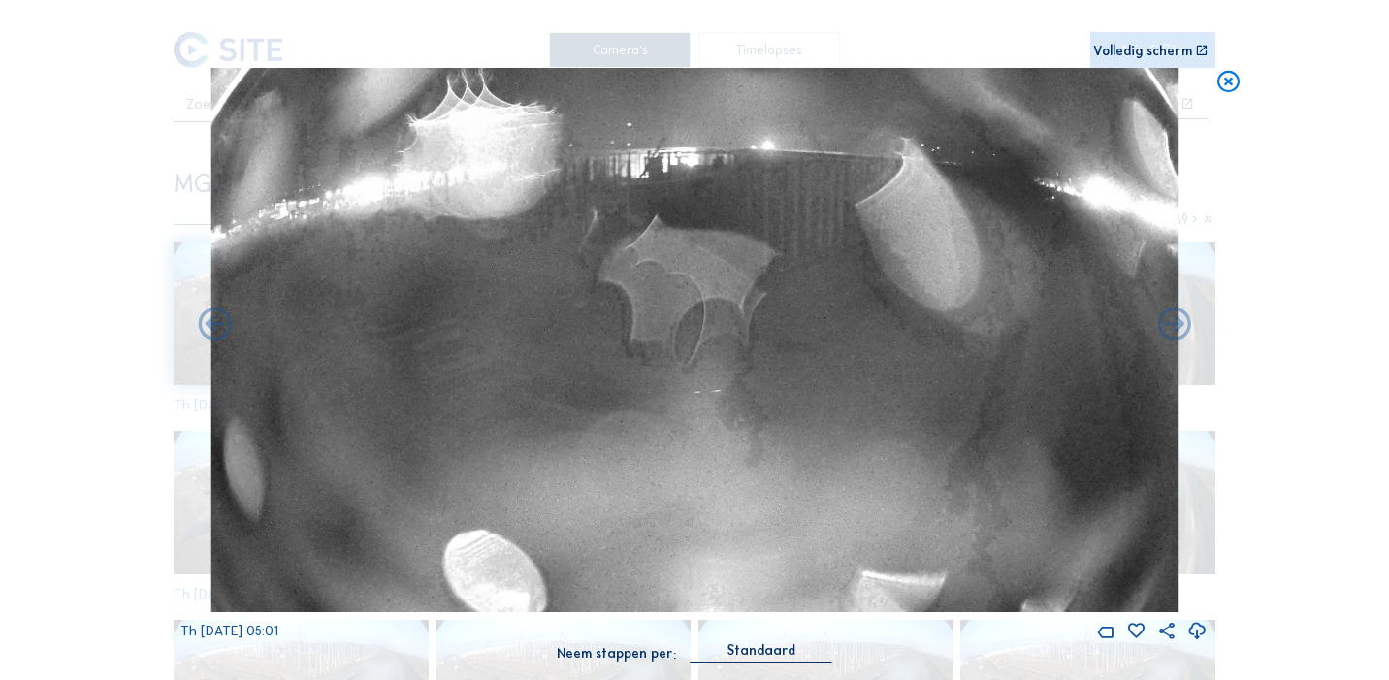
click at [210, 327] on icon at bounding box center [215, 326] width 40 height 40
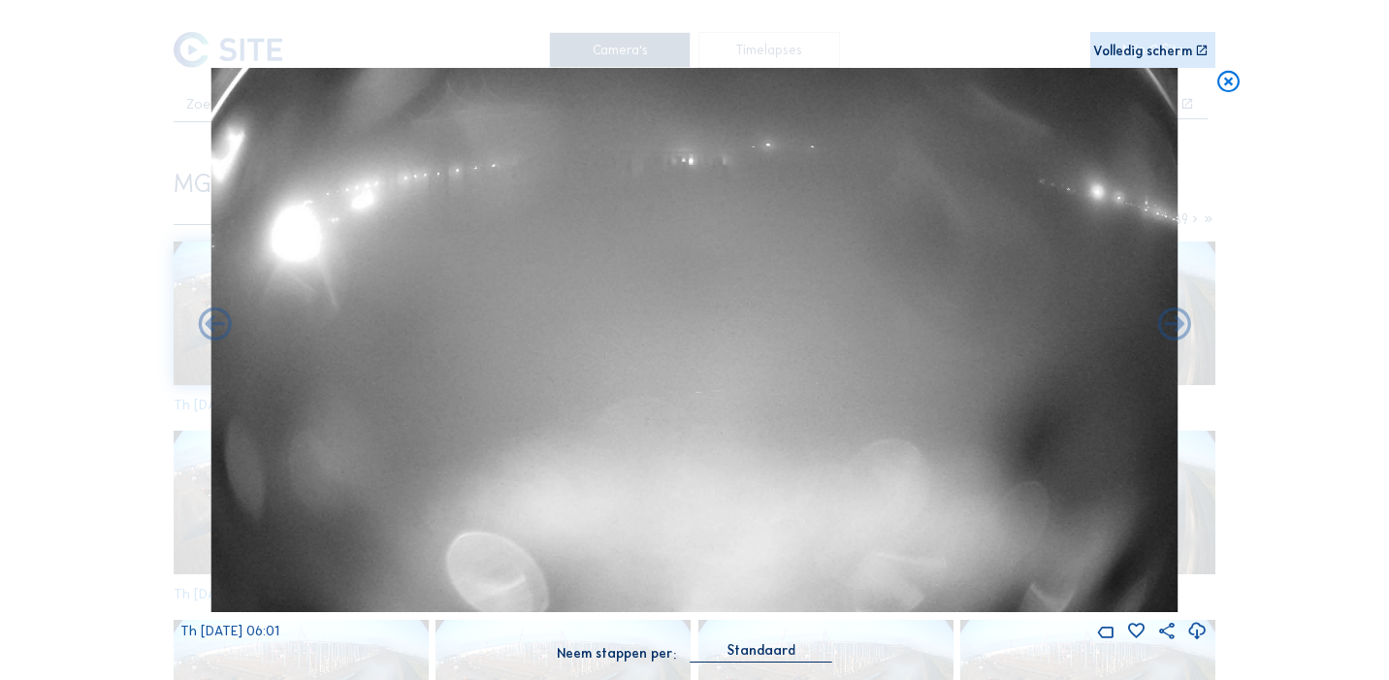
click at [210, 327] on icon at bounding box center [215, 326] width 40 height 40
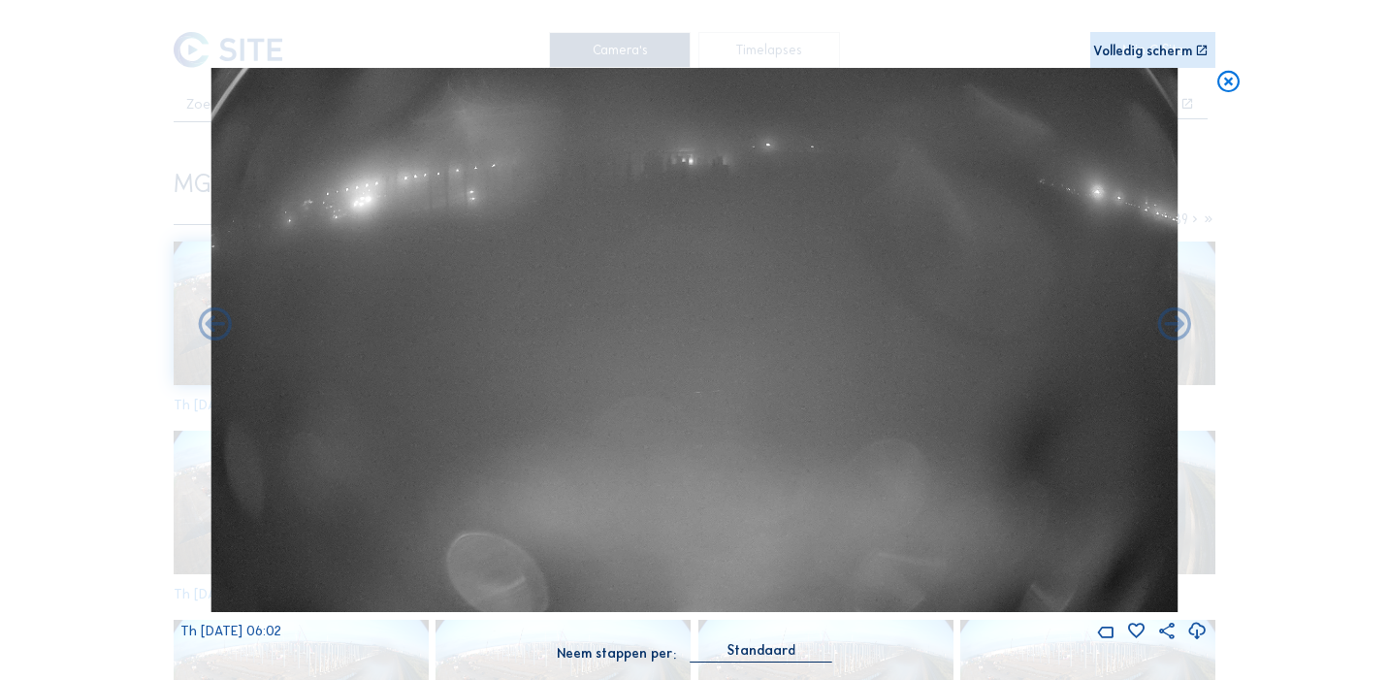
click at [210, 327] on icon at bounding box center [215, 326] width 40 height 40
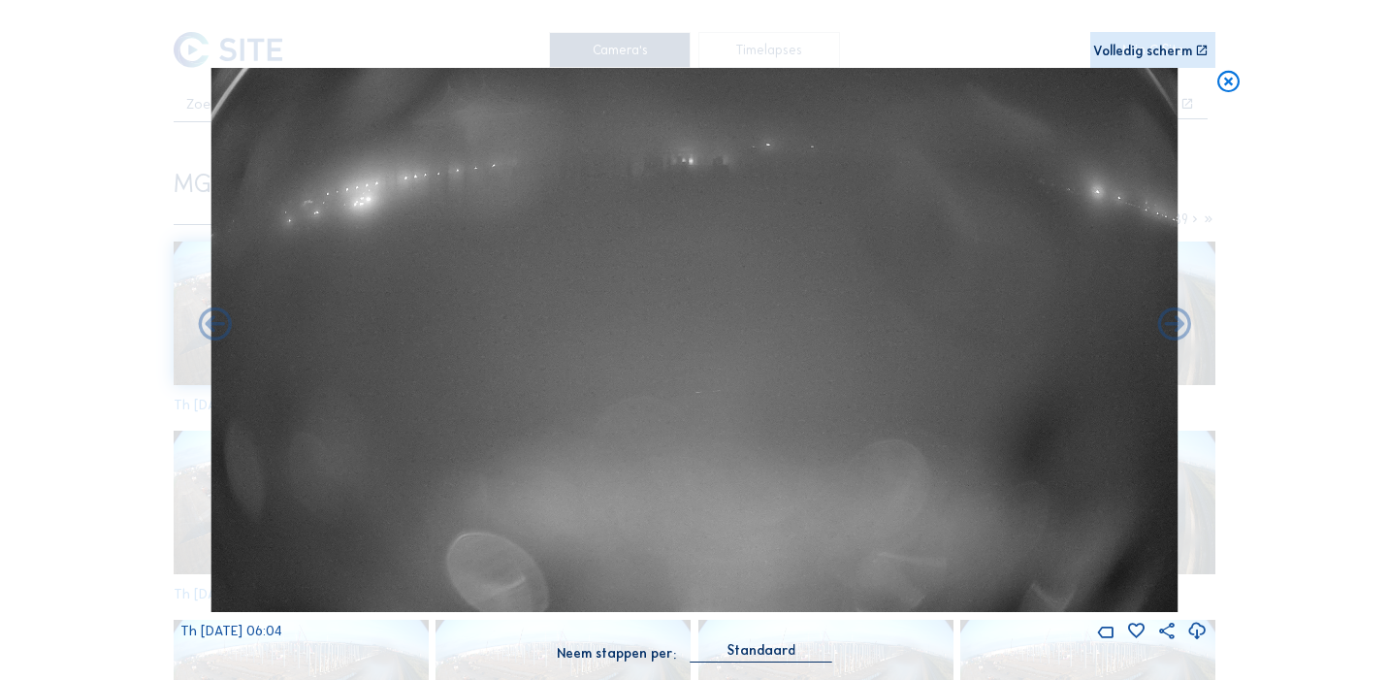
click at [210, 327] on icon at bounding box center [215, 326] width 40 height 40
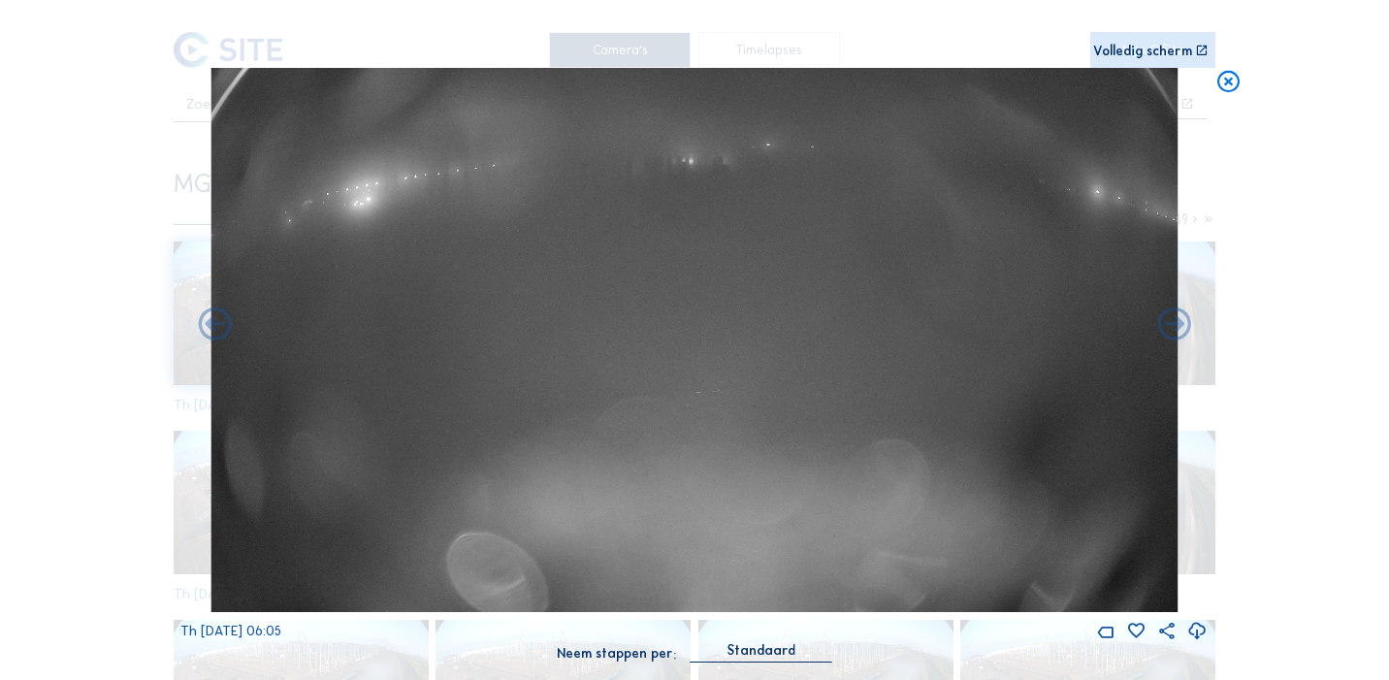
click at [210, 327] on icon at bounding box center [215, 326] width 40 height 40
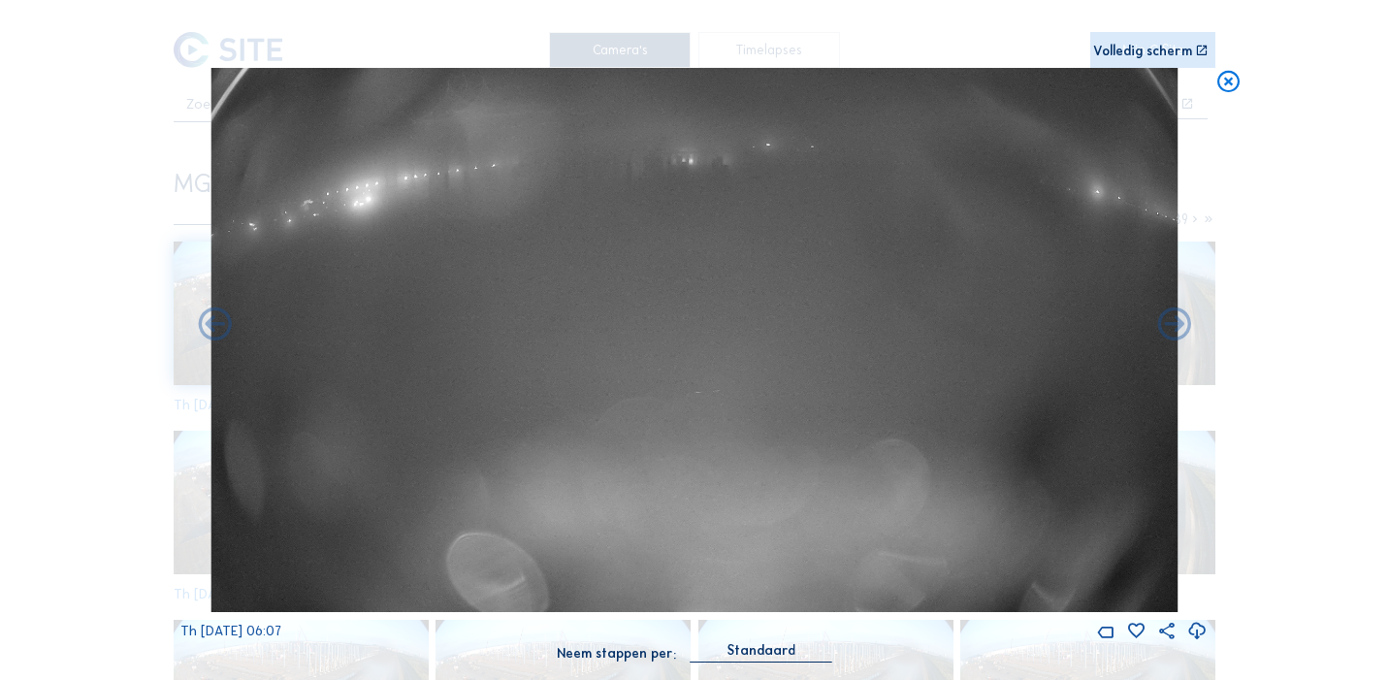
click at [210, 327] on icon at bounding box center [215, 326] width 40 height 40
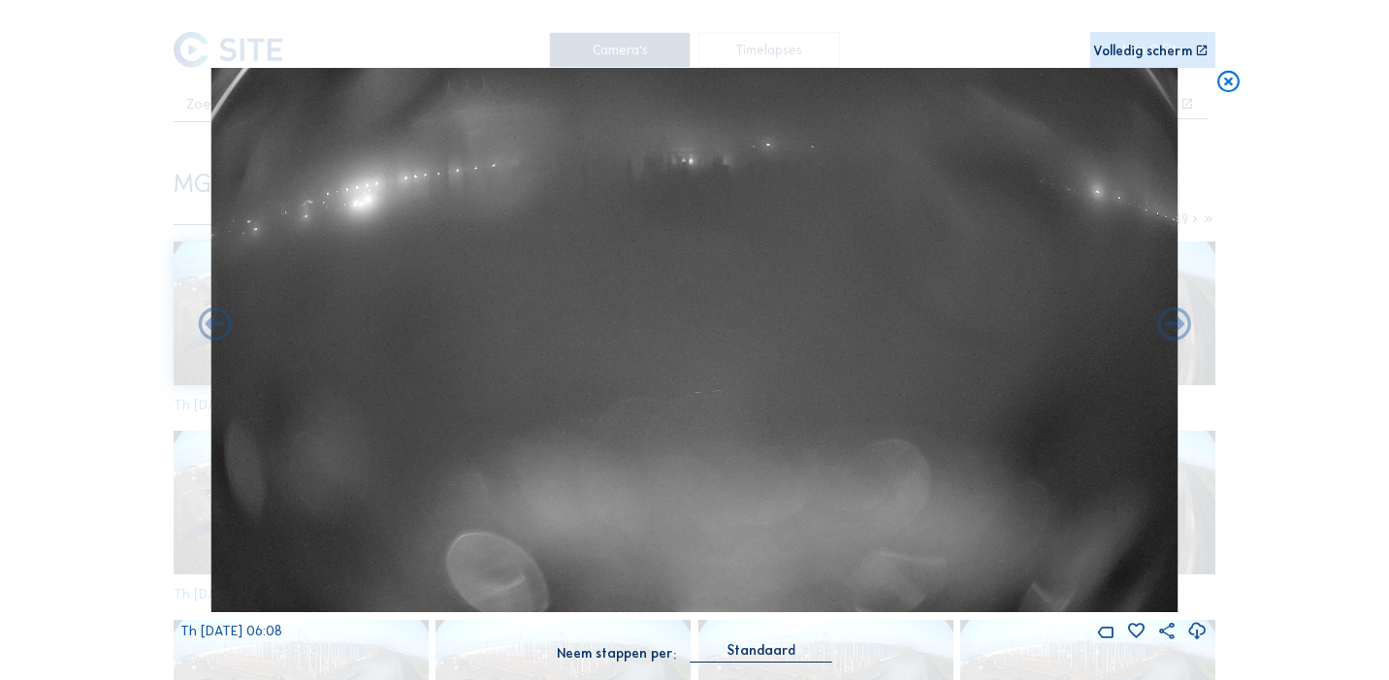
click at [210, 327] on icon at bounding box center [215, 326] width 40 height 40
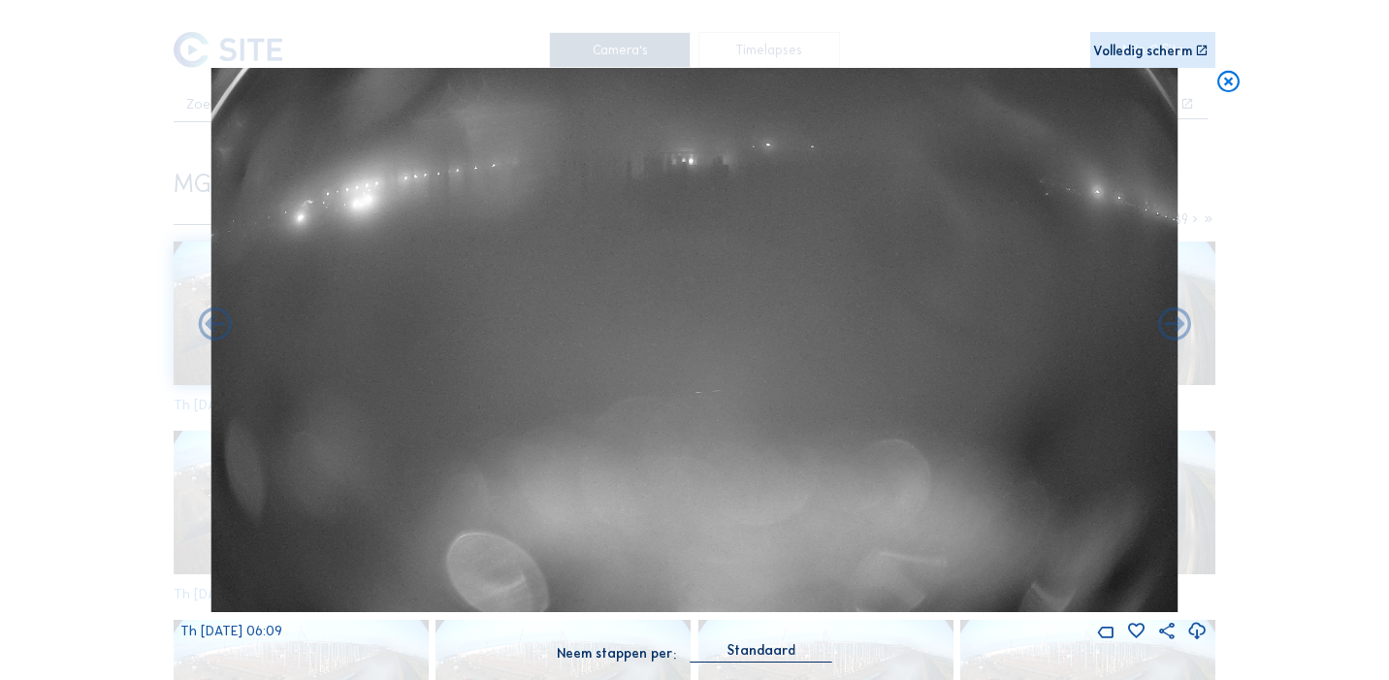
click at [210, 327] on icon at bounding box center [215, 326] width 40 height 40
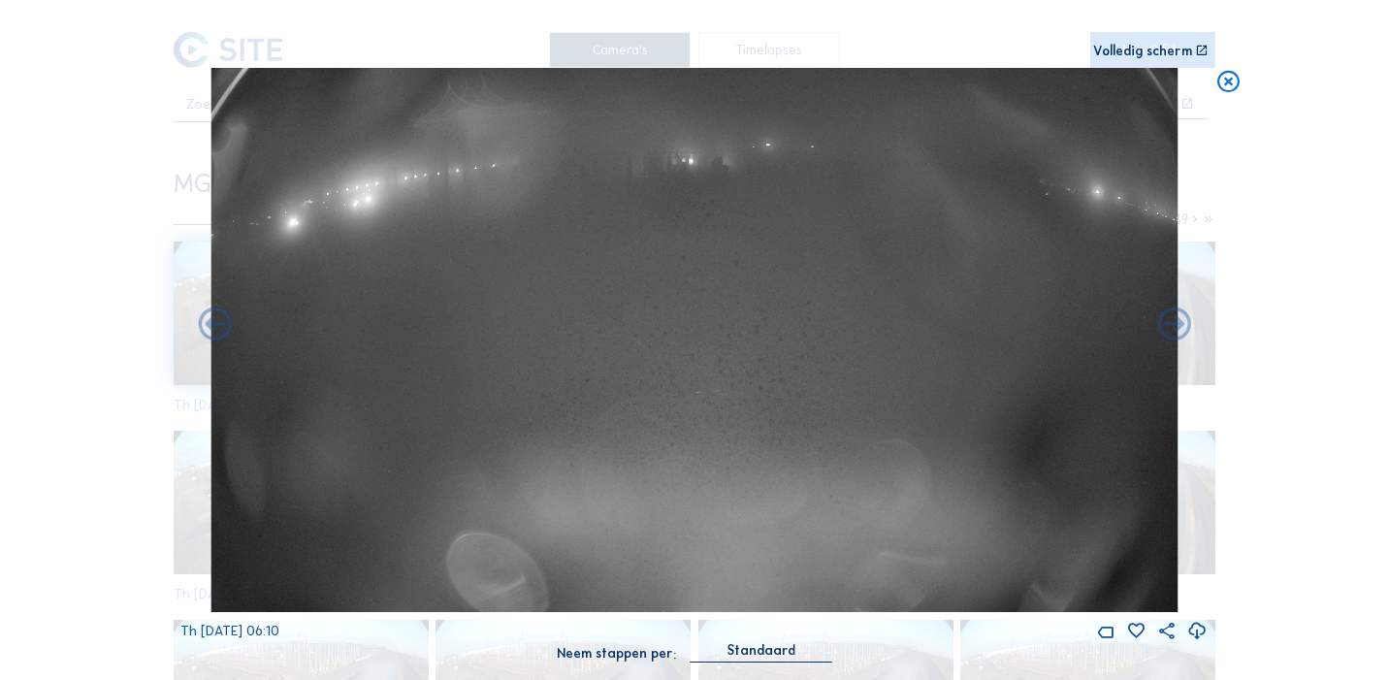
click at [210, 327] on icon at bounding box center [215, 326] width 40 height 40
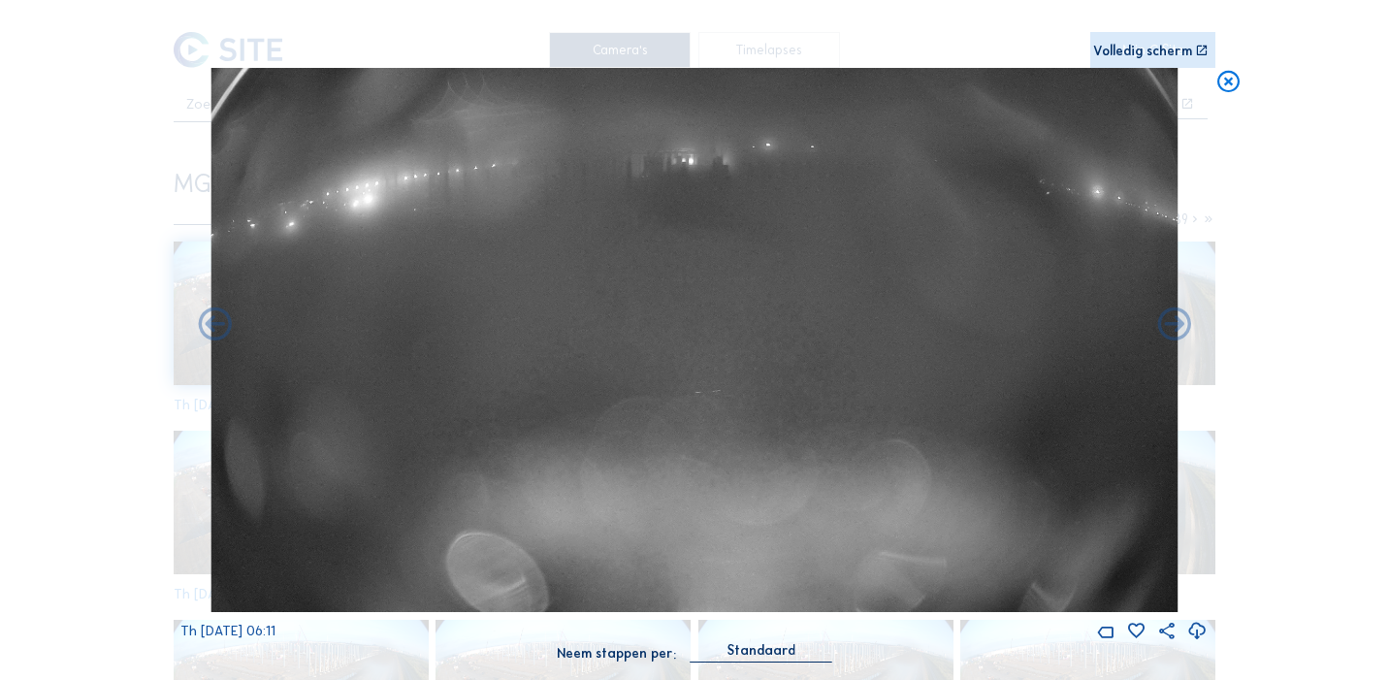
click at [210, 327] on icon at bounding box center [215, 326] width 40 height 40
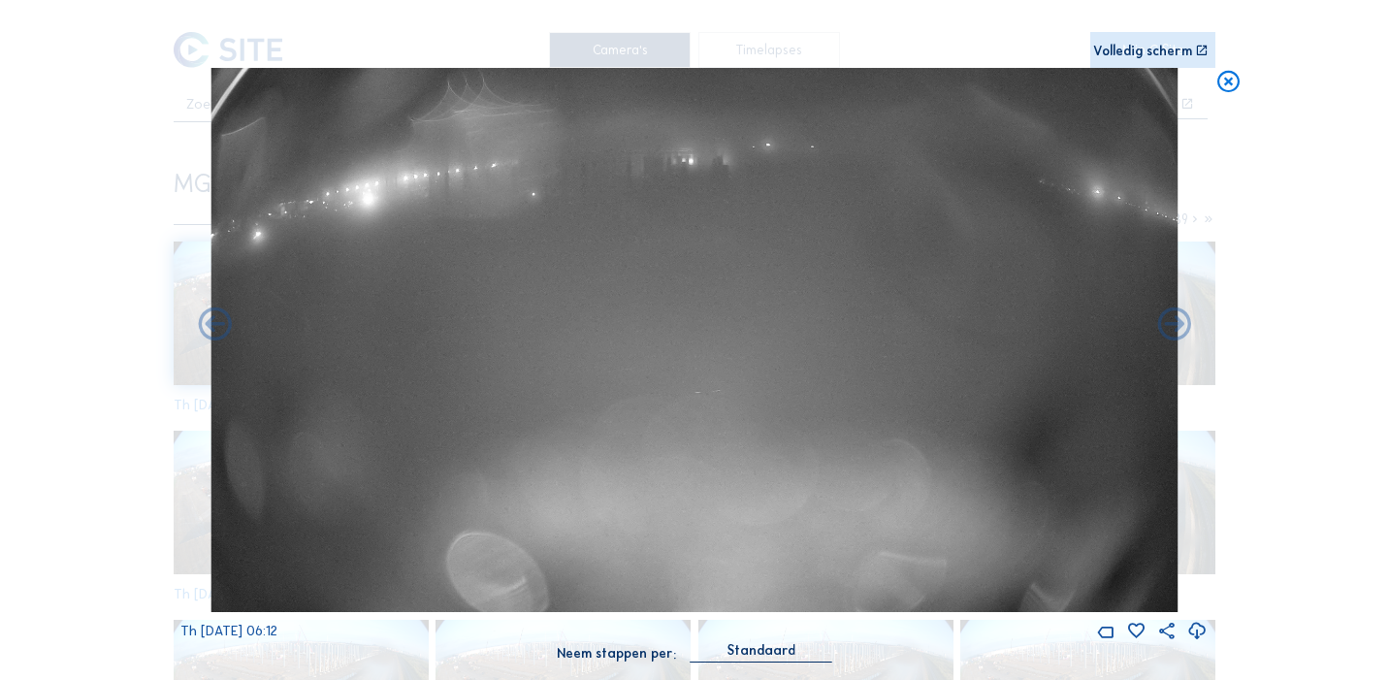
click at [210, 327] on icon at bounding box center [215, 326] width 40 height 40
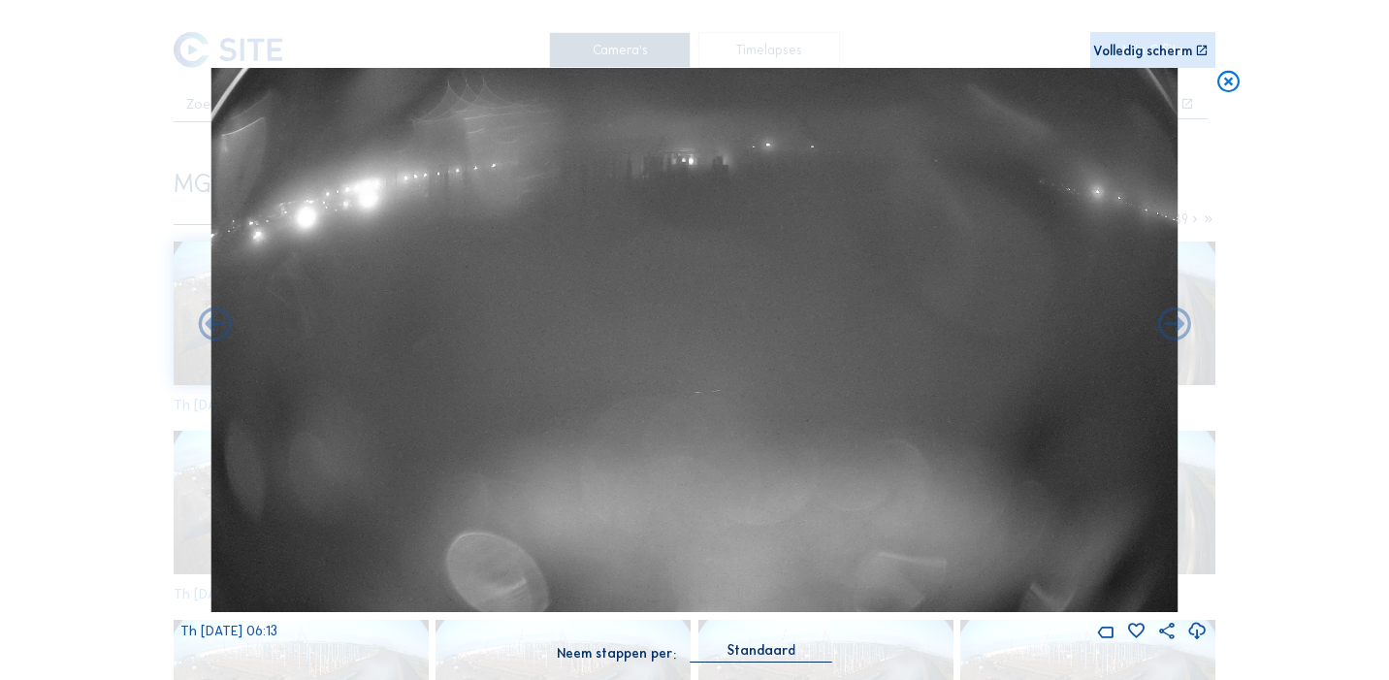
click at [210, 327] on icon at bounding box center [215, 326] width 40 height 40
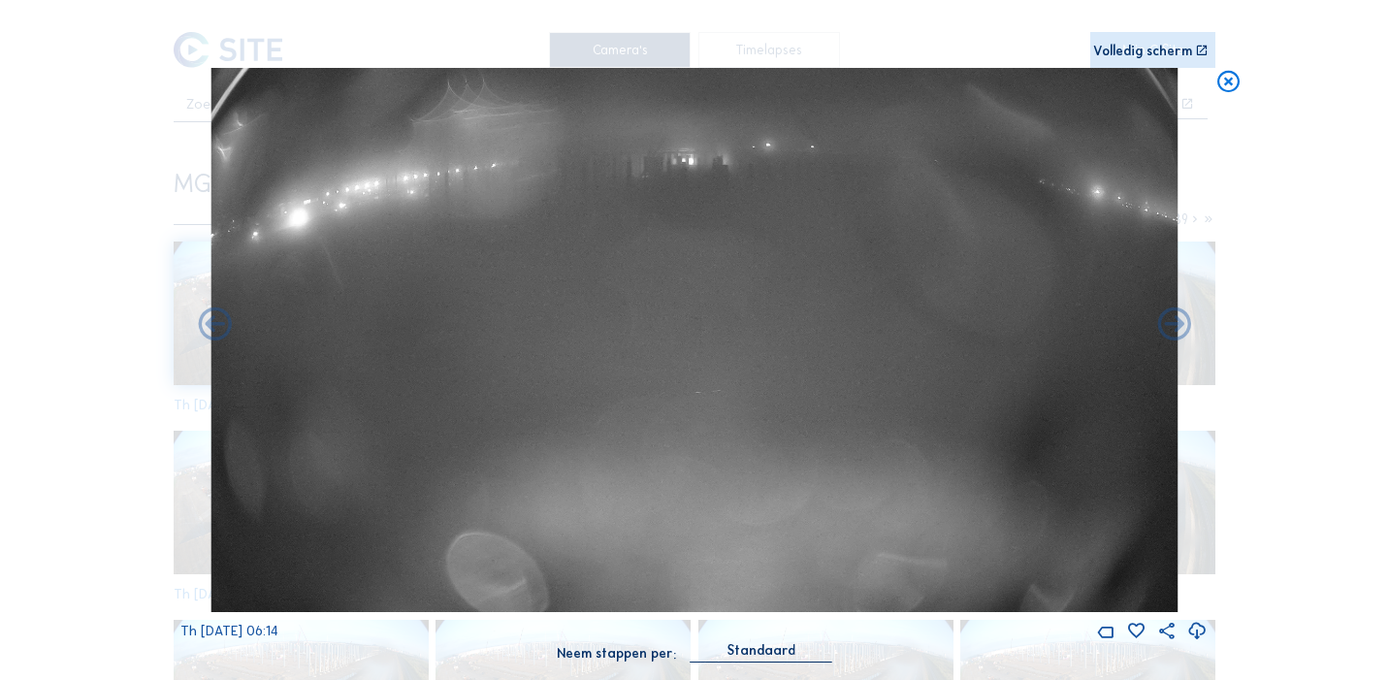
click at [210, 327] on icon at bounding box center [215, 326] width 40 height 40
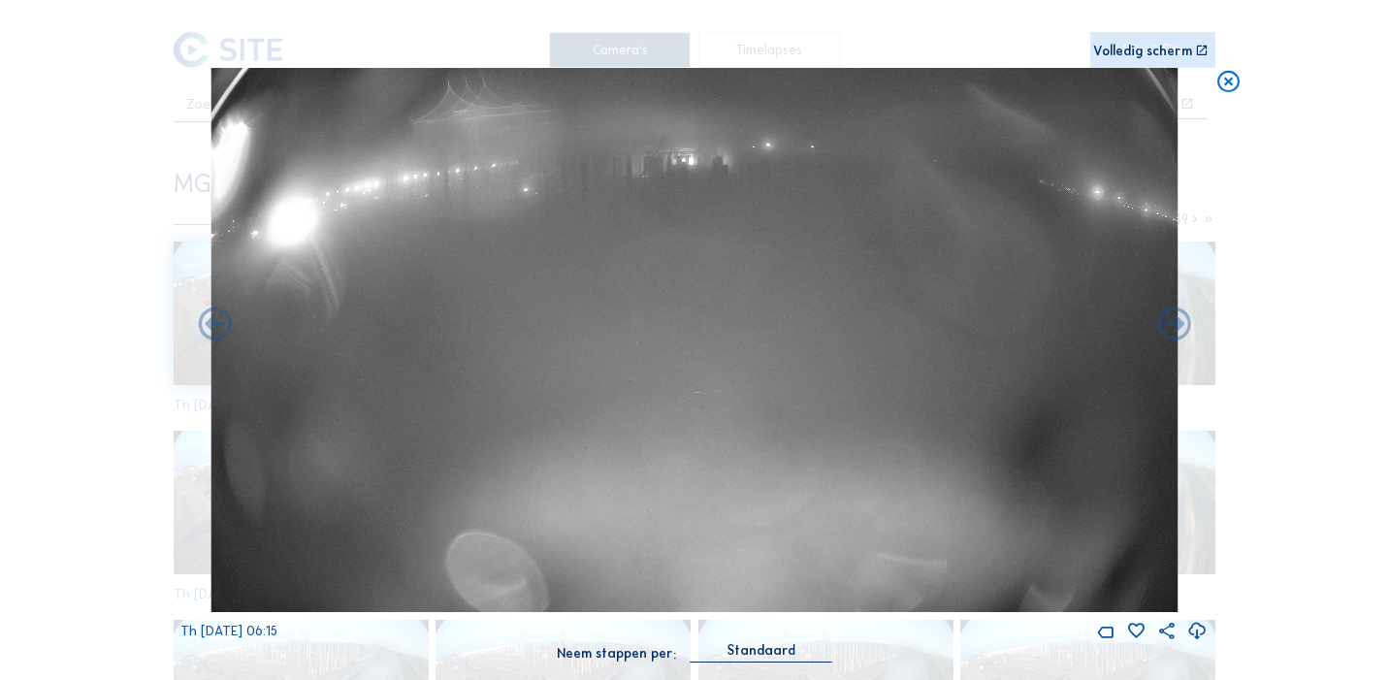
click at [210, 327] on icon at bounding box center [215, 326] width 40 height 40
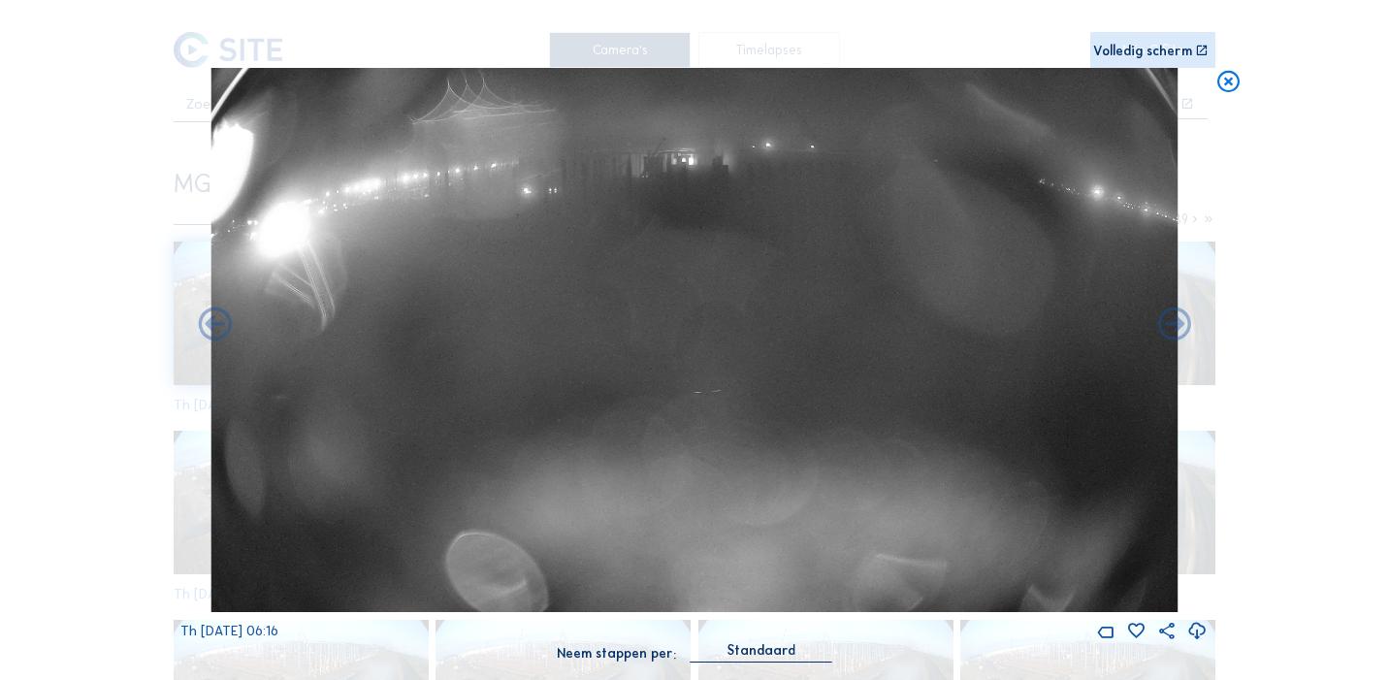
click at [210, 327] on icon at bounding box center [215, 326] width 40 height 40
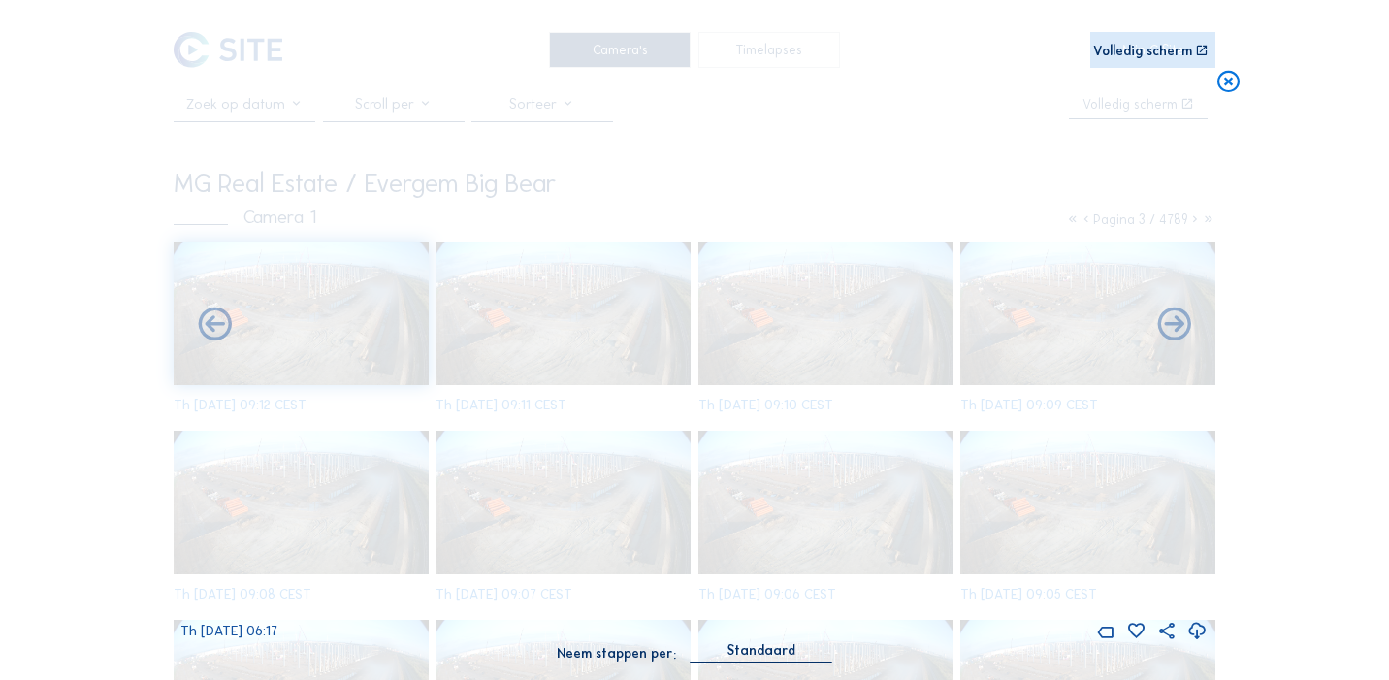
click at [210, 327] on icon at bounding box center [215, 326] width 40 height 40
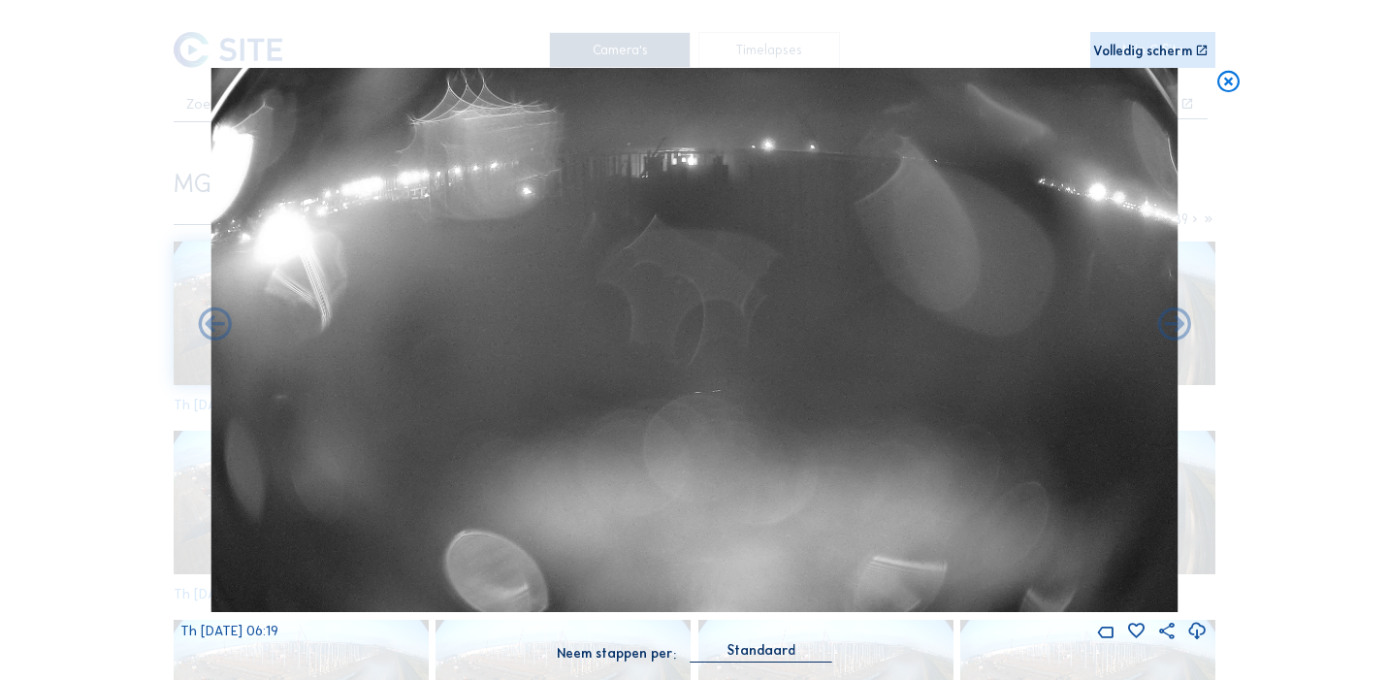
click at [210, 327] on icon at bounding box center [215, 326] width 40 height 40
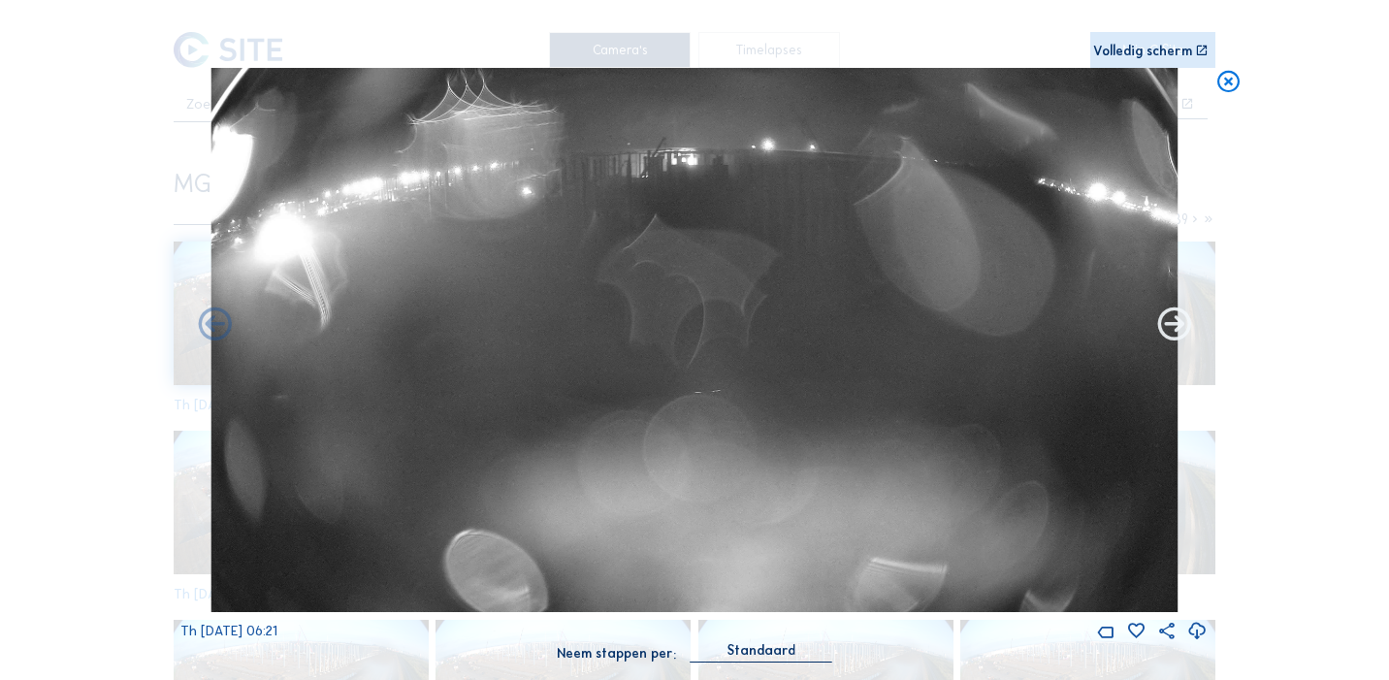
click at [1170, 333] on icon at bounding box center [1175, 326] width 40 height 40
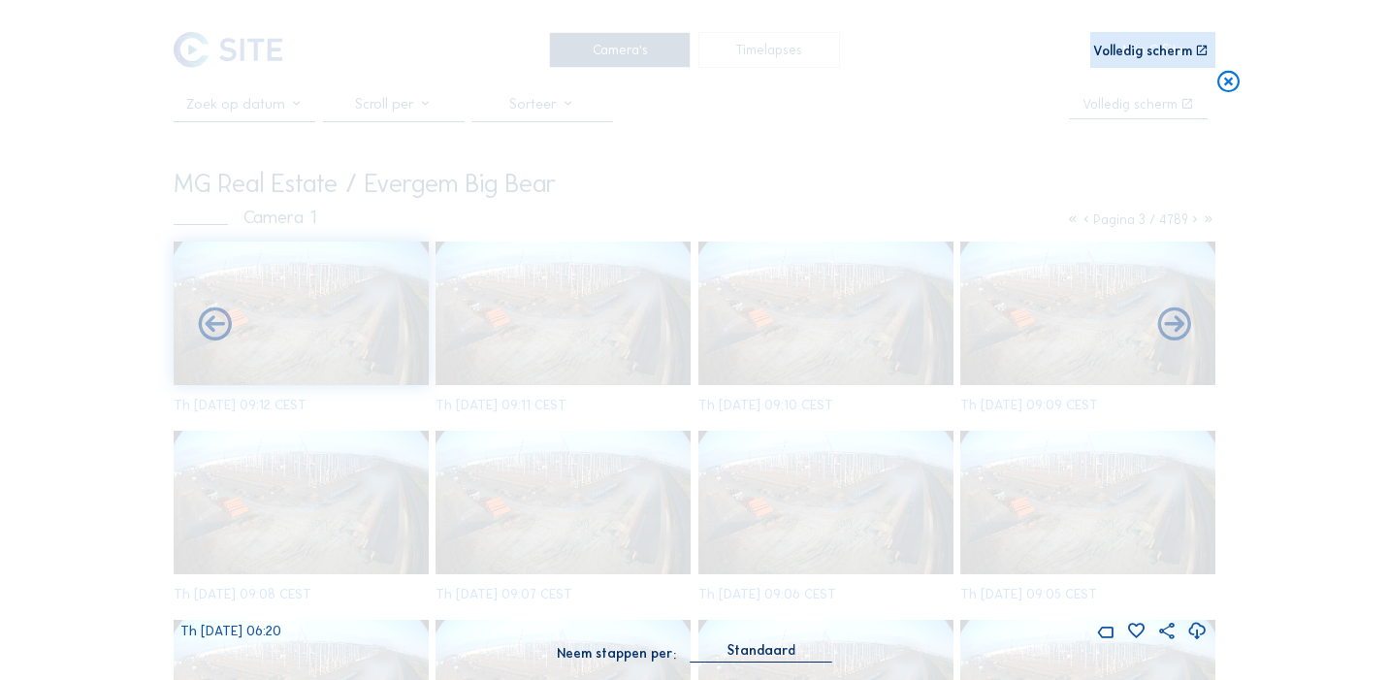
click at [1170, 333] on icon at bounding box center [1175, 326] width 40 height 40
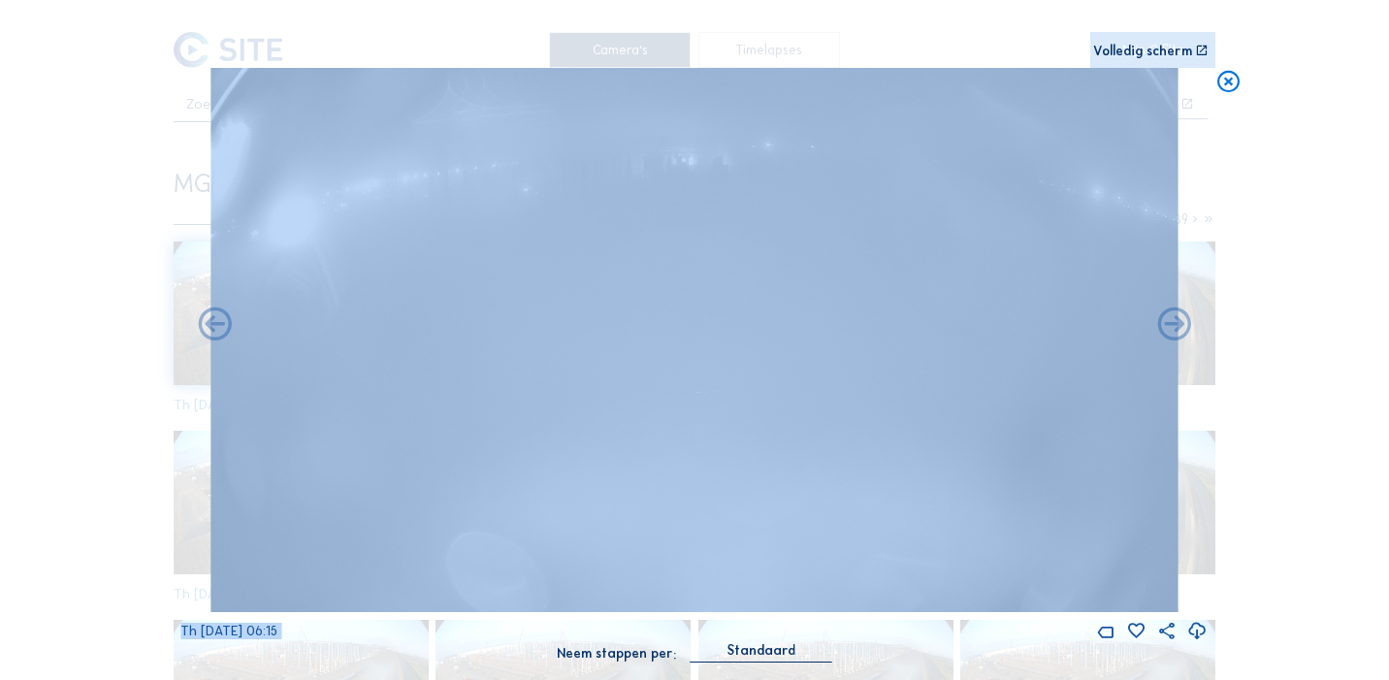
click at [1170, 333] on icon at bounding box center [1175, 326] width 40 height 40
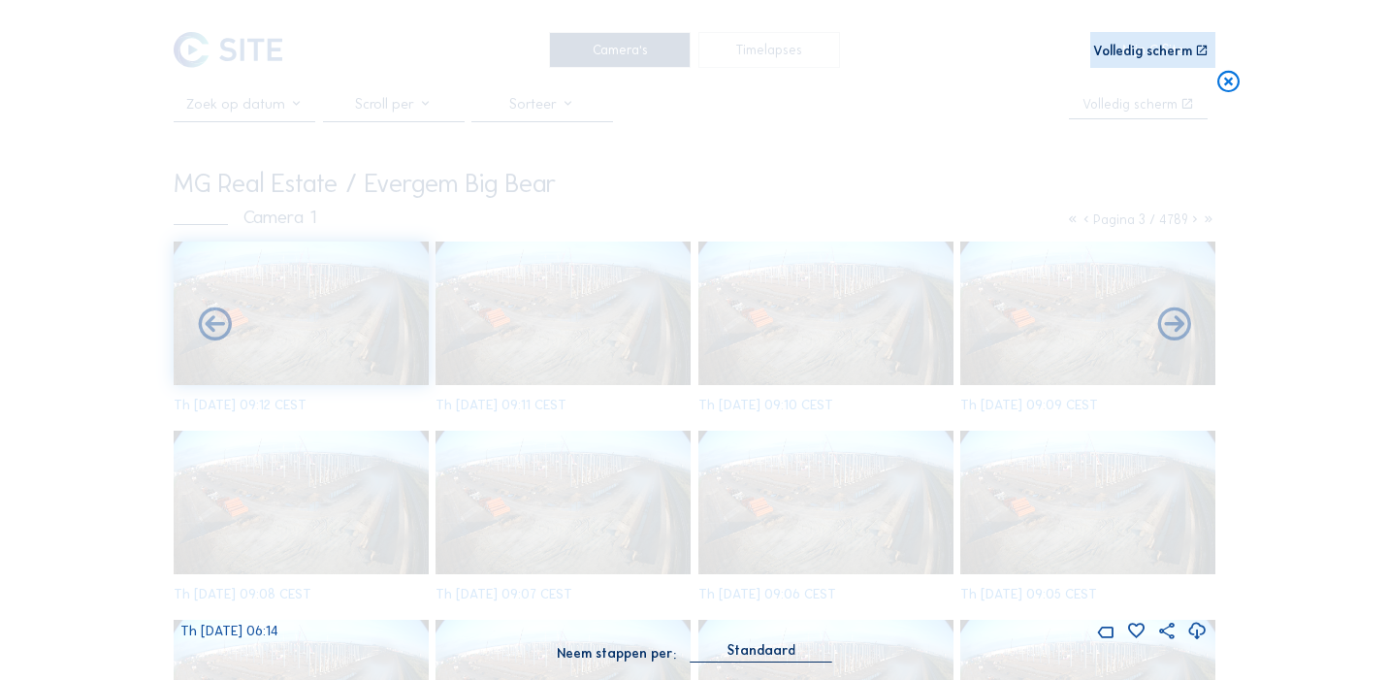
click at [1170, 333] on icon at bounding box center [1175, 326] width 40 height 40
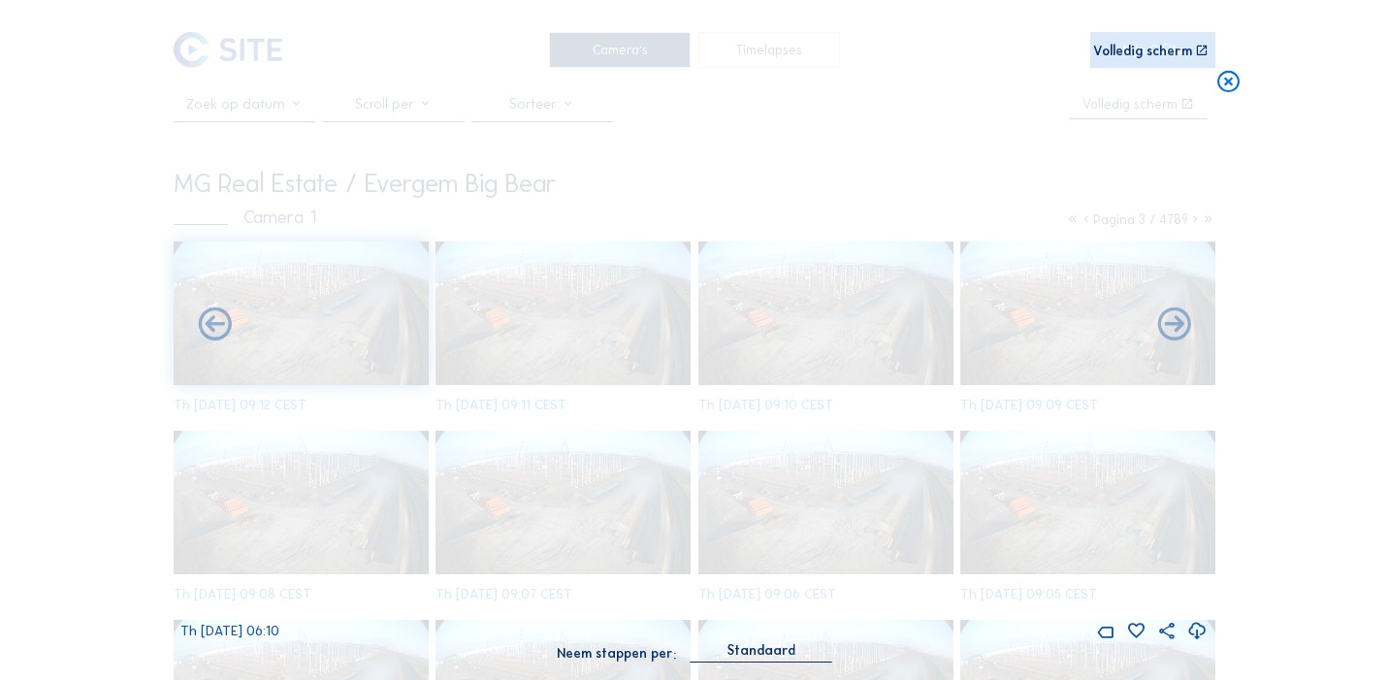
click at [1170, 333] on icon at bounding box center [1175, 326] width 40 height 40
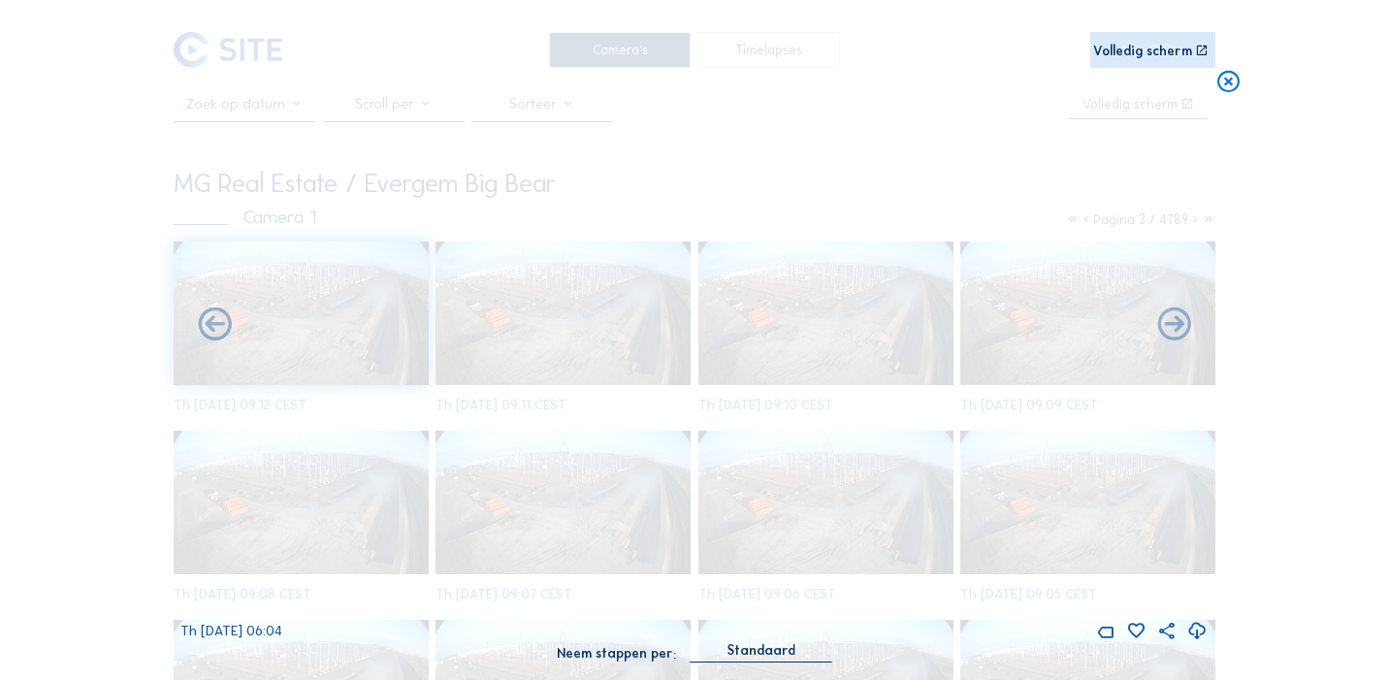
click at [1170, 333] on icon at bounding box center [1175, 326] width 40 height 40
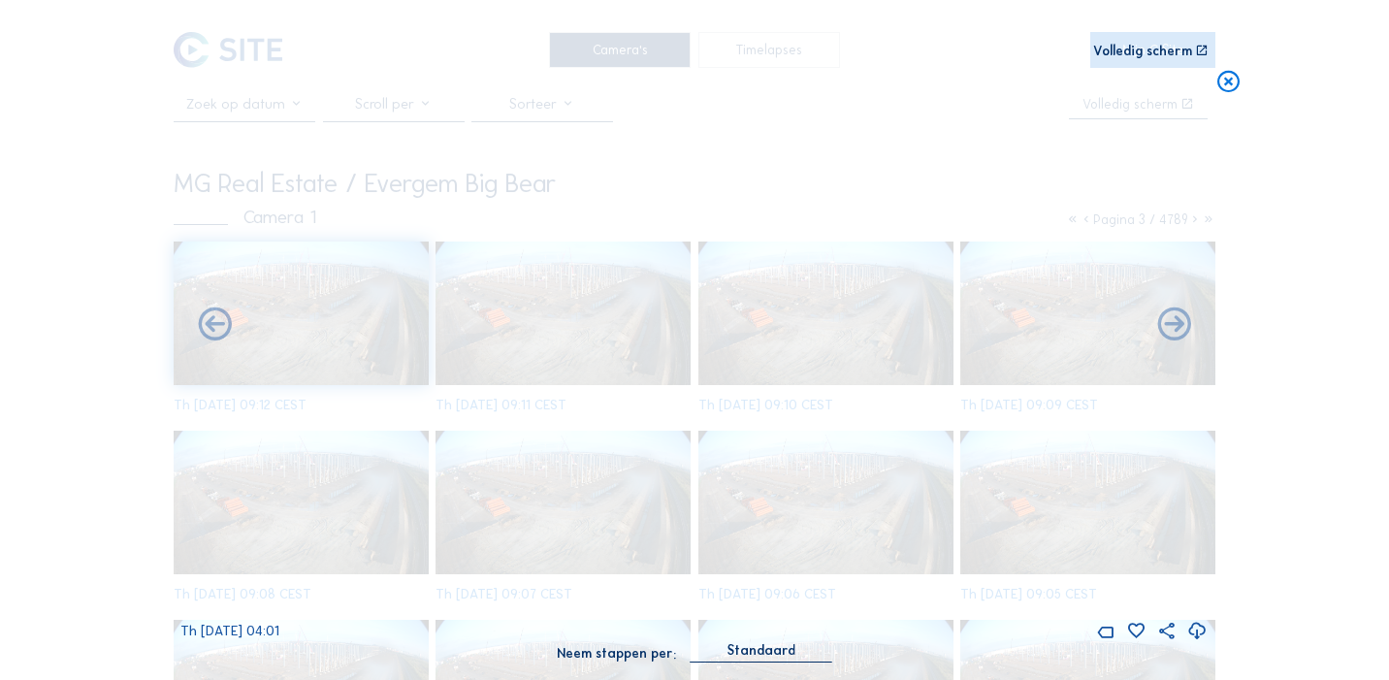
click at [1170, 333] on icon at bounding box center [1175, 326] width 40 height 40
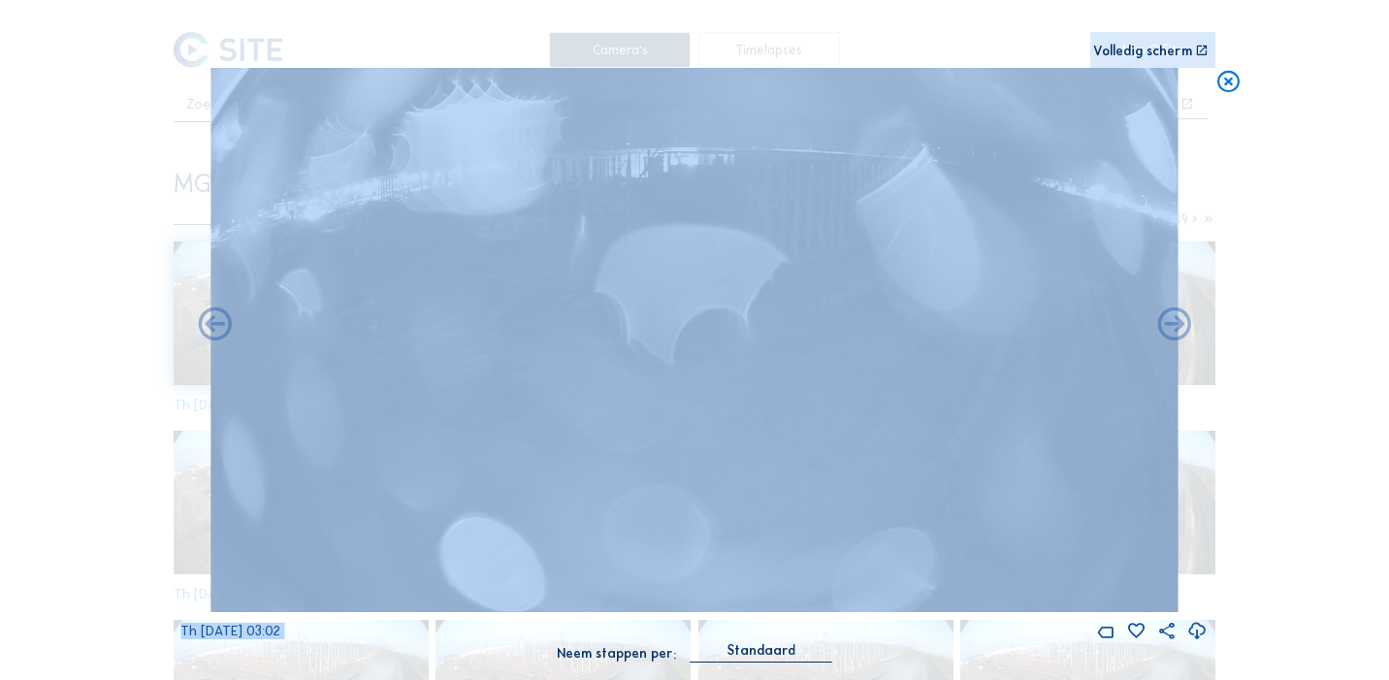
click at [1170, 333] on icon at bounding box center [1175, 326] width 40 height 40
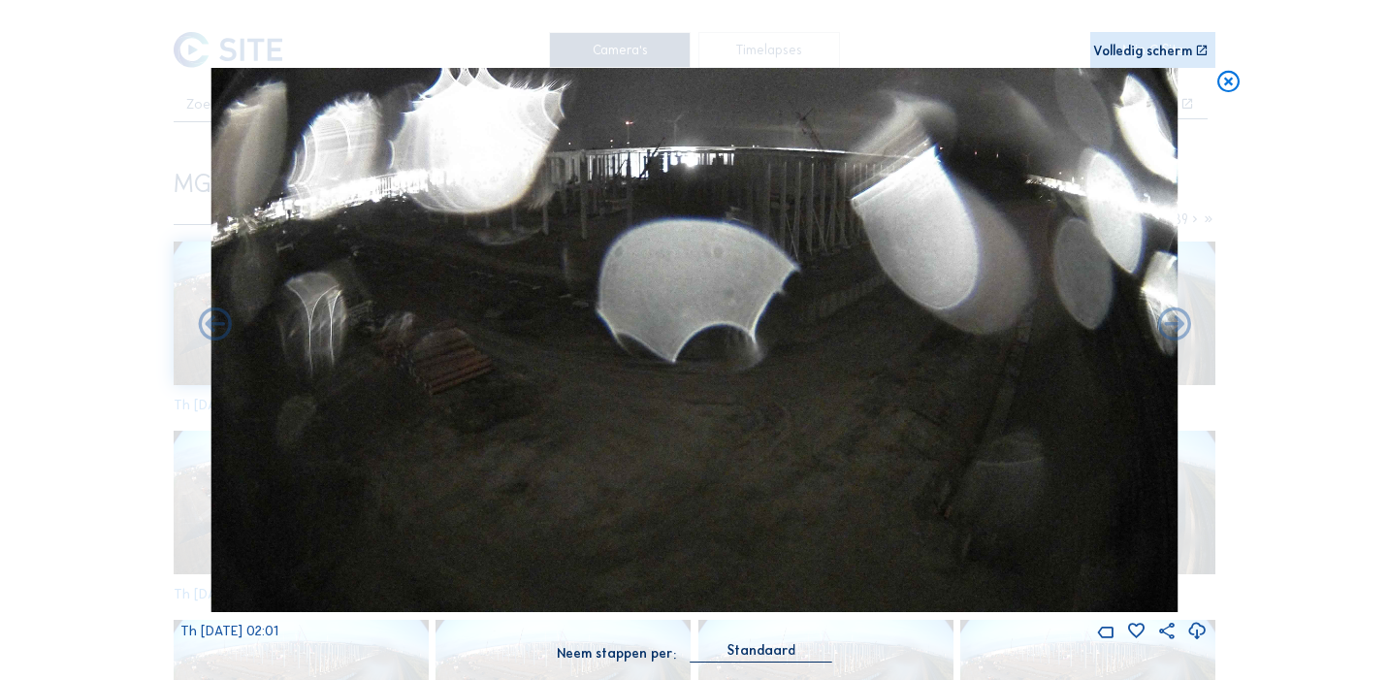
click at [1170, 333] on icon at bounding box center [1175, 326] width 40 height 40
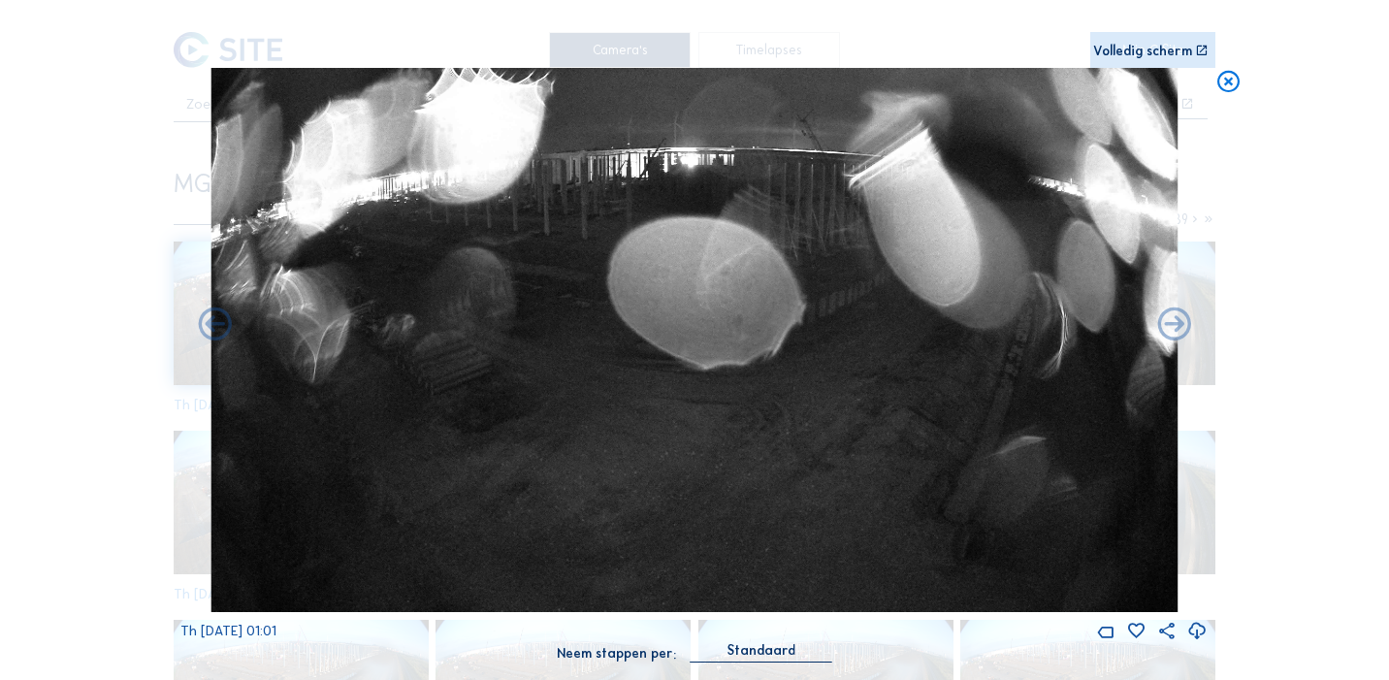
click at [1170, 333] on icon at bounding box center [1175, 326] width 40 height 40
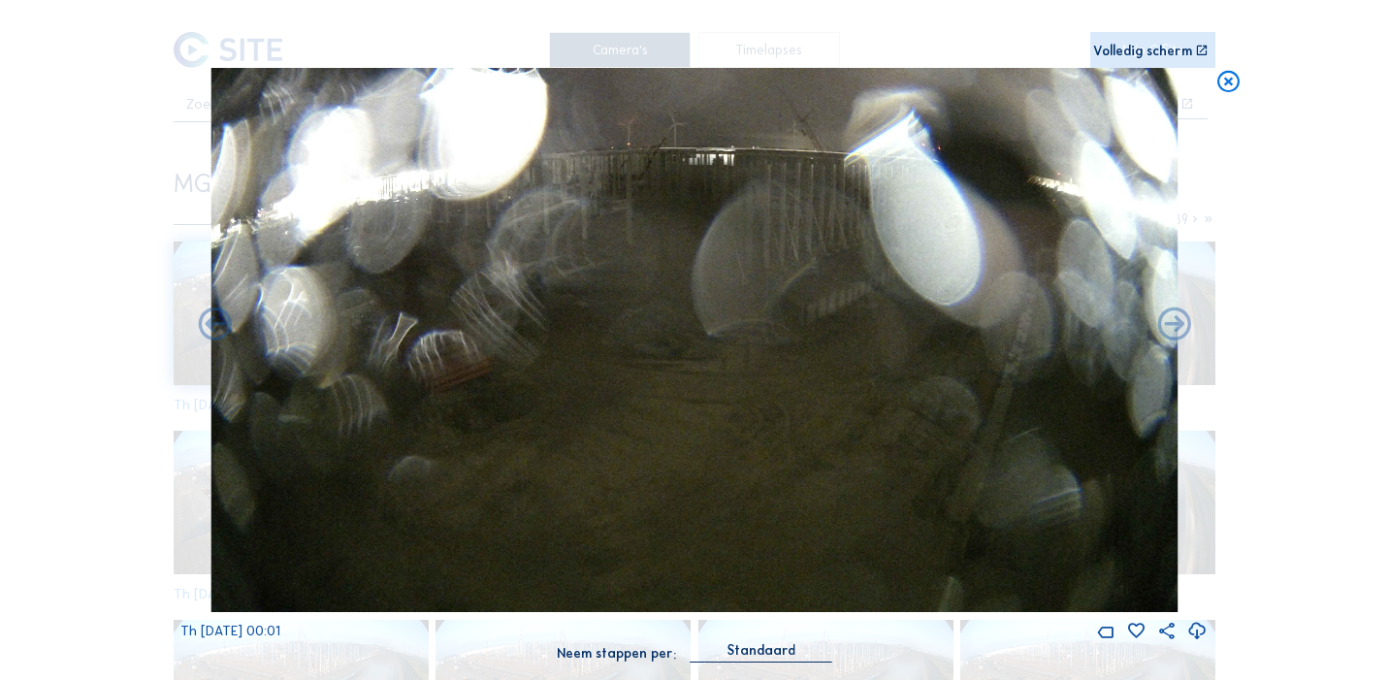
click at [1170, 333] on icon at bounding box center [1175, 326] width 40 height 40
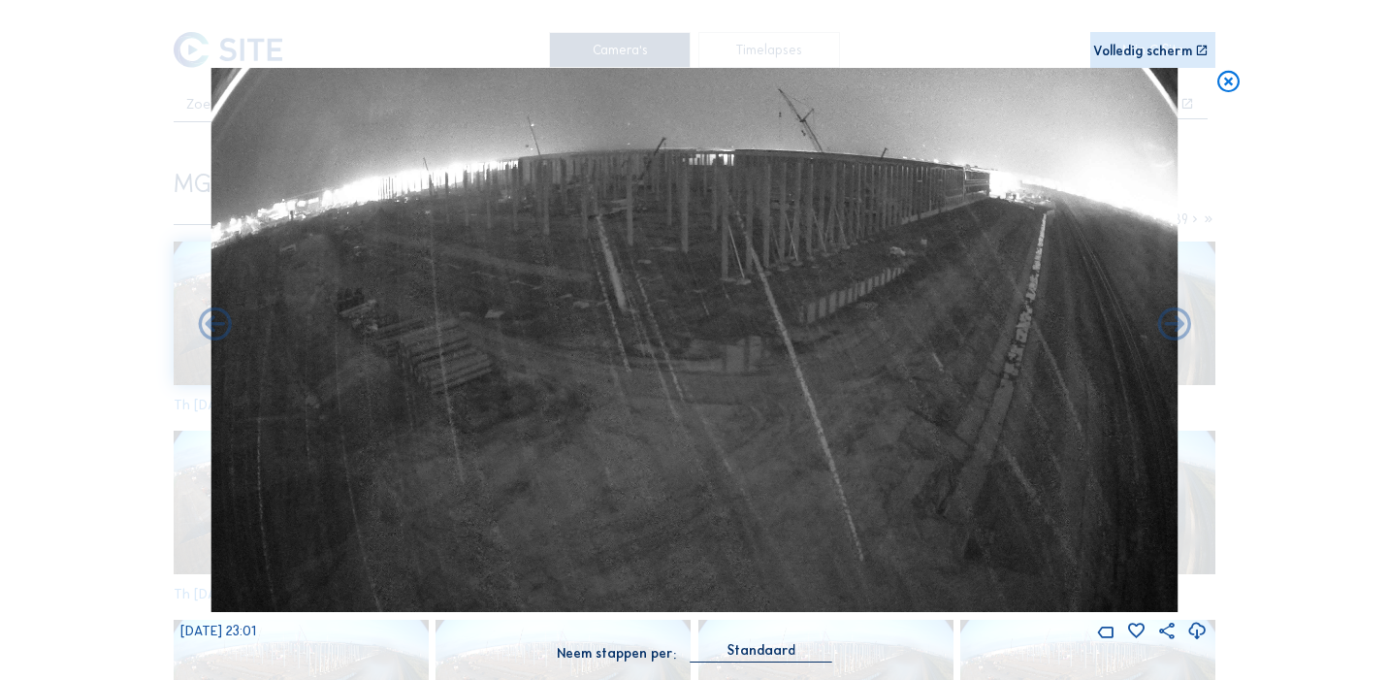
click at [1170, 333] on icon at bounding box center [1175, 326] width 40 height 40
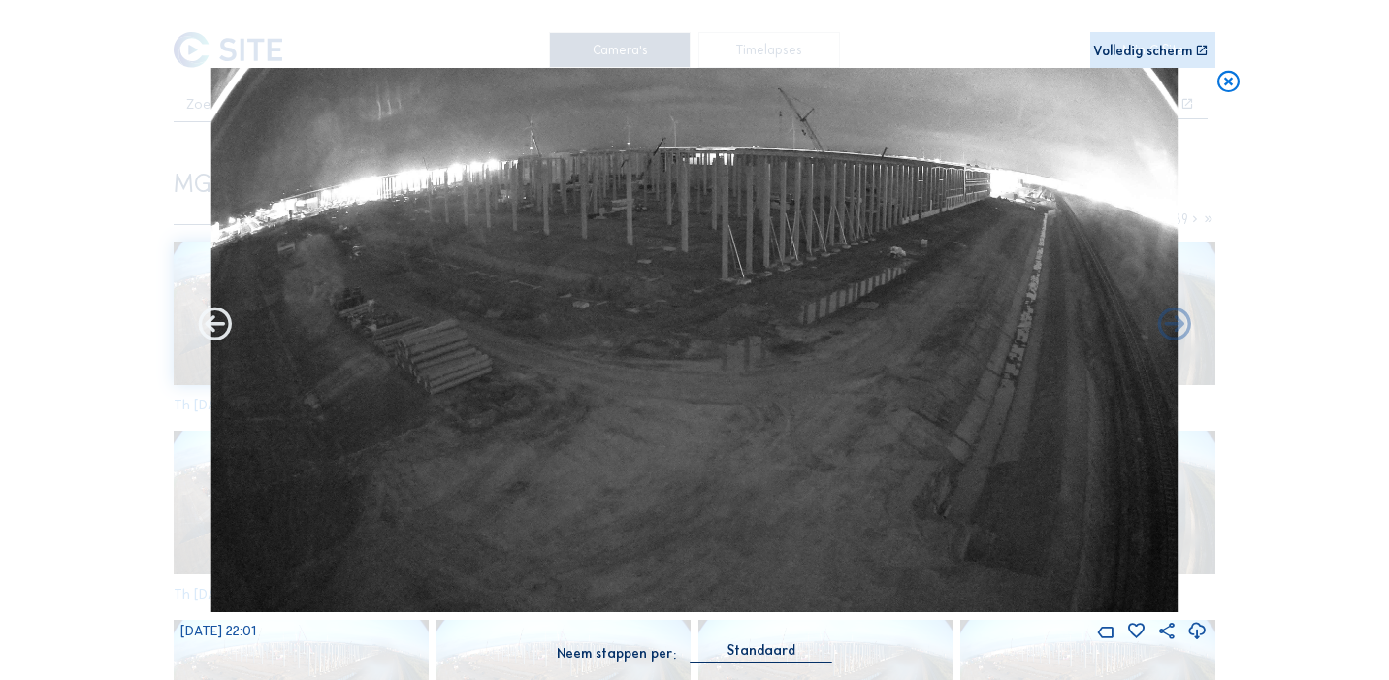
click at [212, 323] on icon at bounding box center [215, 326] width 40 height 40
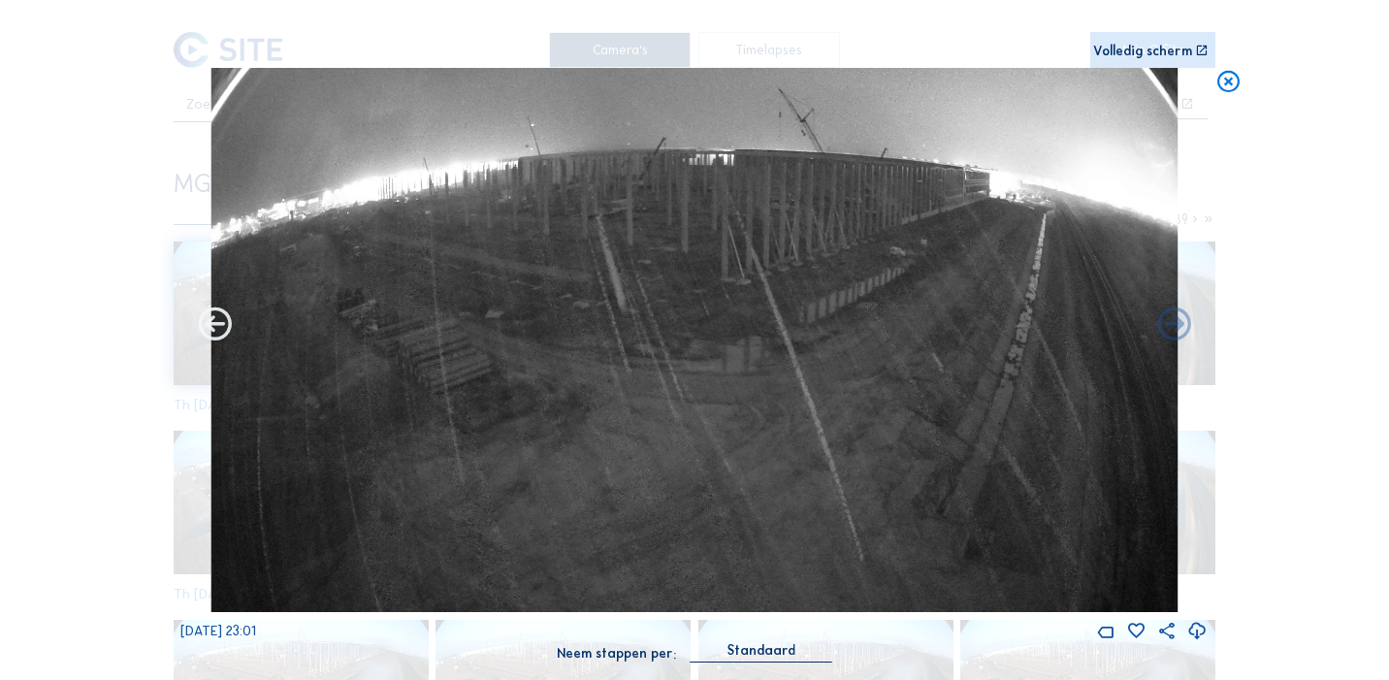
click at [212, 323] on icon at bounding box center [215, 326] width 40 height 40
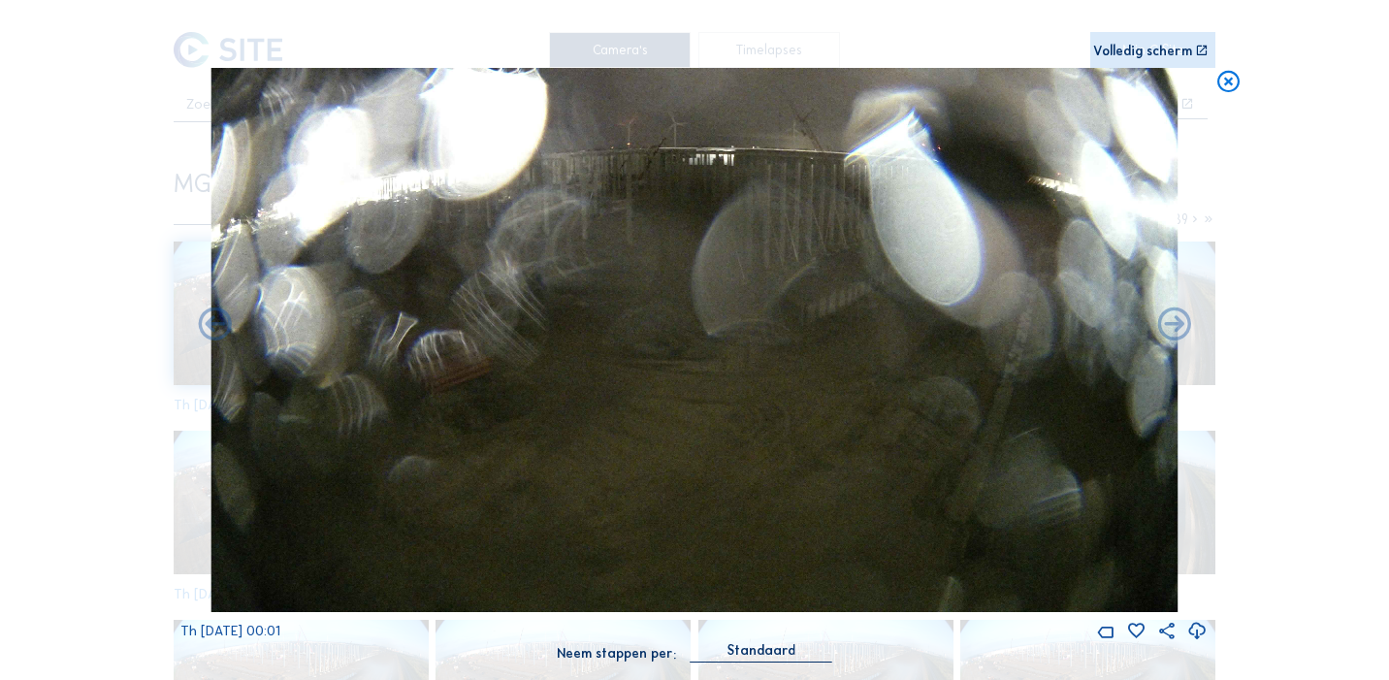
click at [212, 323] on icon at bounding box center [215, 326] width 40 height 40
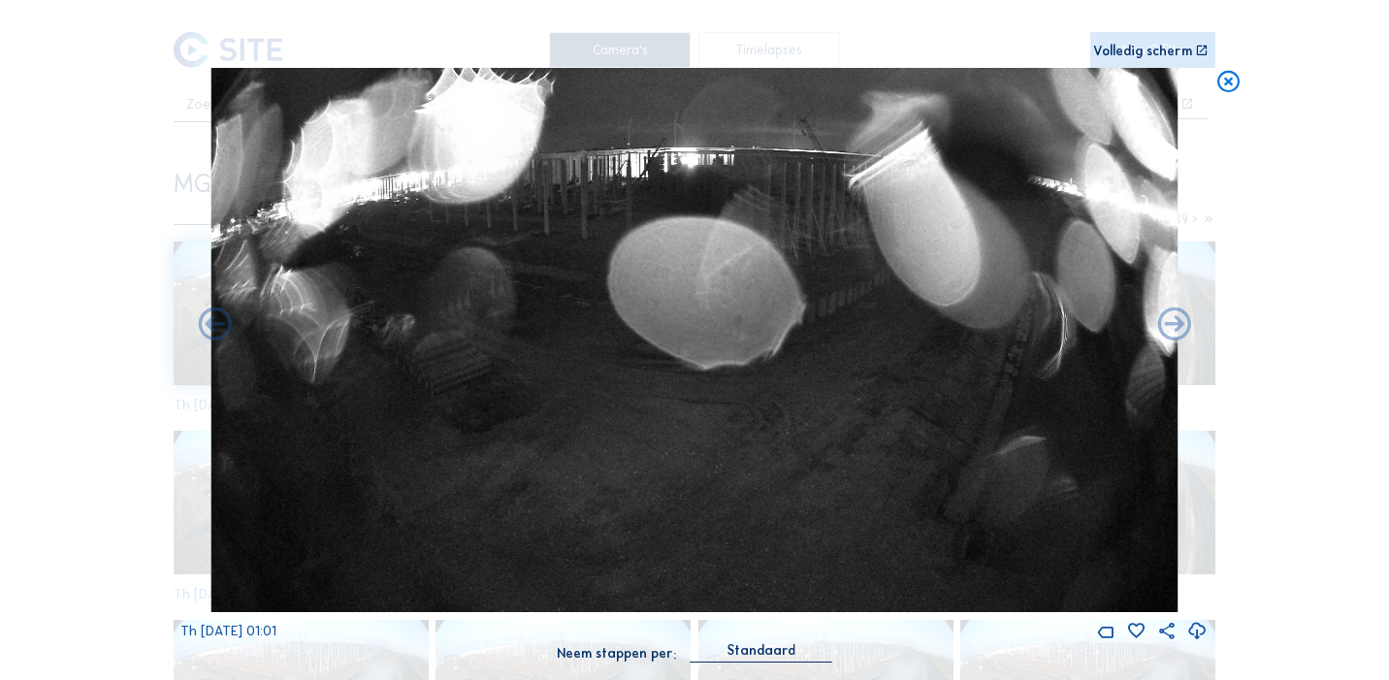
click at [212, 323] on icon at bounding box center [215, 326] width 40 height 40
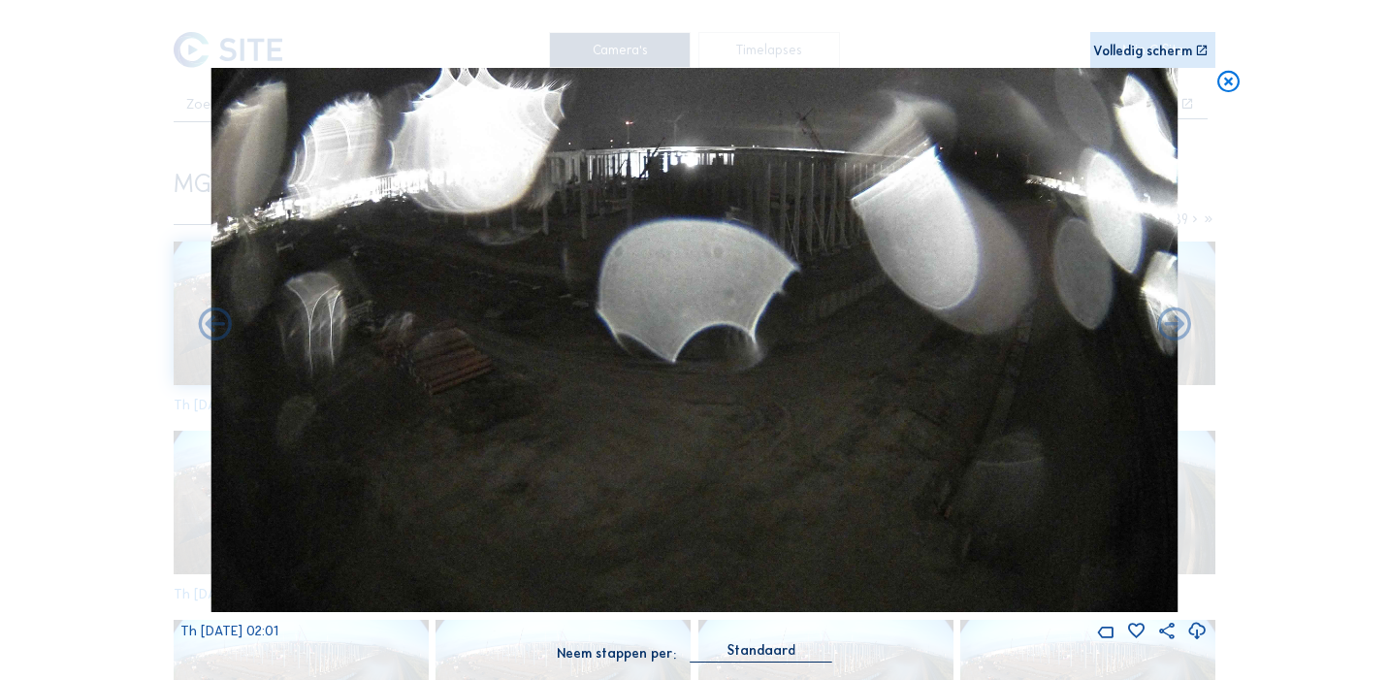
click at [1232, 82] on icon at bounding box center [1229, 81] width 26 height 27
